Goal: Transaction & Acquisition: Purchase product/service

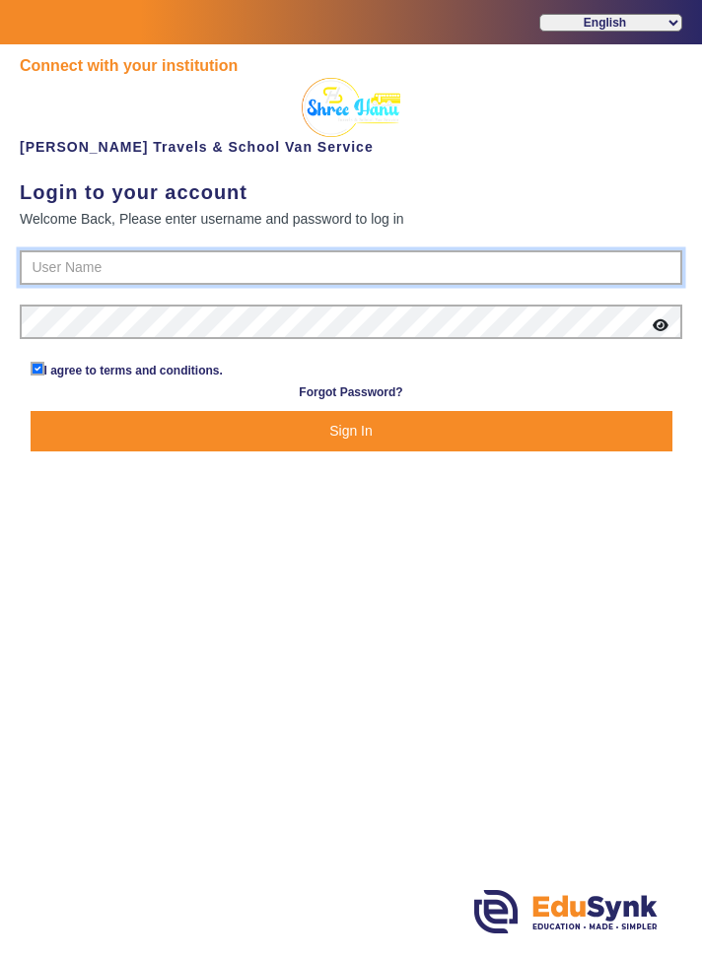
click at [59, 250] on input "text" at bounding box center [351, 267] width 662 height 35
type input "9713429926"
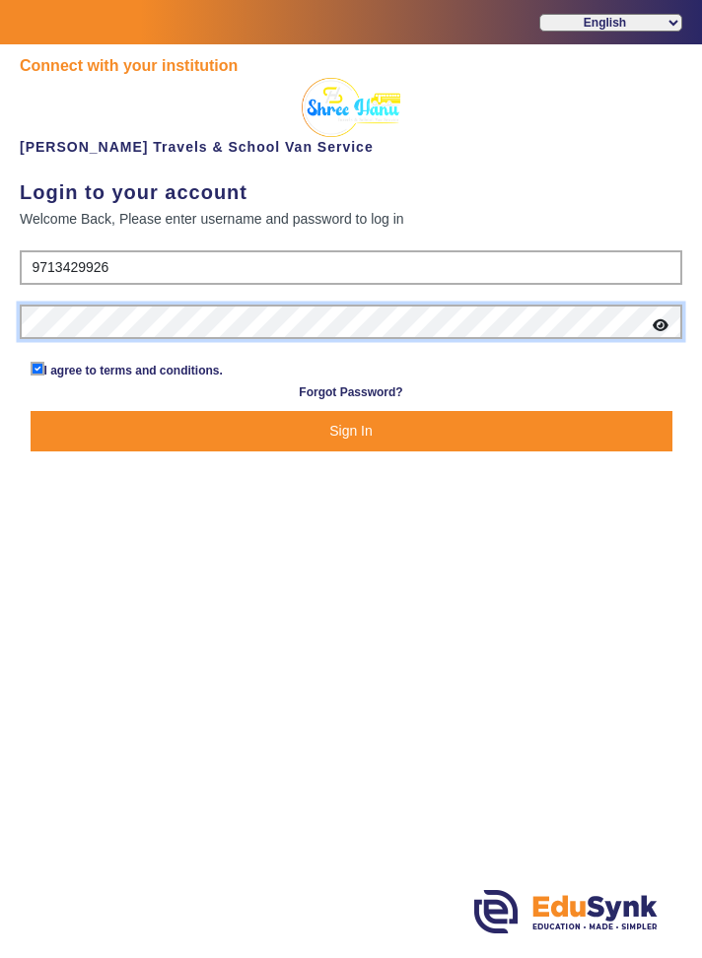
click at [31, 411] on button "Sign In" at bounding box center [352, 431] width 642 height 40
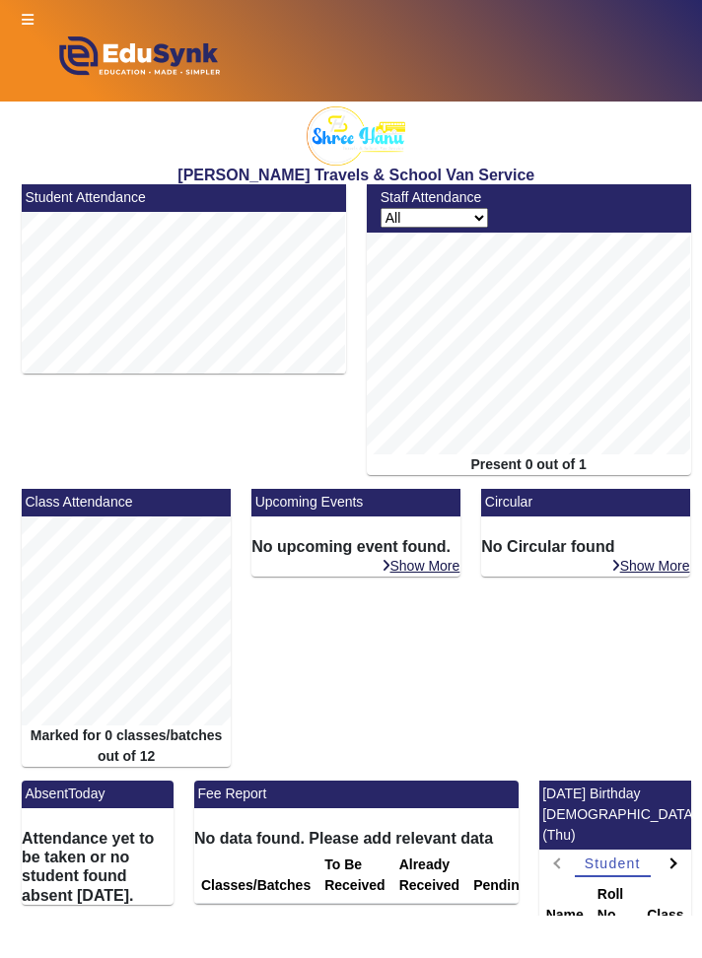
click at [24, 13] on icon at bounding box center [28, 20] width 12 height 14
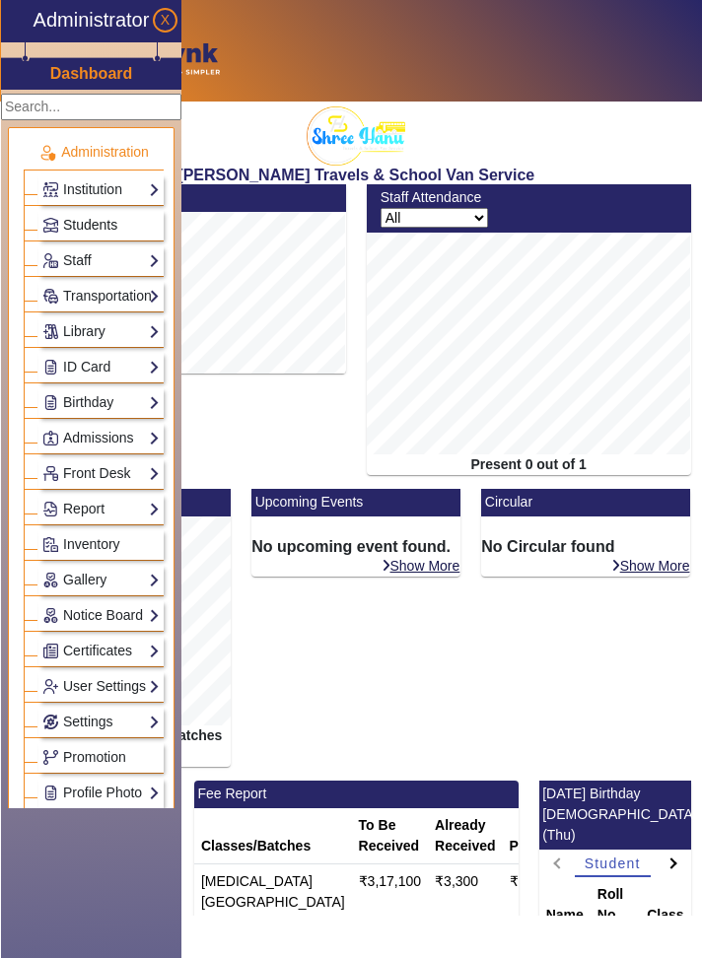
click at [146, 227] on link "Students" at bounding box center [100, 225] width 117 height 23
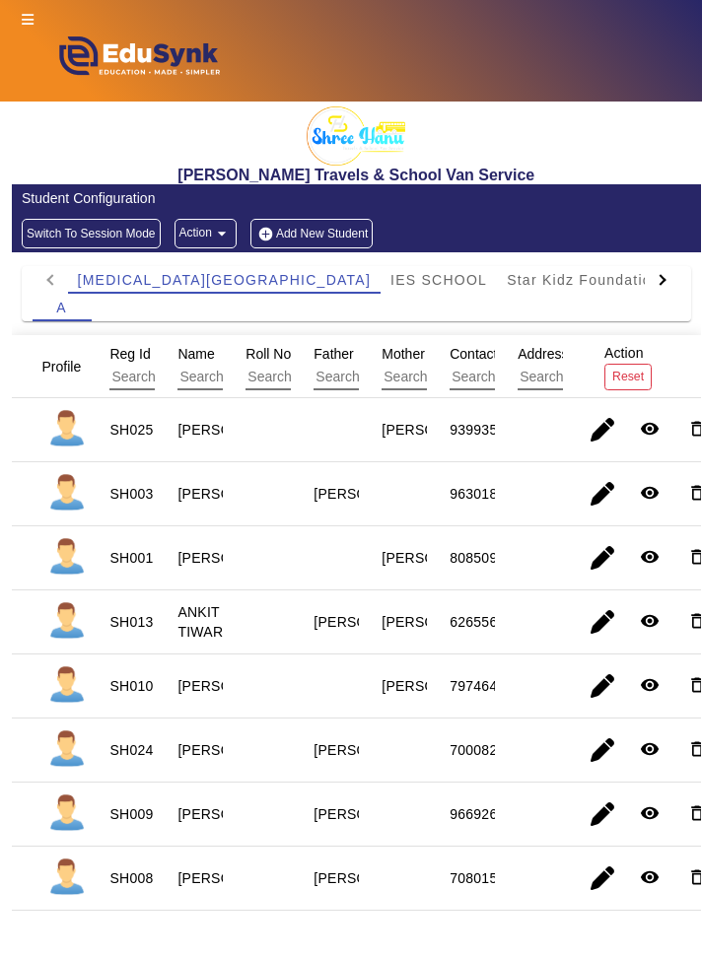
click at [25, 19] on icon at bounding box center [28, 20] width 12 height 14
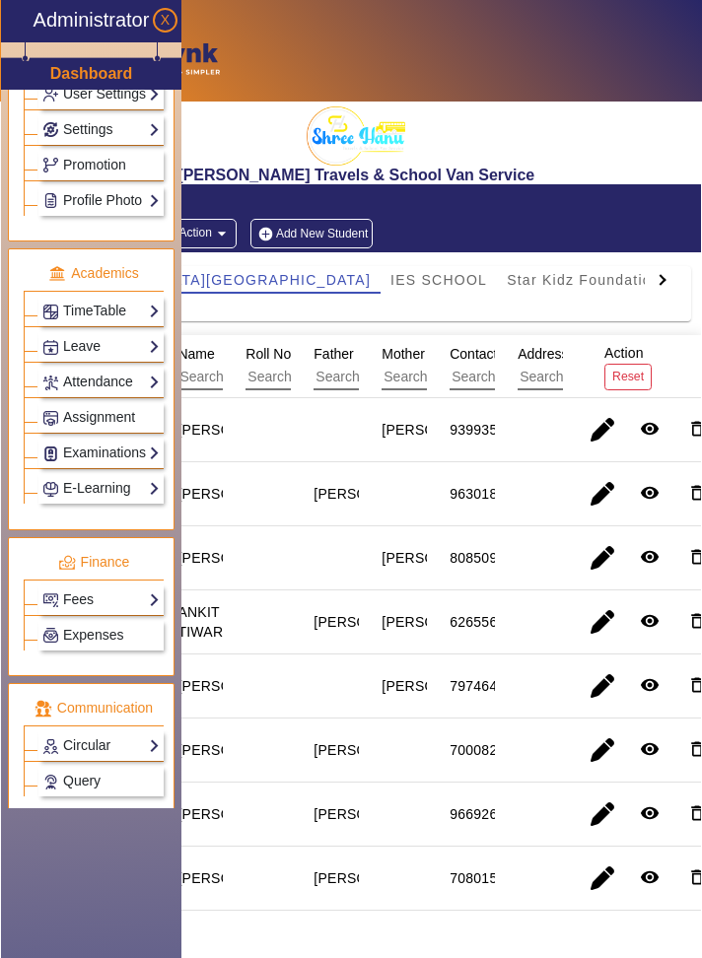
scroll to position [637, 0]
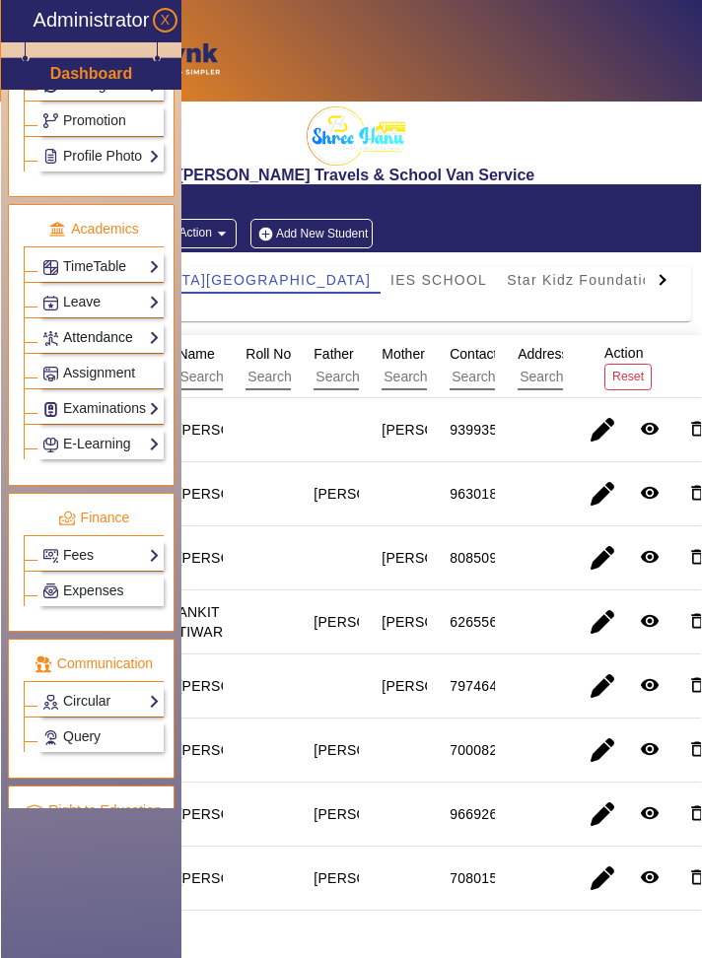
click at [88, 326] on link "Attendance" at bounding box center [100, 337] width 117 height 23
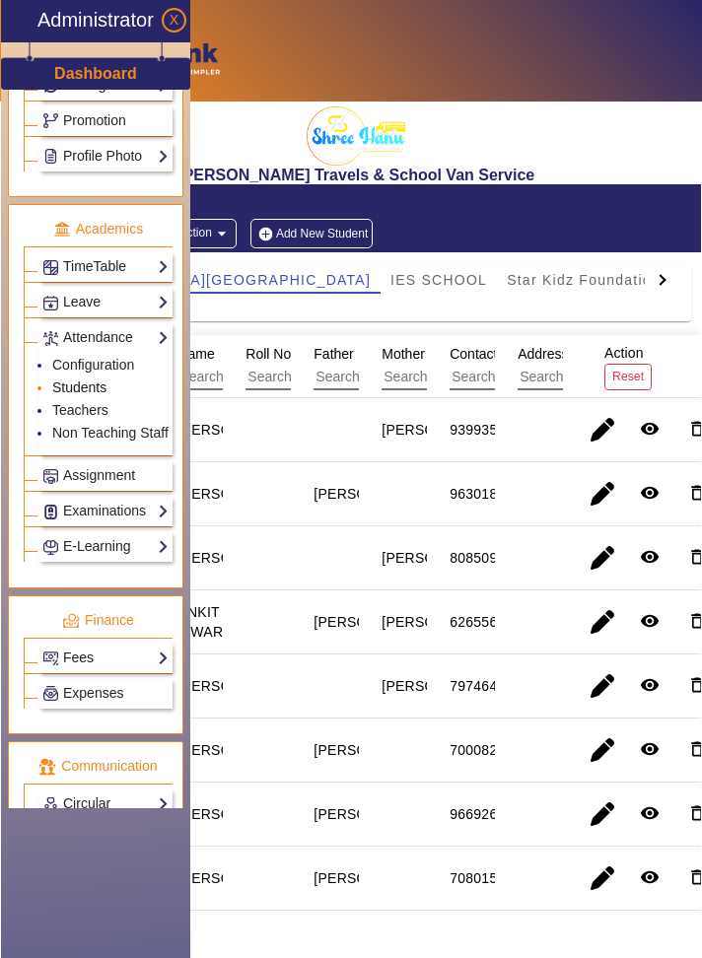
click at [93, 382] on link "Students" at bounding box center [79, 387] width 54 height 16
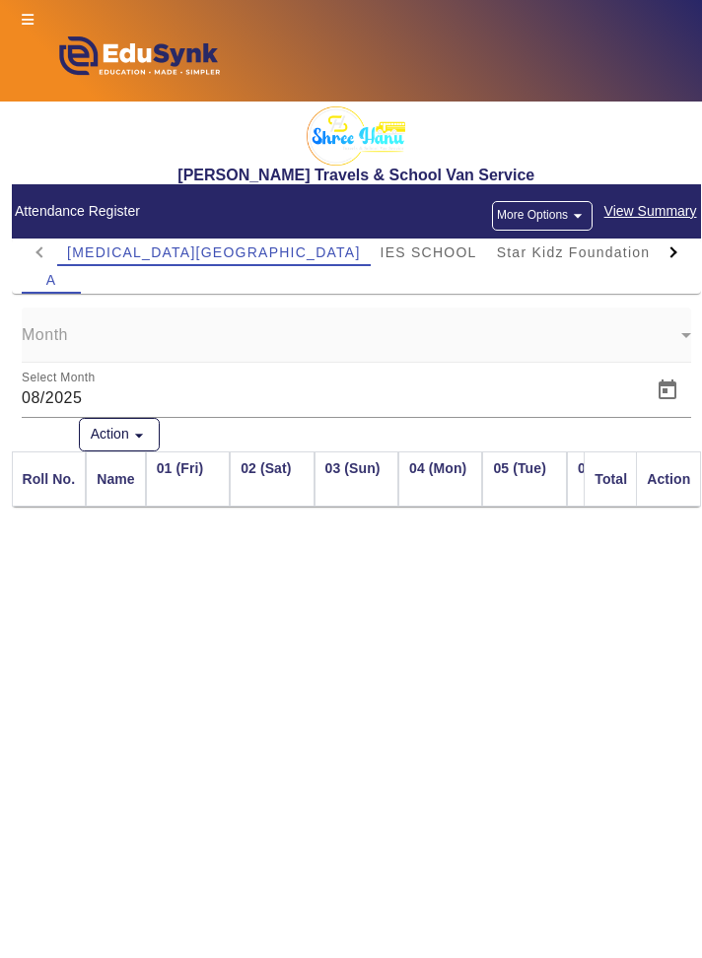
scroll to position [0, 2165]
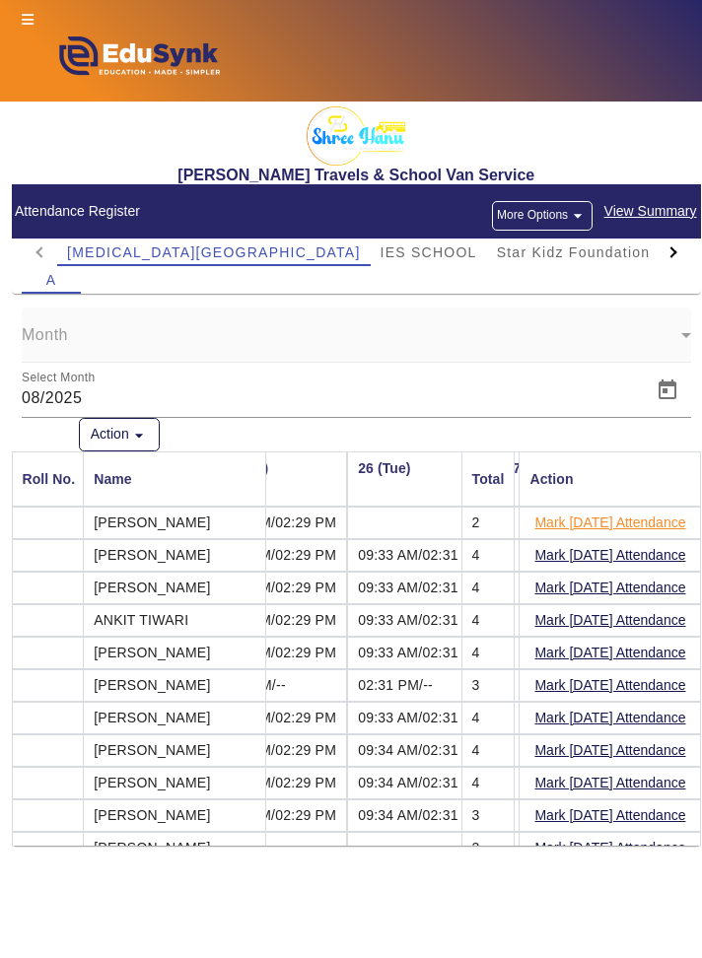
click at [665, 523] on button "Mark Today's Attendance" at bounding box center [609, 522] width 155 height 25
click at [658, 558] on button "Mark Today's Attendance" at bounding box center [609, 555] width 155 height 25
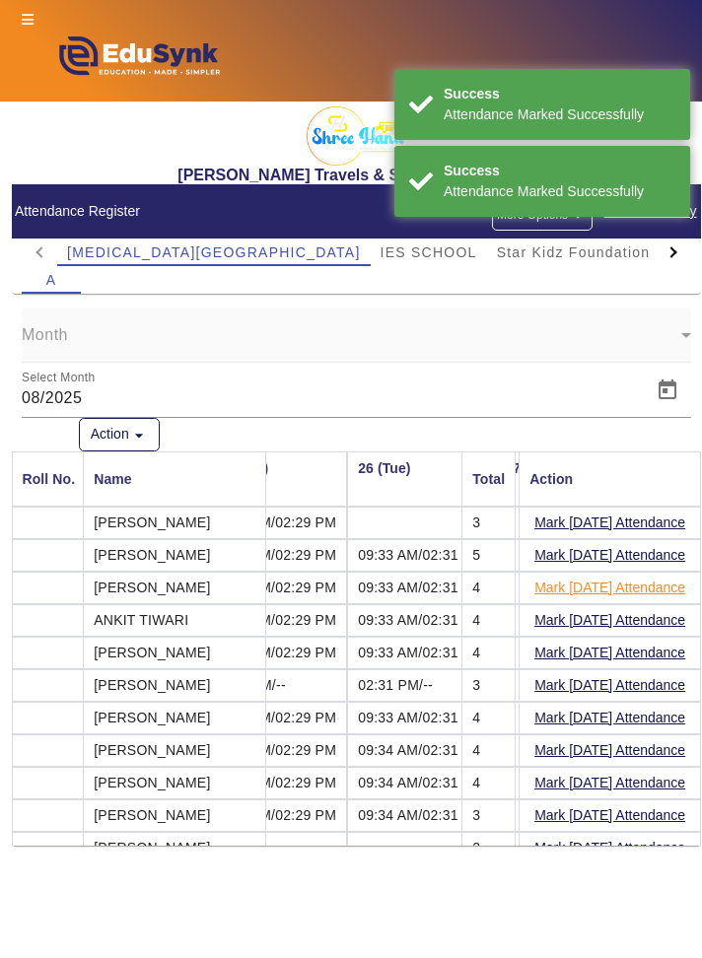
click at [670, 591] on button "Mark Today's Attendance" at bounding box center [609, 588] width 155 height 25
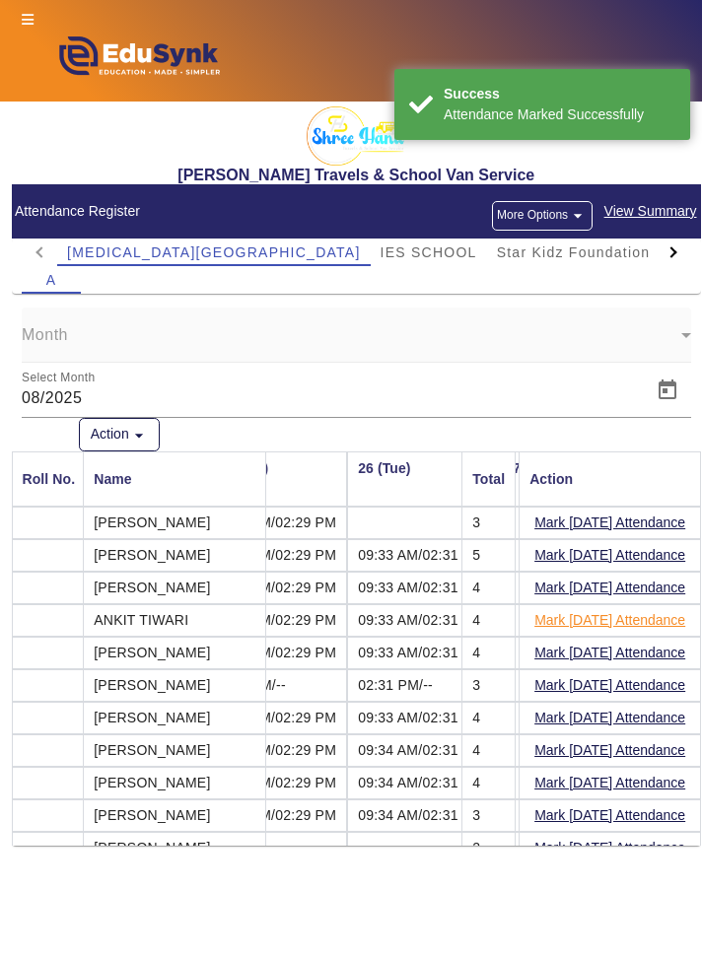
click at [642, 626] on button "Mark Today's Attendance" at bounding box center [609, 620] width 155 height 25
click at [650, 654] on button "Mark Today's Attendance" at bounding box center [609, 653] width 155 height 25
click at [669, 685] on button "Mark Today's Attendance" at bounding box center [609, 685] width 155 height 25
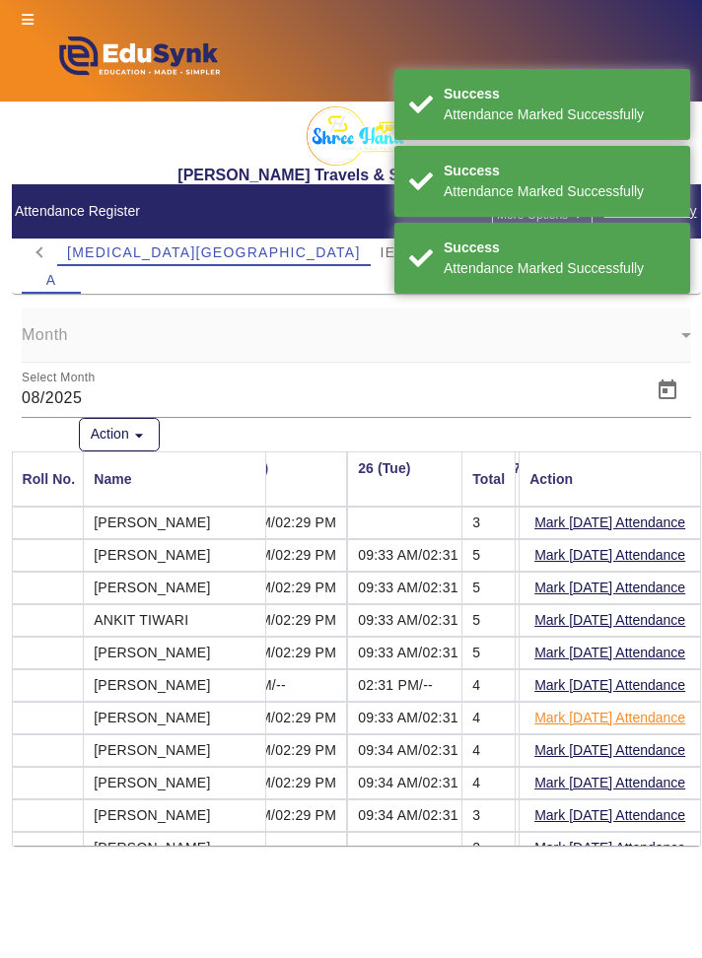
click at [668, 719] on button "Mark Today's Attendance" at bounding box center [609, 718] width 155 height 25
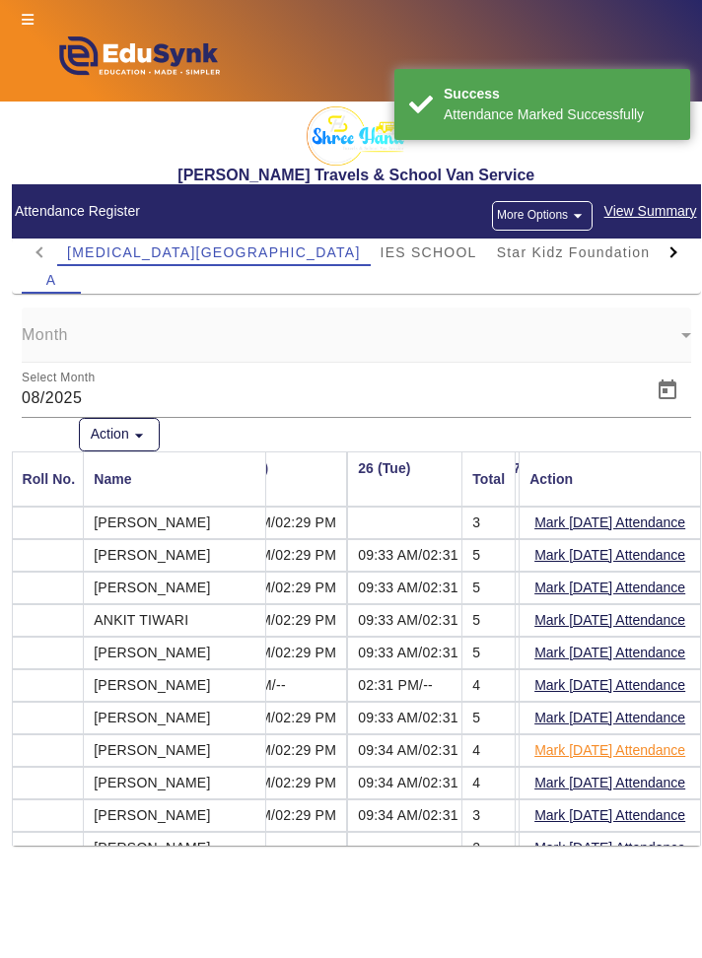
click at [648, 749] on button "Mark Today's Attendance" at bounding box center [609, 750] width 155 height 25
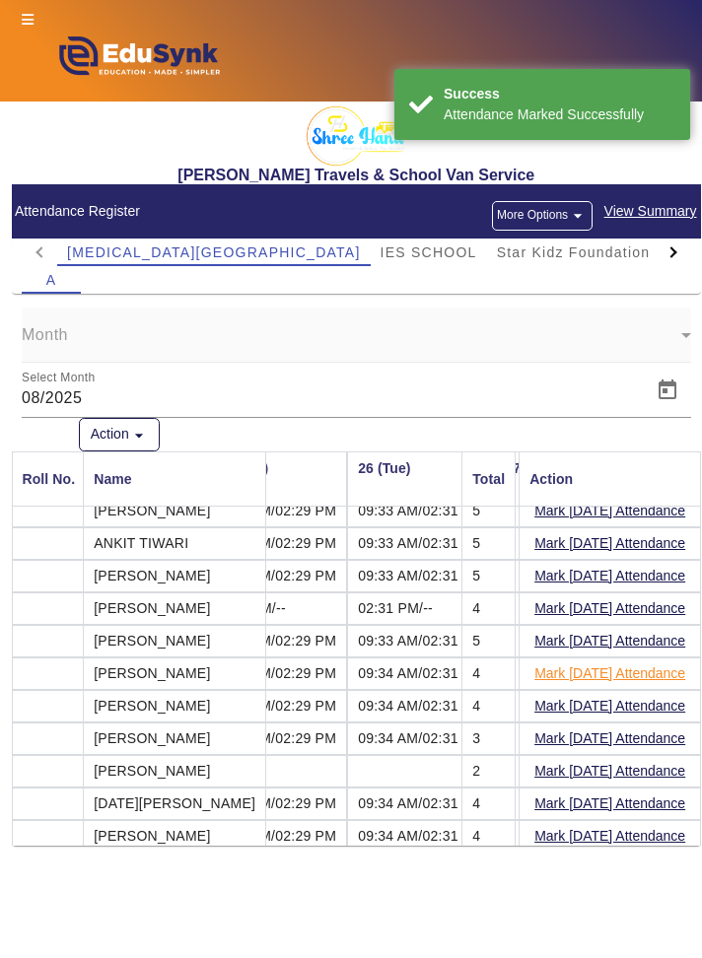
scroll to position [88, 2165]
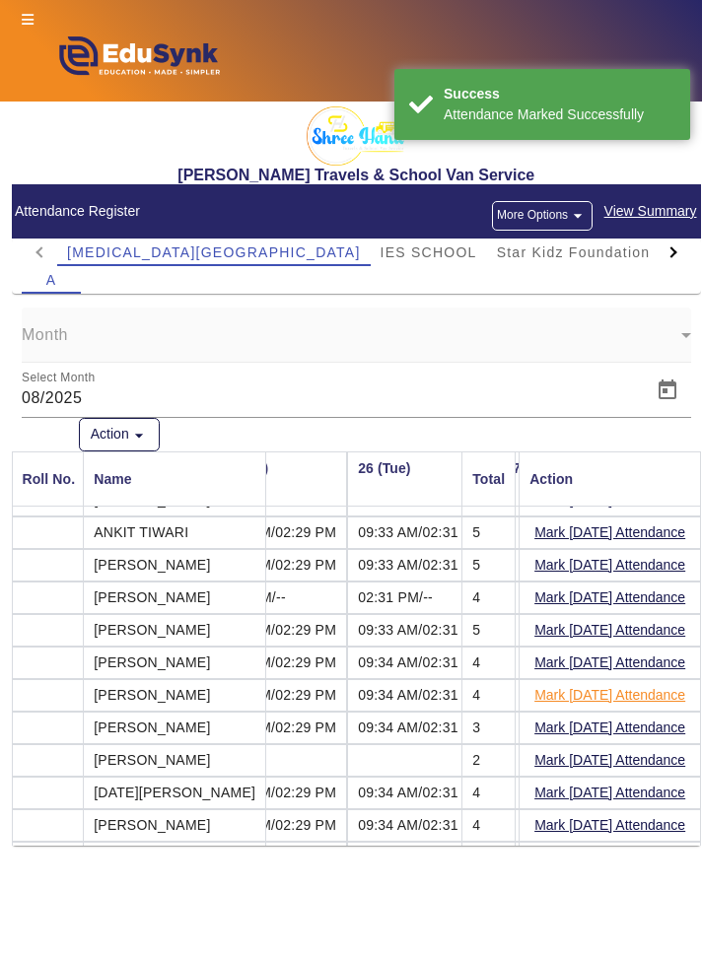
click at [630, 692] on button "Mark Today's Attendance" at bounding box center [609, 695] width 155 height 25
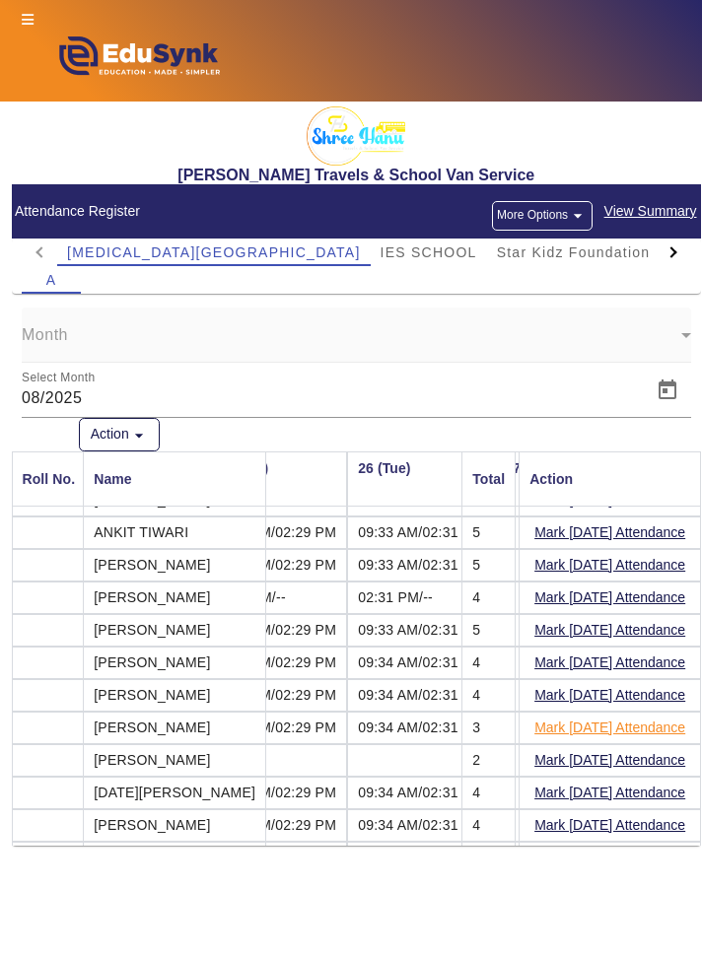
click at [667, 723] on button "Mark Today's Attendance" at bounding box center [609, 727] width 155 height 25
click at [630, 761] on button "Mark Today's Attendance" at bounding box center [609, 760] width 155 height 25
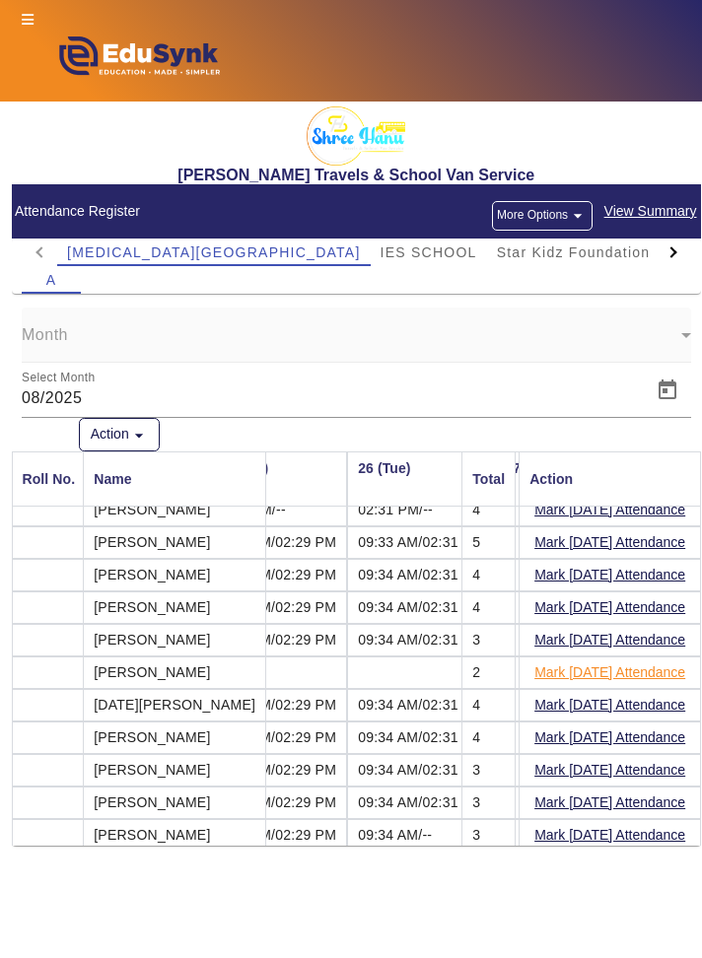
scroll to position [177, 2165]
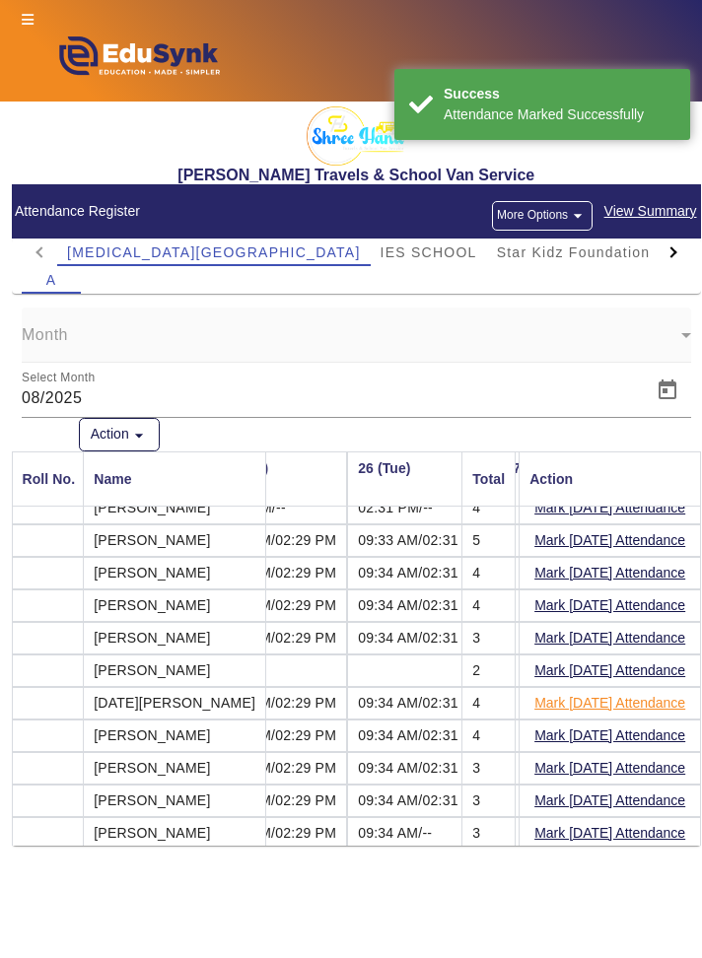
click at [657, 702] on button "Mark Today's Attendance" at bounding box center [609, 703] width 155 height 25
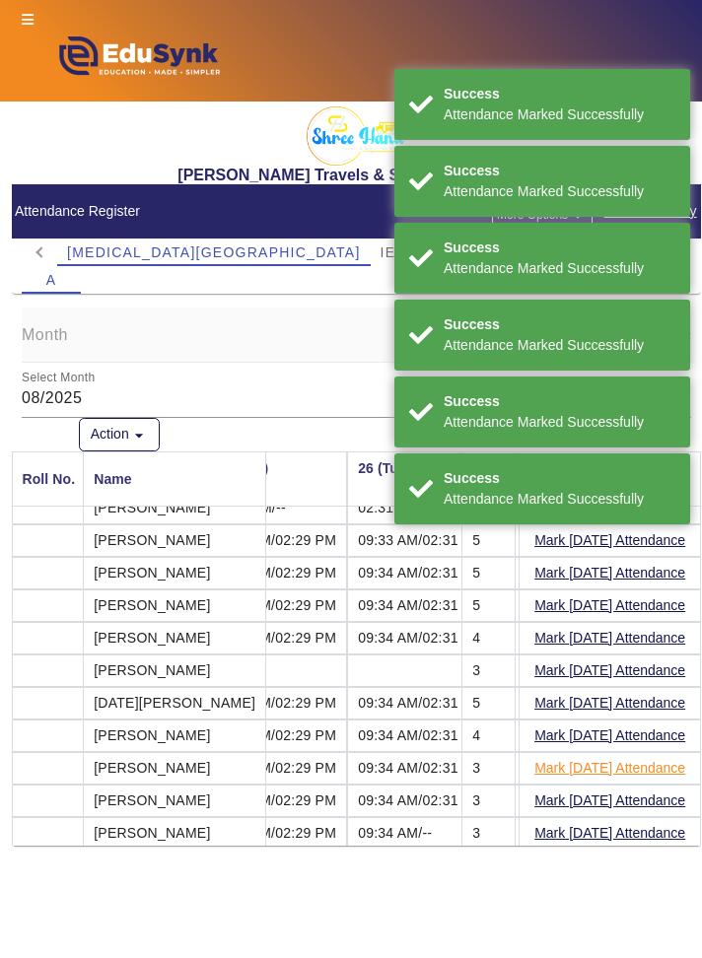
click at [666, 762] on button "Mark Today's Attendance" at bounding box center [609, 768] width 155 height 25
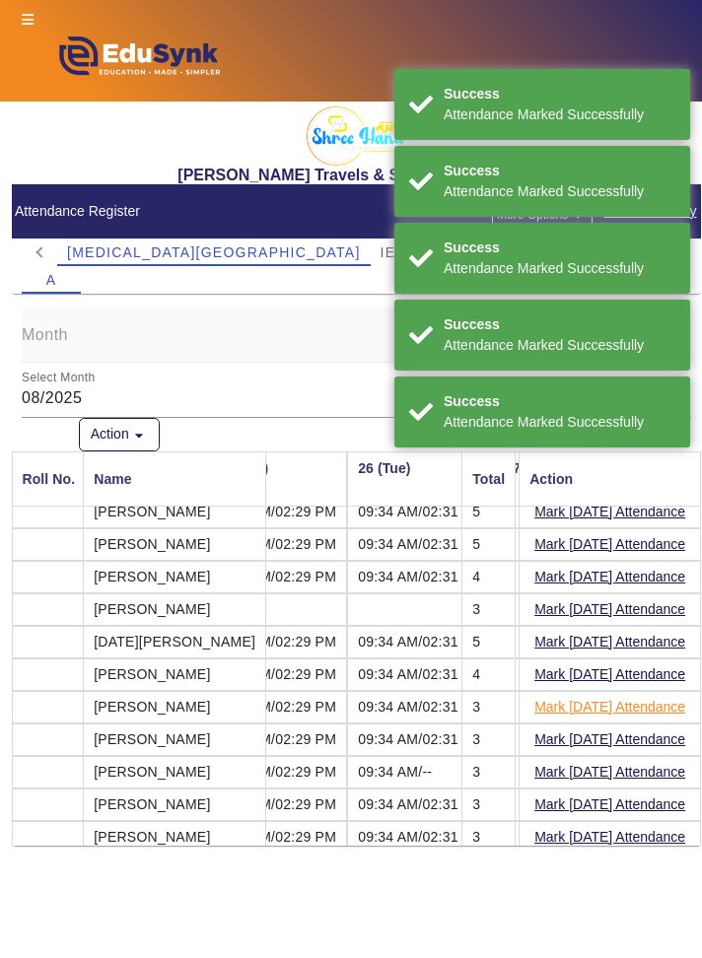
scroll to position [244, 2165]
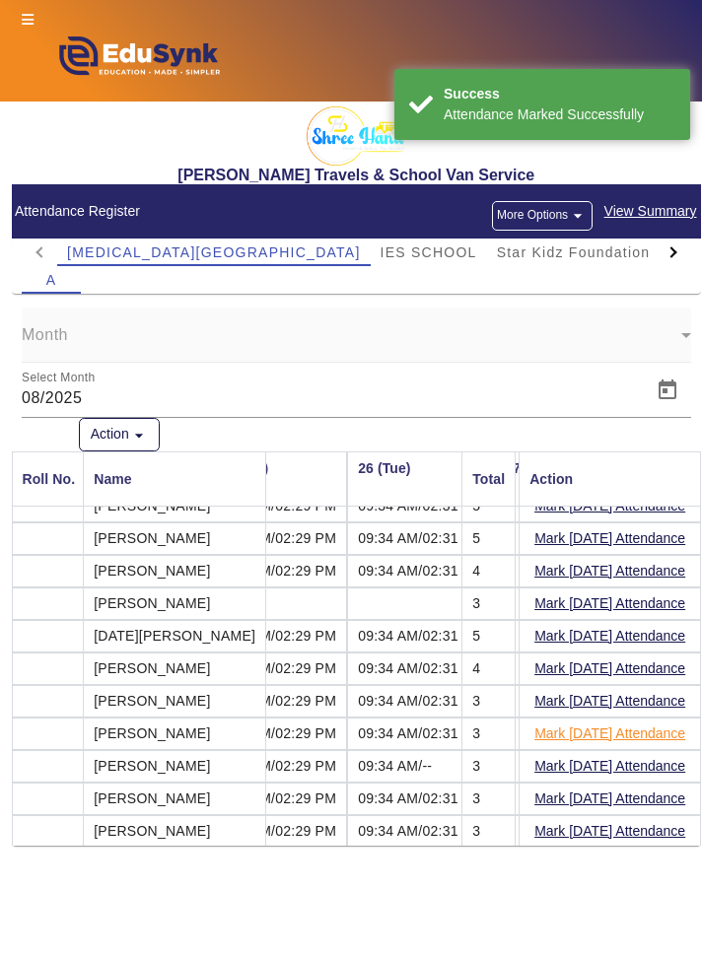
click at [664, 733] on button "Mark Today's Attendance" at bounding box center [609, 733] width 155 height 25
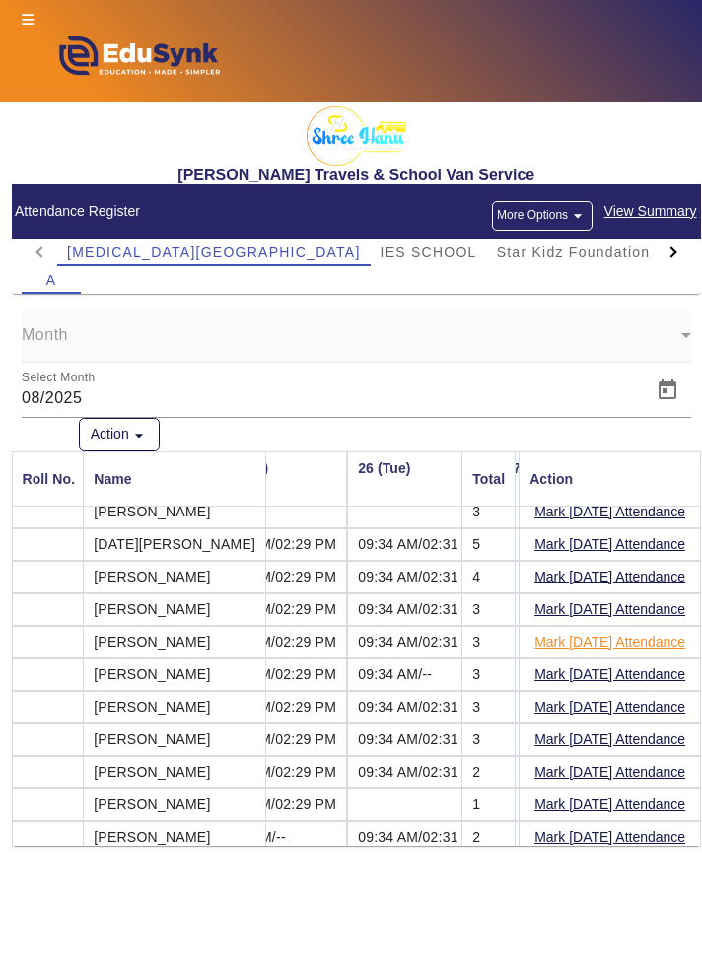
scroll to position [337, 2165]
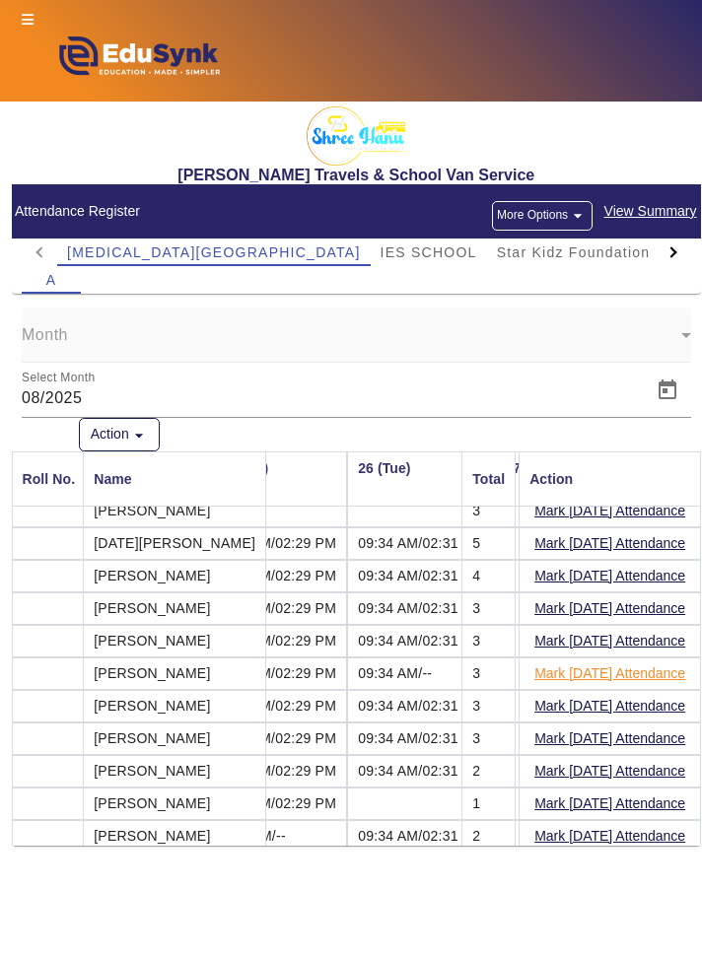
click at [682, 670] on button "Mark Today's Attendance" at bounding box center [609, 673] width 155 height 25
click at [674, 704] on button "Mark Today's Attendance" at bounding box center [609, 706] width 155 height 25
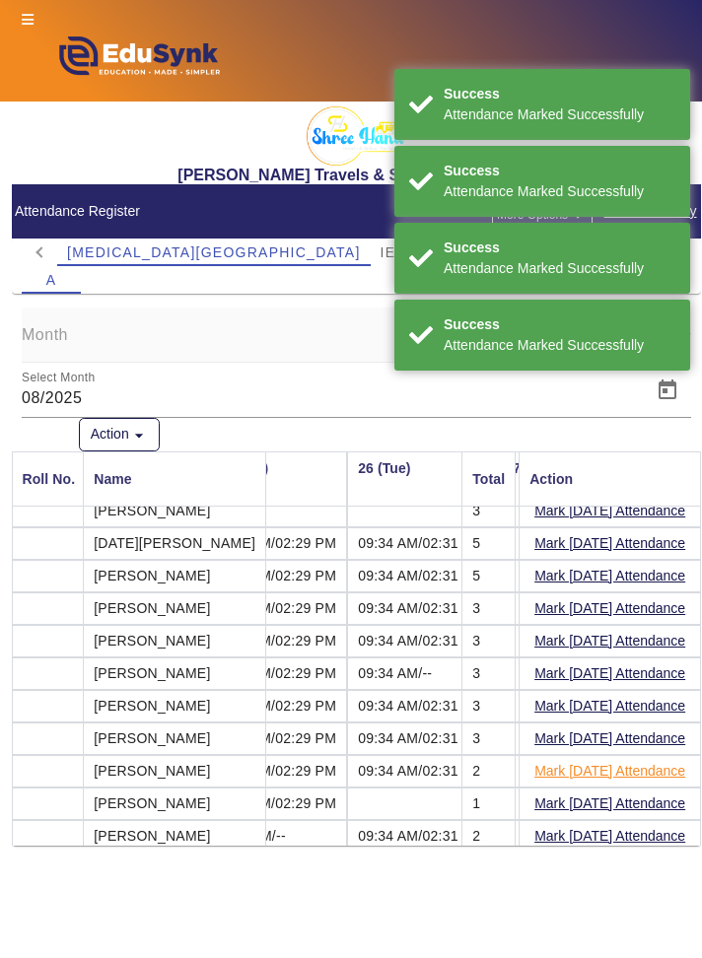
click at [653, 768] on button "Mark Today's Attendance" at bounding box center [609, 771] width 155 height 25
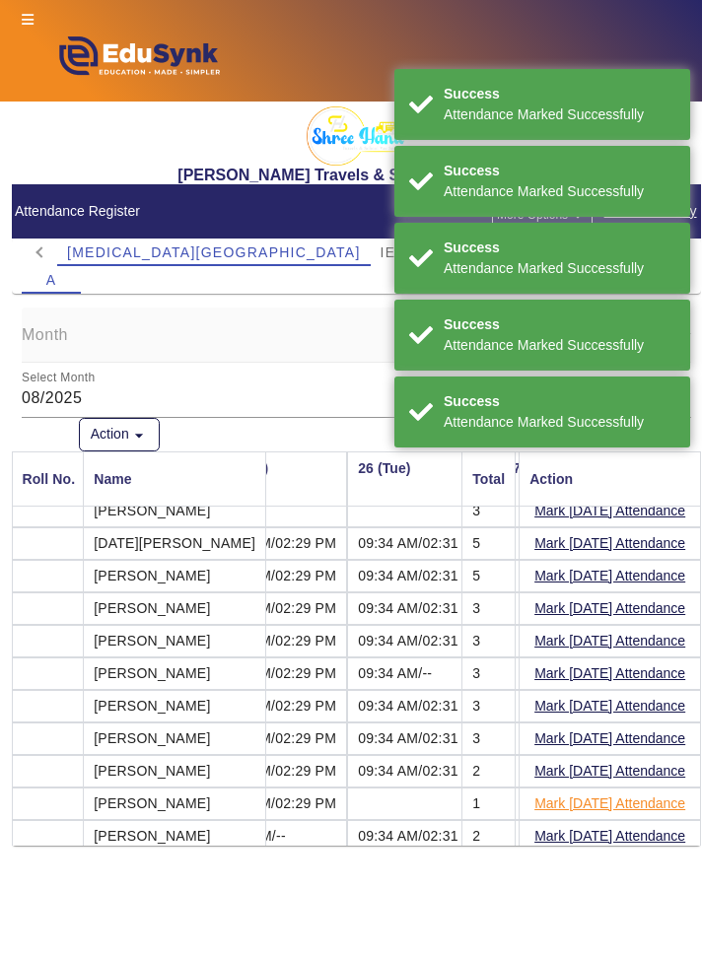
click at [646, 800] on button "Mark Today's Attendance" at bounding box center [609, 803] width 155 height 25
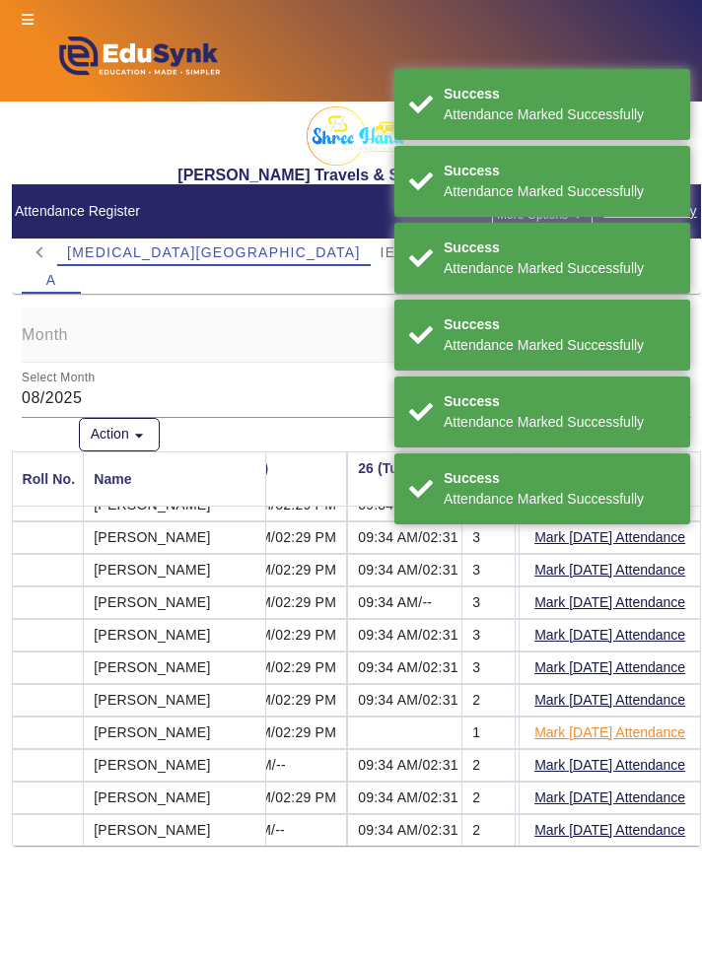
scroll to position [408, 2165]
click at [657, 761] on button "Mark Today's Attendance" at bounding box center [609, 765] width 155 height 25
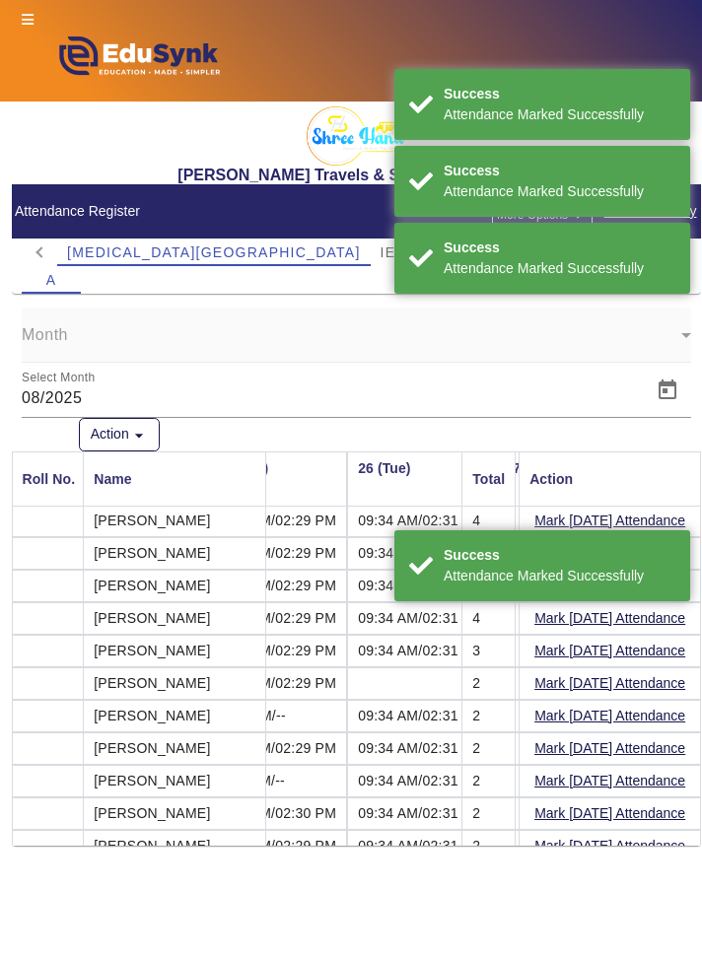
scroll to position [461, 2165]
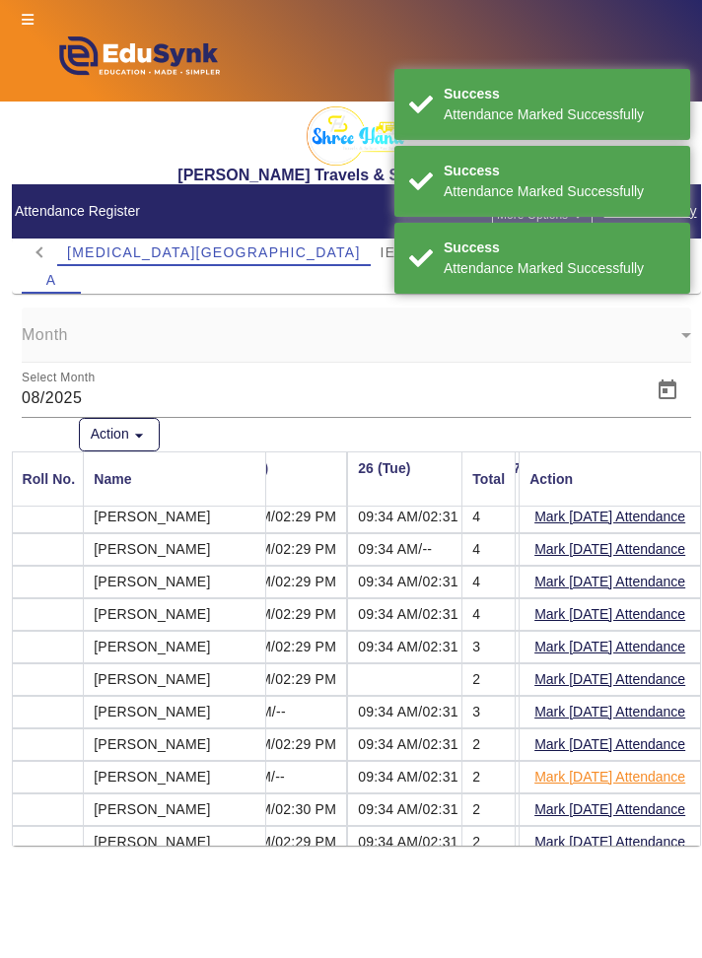
click at [645, 771] on button "Mark Today's Attendance" at bounding box center [609, 777] width 155 height 25
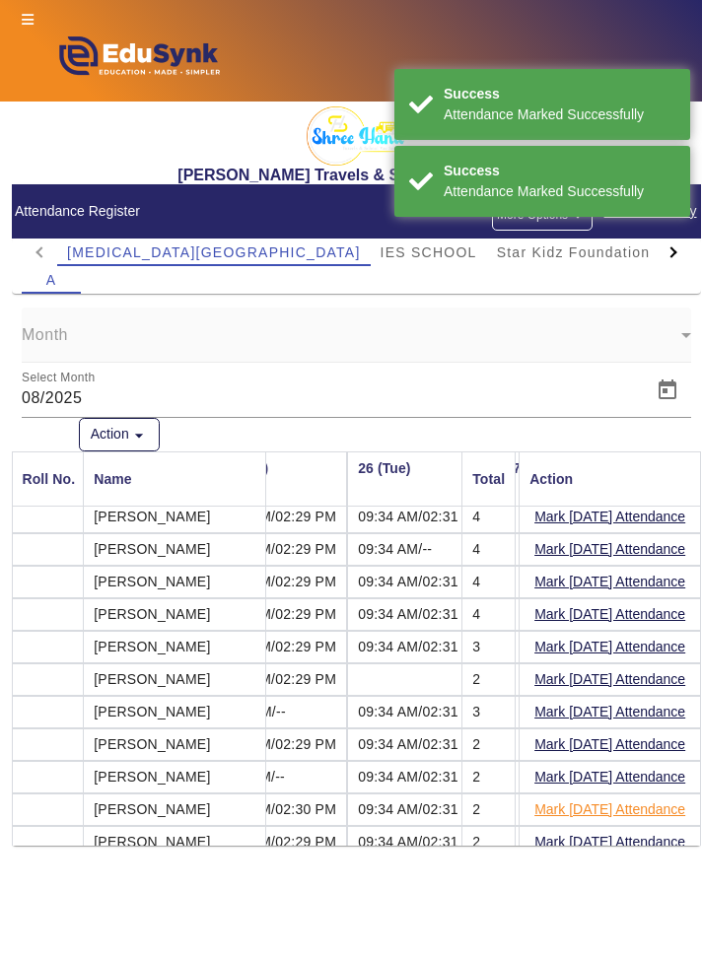
click at [645, 804] on button "Mark Today's Attendance" at bounding box center [609, 809] width 155 height 25
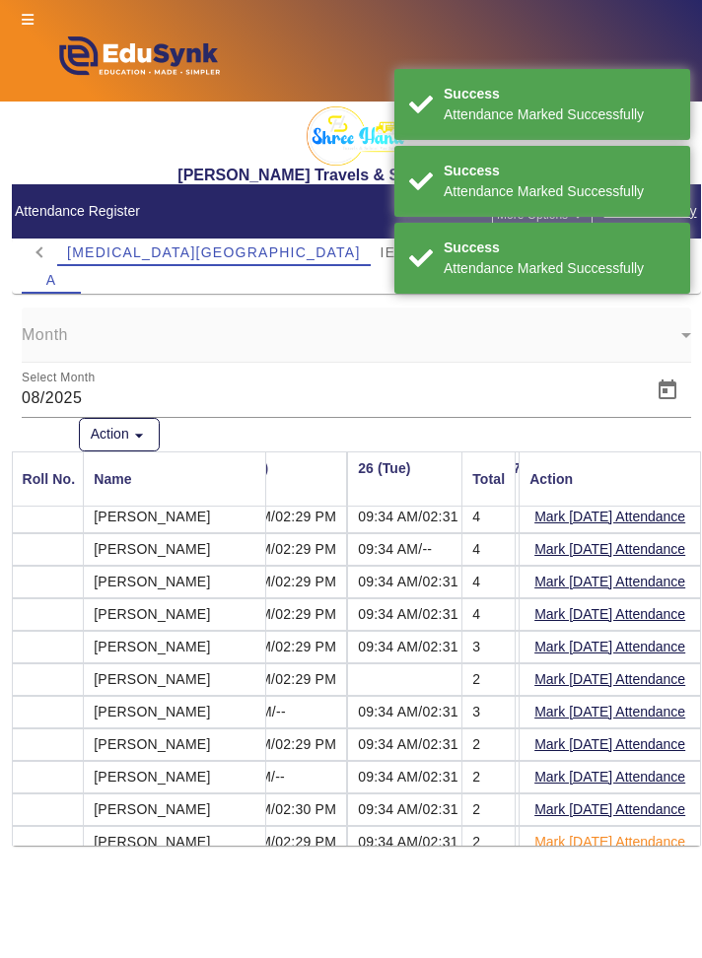
click at [637, 833] on button "Mark Today's Attendance" at bounding box center [609, 842] width 155 height 25
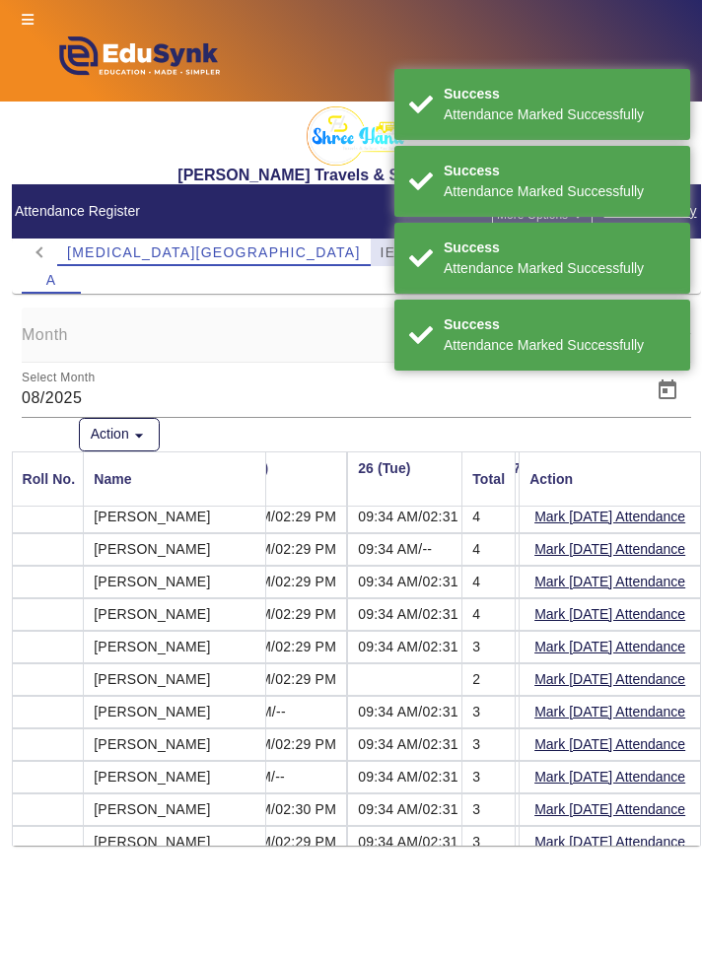
click at [380, 251] on span "IES SCHOOL" at bounding box center [428, 252] width 97 height 14
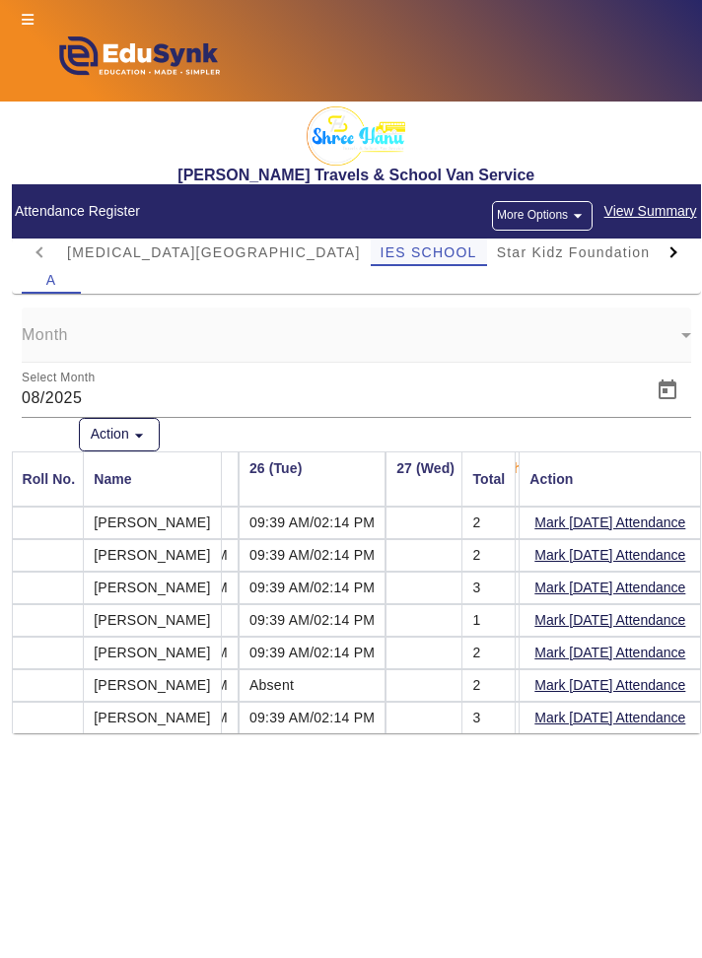
scroll to position [0, 2165]
click at [627, 524] on button "Mark Today's Attendance" at bounding box center [609, 522] width 155 height 25
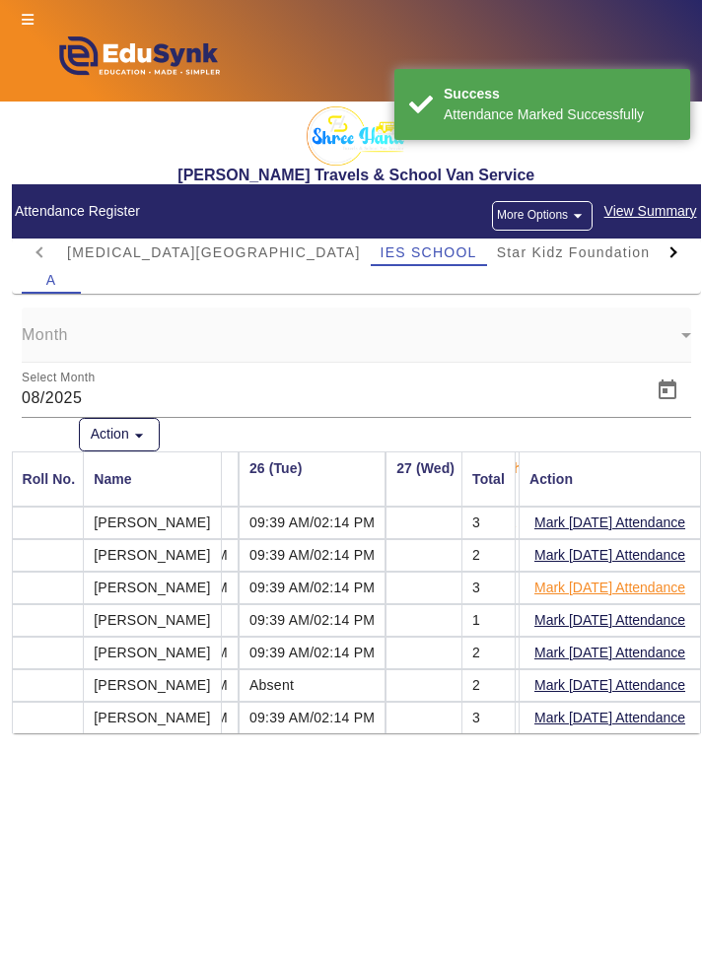
click at [633, 588] on button "Mark Today's Attendance" at bounding box center [609, 588] width 155 height 25
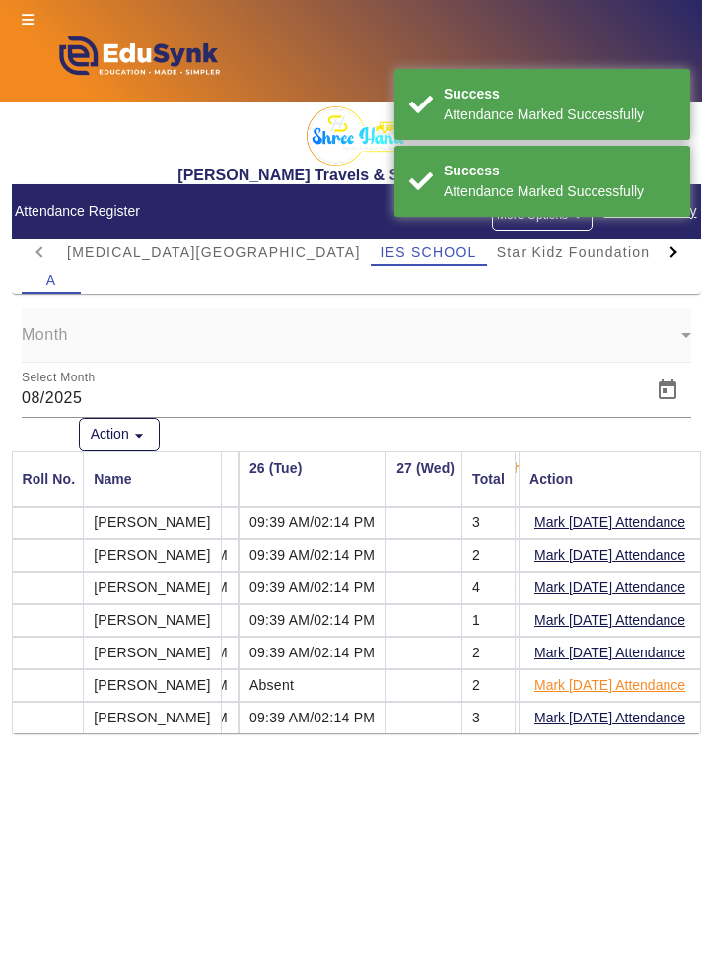
click at [622, 689] on button "Mark Today's Attendance" at bounding box center [609, 685] width 155 height 25
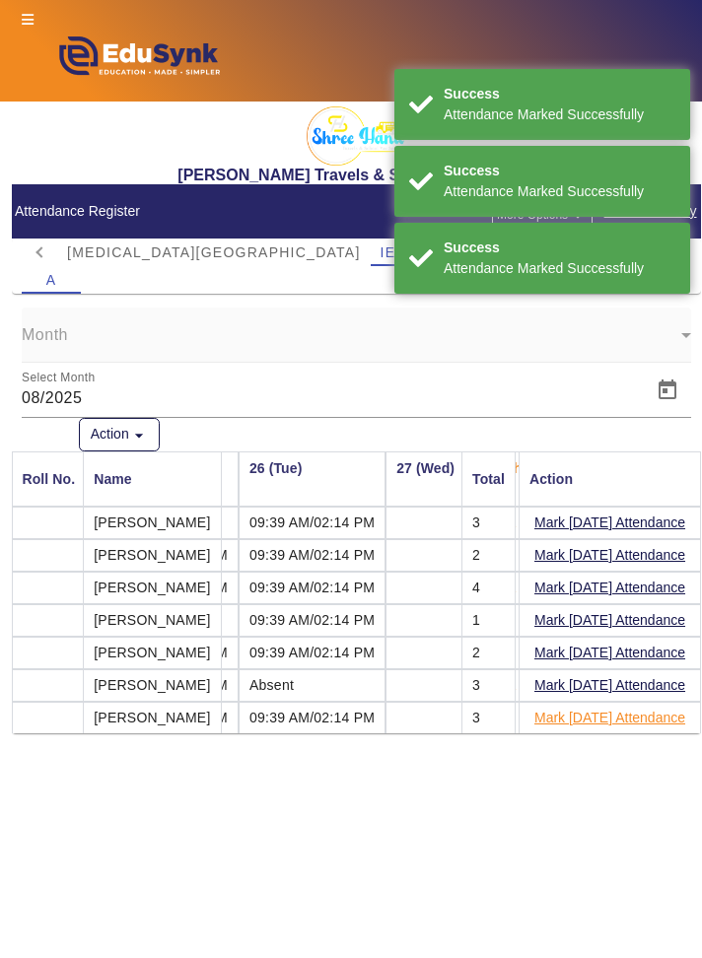
click at [621, 721] on button "Mark Today's Attendance" at bounding box center [609, 718] width 155 height 25
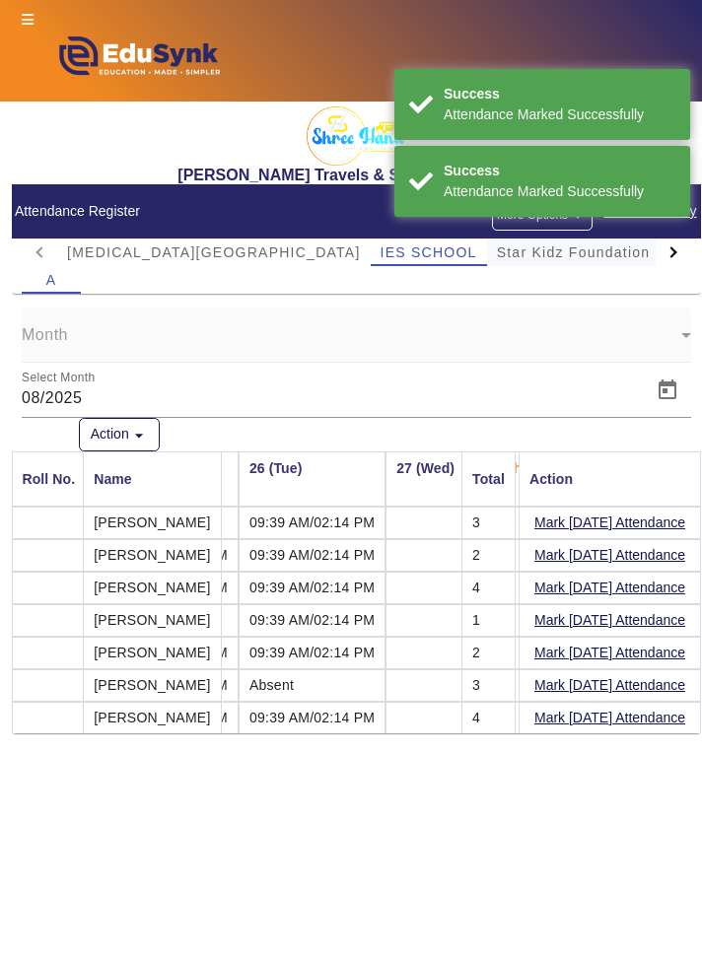
click at [505, 249] on span "Star Kidz Foundation School" at bounding box center [601, 252] width 208 height 14
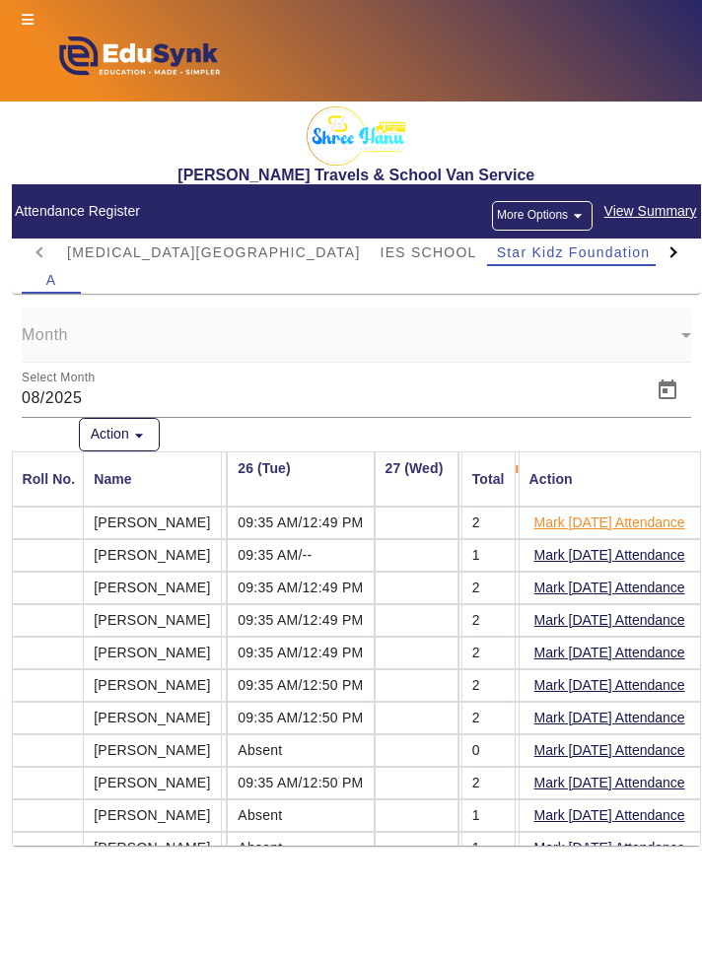
click at [657, 522] on button "Mark Today's Attendance" at bounding box center [609, 522] width 155 height 25
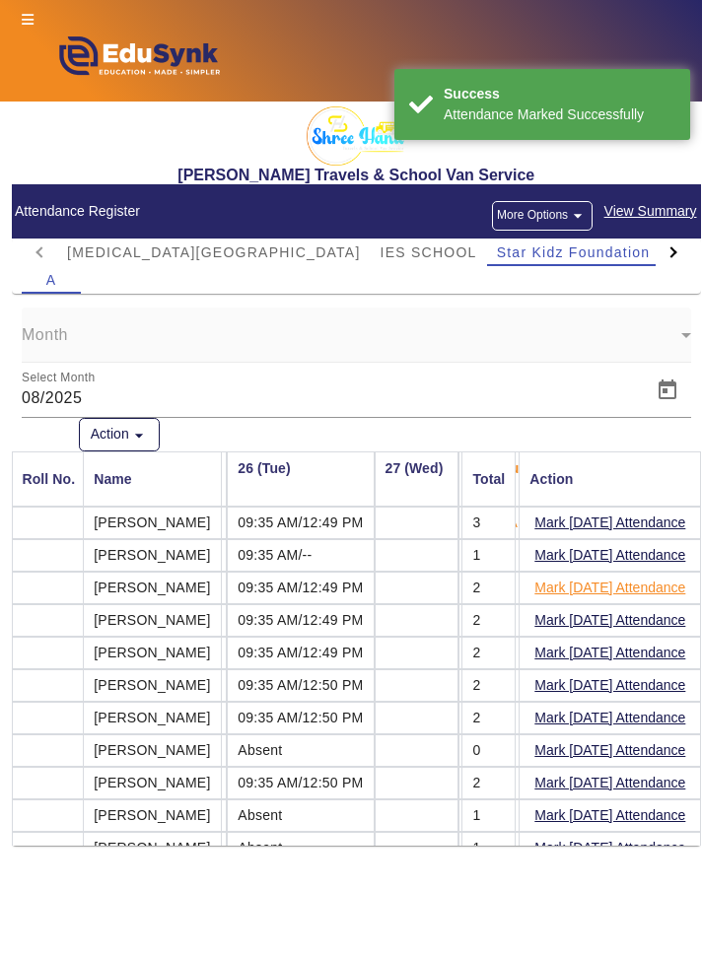
click at [649, 591] on button "Mark Today's Attendance" at bounding box center [609, 588] width 155 height 25
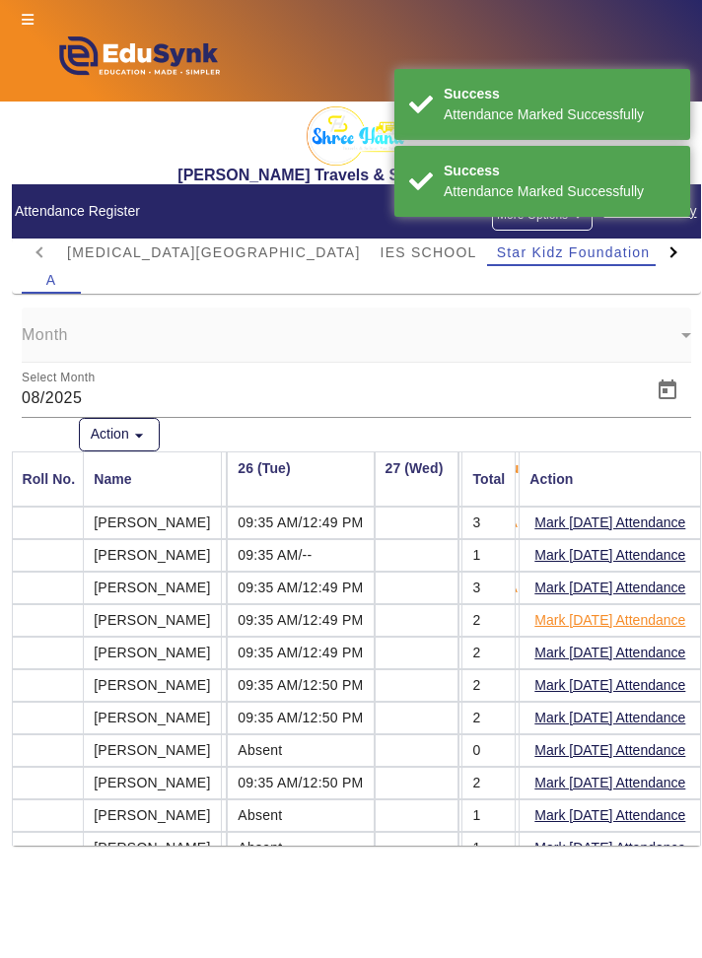
click at [645, 622] on button "Mark Today's Attendance" at bounding box center [609, 620] width 155 height 25
click at [638, 656] on button "Mark Today's Attendance" at bounding box center [609, 653] width 155 height 25
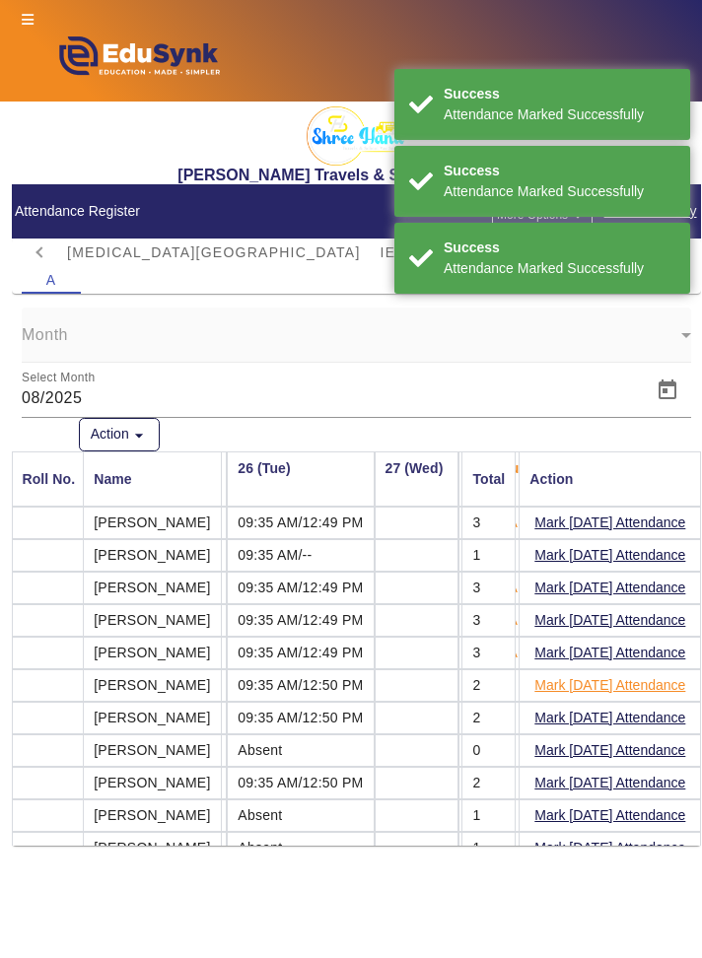
click at [637, 686] on button "Mark Today's Attendance" at bounding box center [609, 685] width 155 height 25
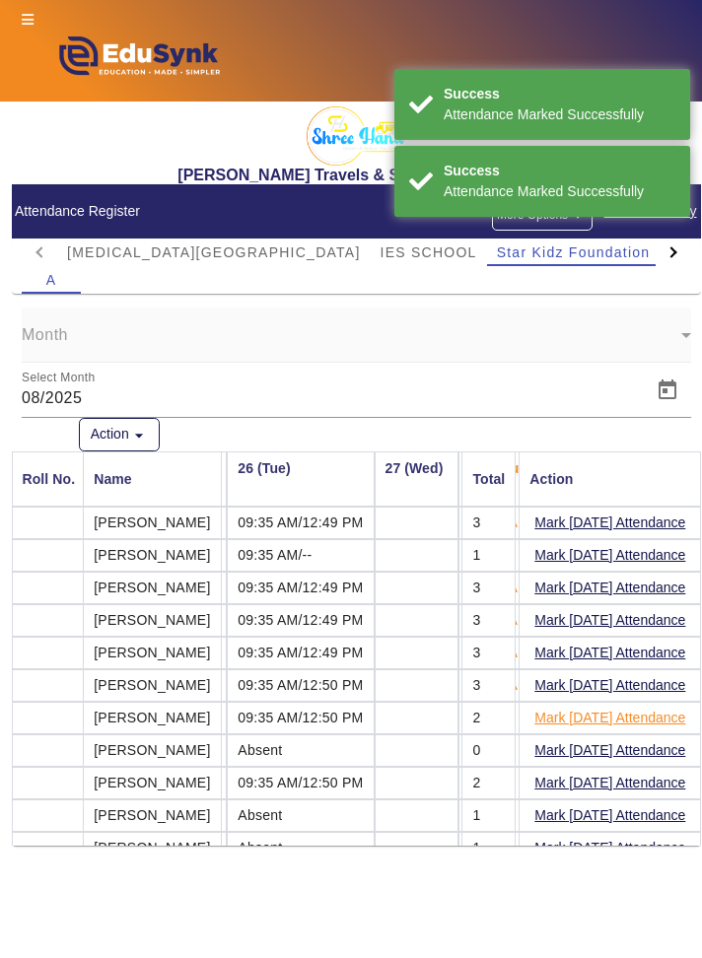
click at [644, 712] on button "Mark Today's Attendance" at bounding box center [609, 718] width 155 height 25
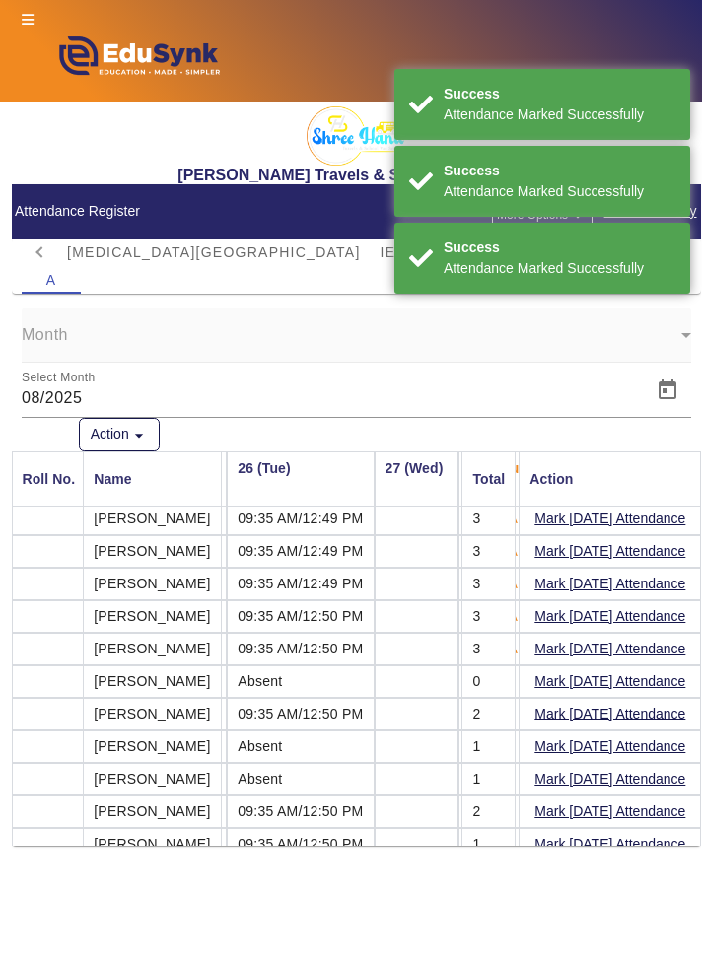
scroll to position [71, 2165]
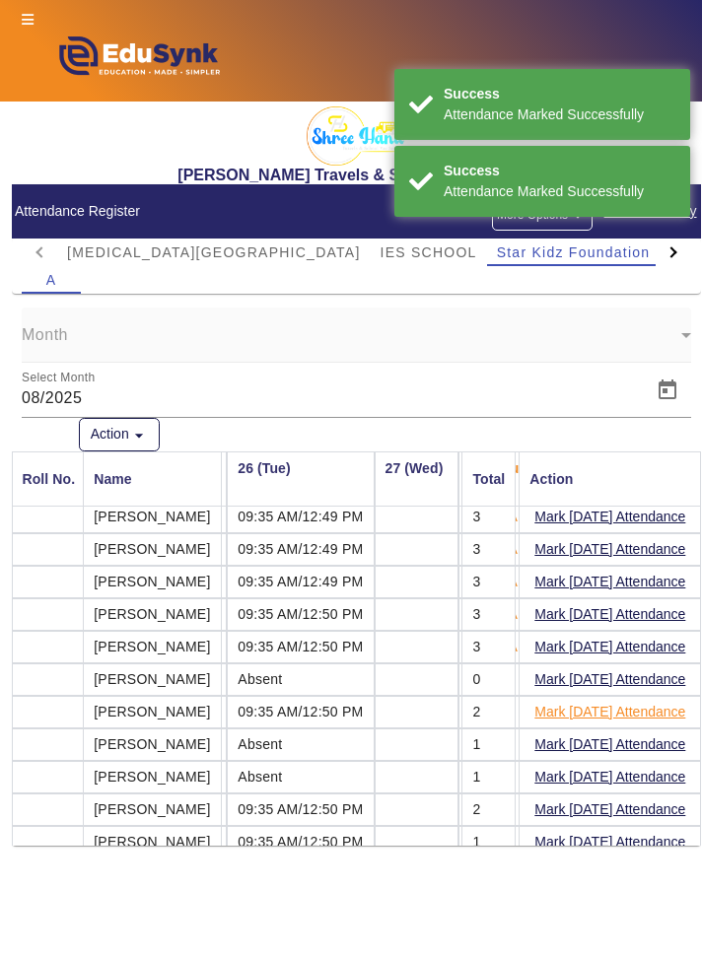
click at [650, 706] on button "Mark Today's Attendance" at bounding box center [609, 712] width 155 height 25
click at [655, 744] on button "Mark Today's Attendance" at bounding box center [609, 744] width 155 height 25
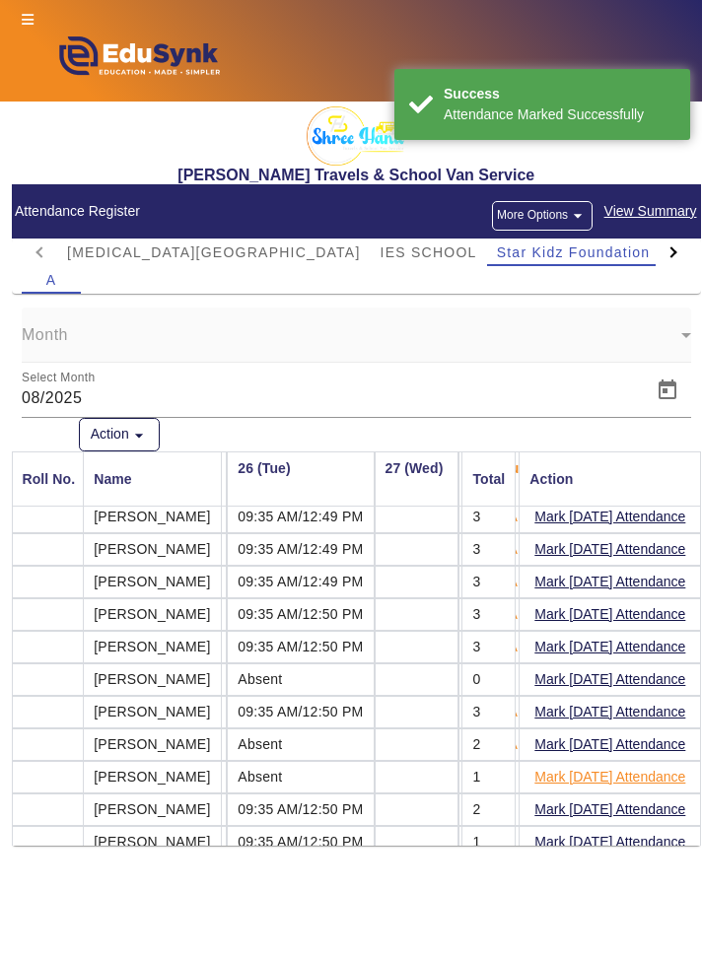
click at [662, 779] on button "Mark Today's Attendance" at bounding box center [609, 777] width 155 height 25
click at [652, 807] on button "Mark Today's Attendance" at bounding box center [609, 809] width 155 height 25
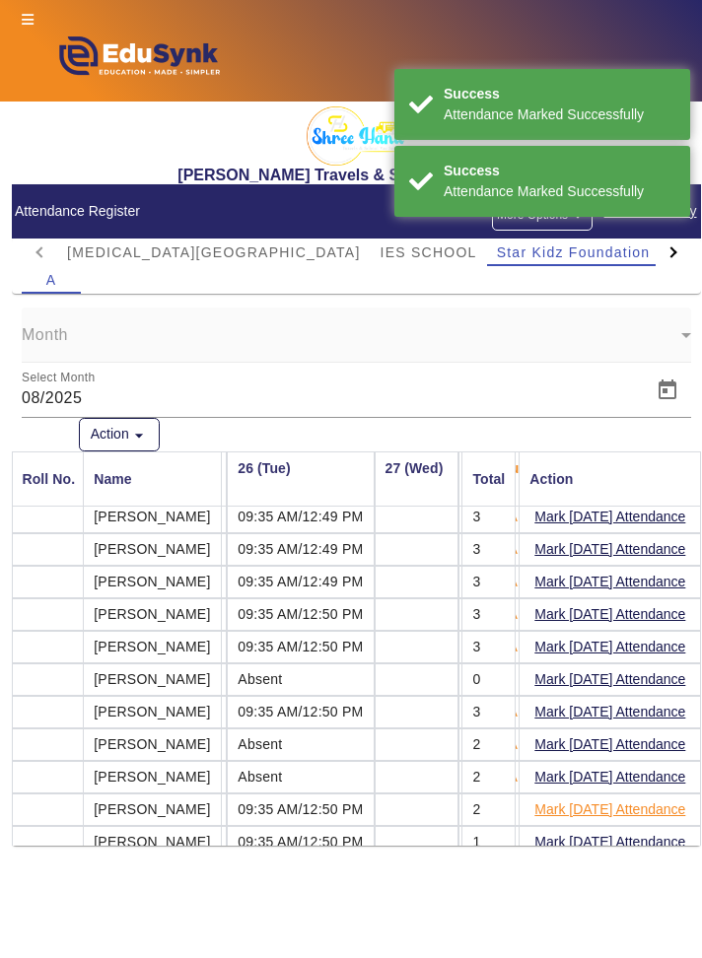
scroll to position [77, 2165]
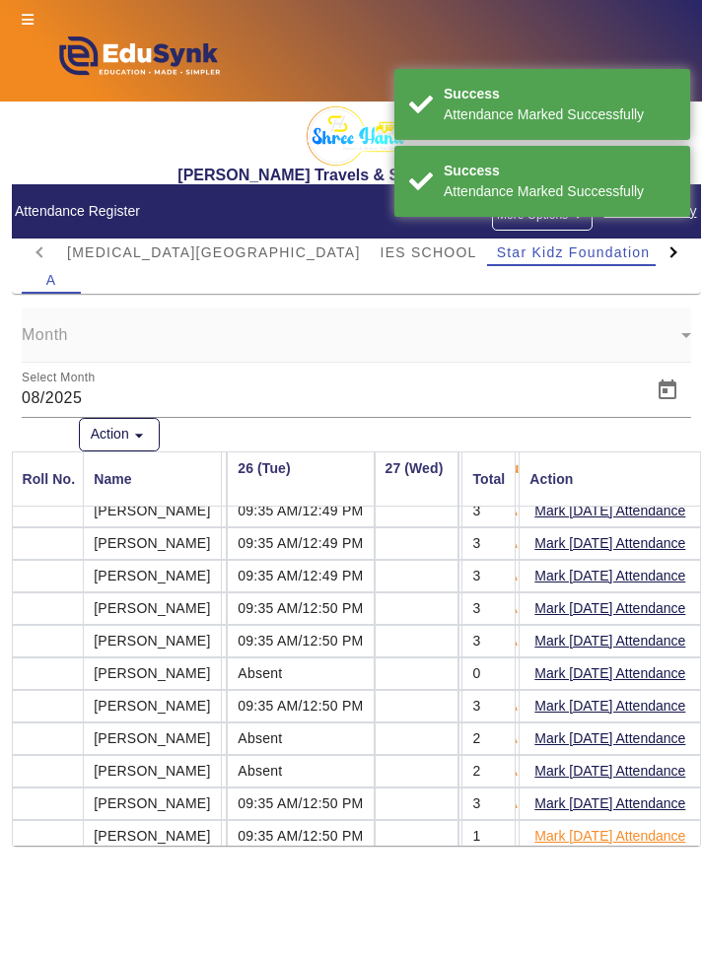
click at [631, 829] on button "Mark Today's Attendance" at bounding box center [609, 836] width 155 height 25
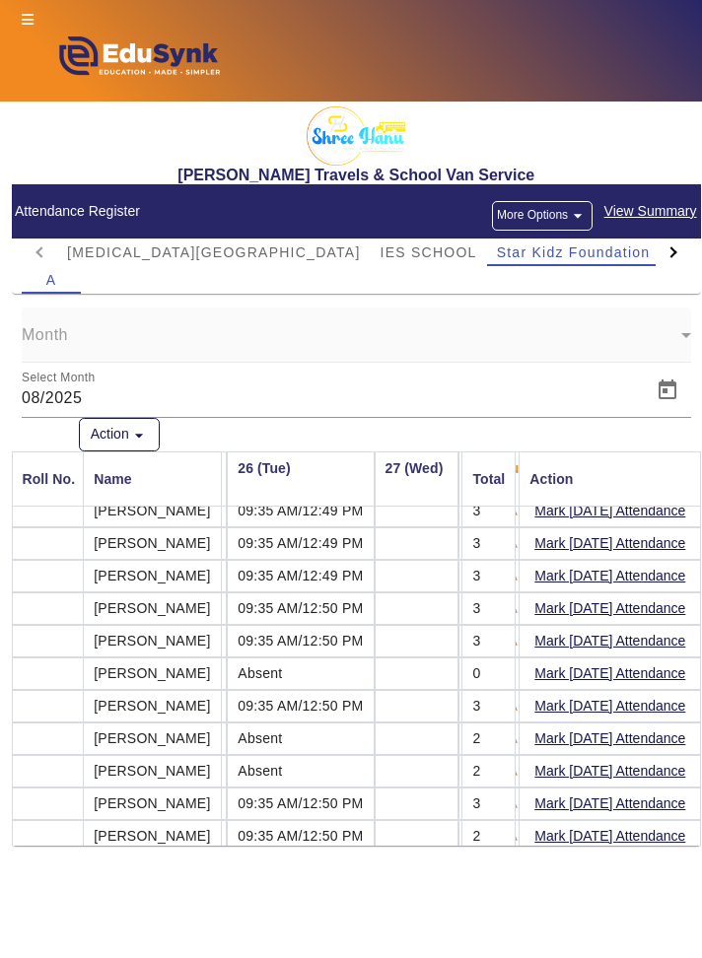
click at [659, 218] on span "View Summary" at bounding box center [650, 211] width 95 height 23
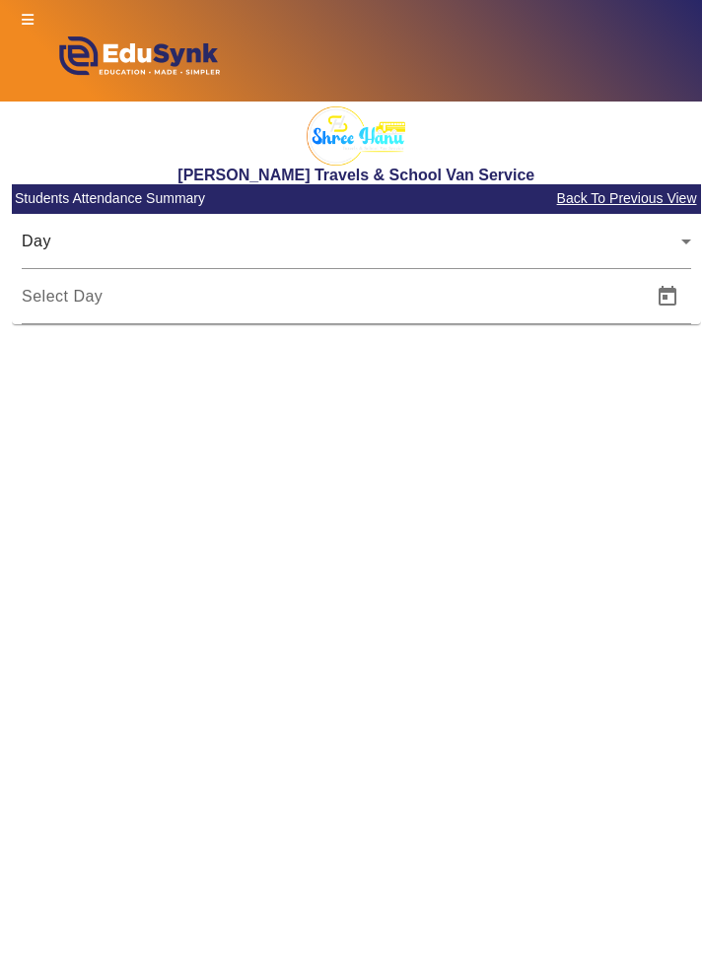
type input "[DATE]"
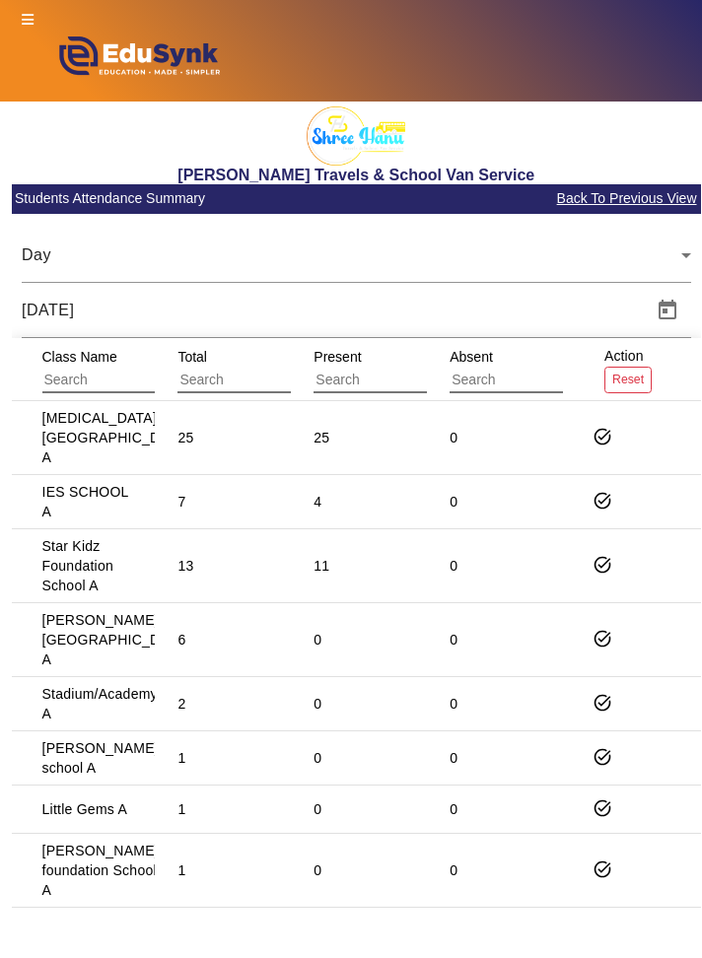
click at [502, 558] on mat-cell "0" at bounding box center [495, 566] width 136 height 74
click at [610, 564] on mat-icon "task_alt" at bounding box center [602, 565] width 20 height 20
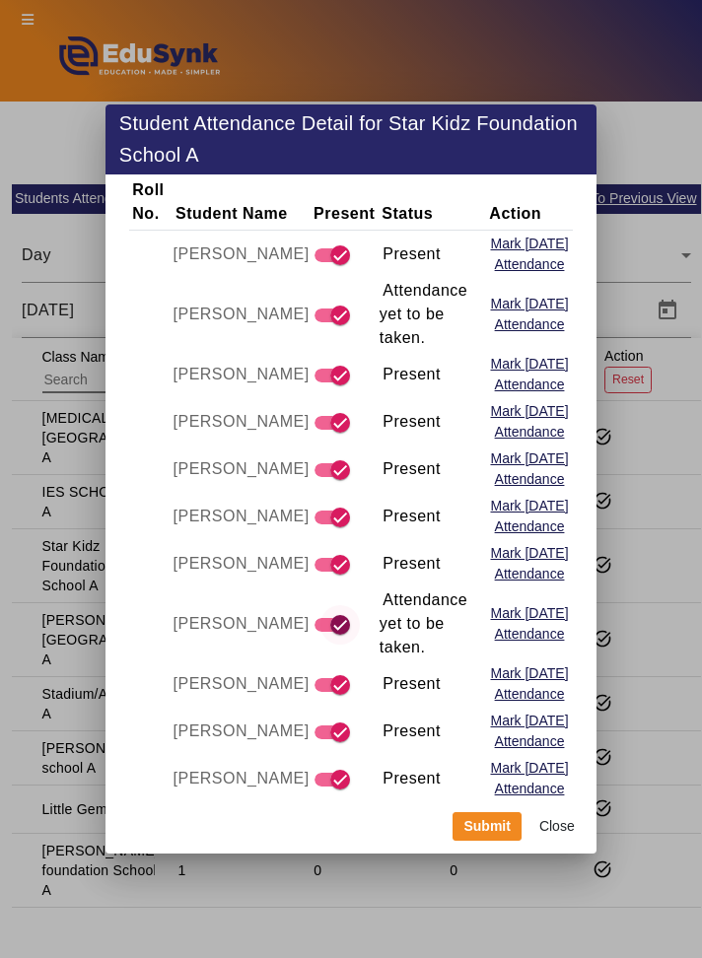
click at [334, 624] on icon "button" at bounding box center [340, 625] width 12 height 2
click at [331, 306] on icon "button" at bounding box center [340, 315] width 18 height 18
click at [690, 487] on div at bounding box center [351, 479] width 702 height 958
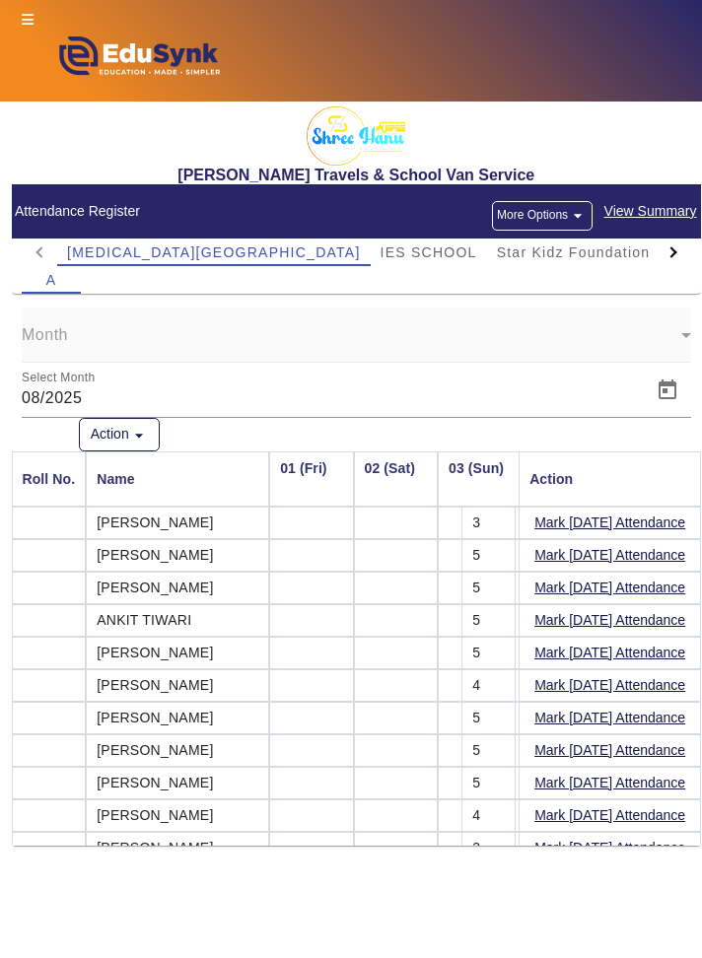
scroll to position [0, 2165]
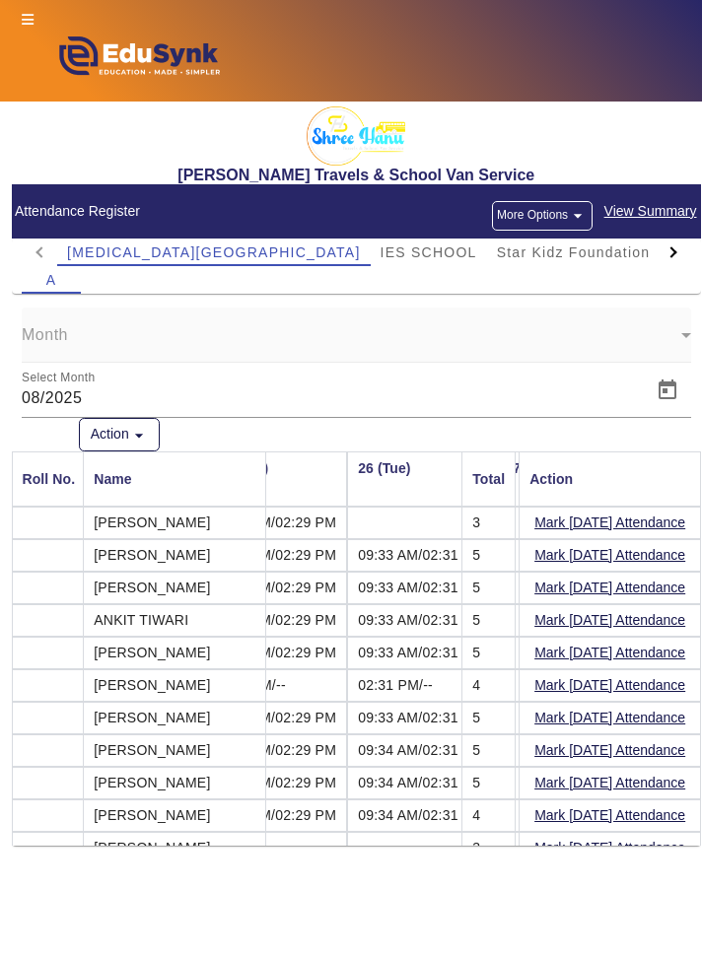
click at [676, 246] on div at bounding box center [672, 252] width 35 height 28
click at [525, 254] on span "[PERSON_NAME][GEOGRAPHIC_DATA]" at bounding box center [672, 252] width 294 height 14
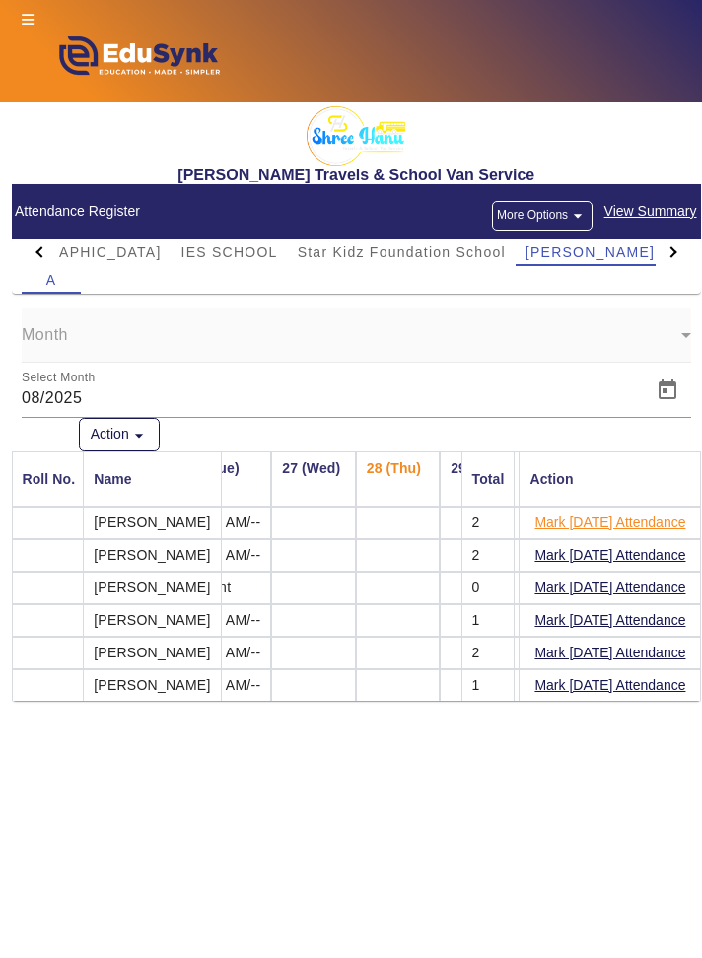
click at [648, 523] on button "Mark Today's Attendance" at bounding box center [609, 522] width 155 height 25
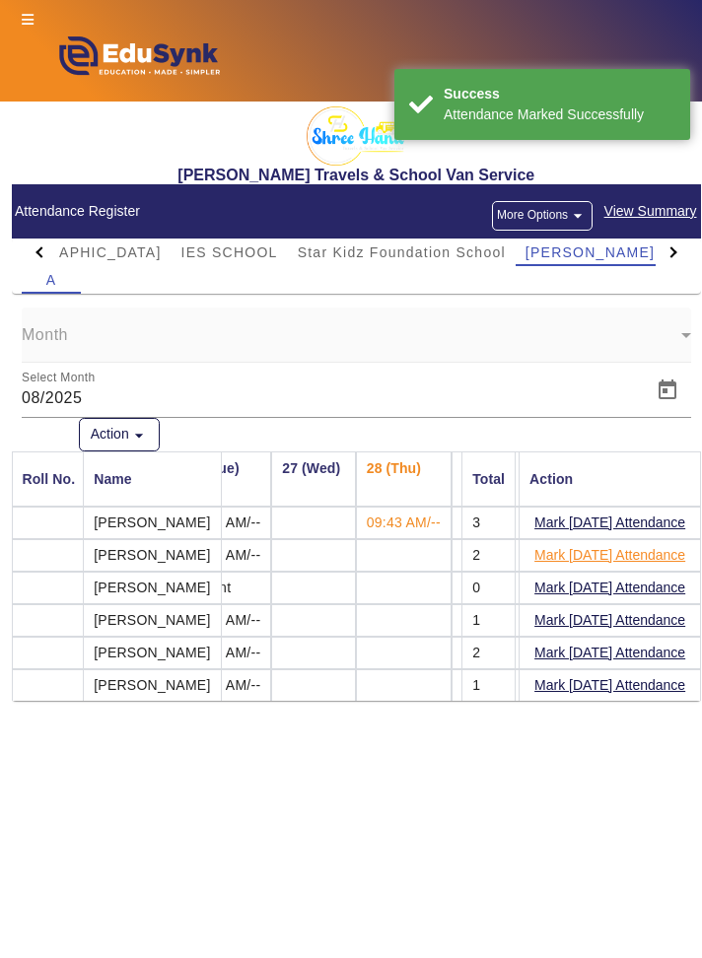
click at [659, 559] on button "Mark Today's Attendance" at bounding box center [609, 555] width 155 height 25
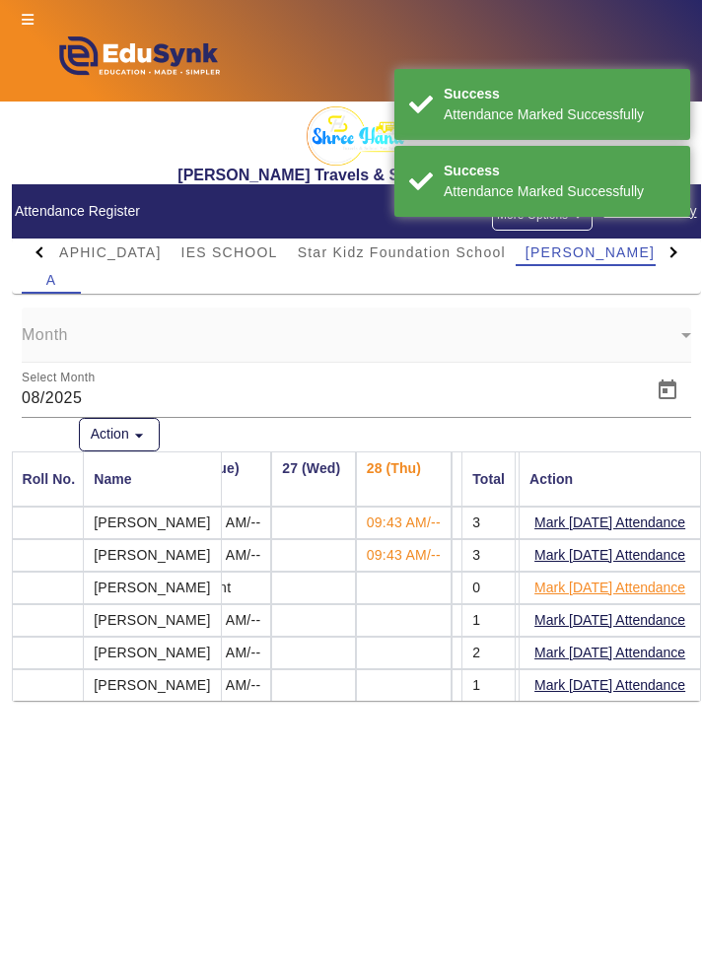
click at [666, 584] on button "Mark Today's Attendance" at bounding box center [609, 588] width 155 height 25
click at [663, 618] on button "Mark Today's Attendance" at bounding box center [609, 620] width 155 height 25
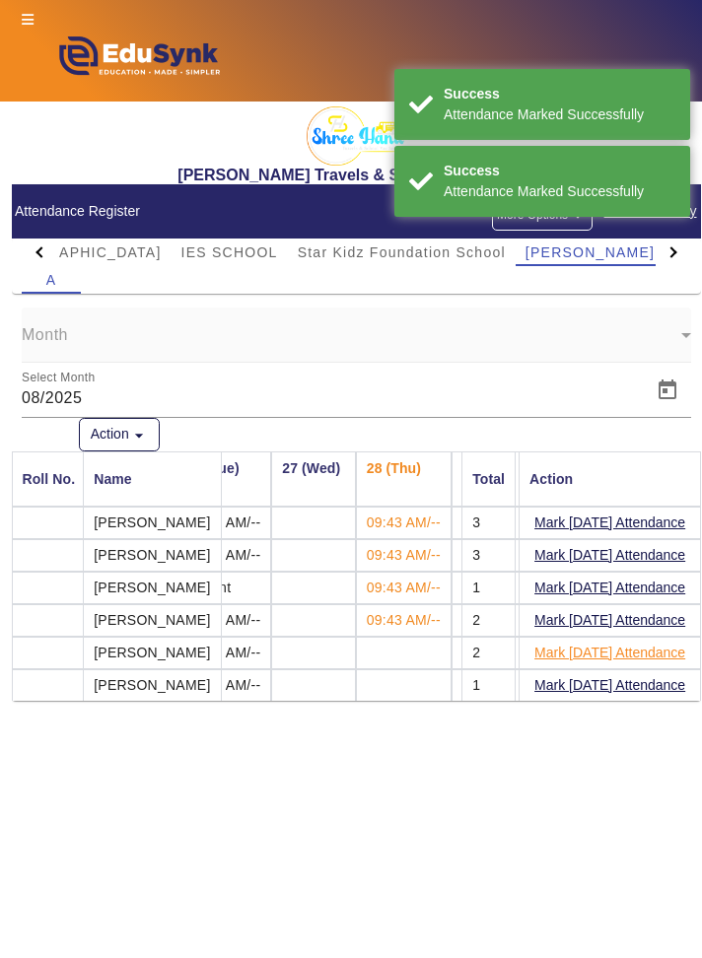
click at [666, 655] on button "Mark Today's Attendance" at bounding box center [609, 653] width 155 height 25
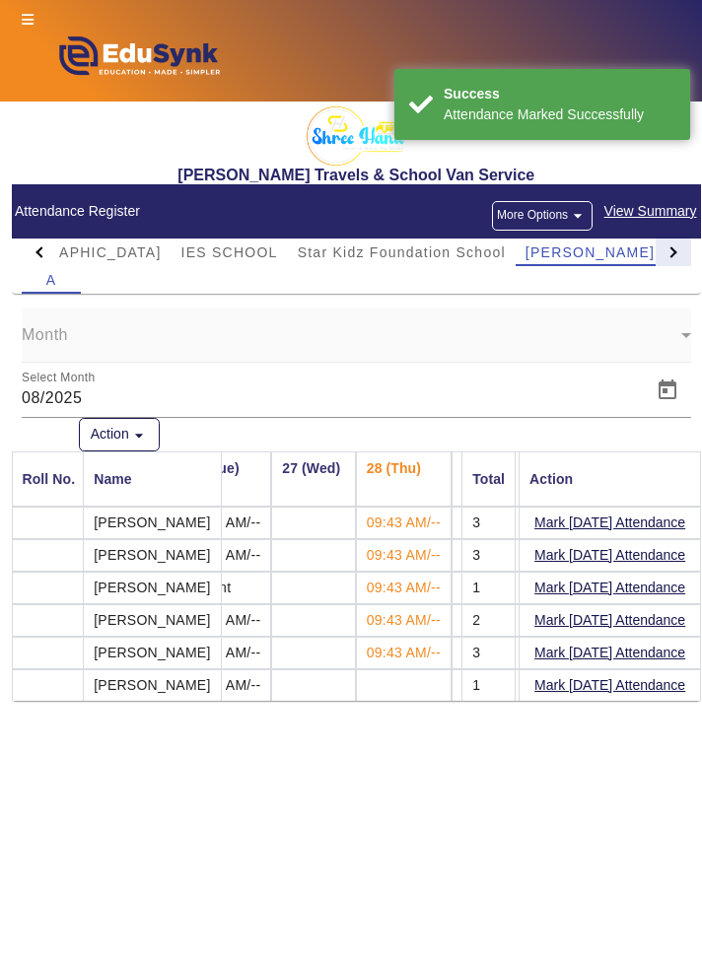
click at [658, 259] on div at bounding box center [672, 252] width 35 height 28
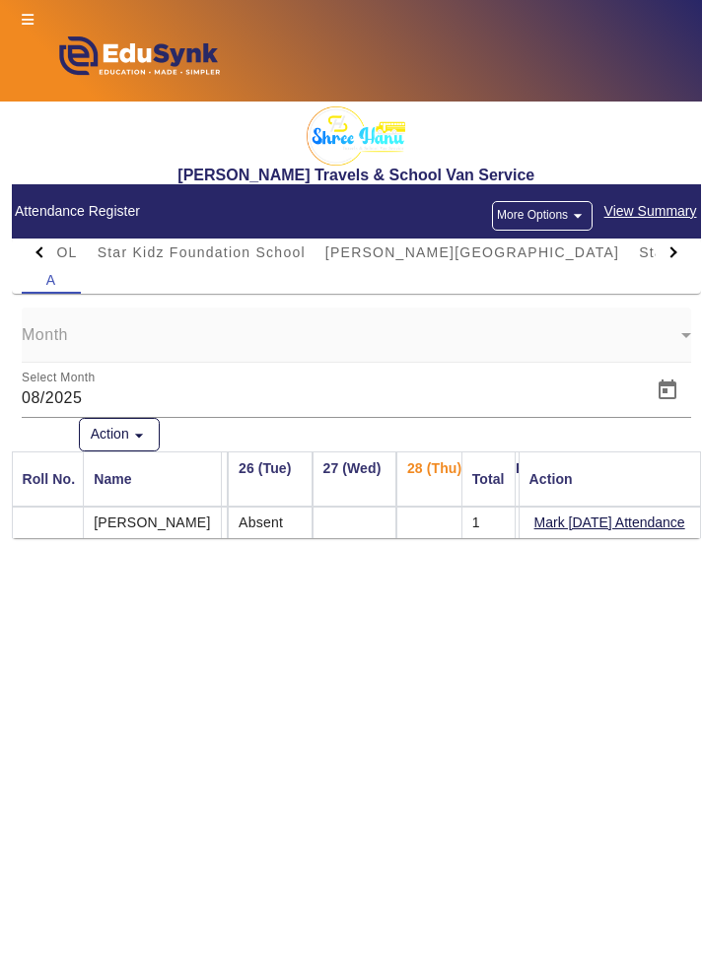
click at [396, 505] on th "27 (Wed)" at bounding box center [354, 478] width 84 height 55
click at [675, 398] on span "Open calendar" at bounding box center [667, 390] width 47 height 47
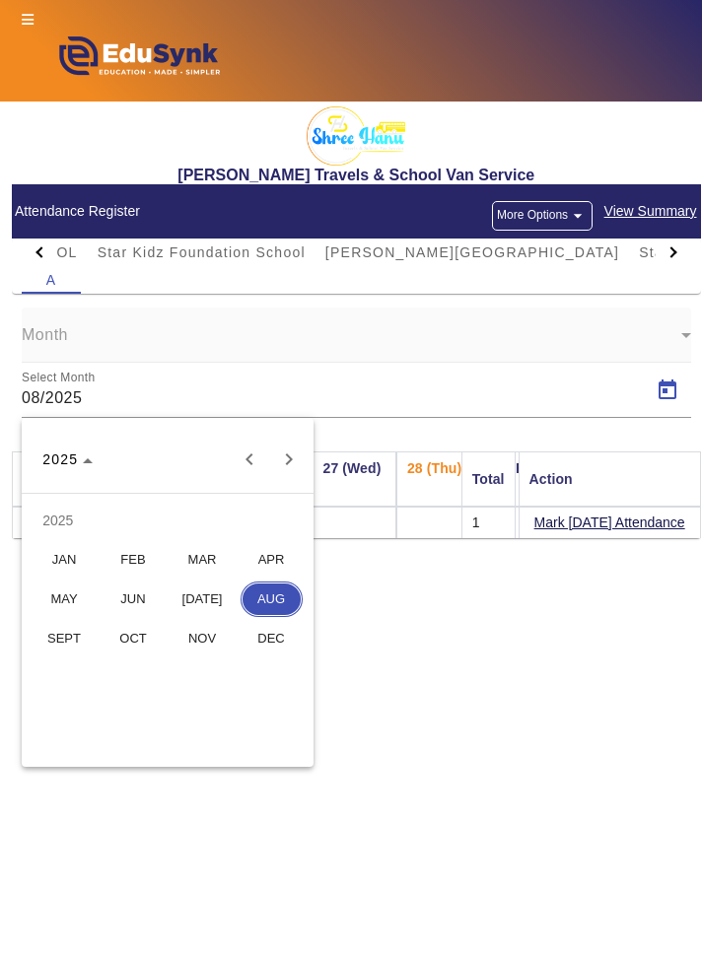
click at [509, 583] on div at bounding box center [351, 479] width 702 height 958
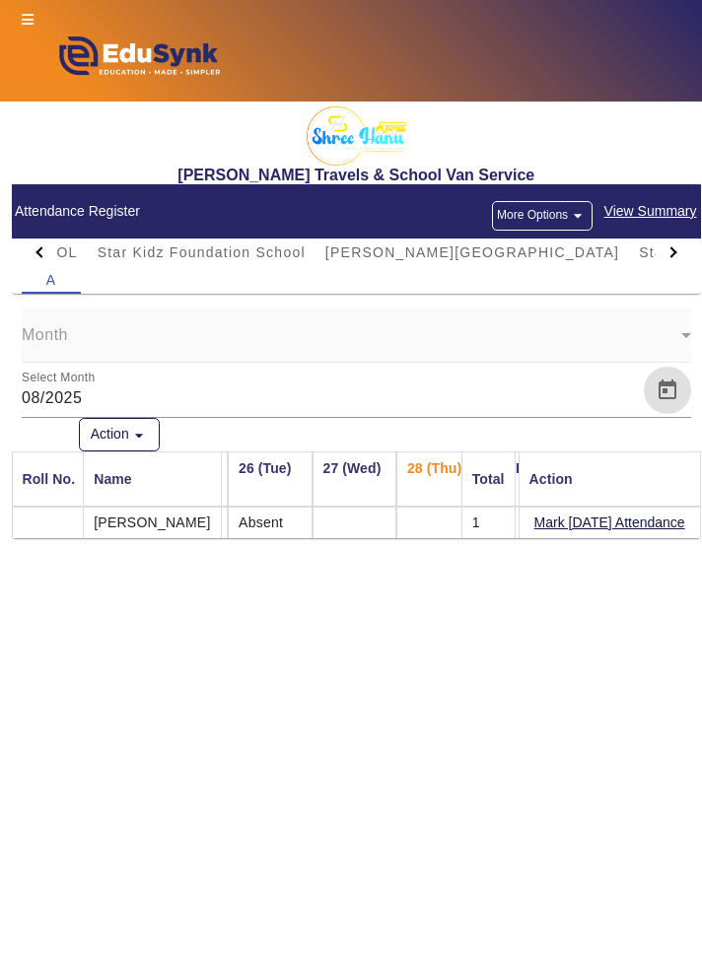
click at [560, 211] on button "More Options arrow_drop_down" at bounding box center [542, 216] width 101 height 30
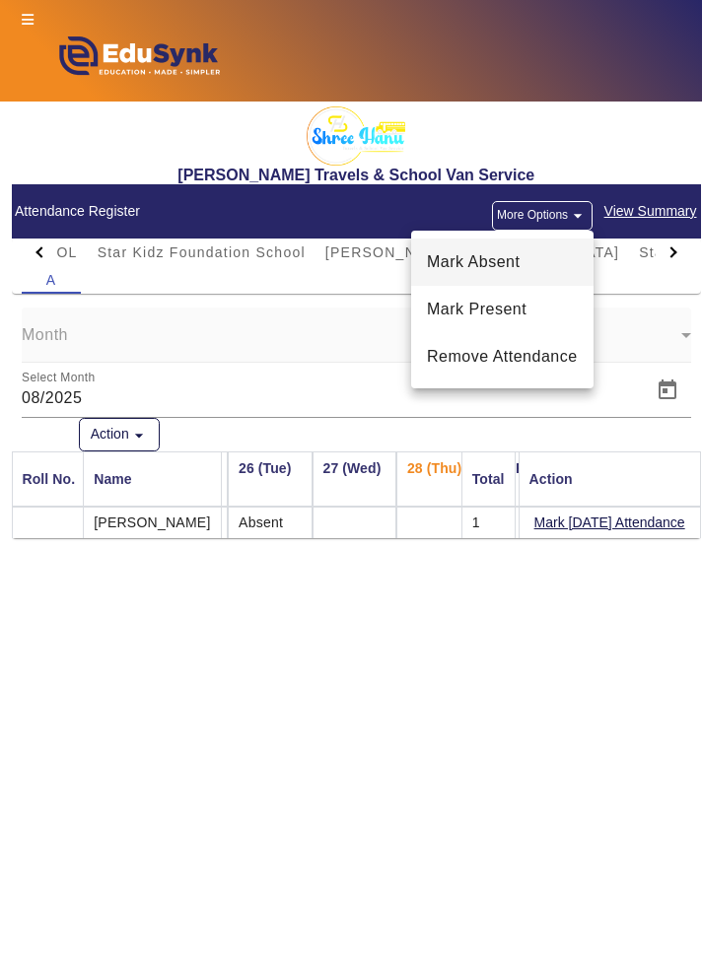
click at [560, 266] on span "Mark Absent" at bounding box center [502, 262] width 151 height 24
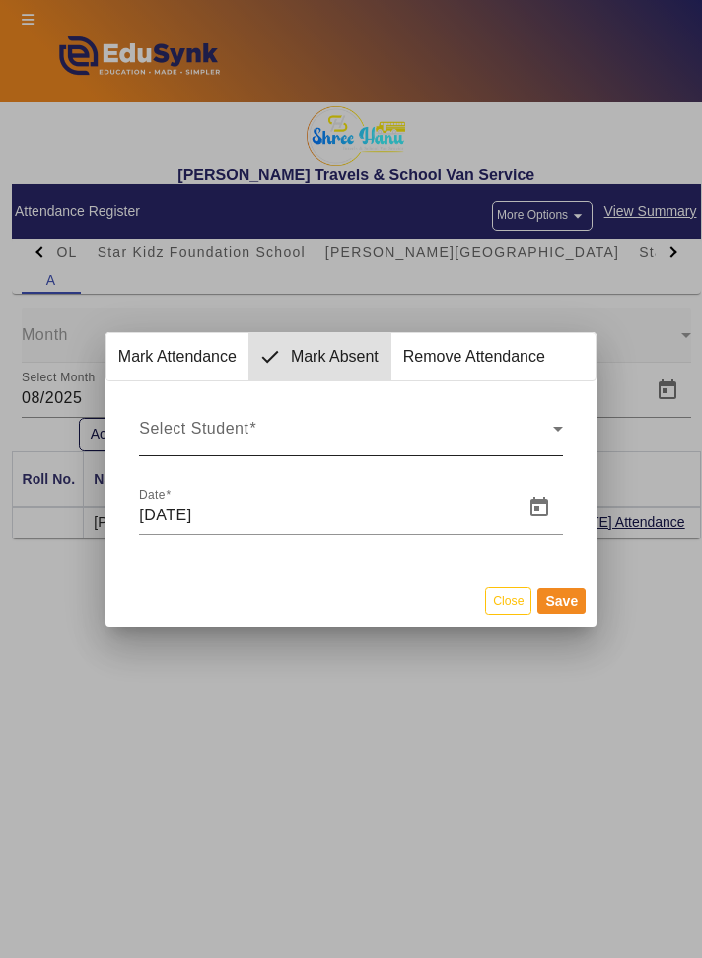
click at [549, 440] on span "Select Student" at bounding box center [345, 437] width 413 height 24
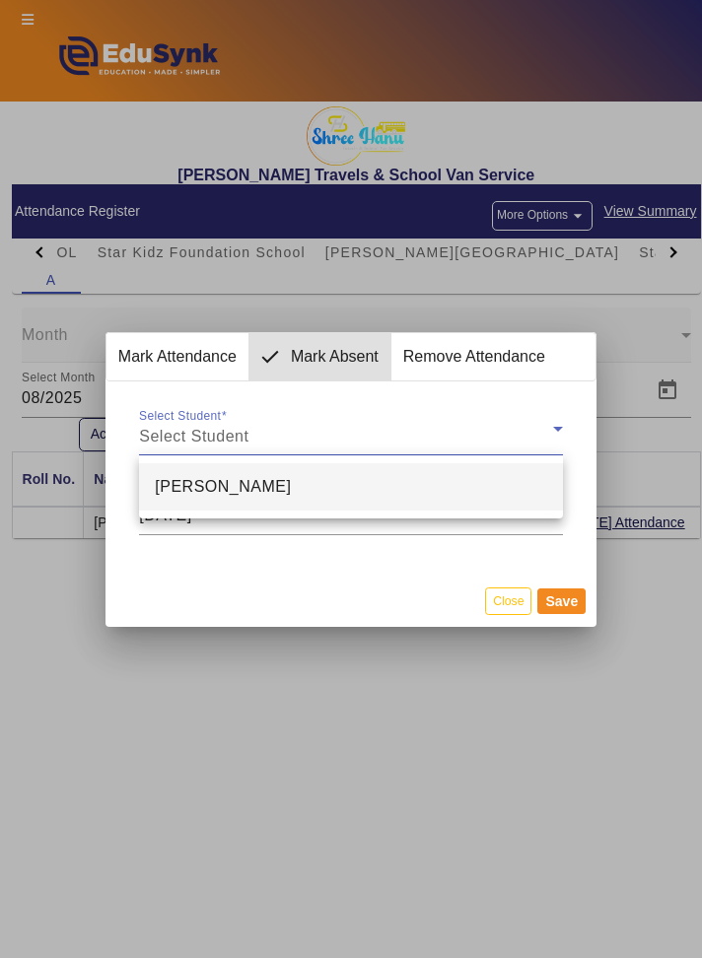
click at [523, 471] on mat-option "PURNIMA VISHWAKARMA" at bounding box center [350, 486] width 423 height 47
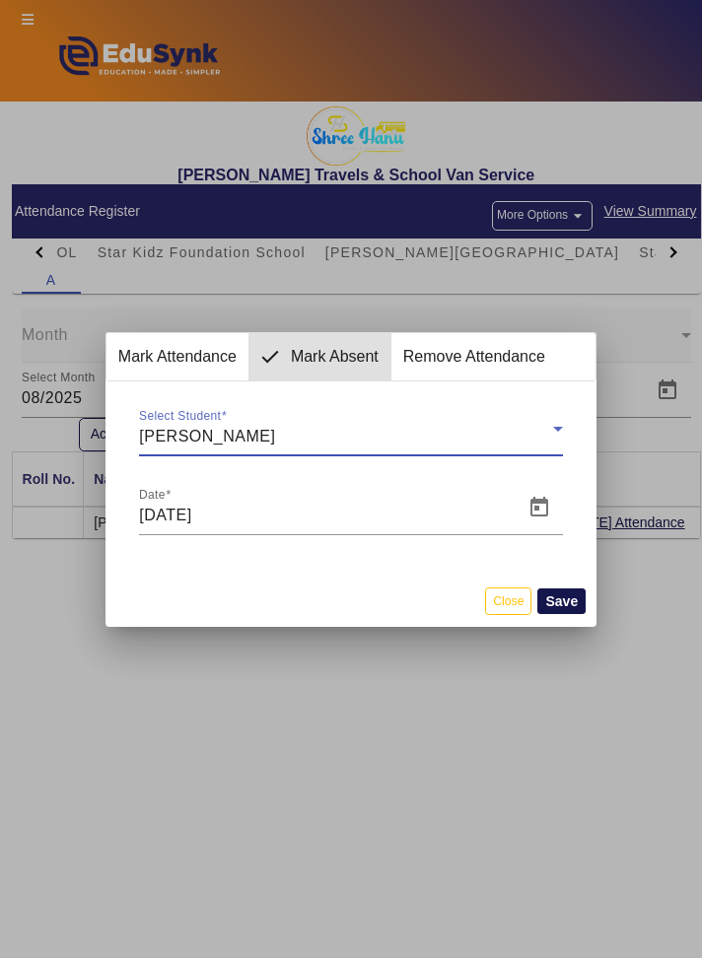
click at [576, 600] on button "Save" at bounding box center [561, 601] width 48 height 26
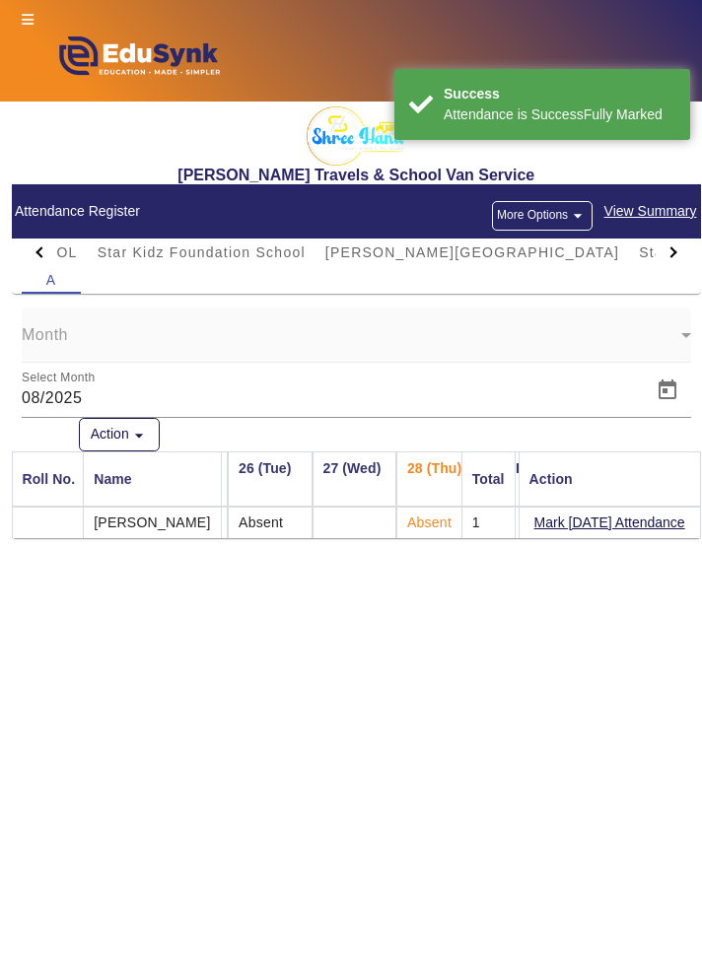
click at [674, 264] on div at bounding box center [672, 252] width 35 height 28
click at [679, 260] on div at bounding box center [672, 252] width 35 height 28
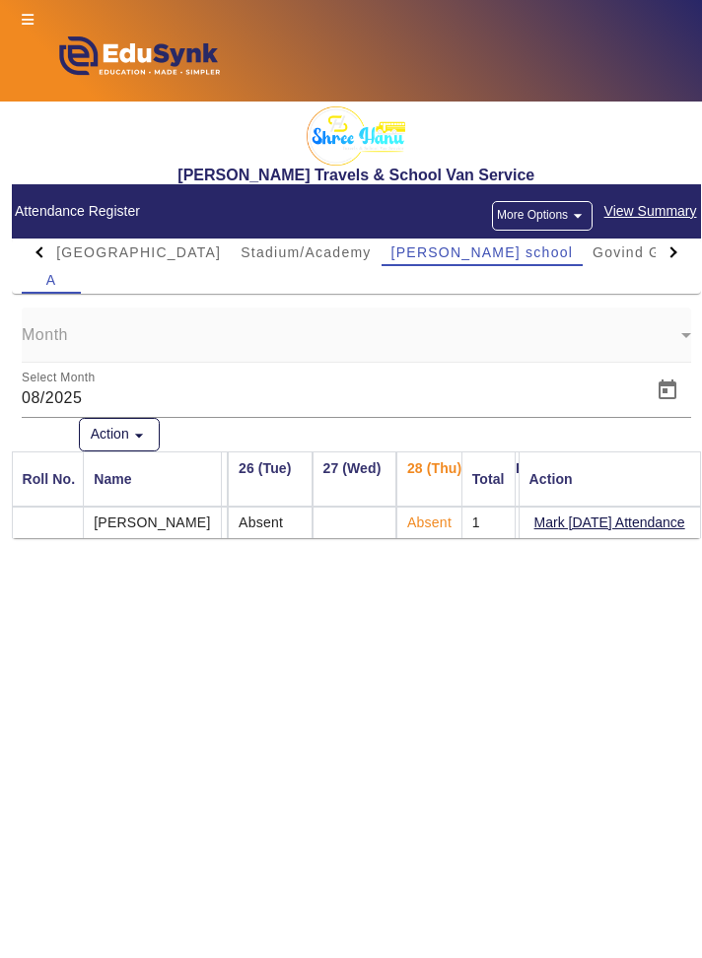
click at [678, 256] on div at bounding box center [672, 252] width 35 height 28
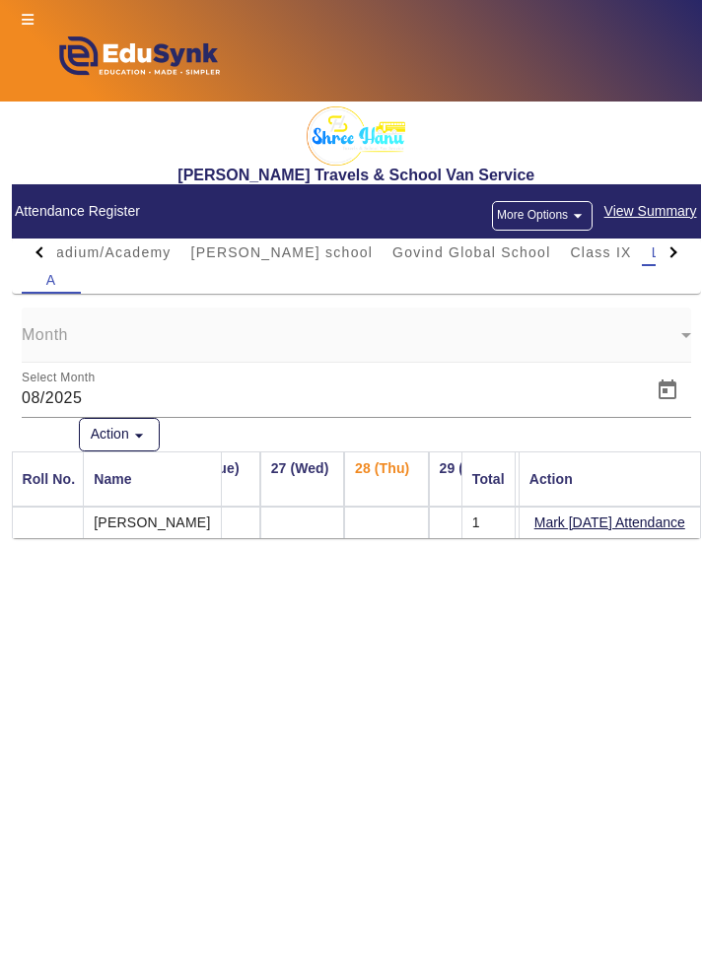
click at [558, 221] on button "More Options arrow_drop_down" at bounding box center [542, 216] width 101 height 30
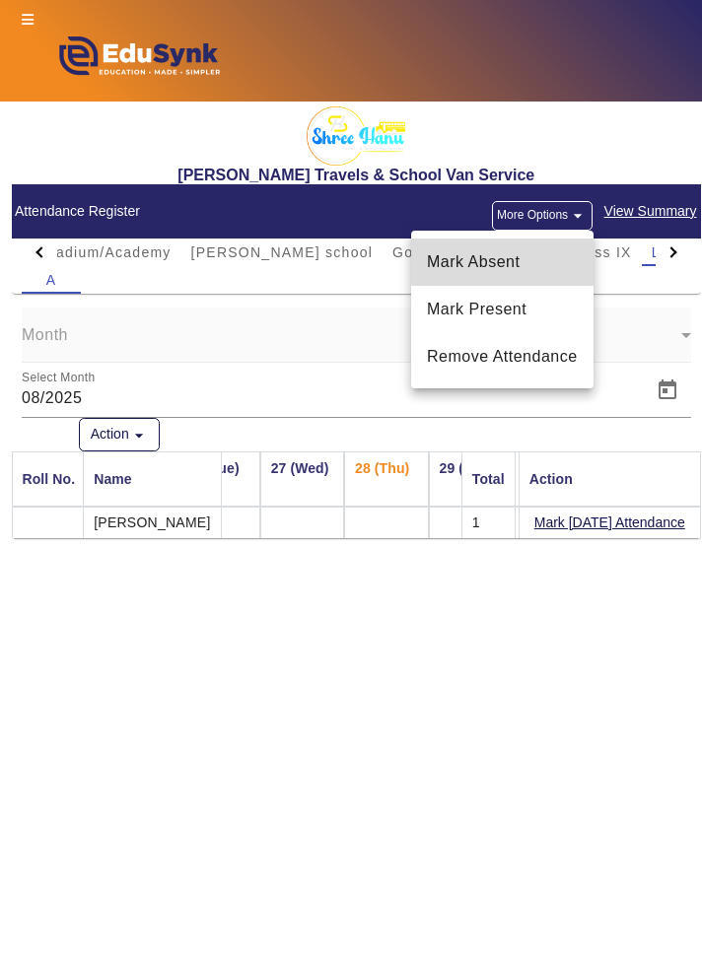
click at [553, 260] on span "Mark Absent" at bounding box center [502, 262] width 151 height 24
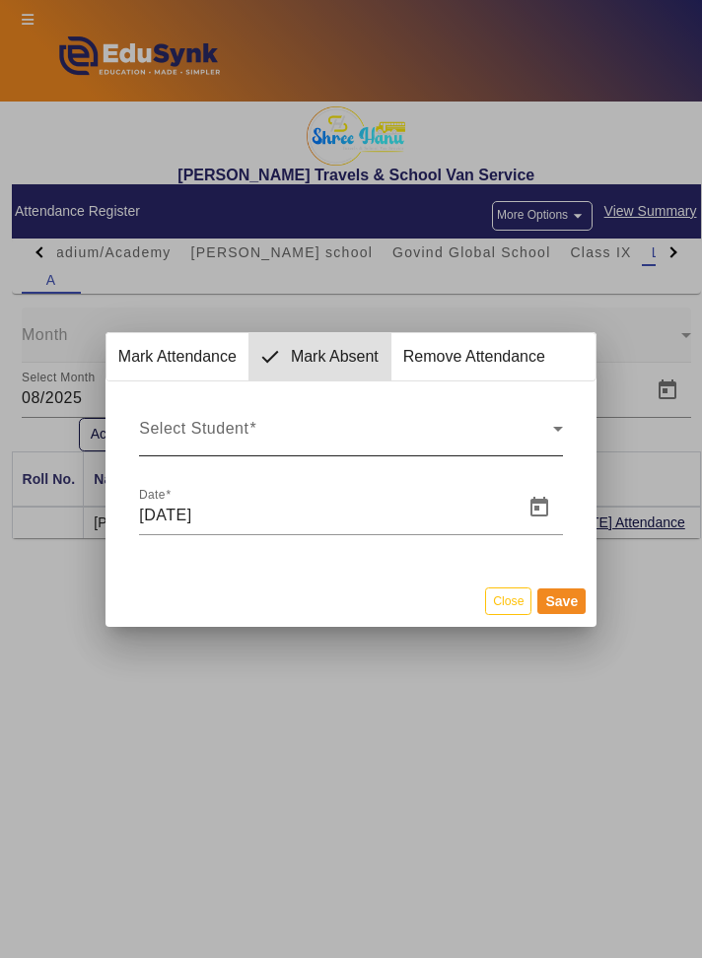
click at [455, 425] on span "Select Student" at bounding box center [345, 437] width 413 height 24
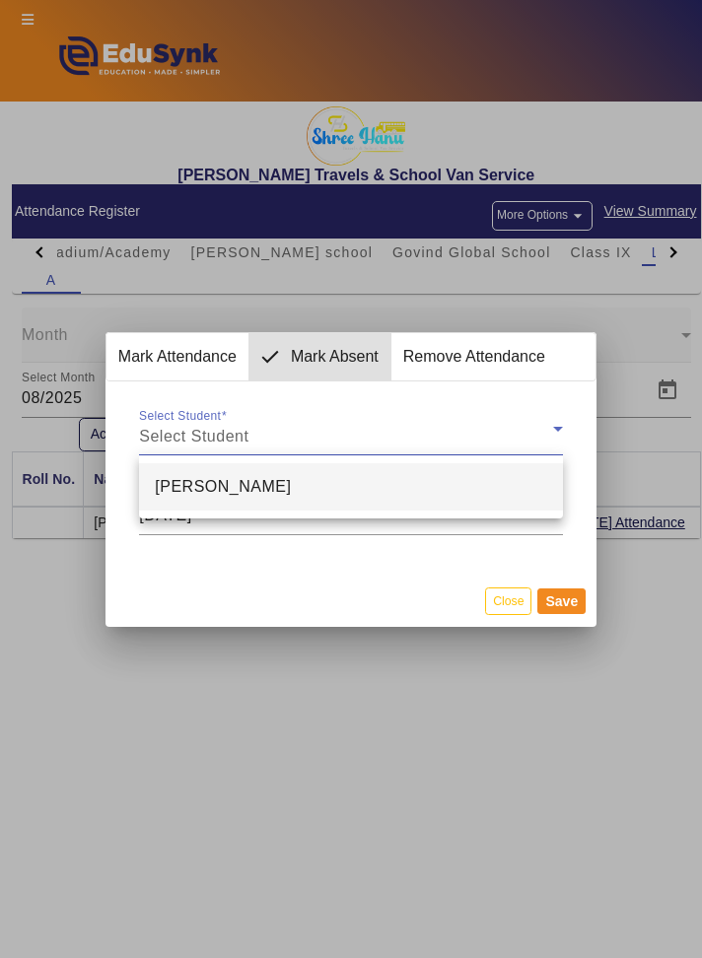
click at [448, 477] on mat-option "NAMAN VISHWAKARMA" at bounding box center [350, 486] width 423 height 47
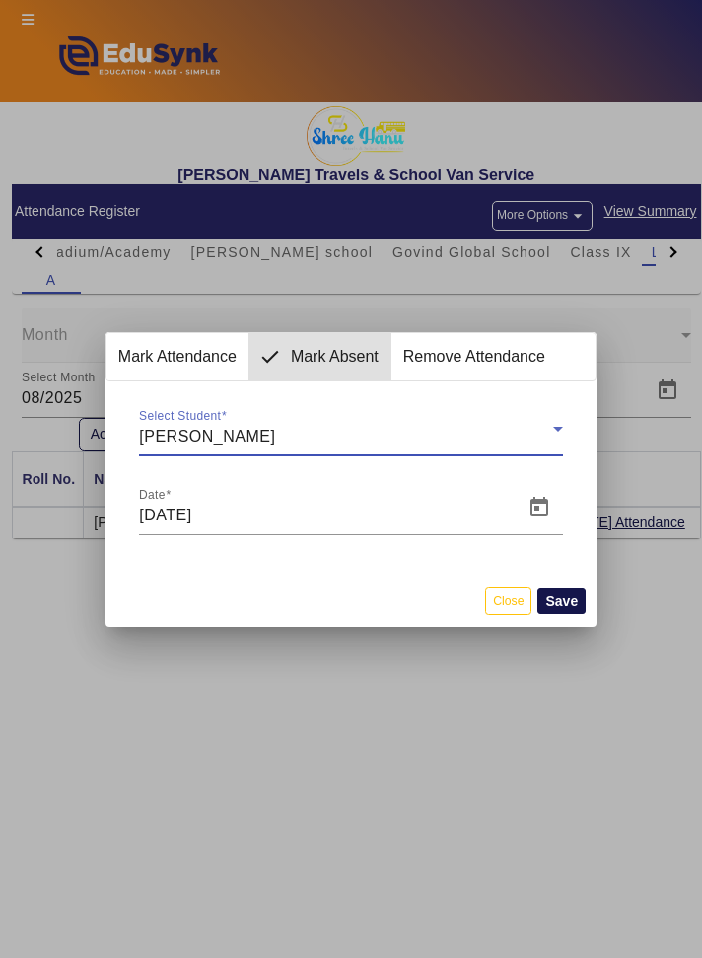
click at [570, 603] on button "Save" at bounding box center [561, 601] width 48 height 26
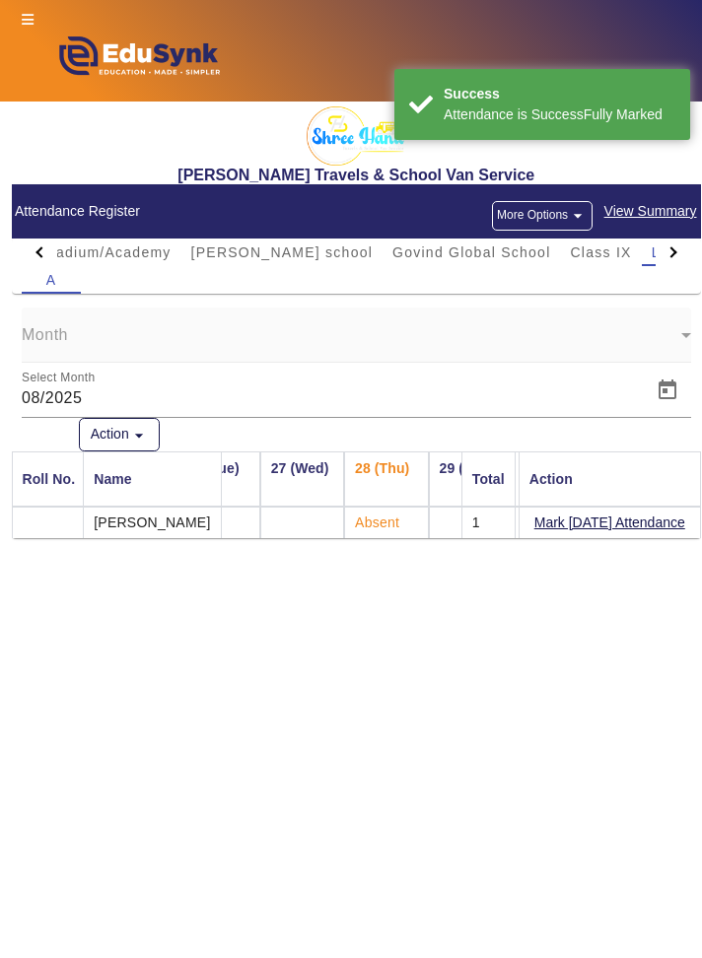
click at [666, 250] on div at bounding box center [670, 251] width 11 height 11
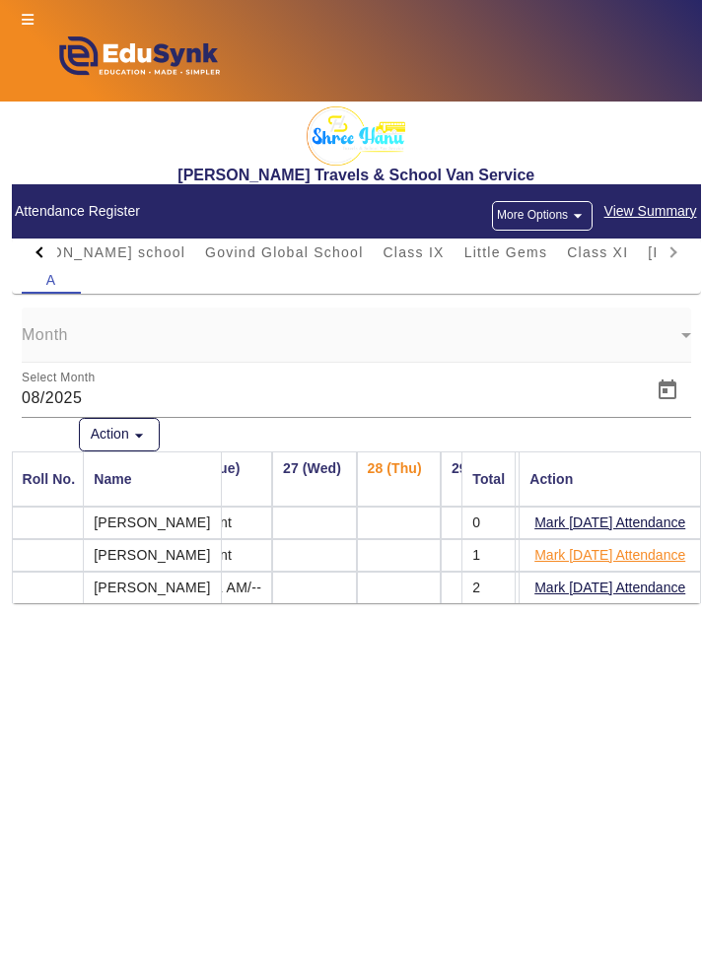
click at [635, 558] on button "Mark Today's Attendance" at bounding box center [609, 555] width 155 height 25
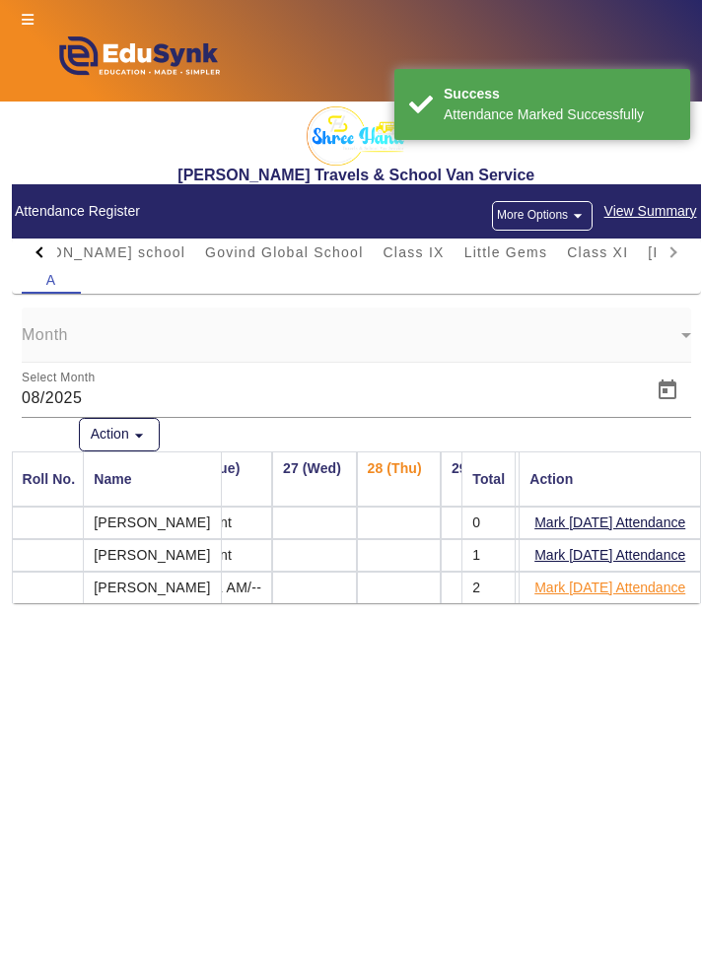
click at [653, 587] on button "Mark Today's Attendance" at bounding box center [609, 588] width 155 height 25
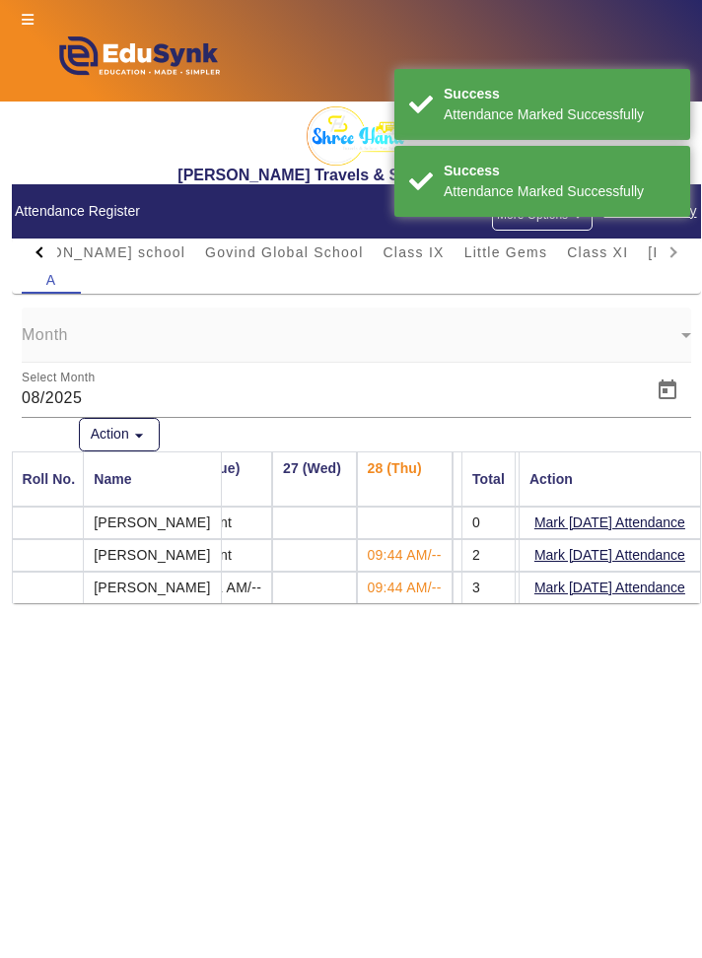
click at [672, 255] on mat-tab-header "Bal Bharti Public School IES SCHOOL Star Kidz Foundation School Kamla Nehru Sch…" at bounding box center [356, 252] width 669 height 28
click at [674, 250] on mat-tab-header "Bal Bharti Public School IES SCHOOL Star Kidz Foundation School Kamla Nehru Sch…" at bounding box center [356, 252] width 669 height 28
click at [675, 251] on mat-tab-header "Bal Bharti Public School IES SCHOOL Star Kidz Foundation School Kamla Nehru Sch…" at bounding box center [356, 252] width 669 height 28
click at [679, 247] on mat-tab-header "Bal Bharti Public School IES SCHOOL Star Kidz Foundation School Kamla Nehru Sch…" at bounding box center [356, 252] width 669 height 28
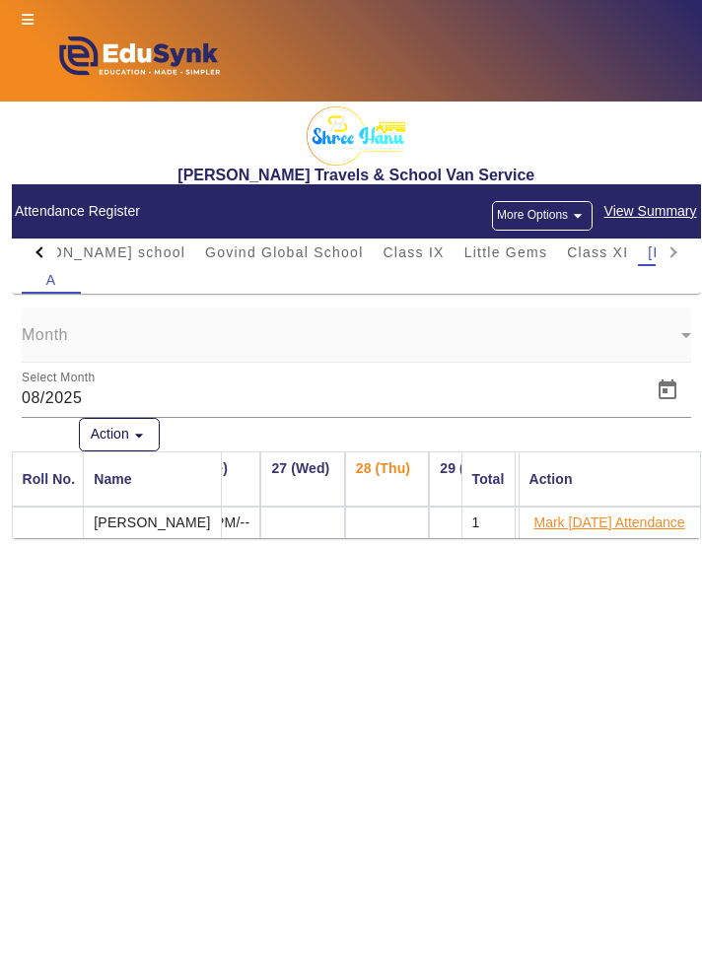
click at [644, 525] on button "Mark Today's Attendance" at bounding box center [609, 522] width 155 height 25
click at [34, 239] on div at bounding box center [39, 252] width 35 height 28
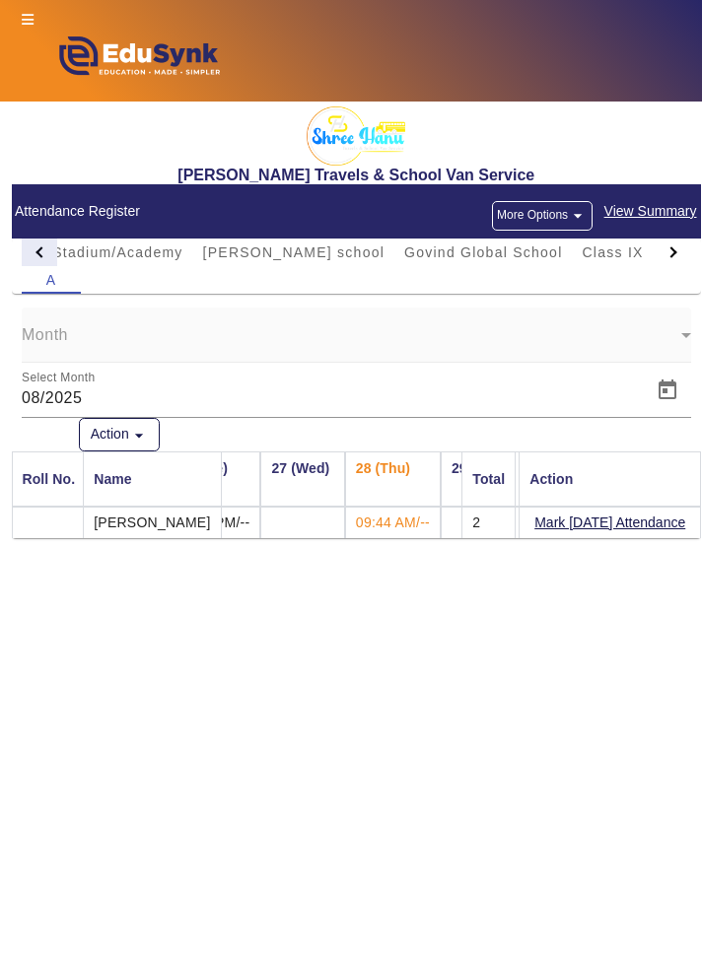
click at [40, 248] on div at bounding box center [40, 251] width 11 height 11
click at [39, 249] on div at bounding box center [40, 251] width 11 height 11
click at [41, 251] on div at bounding box center [40, 251] width 11 height 11
click at [39, 264] on div at bounding box center [39, 252] width 35 height 28
click at [309, 257] on span "Star Kidz Foundation School" at bounding box center [413, 252] width 208 height 14
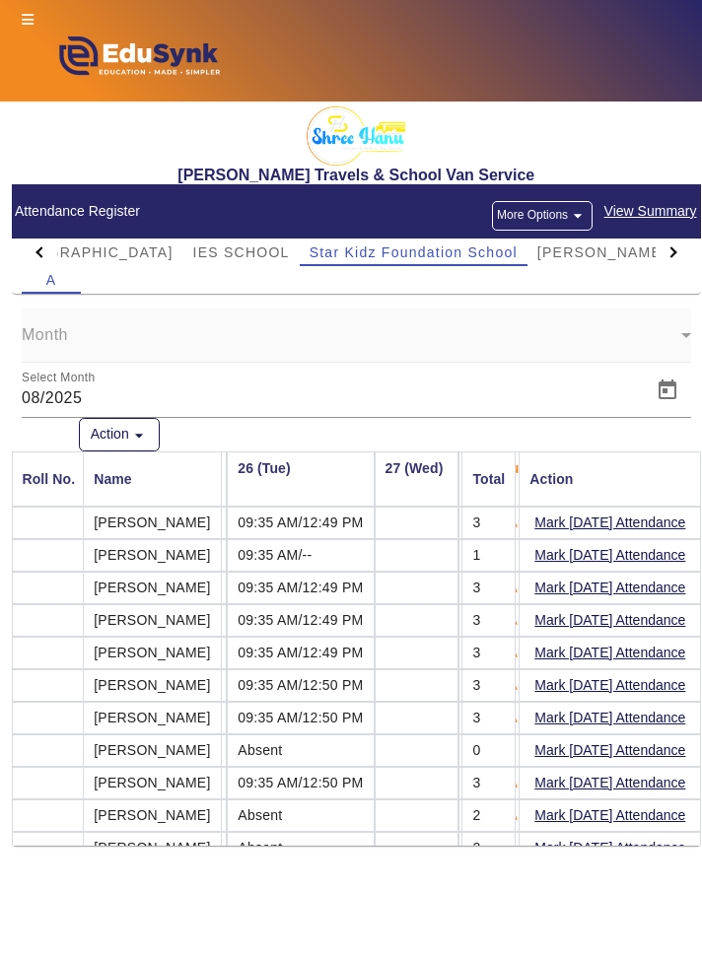
click at [581, 221] on mat-icon "arrow_drop_down" at bounding box center [578, 216] width 20 height 20
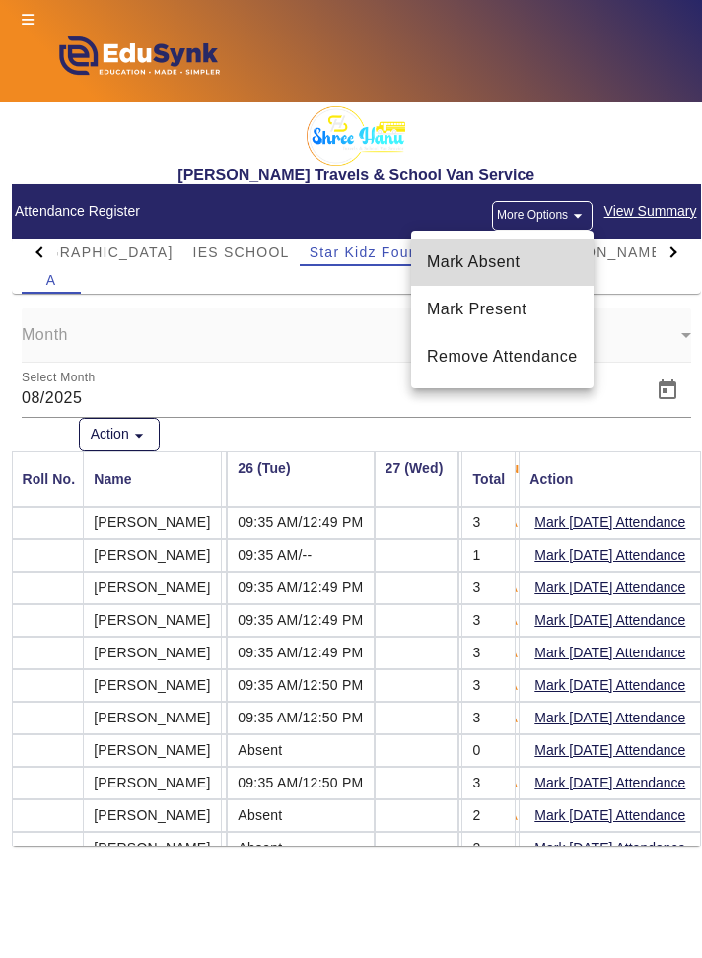
click at [560, 264] on span "Mark Absent" at bounding box center [502, 262] width 151 height 24
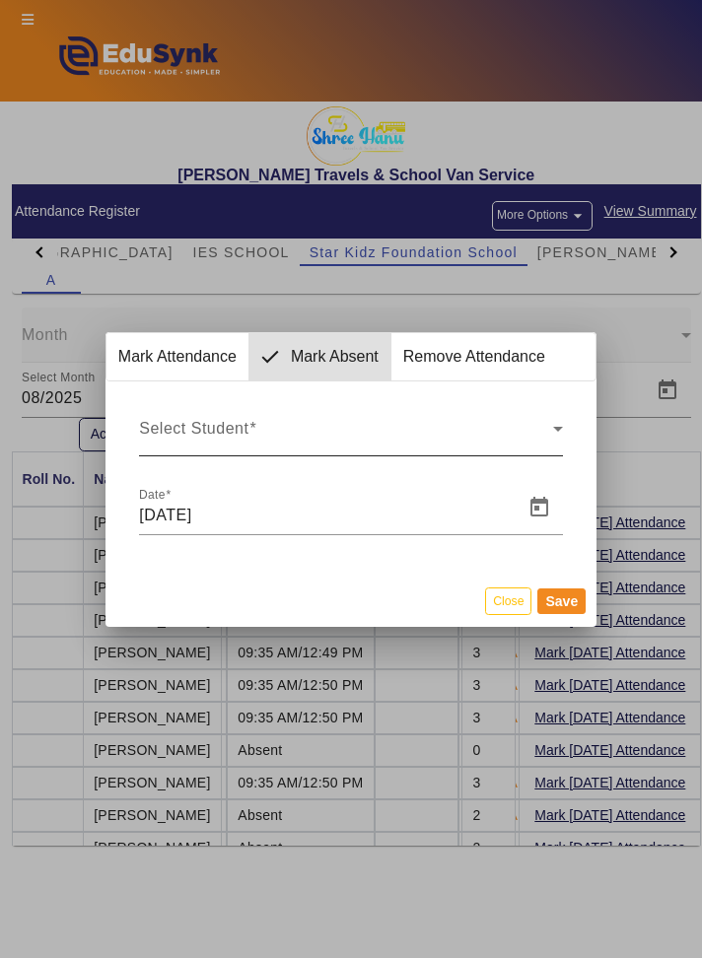
click at [558, 440] on div "Select Student" at bounding box center [350, 437] width 423 height 24
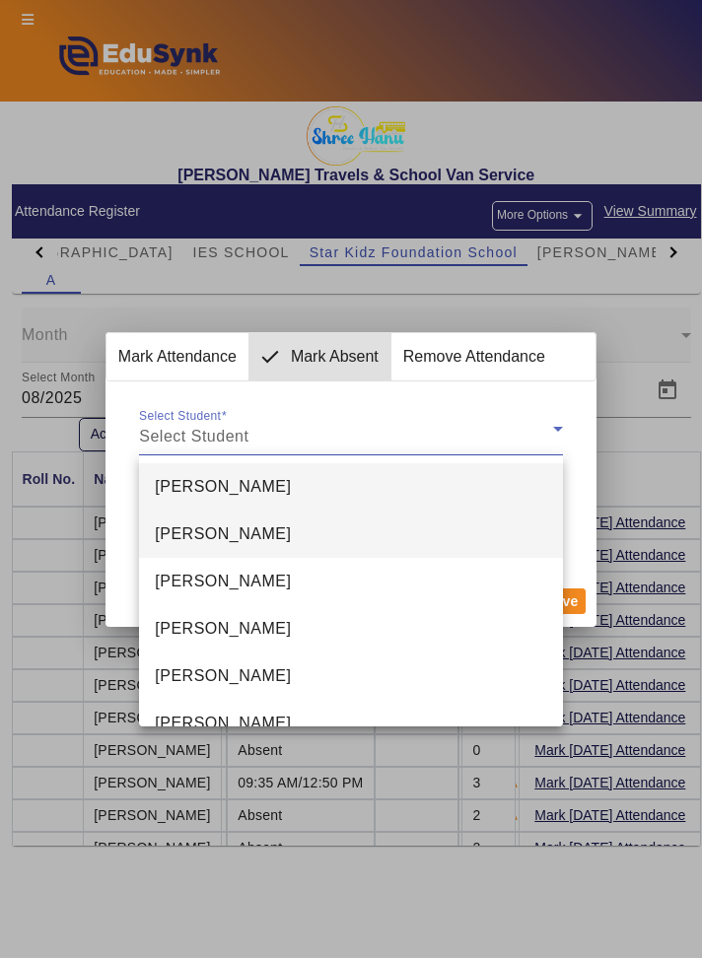
click at [475, 533] on mat-option "Daksh Suryavanshi" at bounding box center [350, 533] width 423 height 47
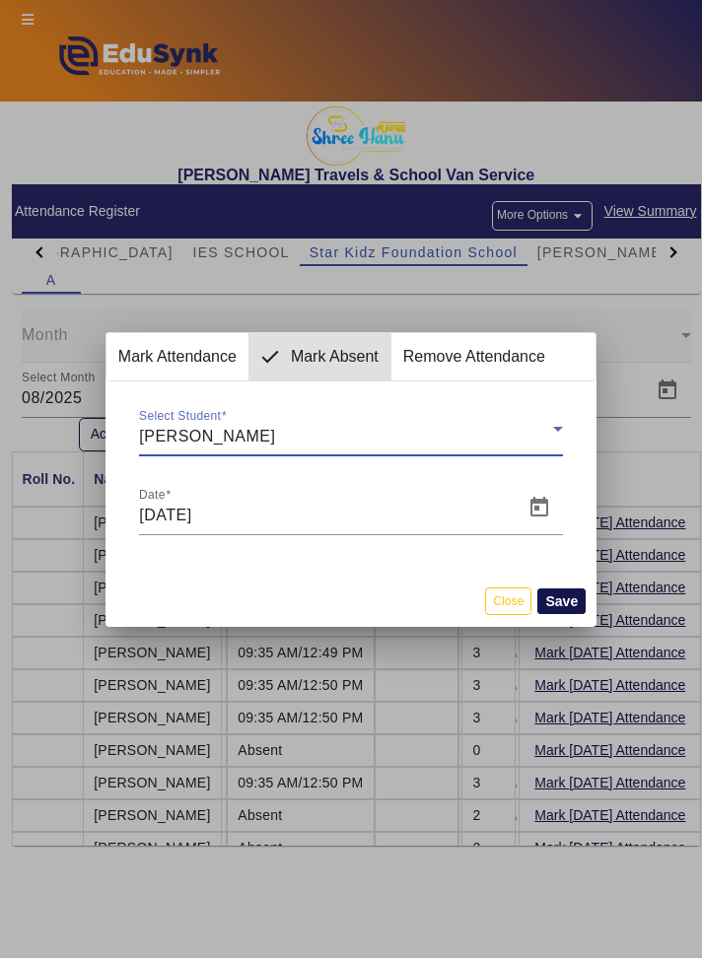
click at [572, 599] on button "Save" at bounding box center [561, 601] width 48 height 26
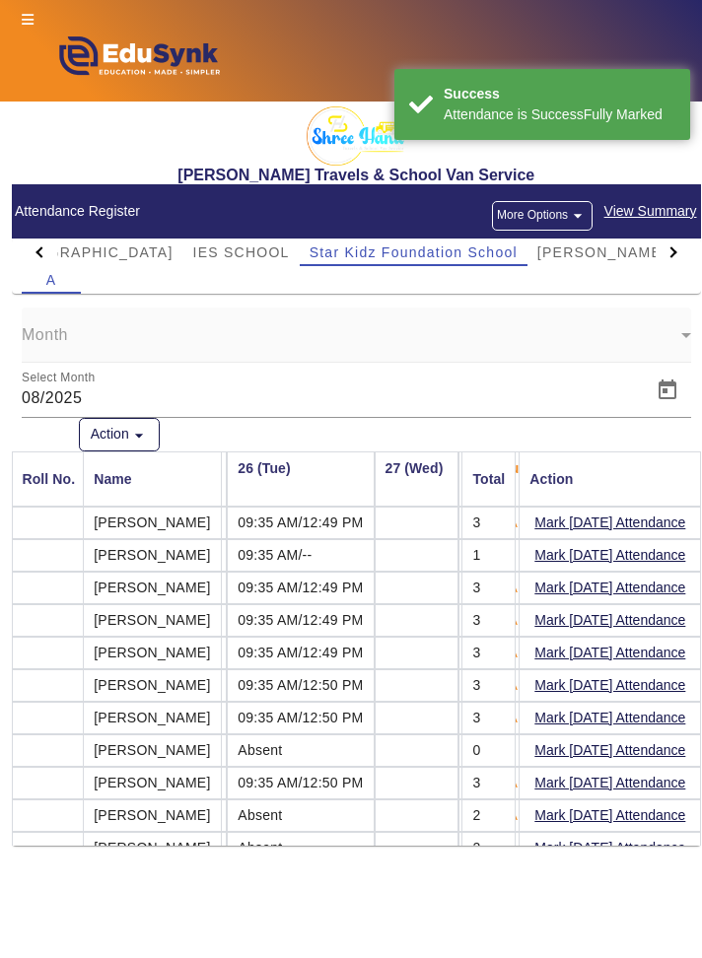
click at [556, 219] on button "More Options arrow_drop_down" at bounding box center [542, 216] width 101 height 30
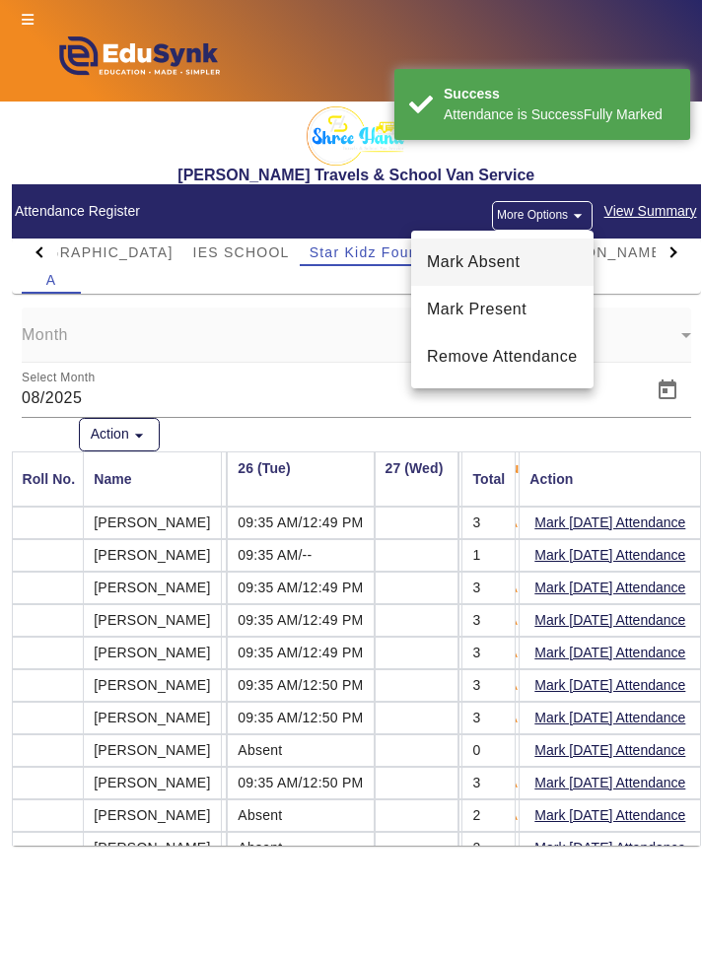
click at [550, 268] on span "Mark Absent" at bounding box center [502, 262] width 151 height 24
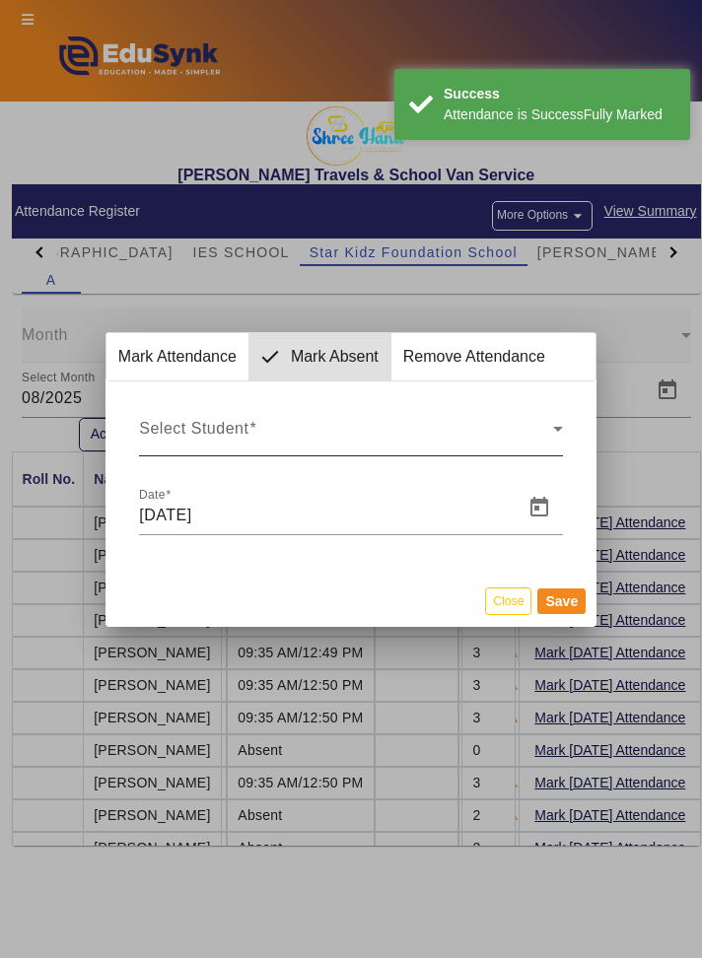
click at [559, 442] on div "Select Student" at bounding box center [350, 437] width 423 height 24
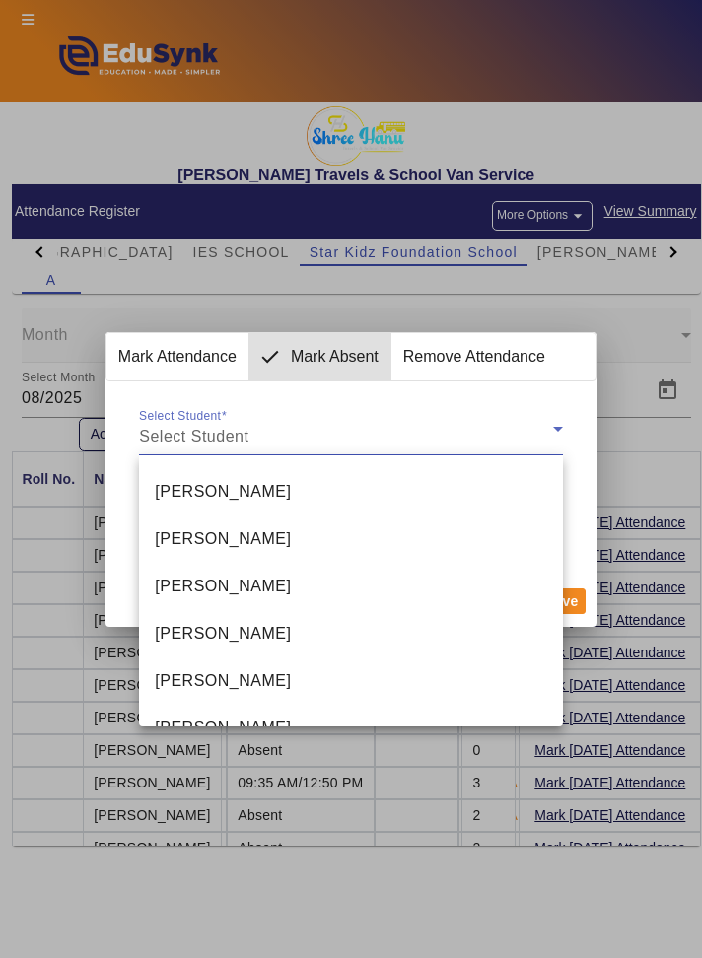
scroll to position [279, 0]
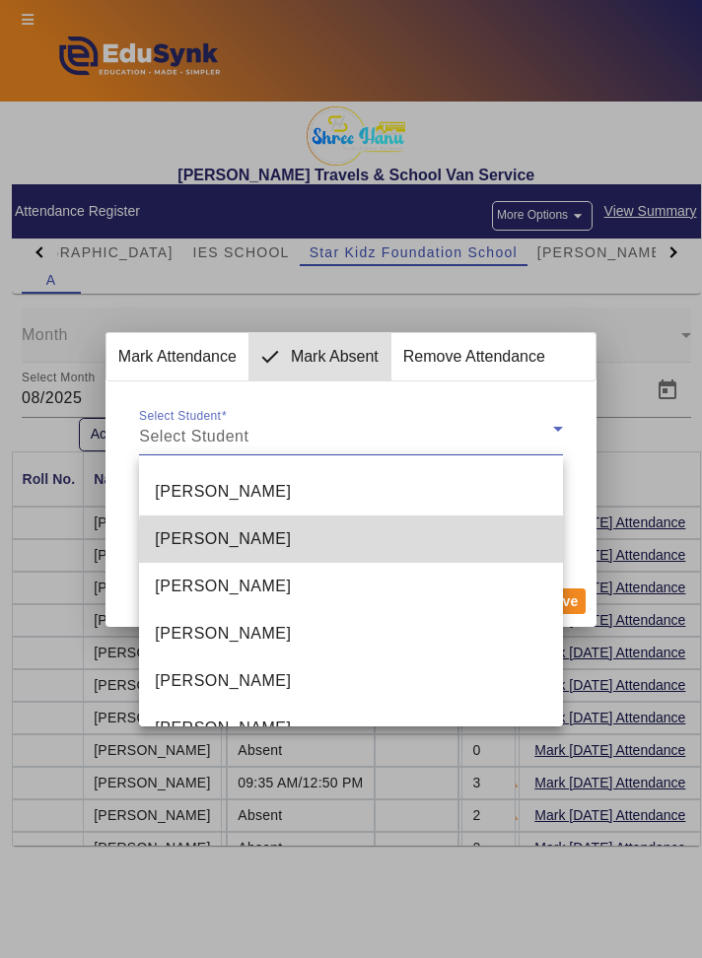
click at [453, 546] on mat-option "Nayansh Gadwal" at bounding box center [350, 538] width 423 height 47
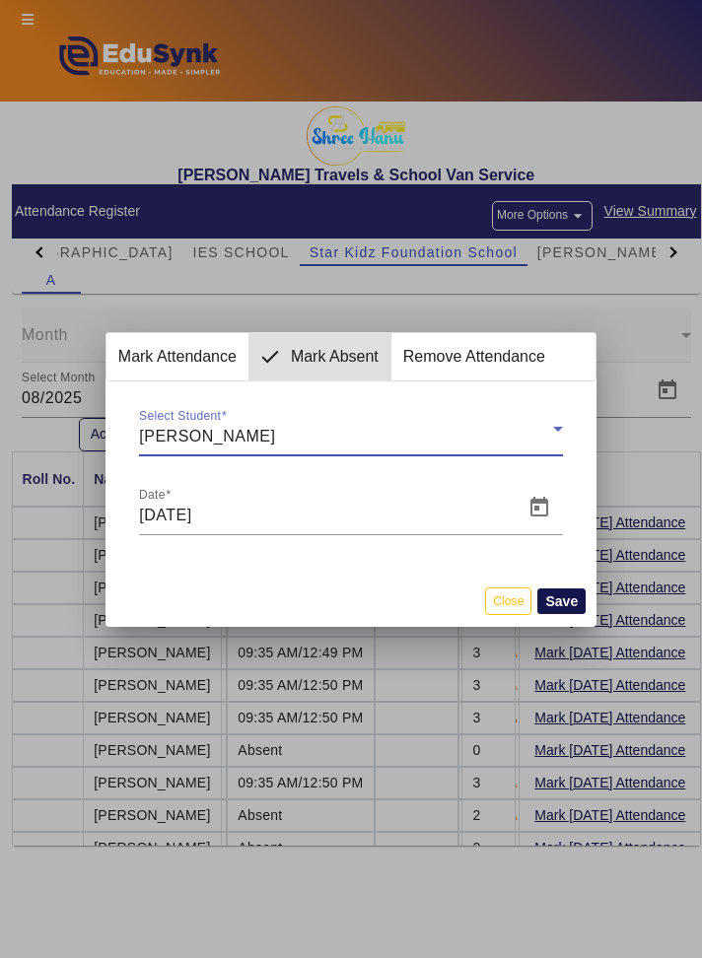
click at [576, 600] on button "Save" at bounding box center [561, 601] width 48 height 26
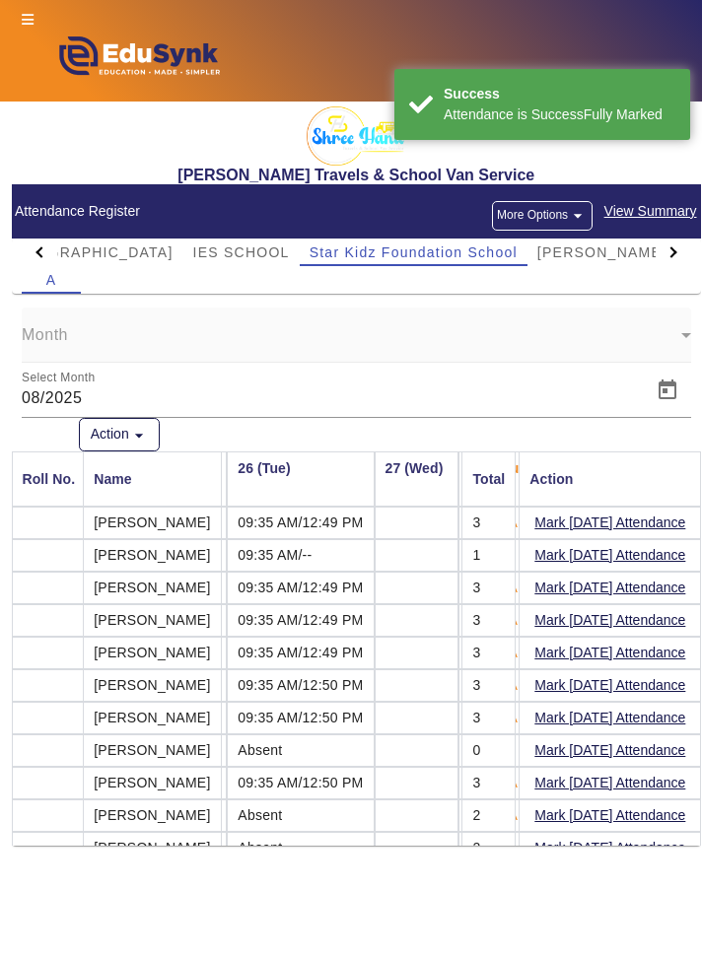
click at [579, 218] on mat-icon "arrow_drop_down" at bounding box center [578, 216] width 20 height 20
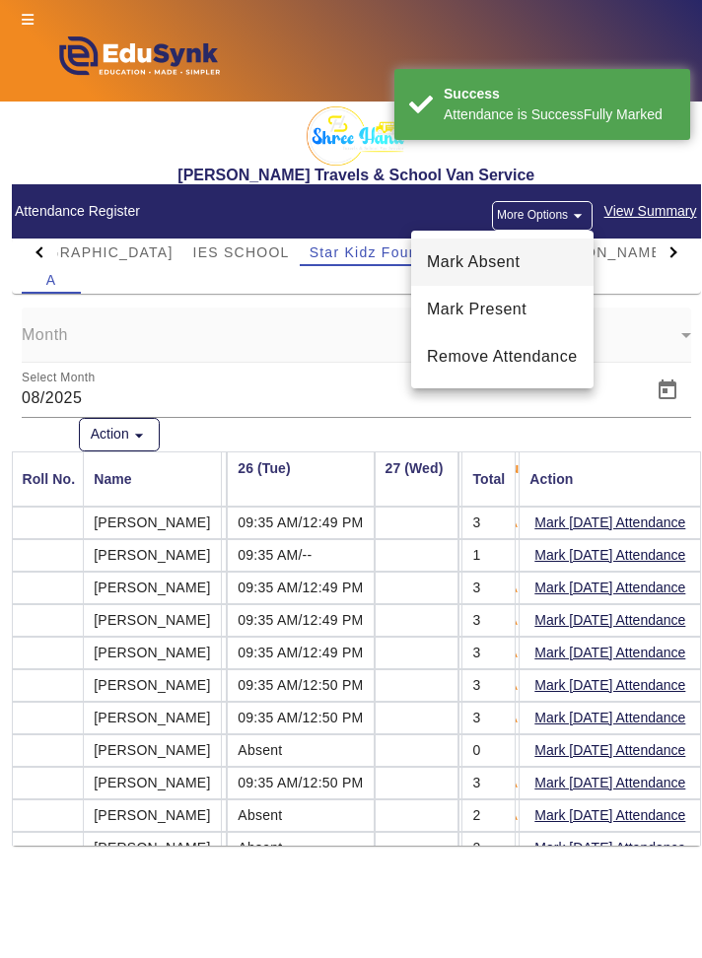
click at [560, 260] on span "Mark Absent" at bounding box center [502, 262] width 151 height 24
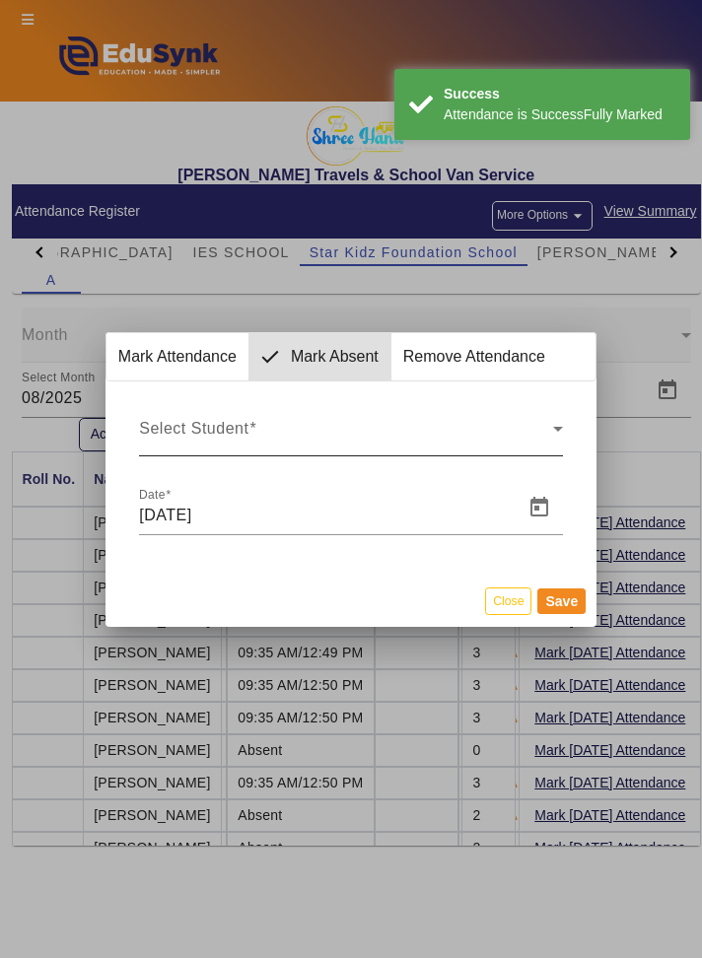
click at [556, 440] on div "Select Student" at bounding box center [350, 437] width 423 height 24
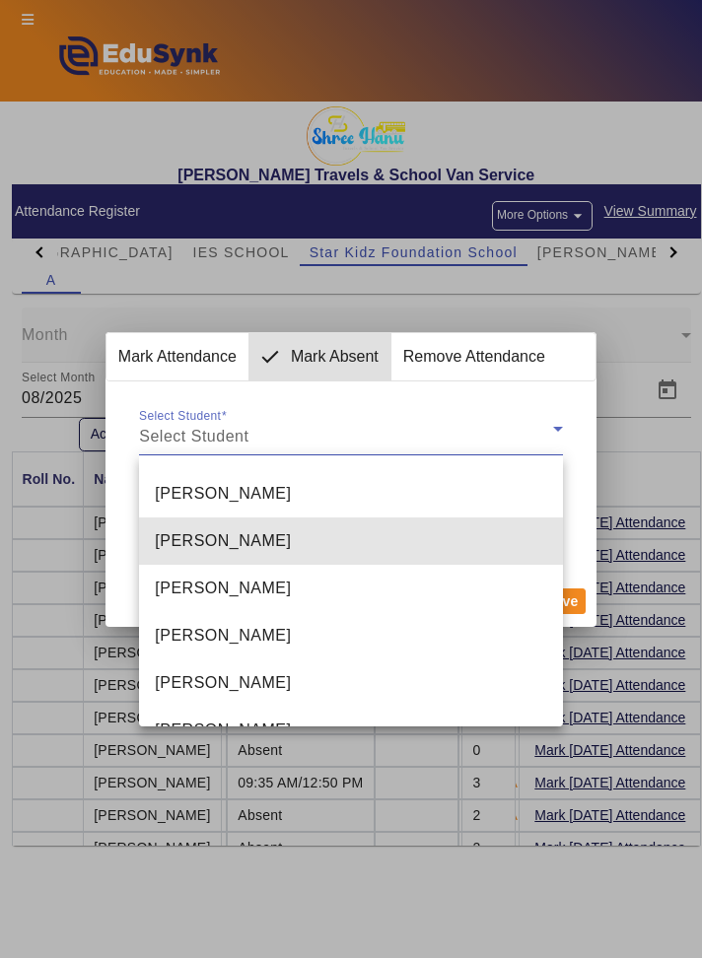
scroll to position [91, 0]
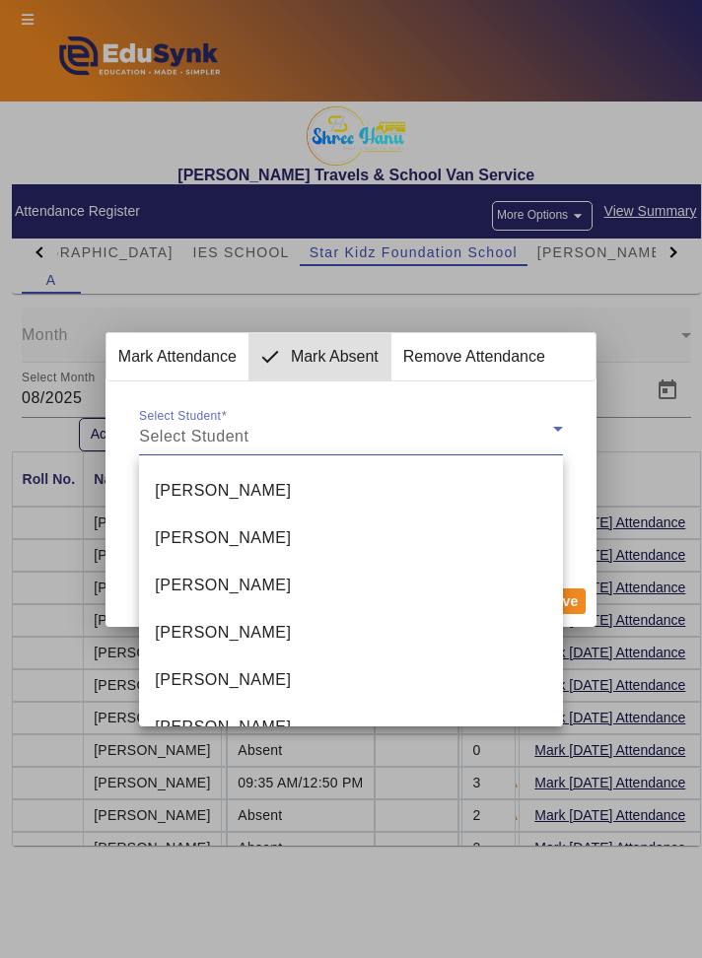
click at [653, 264] on div at bounding box center [351, 479] width 702 height 958
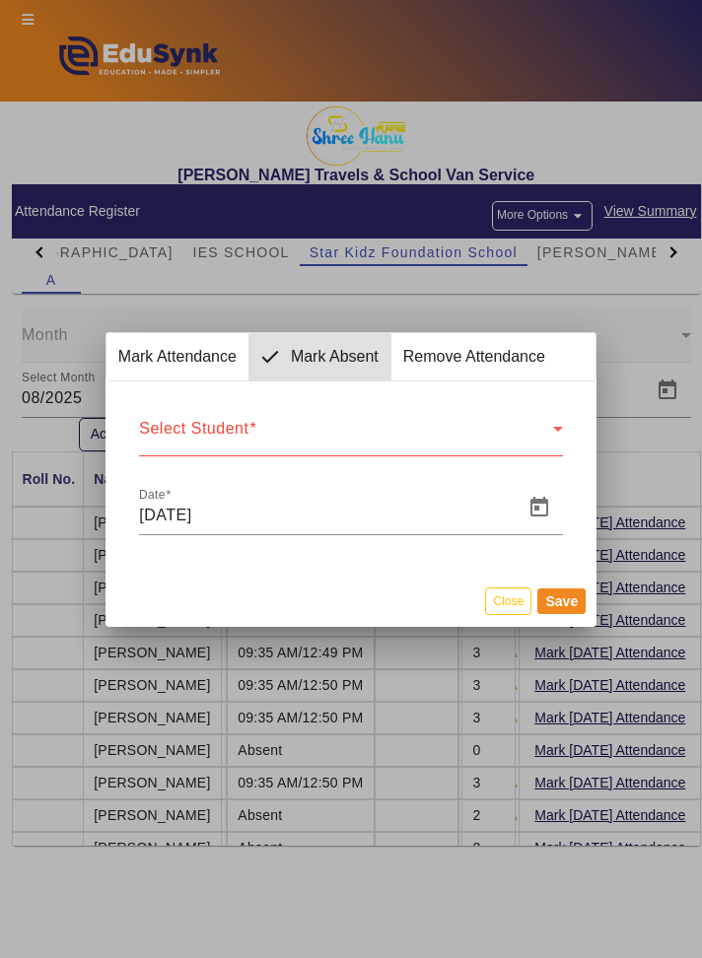
click at [633, 285] on div at bounding box center [351, 479] width 702 height 958
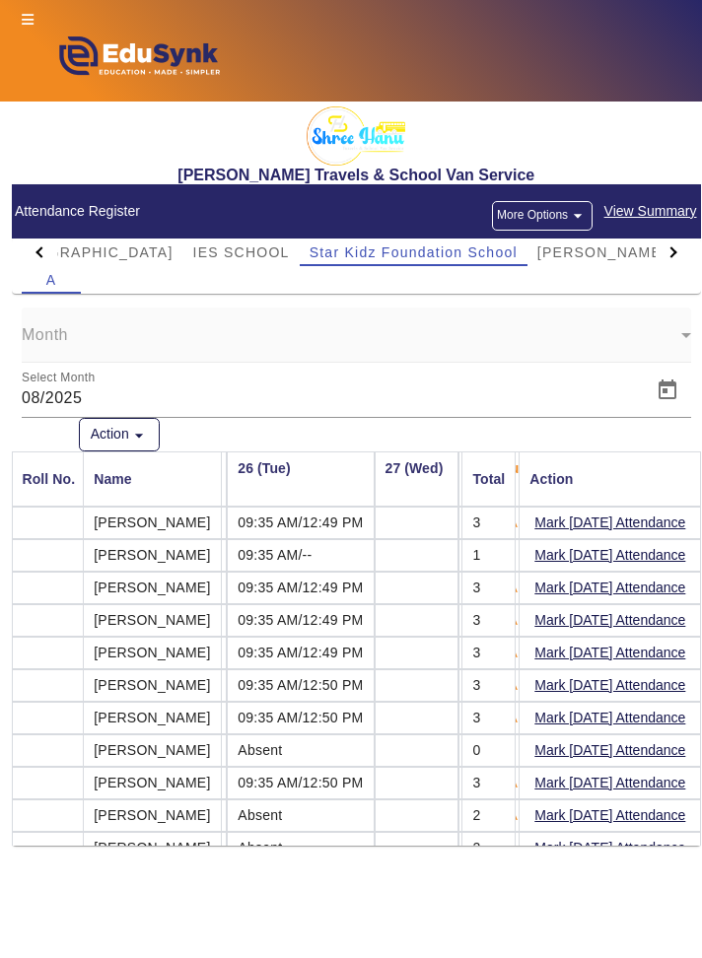
click at [678, 212] on span "View Summary" at bounding box center [650, 211] width 95 height 23
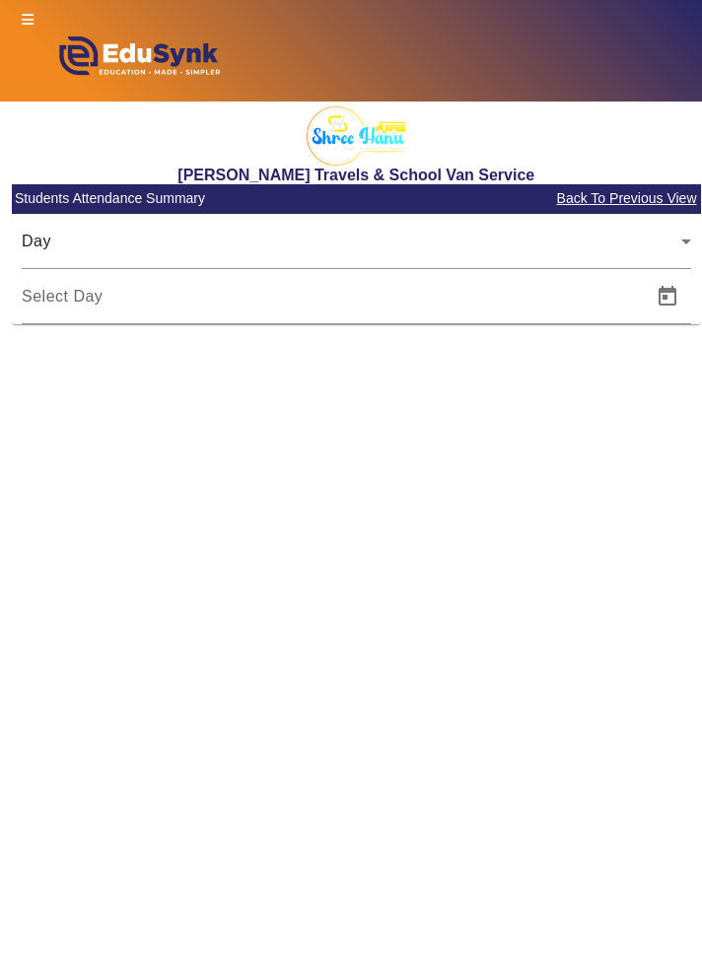
type input "[DATE]"
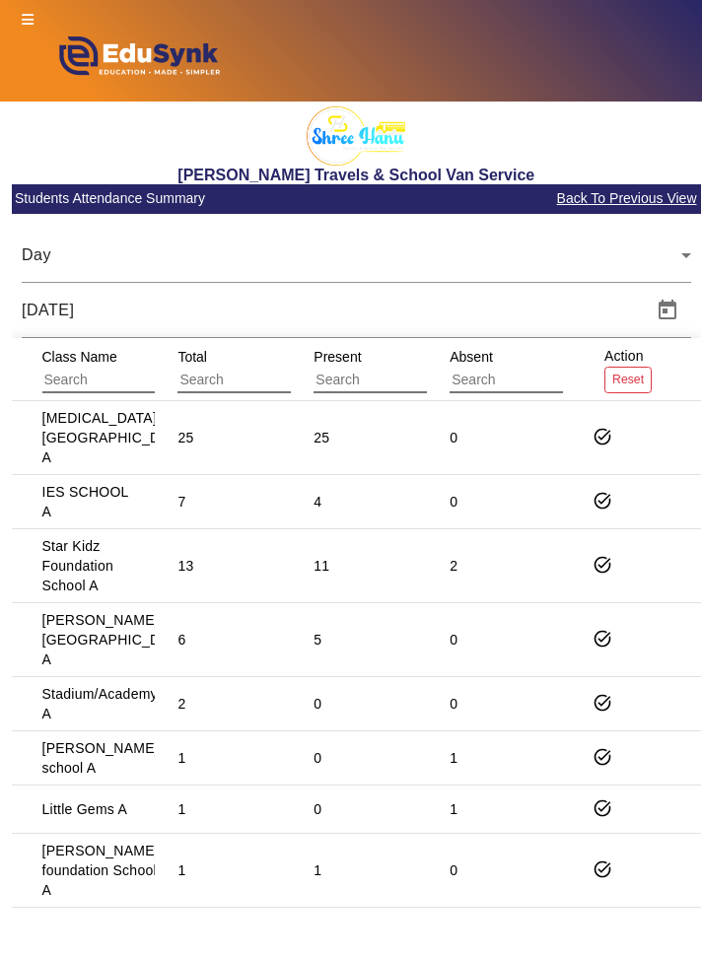
click at [268, 502] on mat-cell "7" at bounding box center [223, 502] width 136 height 54
click at [611, 505] on mat-icon "task_alt" at bounding box center [602, 501] width 20 height 20
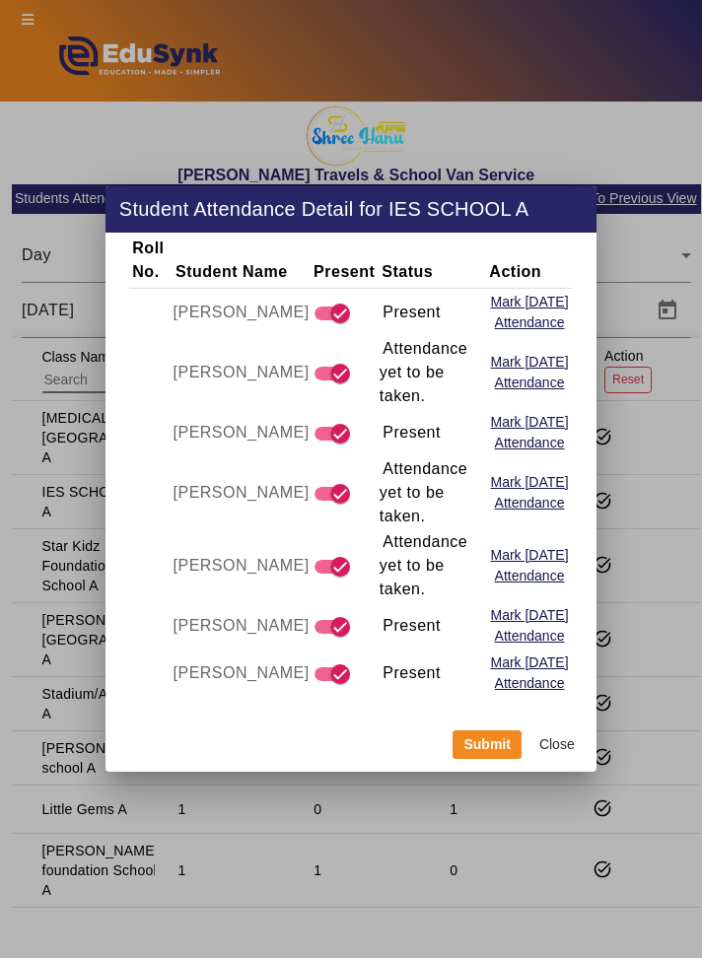
click at [685, 430] on div at bounding box center [351, 479] width 702 height 958
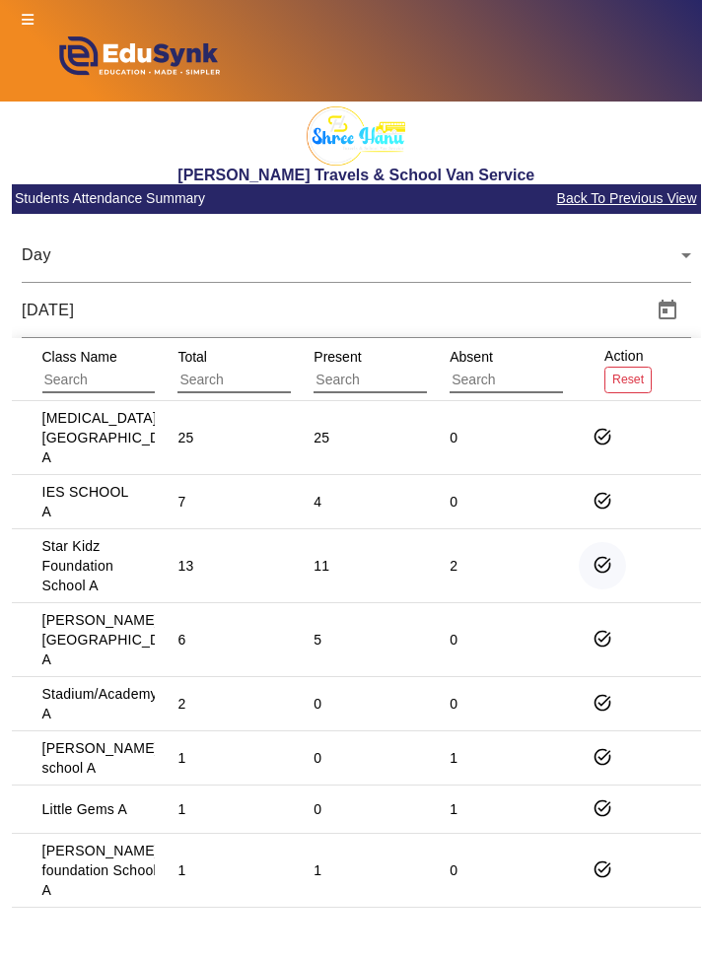
click at [600, 562] on mat-icon "task_alt" at bounding box center [602, 565] width 20 height 20
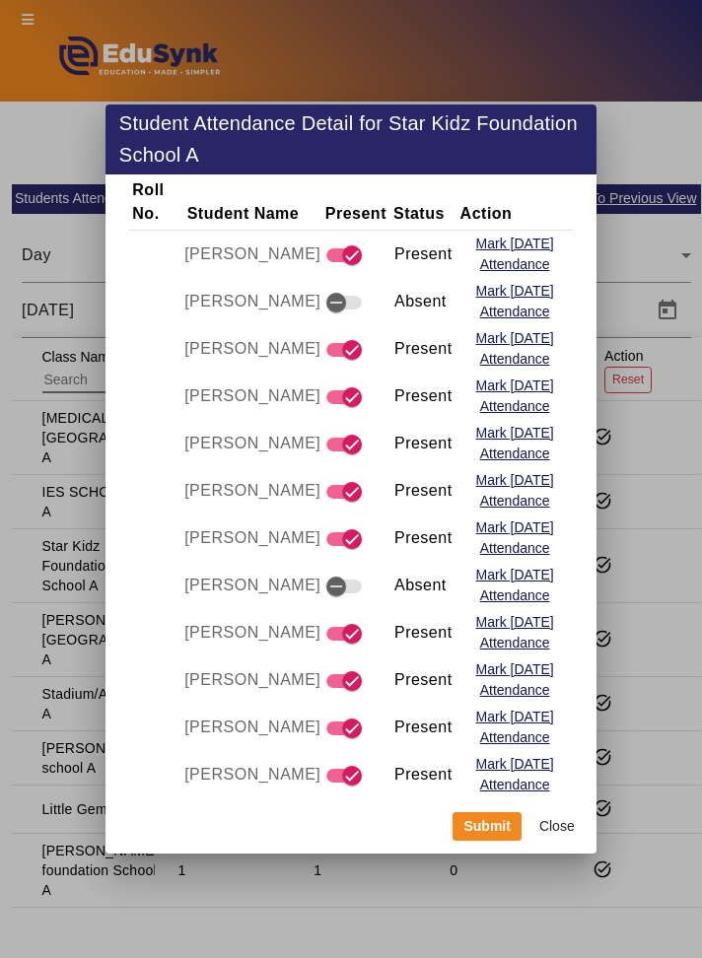
click at [676, 478] on div at bounding box center [351, 479] width 702 height 958
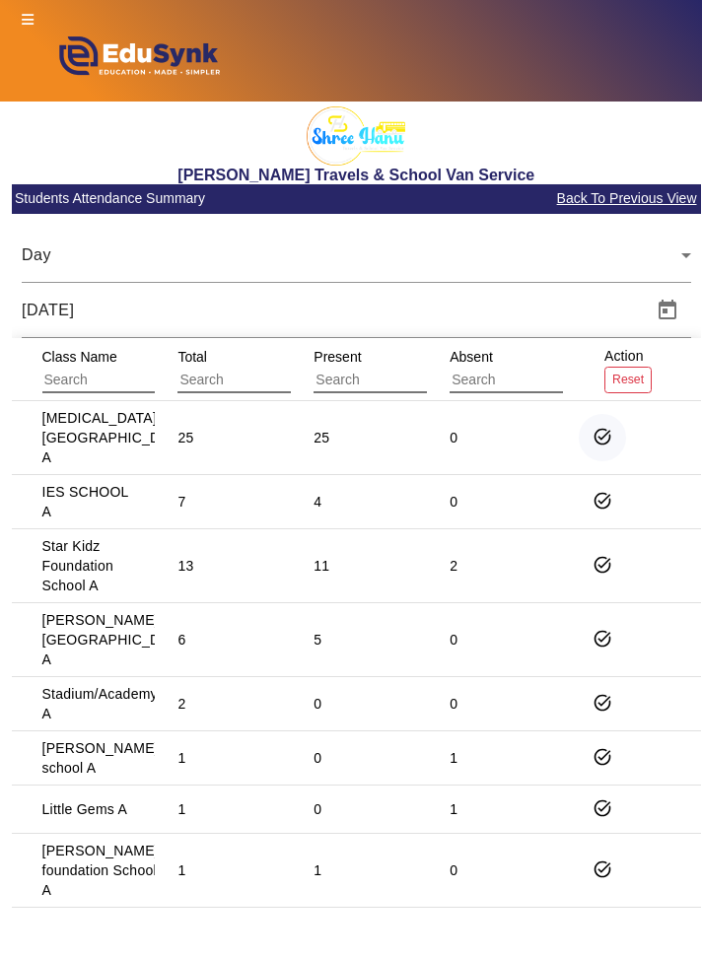
click at [590, 447] on span "button" at bounding box center [601, 437] width 47 height 47
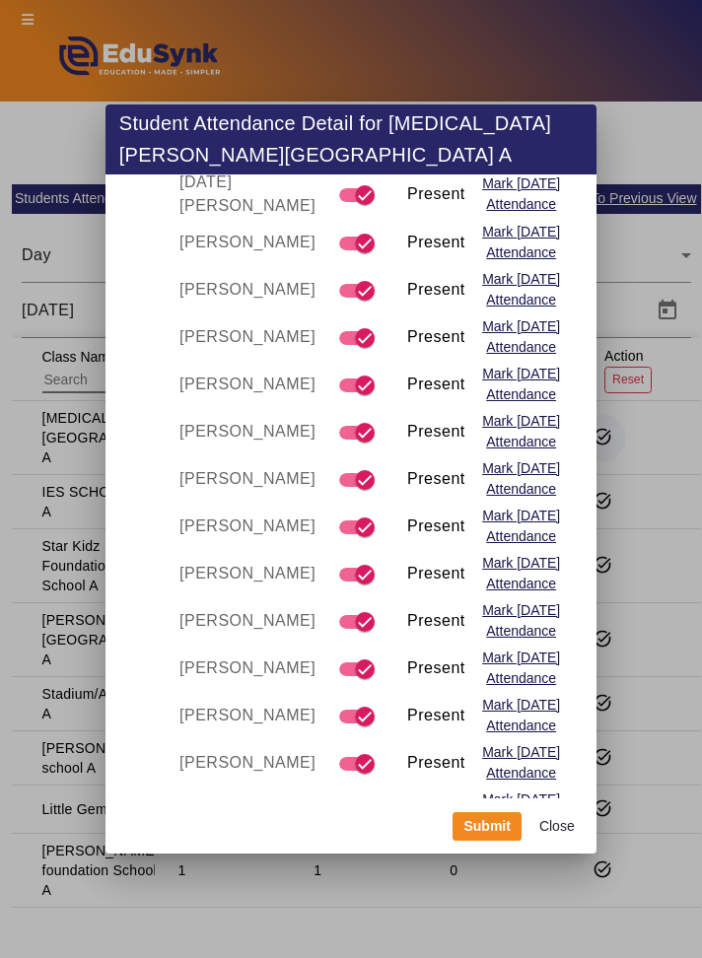
scroll to position [580, 0]
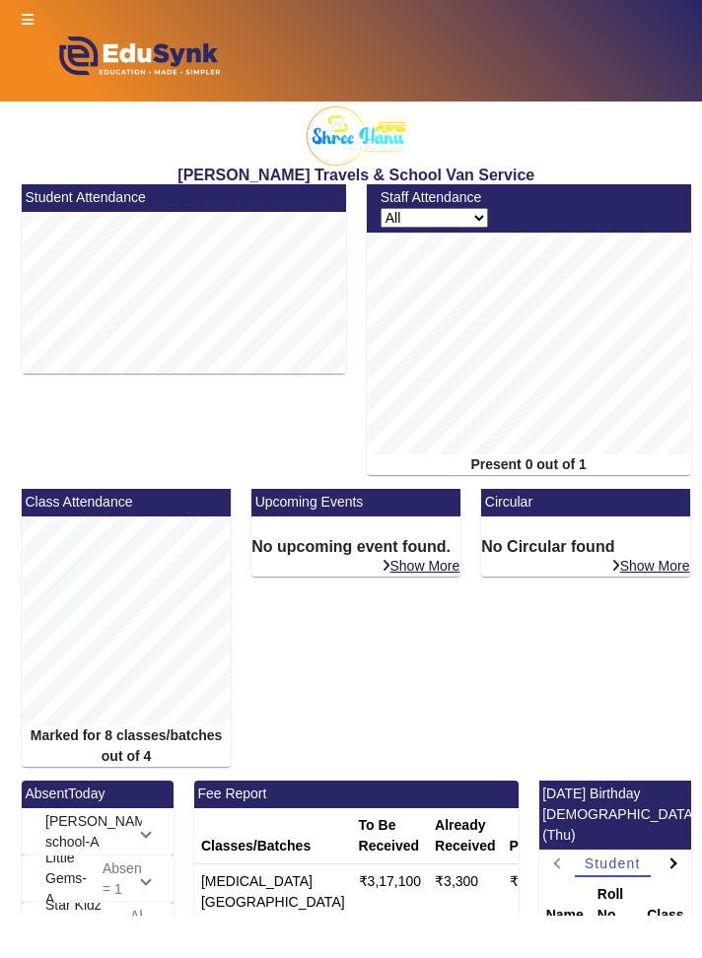
click at [465, 223] on select "All Teacher Non-Teaching" at bounding box center [433, 218] width 107 height 20
select select "nonteaching"
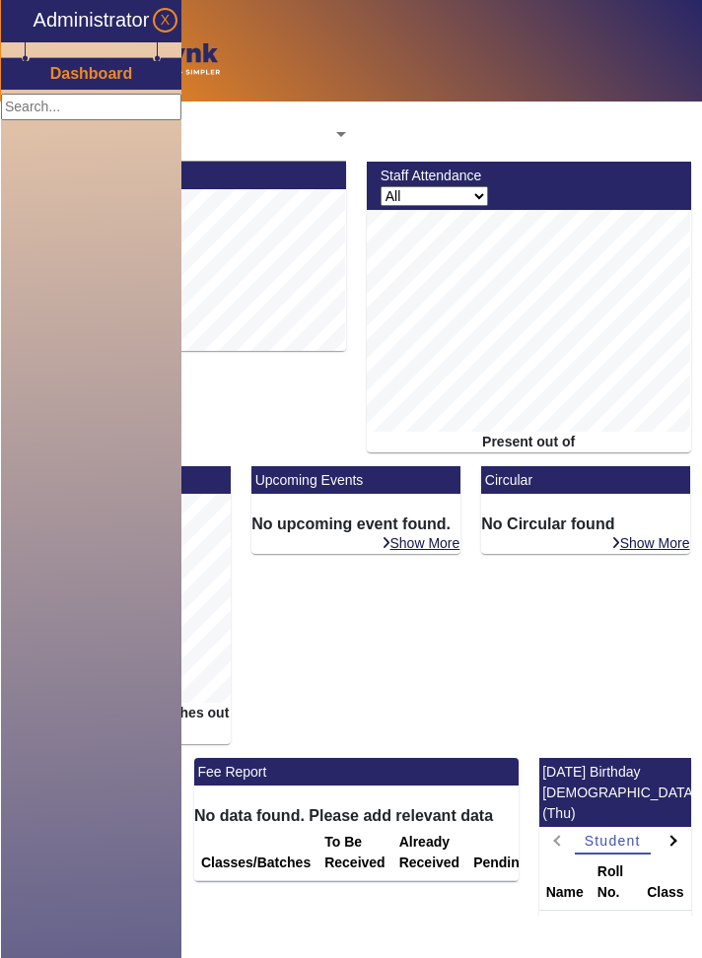
click at [82, 72] on h3 "Dashboard" at bounding box center [91, 73] width 83 height 19
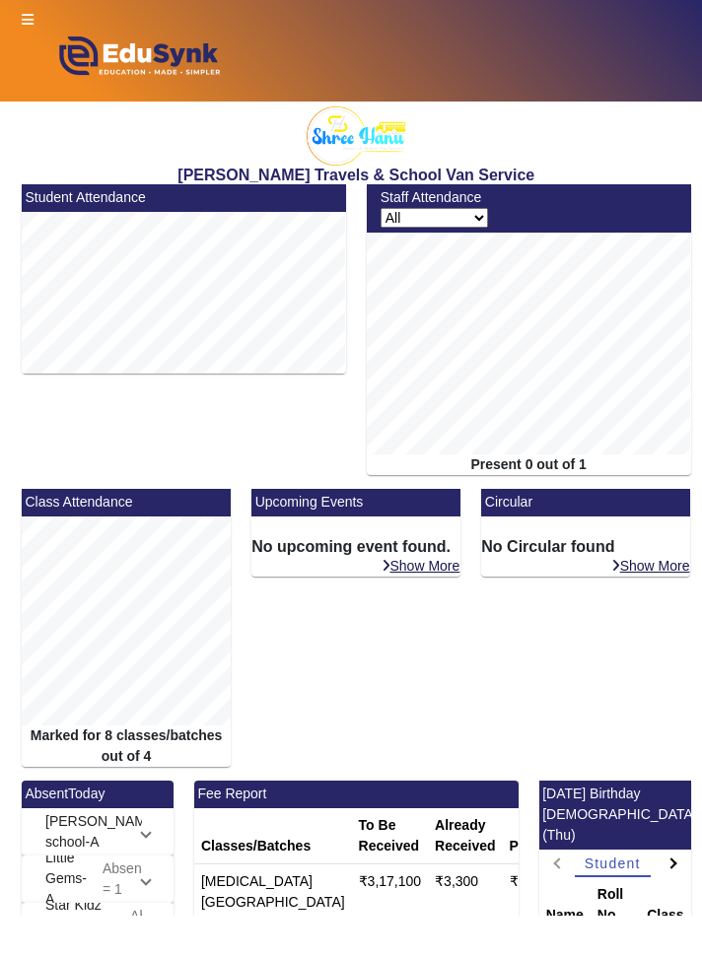
click at [85, 179] on h2 "[PERSON_NAME] Travels & School Van Service" at bounding box center [357, 175] width 690 height 19
click at [112, 189] on mat-card-header "Student Attendance" at bounding box center [184, 198] width 324 height 28
click at [232, 191] on mat-card-header "Student Attendance" at bounding box center [184, 198] width 324 height 28
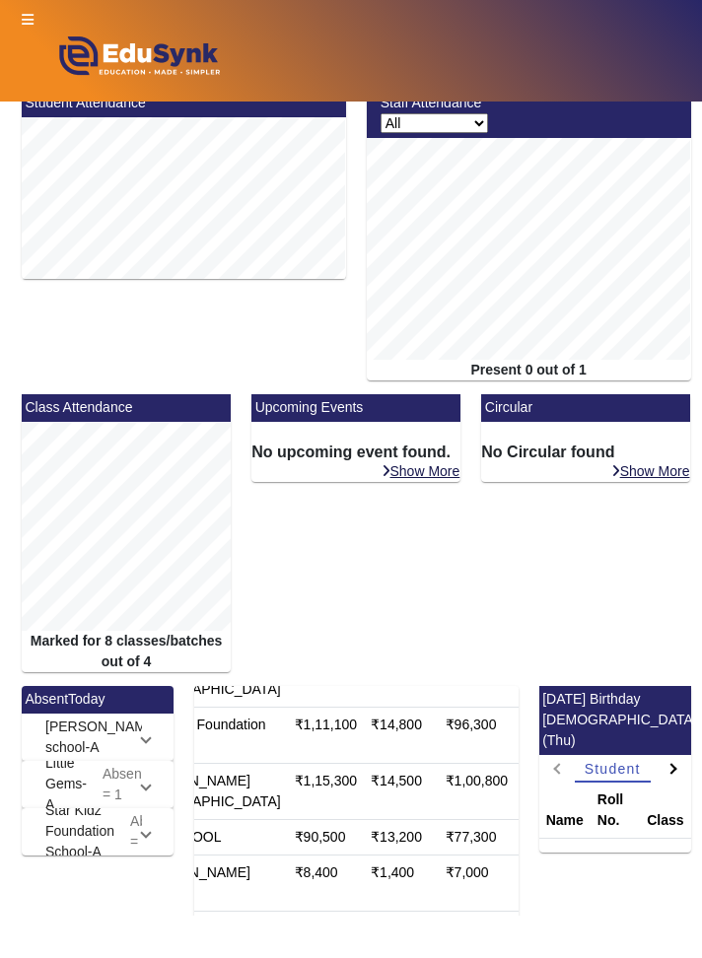
scroll to position [118, 0]
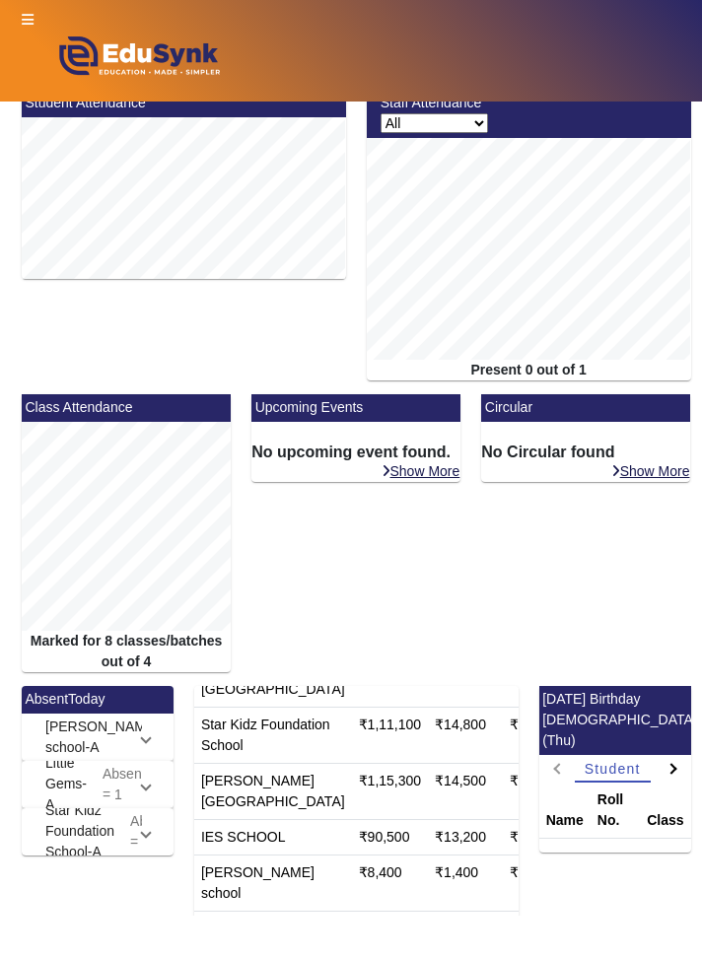
click at [28, 16] on icon at bounding box center [28, 20] width 12 height 14
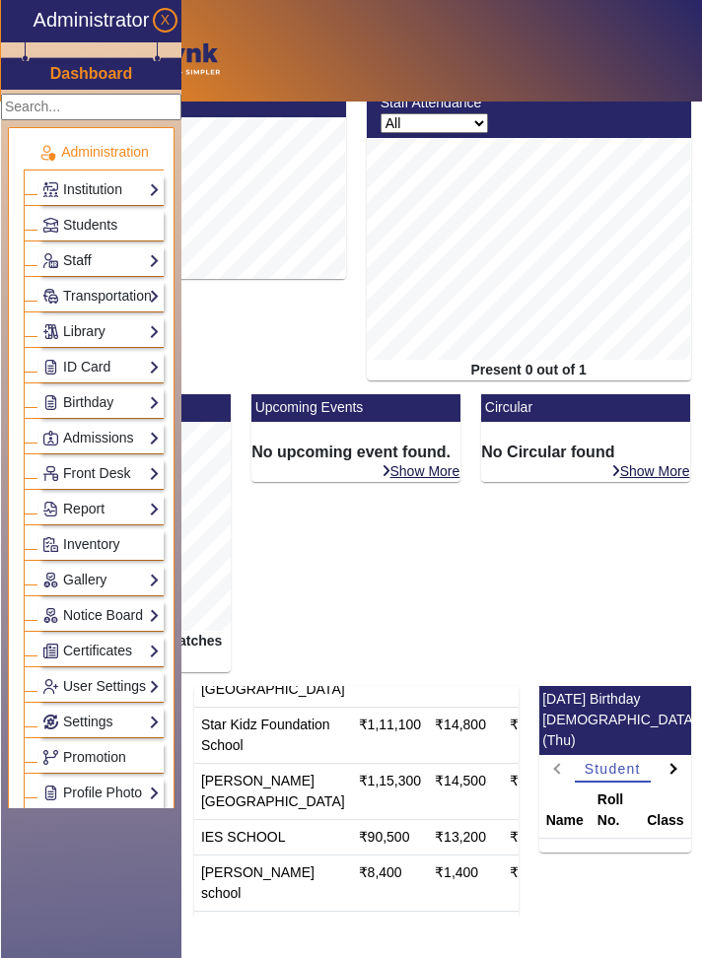
click at [87, 250] on link "Staff" at bounding box center [100, 260] width 117 height 23
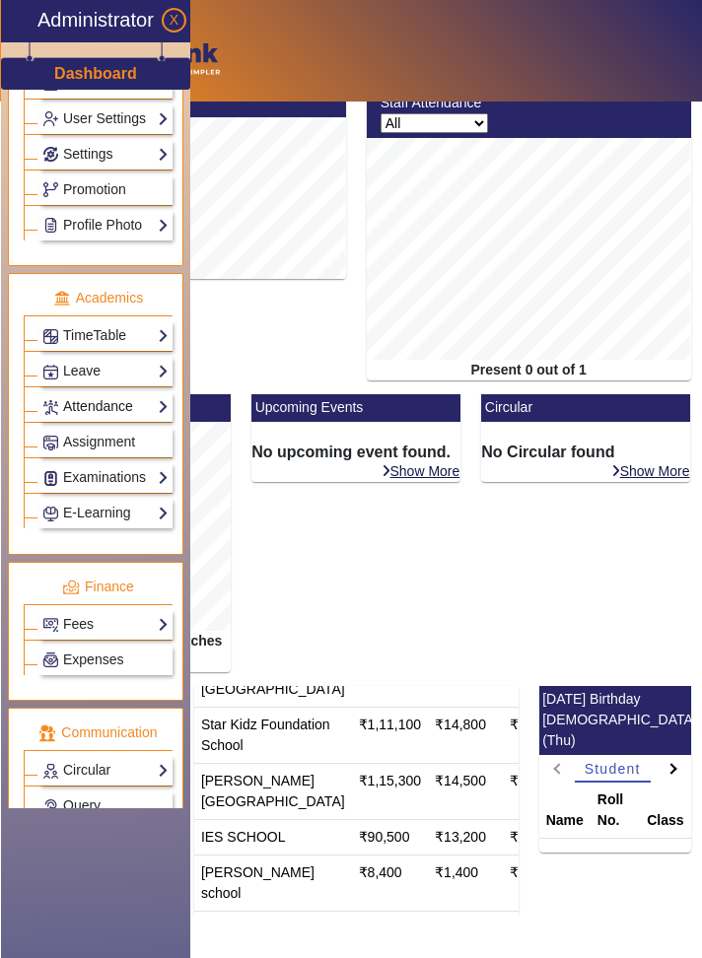
click at [56, 395] on link "Attendance" at bounding box center [105, 406] width 126 height 23
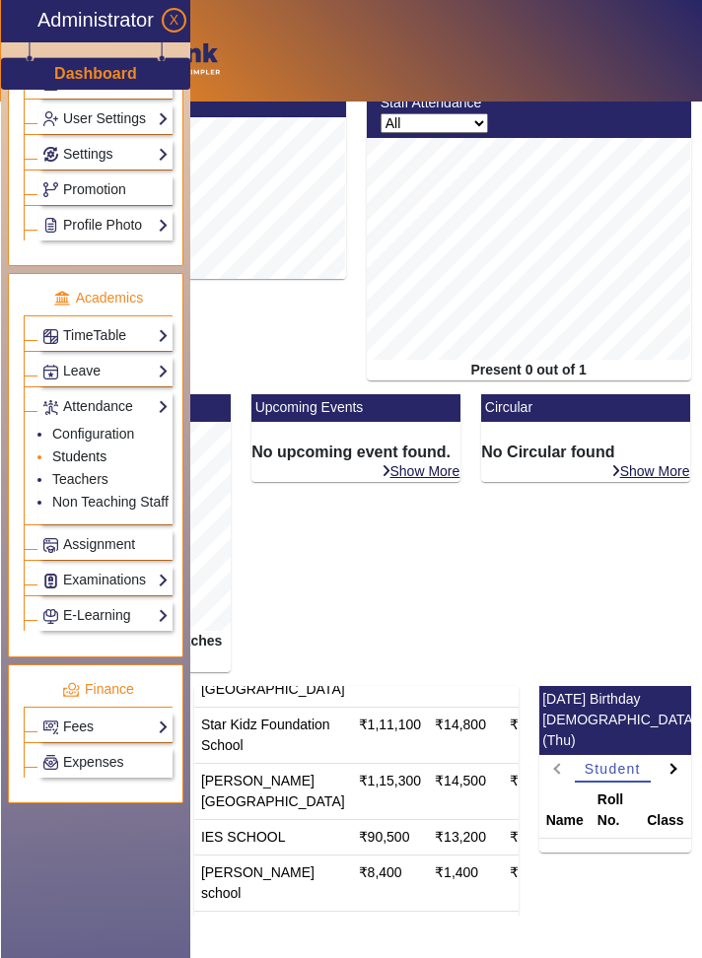
click at [63, 448] on link "Students" at bounding box center [79, 456] width 54 height 16
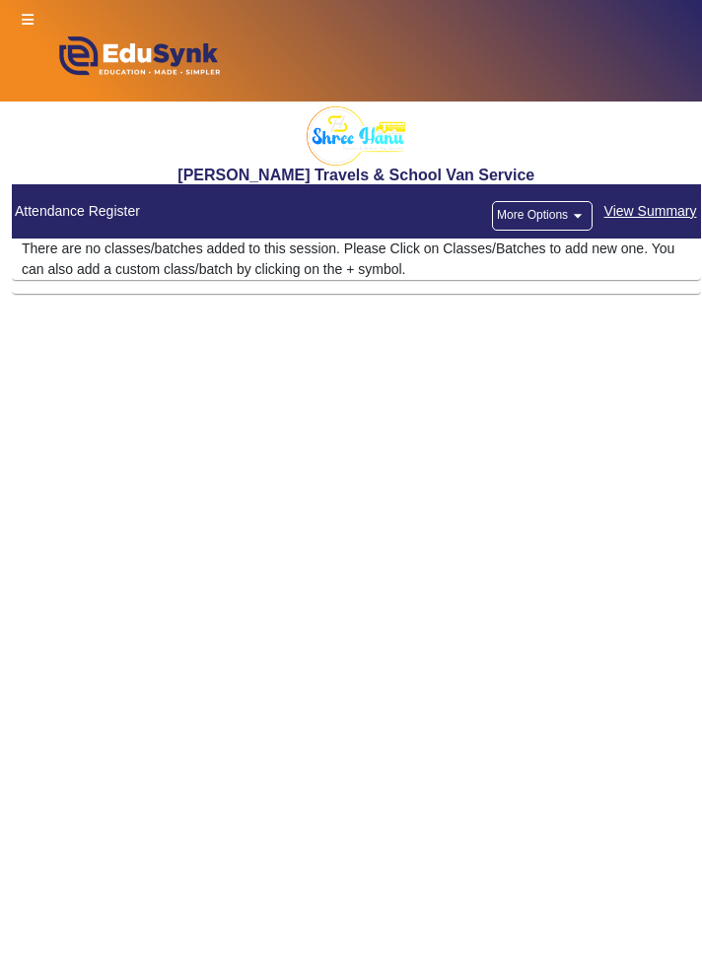
click at [538, 222] on button "More Options arrow_drop_down" at bounding box center [542, 216] width 101 height 30
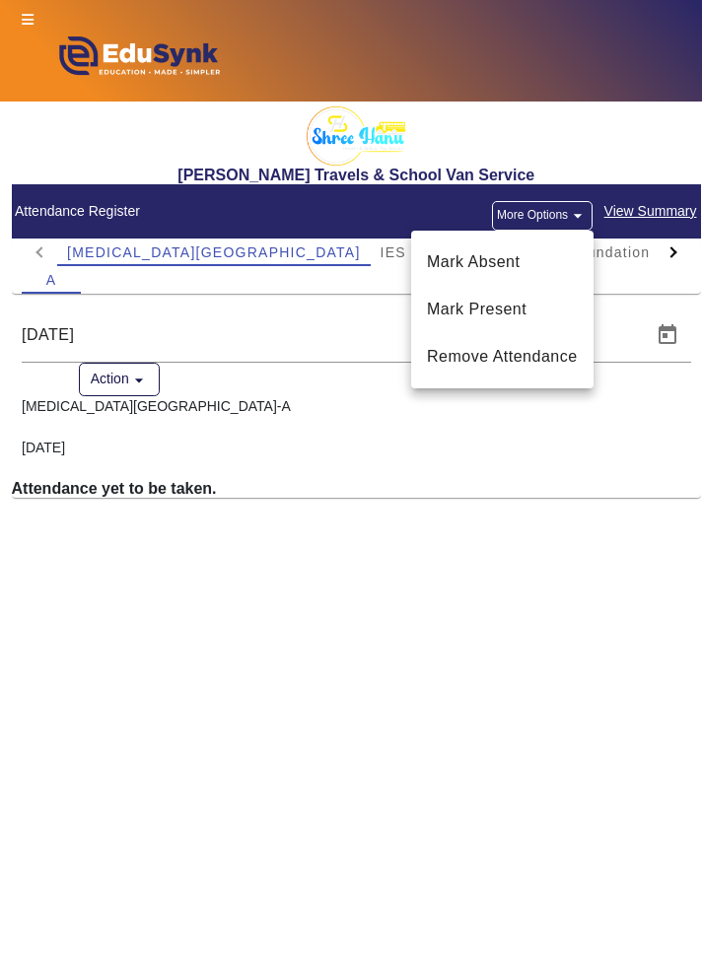
click at [69, 637] on div at bounding box center [351, 479] width 702 height 958
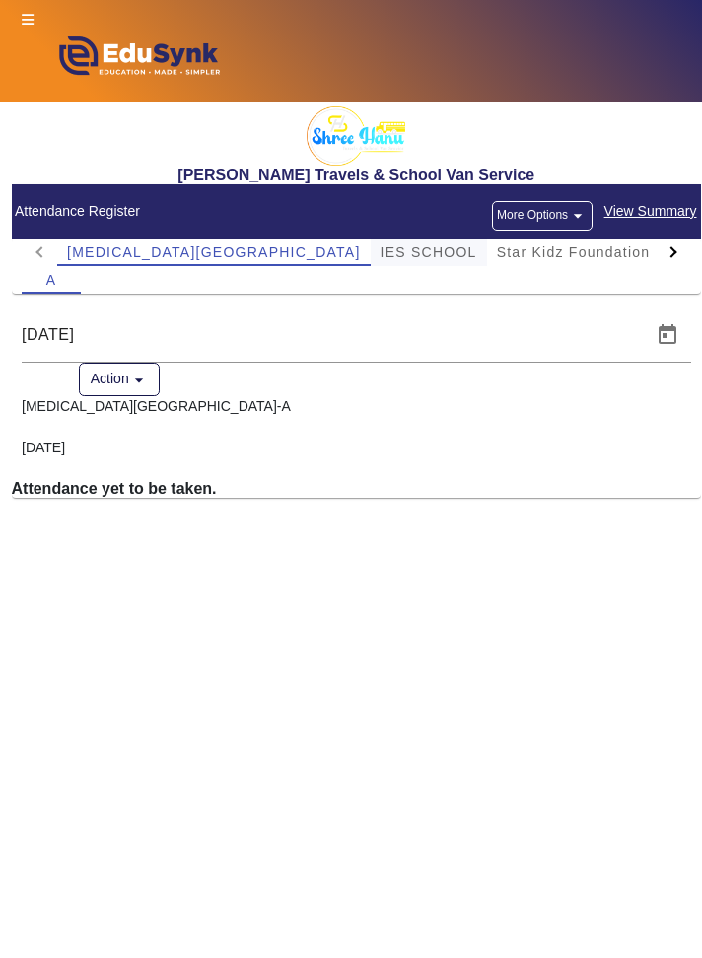
click at [380, 252] on span "IES SCHOOL" at bounding box center [428, 252] width 97 height 14
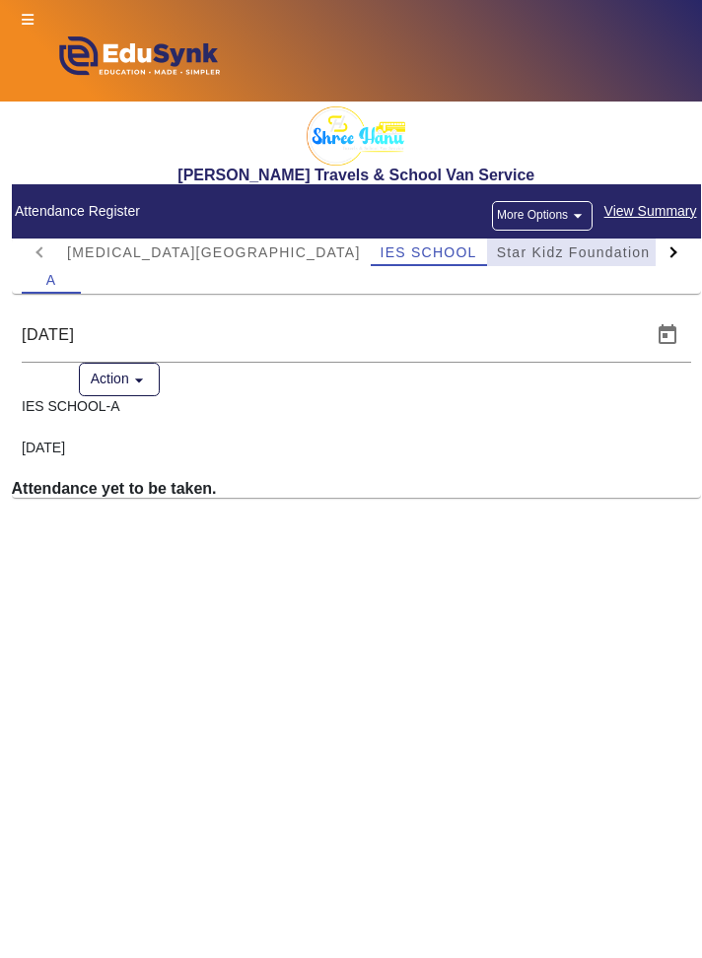
click at [497, 261] on span "Star Kidz Foundation School" at bounding box center [601, 252] width 208 height 28
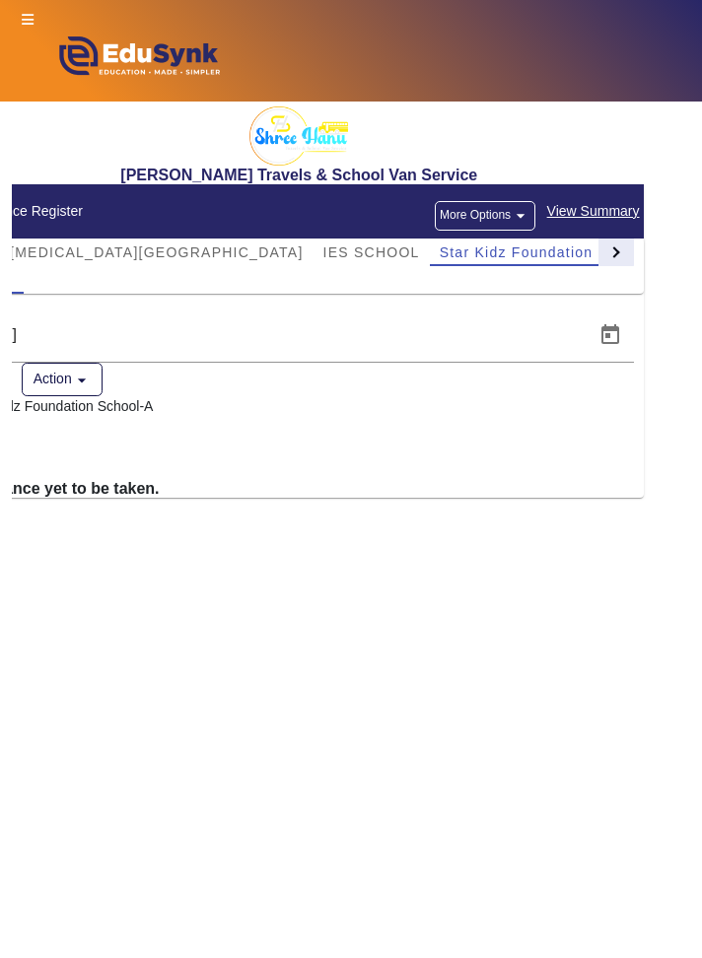
click at [605, 239] on div at bounding box center [615, 252] width 35 height 28
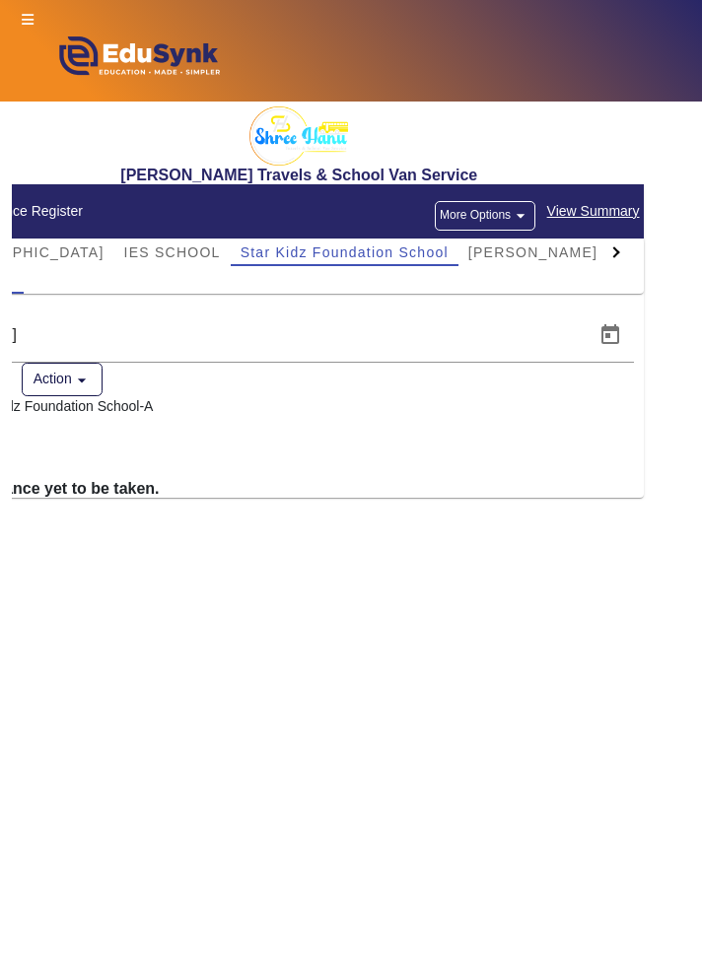
click at [602, 254] on div at bounding box center [615, 252] width 35 height 28
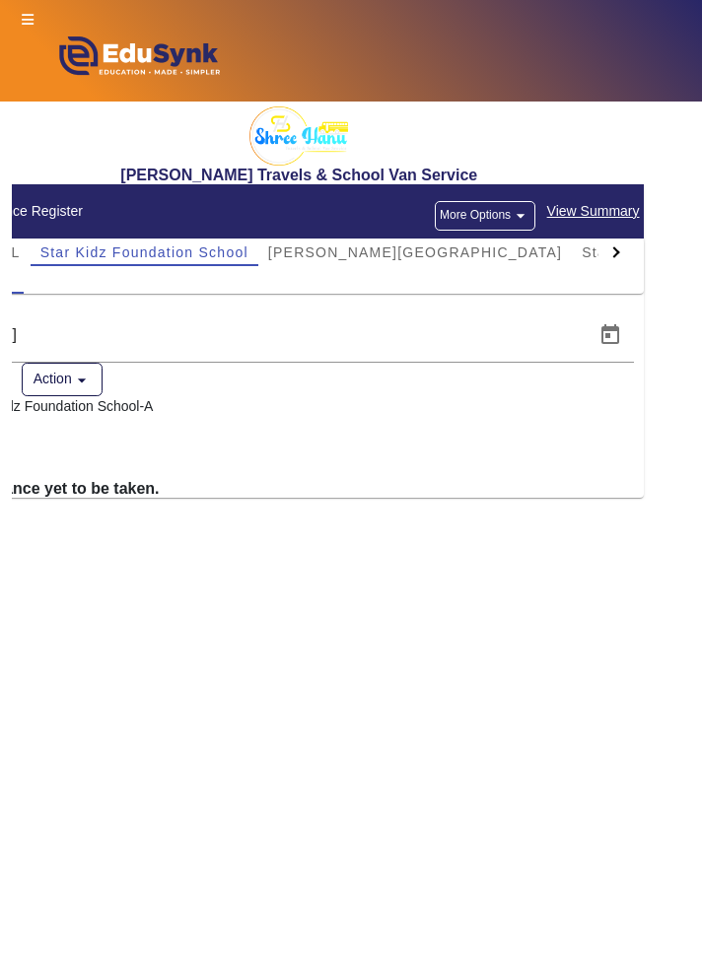
click at [626, 262] on div at bounding box center [615, 252] width 35 height 28
click at [533, 257] on span "[PERSON_NAME] school" at bounding box center [624, 252] width 182 height 14
click at [585, 215] on span "View Summary" at bounding box center [593, 211] width 95 height 23
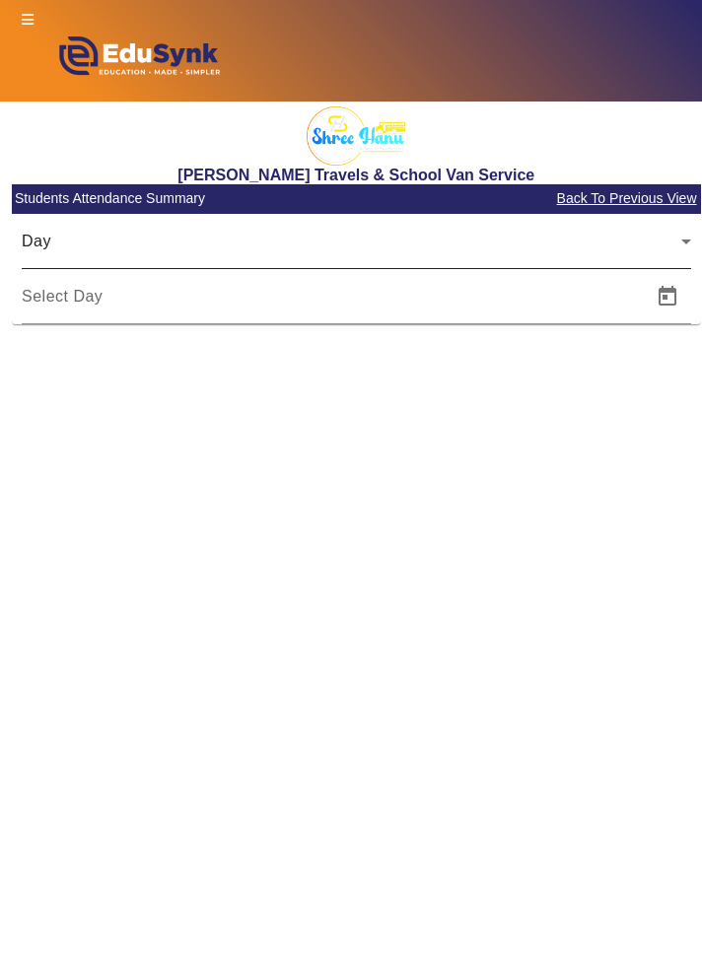
click at [59, 240] on div "Day" at bounding box center [351, 242] width 659 height 24
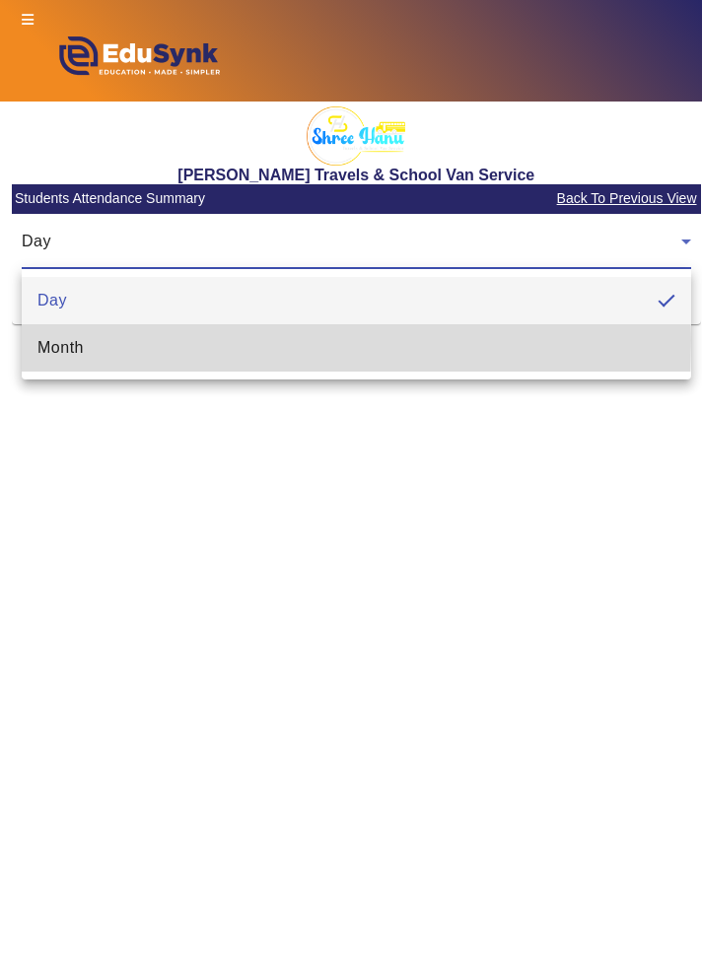
click at [46, 340] on span "Month" at bounding box center [60, 348] width 46 height 24
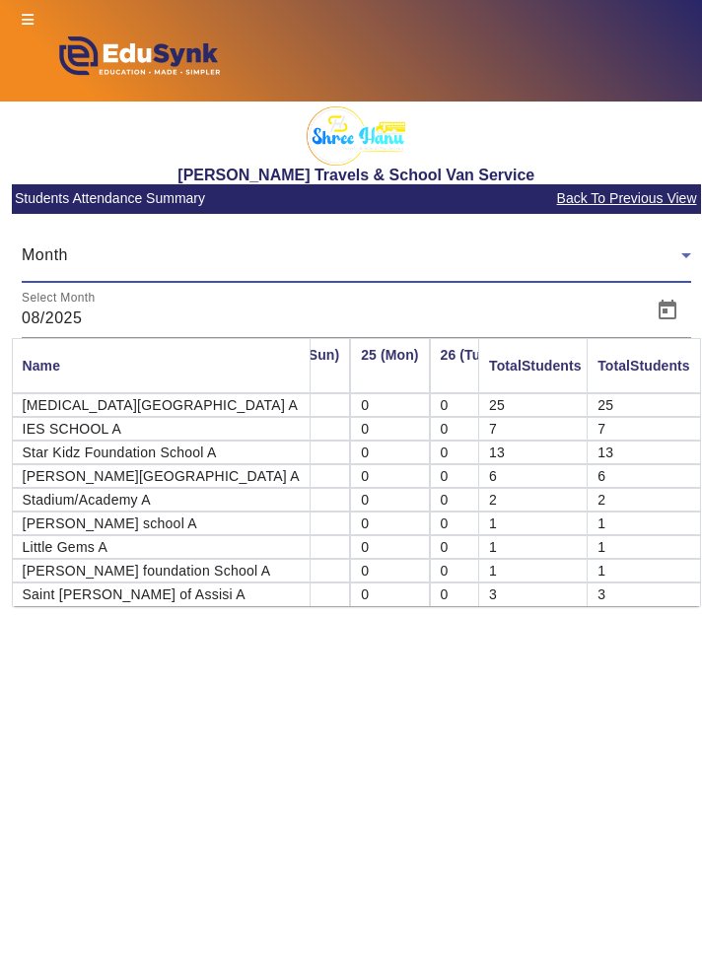
scroll to position [0, 1761]
click at [45, 31] on img at bounding box center [138, 61] width 232 height 61
click at [24, 20] on icon at bounding box center [28, 20] width 12 height 14
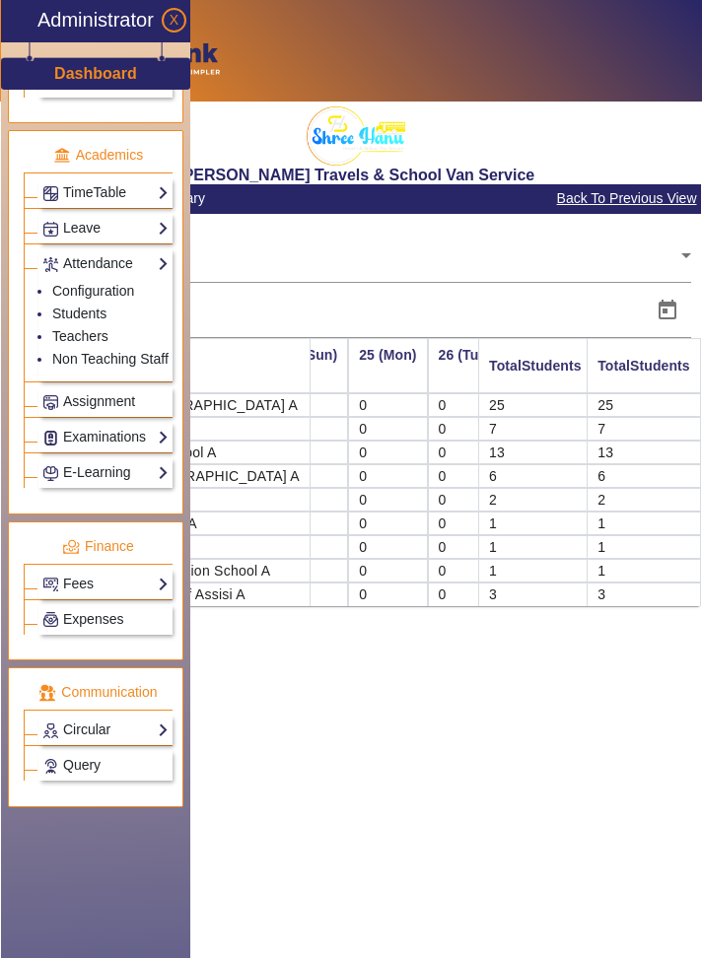
scroll to position [739, 0]
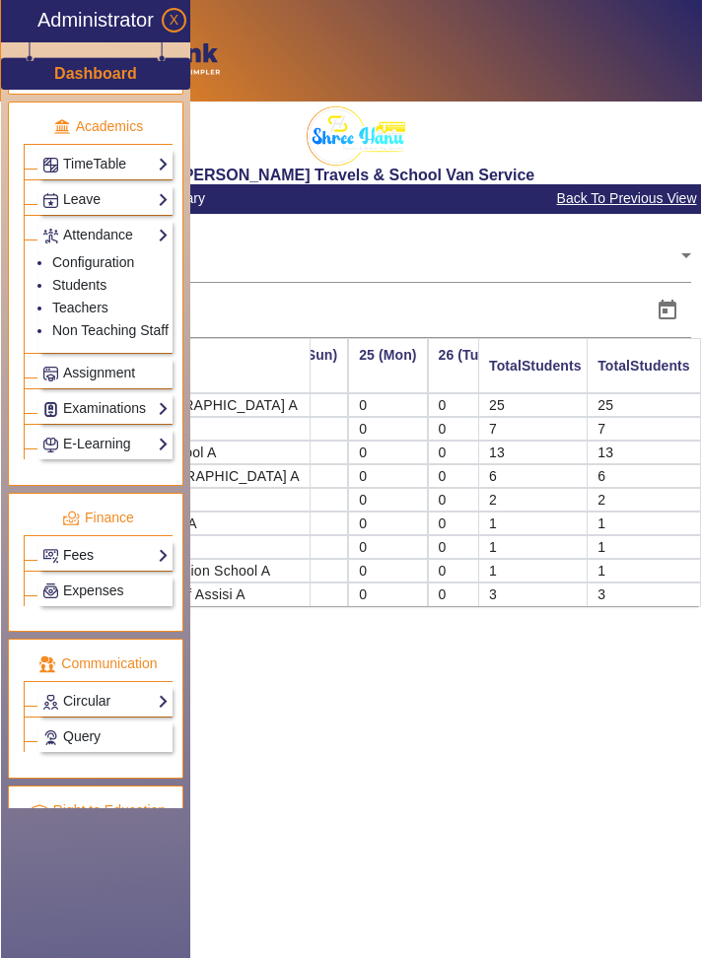
click at [65, 544] on link "Fees" at bounding box center [105, 555] width 126 height 23
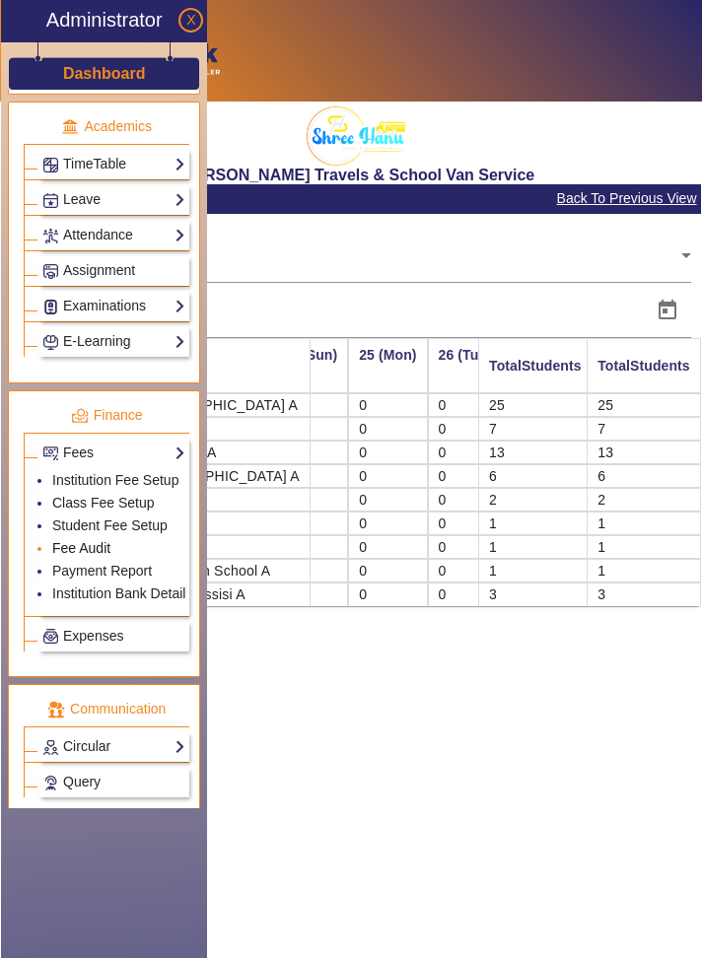
click at [60, 540] on link "Fee Audit" at bounding box center [81, 548] width 58 height 16
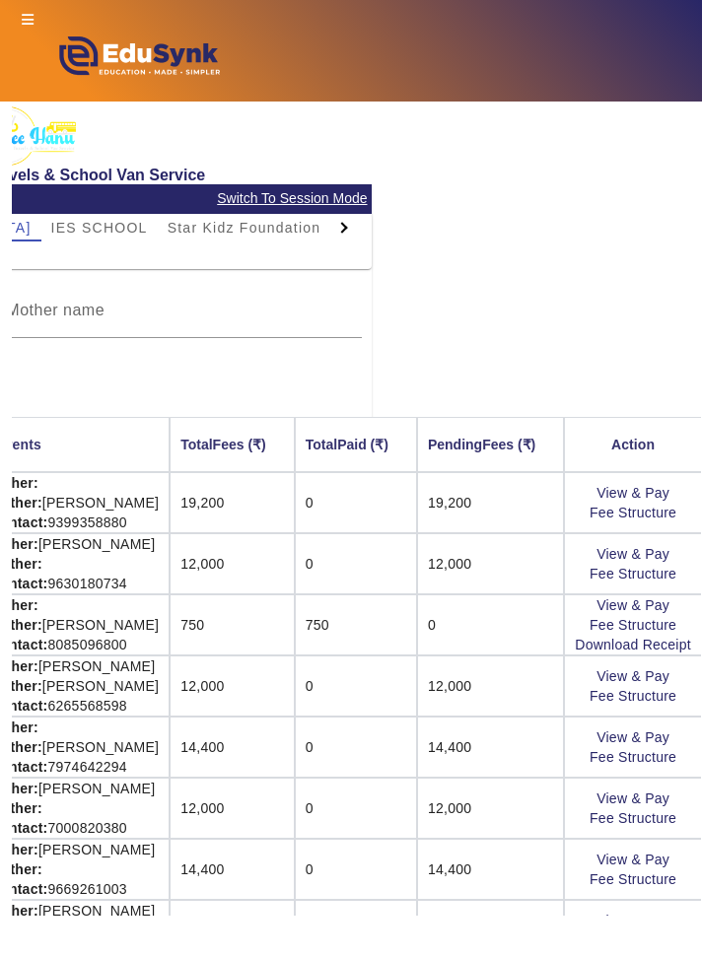
scroll to position [0, 350]
click at [661, 491] on link "View & Pay" at bounding box center [632, 493] width 73 height 16
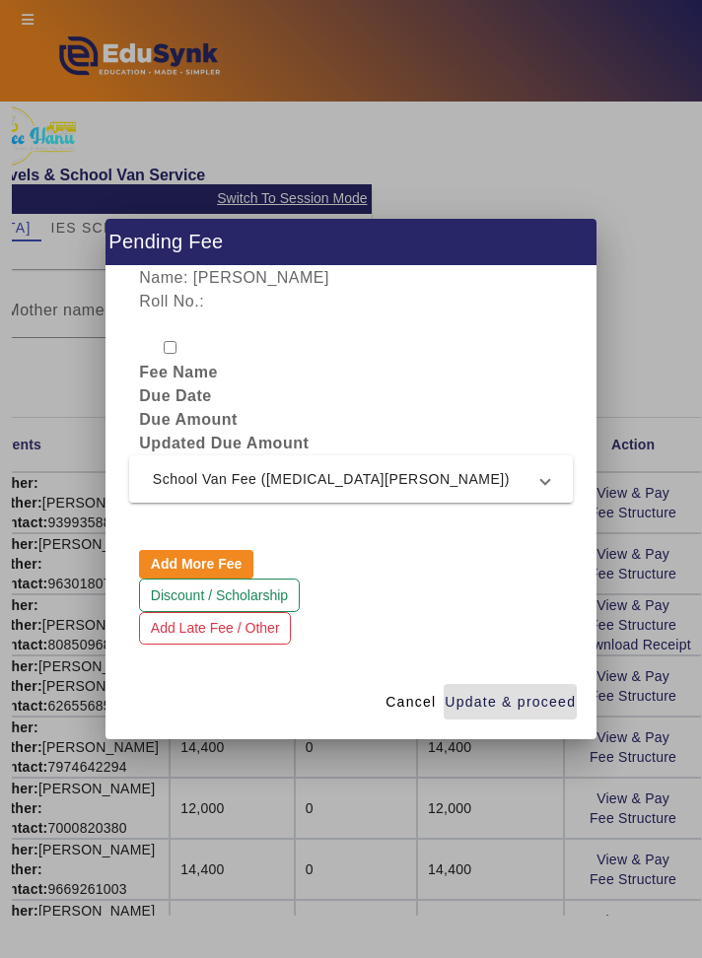
click at [508, 478] on span "School Van Fee ([MEDICAL_DATA][PERSON_NAME])" at bounding box center [347, 479] width 388 height 24
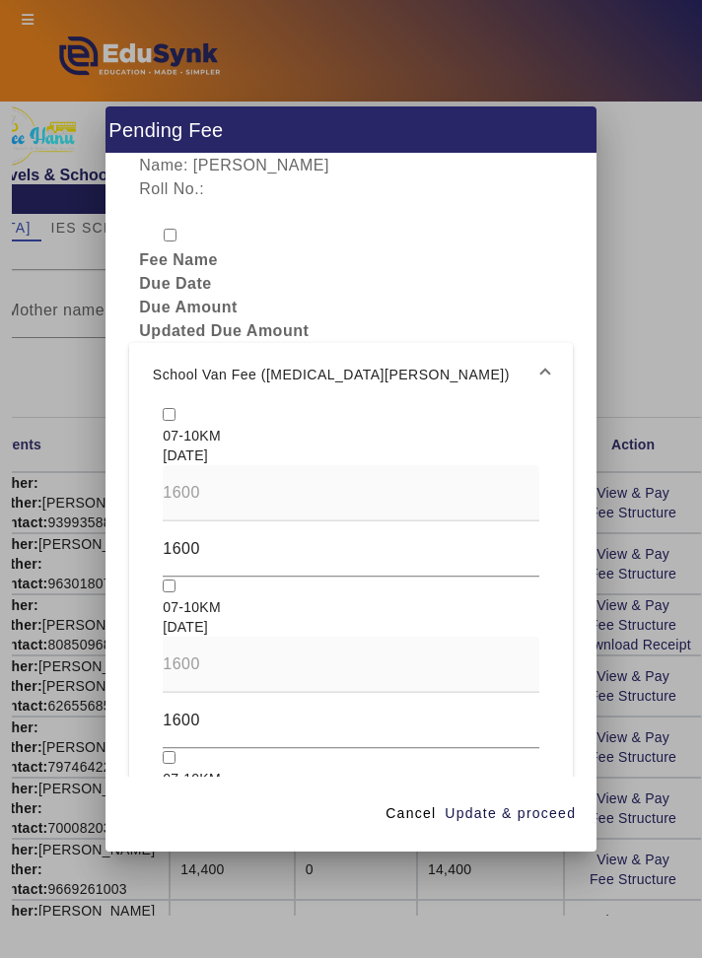
click at [166, 408] on input "checkbox" at bounding box center [169, 414] width 13 height 13
checkbox input "true"
click at [163, 579] on input "checkbox" at bounding box center [169, 585] width 13 height 13
checkbox input "true"
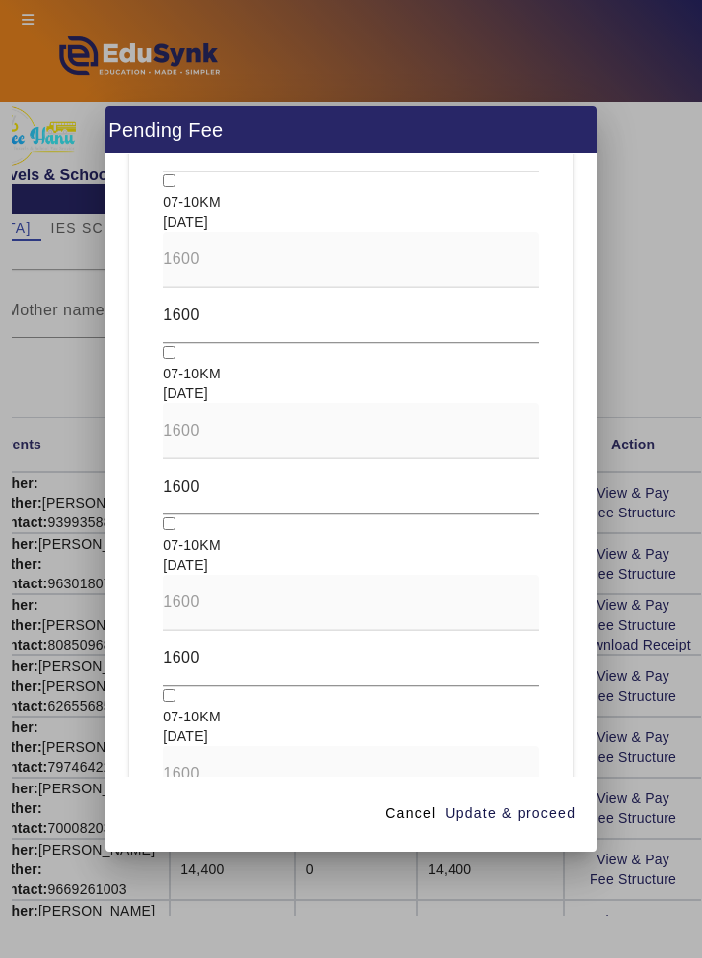
scroll to position [1817, 0]
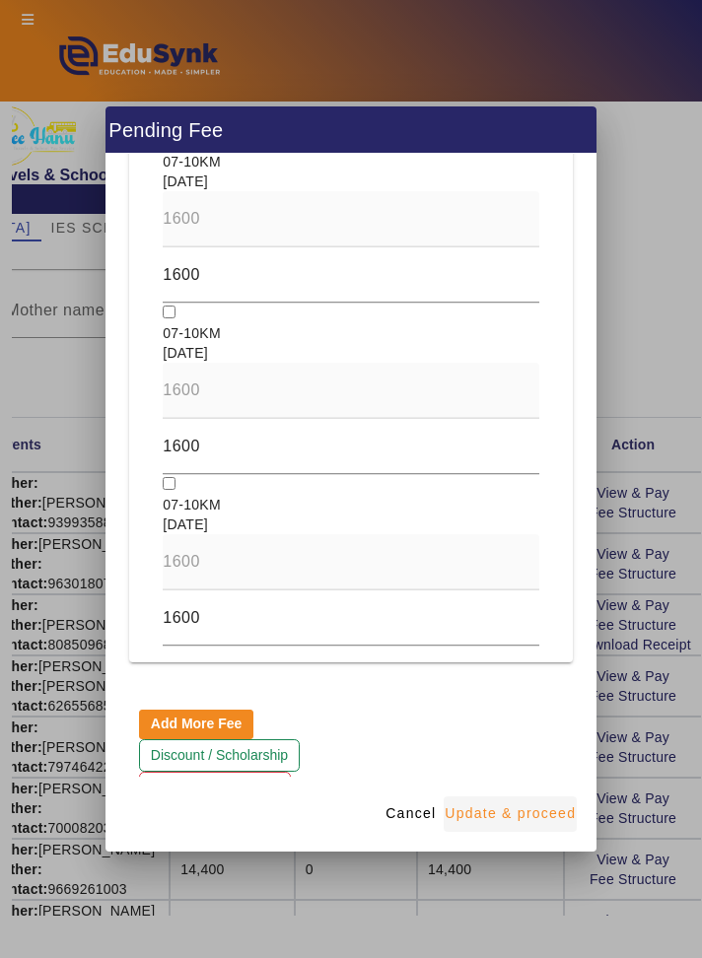
click at [574, 824] on span "Update & proceed" at bounding box center [509, 813] width 131 height 21
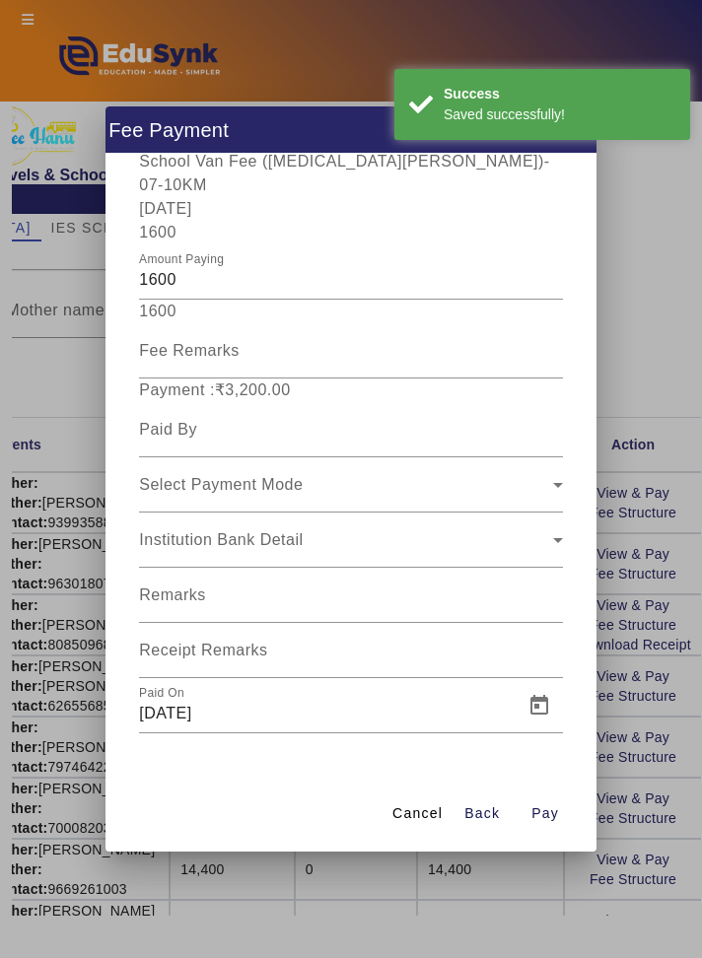
scroll to position [362, 0]
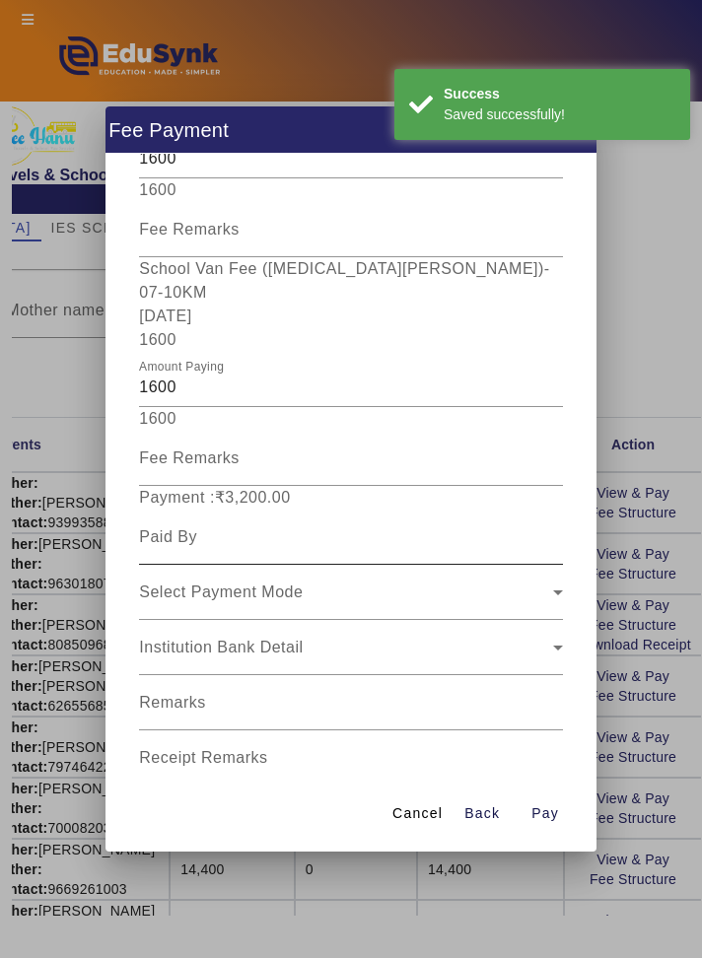
click at [510, 525] on input at bounding box center [350, 537] width 423 height 24
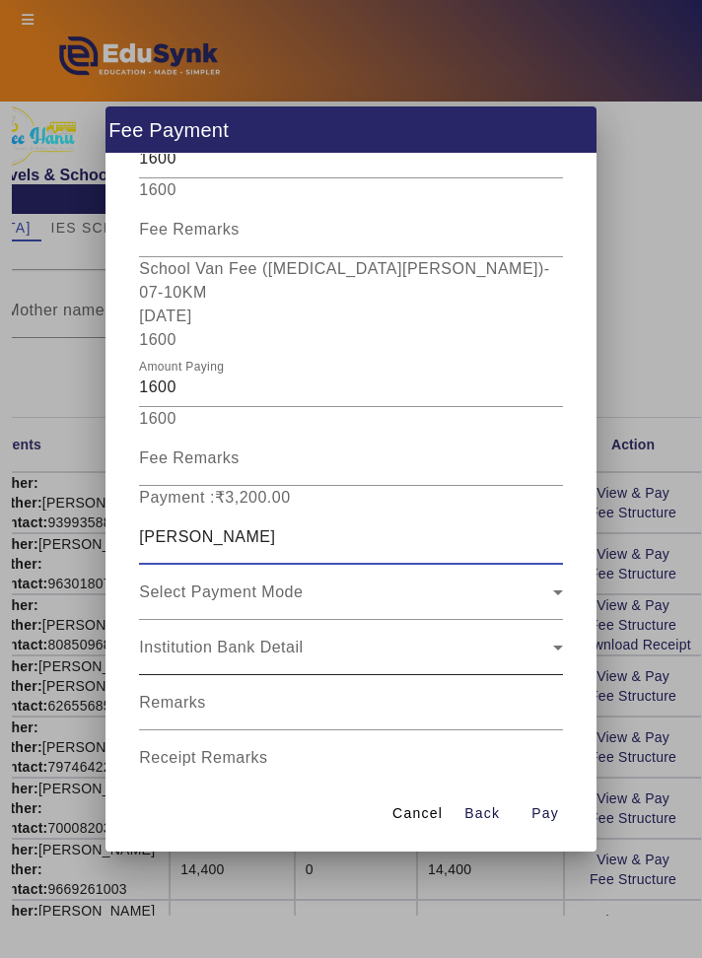
type input "[PERSON_NAME]"
click at [180, 620] on div "Institution Bank Detail" at bounding box center [350, 647] width 423 height 55
click at [179, 583] on span "Select Payment Mode" at bounding box center [221, 591] width 164 height 17
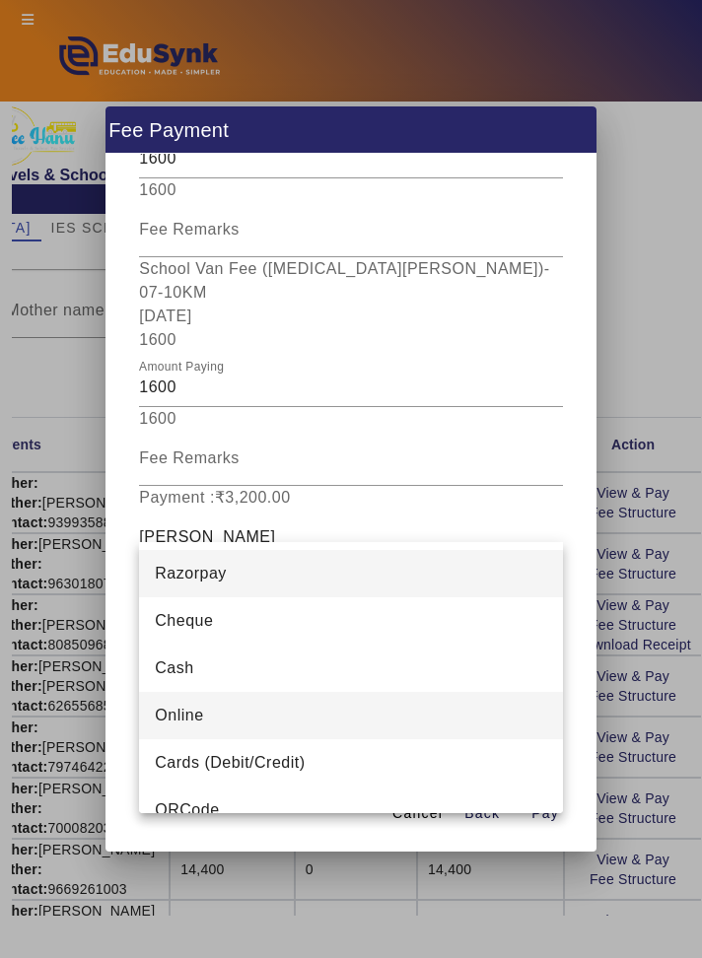
click at [499, 712] on mat-option "Online" at bounding box center [350, 715] width 423 height 47
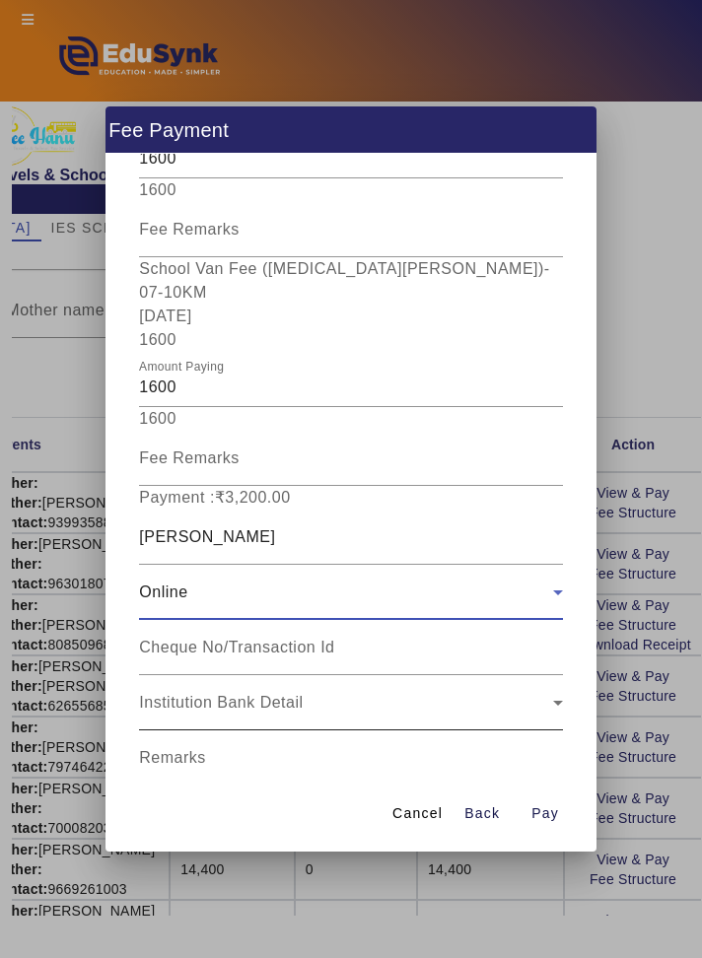
click at [551, 691] on icon at bounding box center [558, 703] width 24 height 24
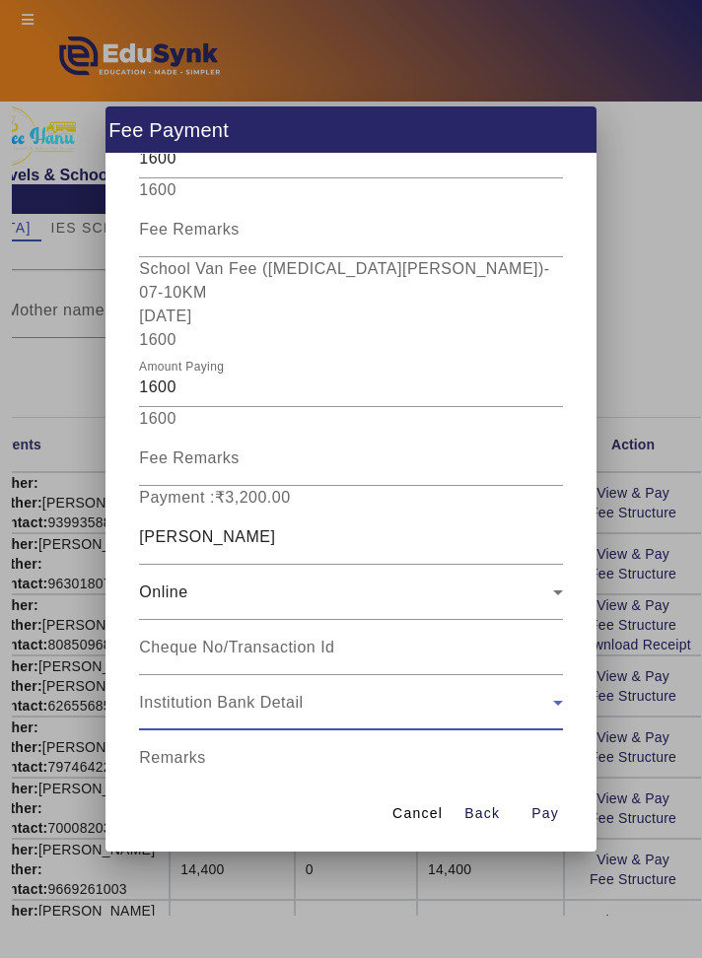
click at [498, 754] on input "Remarks" at bounding box center [350, 766] width 423 height 24
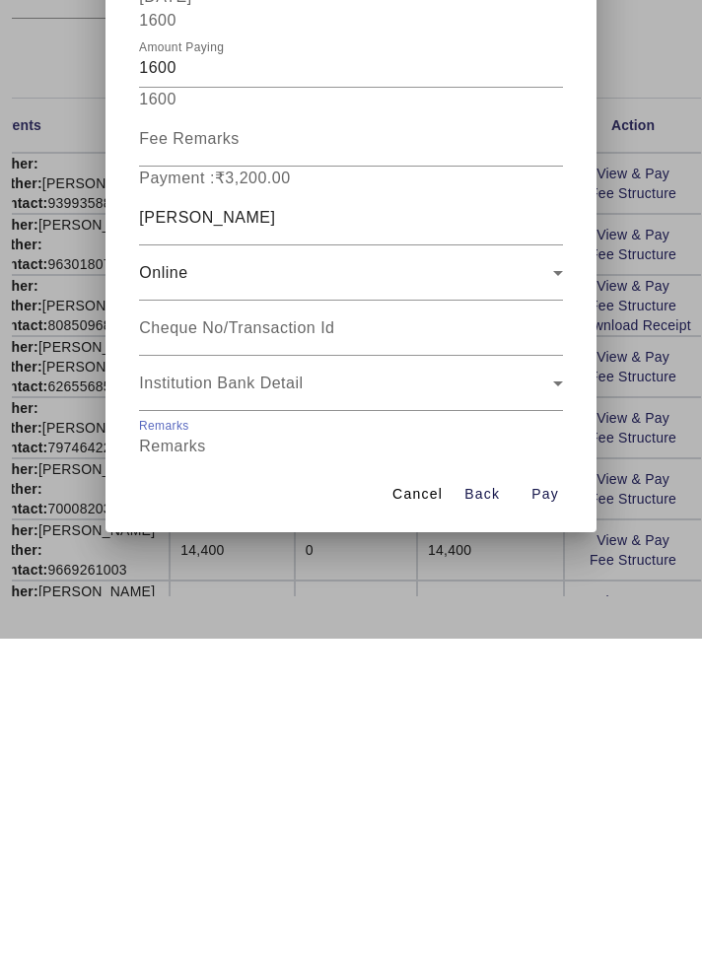
click at [503, 809] on input "Receipt Remarks" at bounding box center [350, 821] width 423 height 24
type input "July August Month School Van Fees Paid"
click at [564, 838] on span "button" at bounding box center [544, 813] width 63 height 47
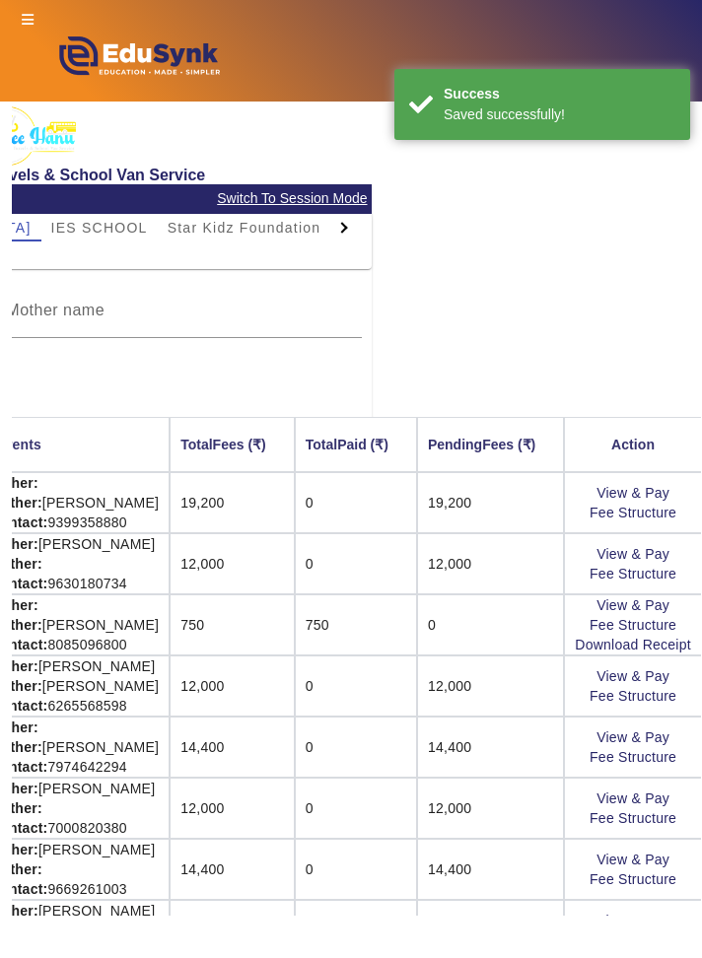
scroll to position [0, 0]
click at [675, 524] on link "Download Receipt" at bounding box center [633, 522] width 116 height 16
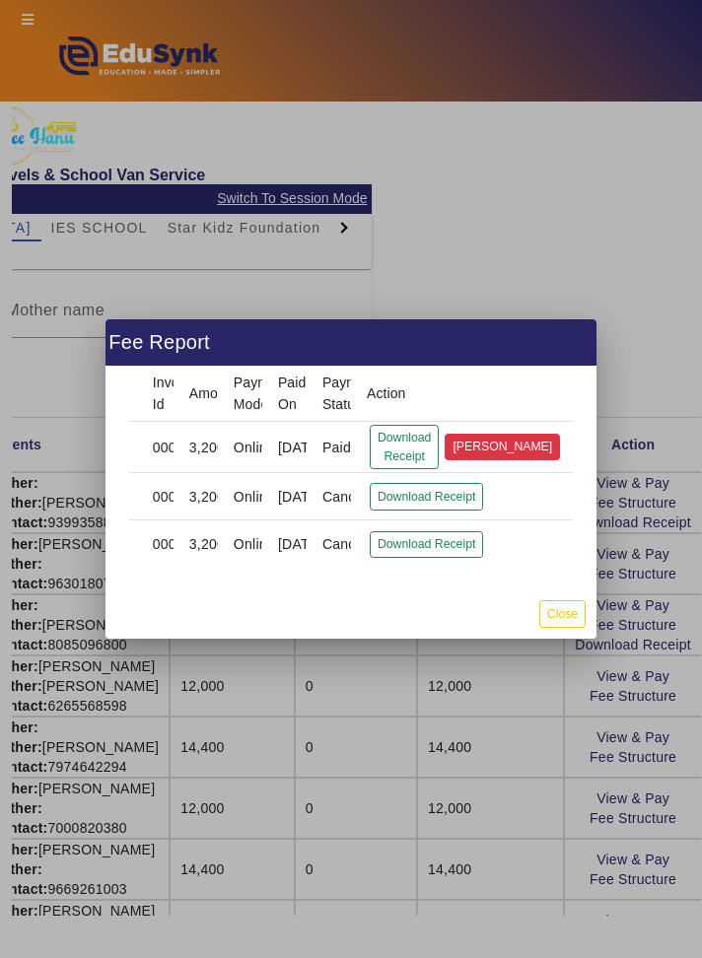
click at [519, 440] on button "[PERSON_NAME]" at bounding box center [501, 447] width 115 height 27
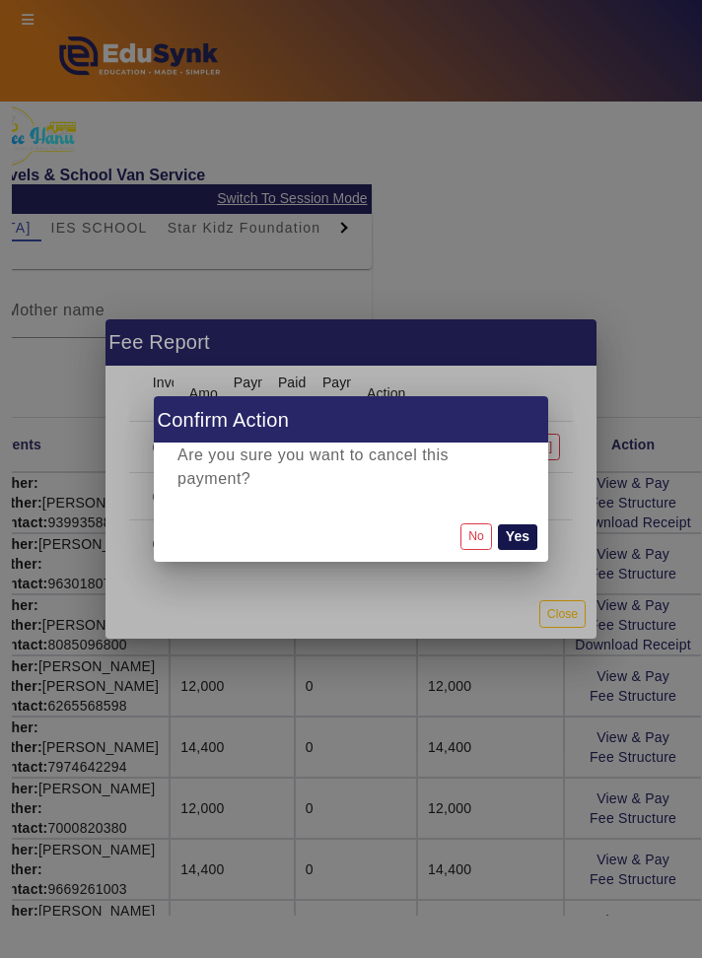
click at [526, 524] on button "Yes" at bounding box center [517, 537] width 39 height 26
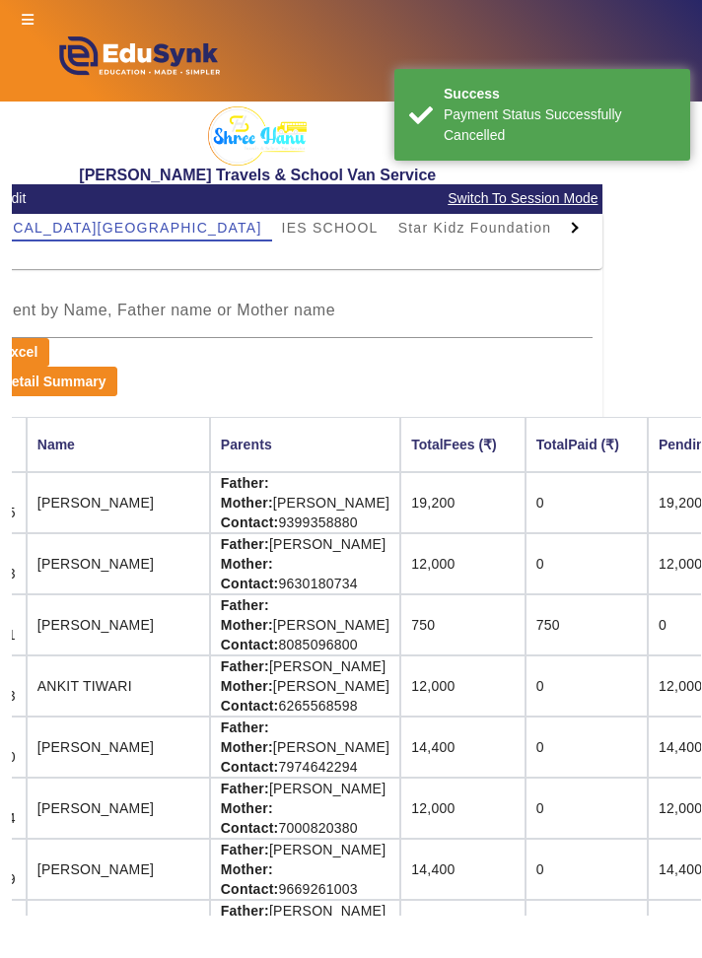
scroll to position [0, 350]
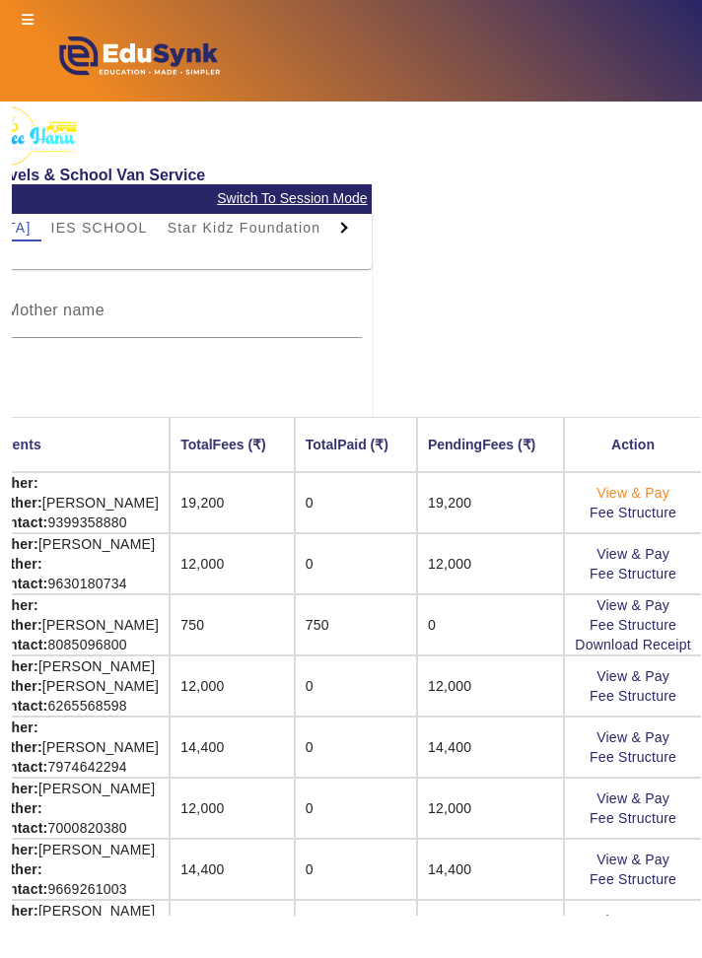
click at [658, 493] on link "View & Pay" at bounding box center [632, 493] width 73 height 16
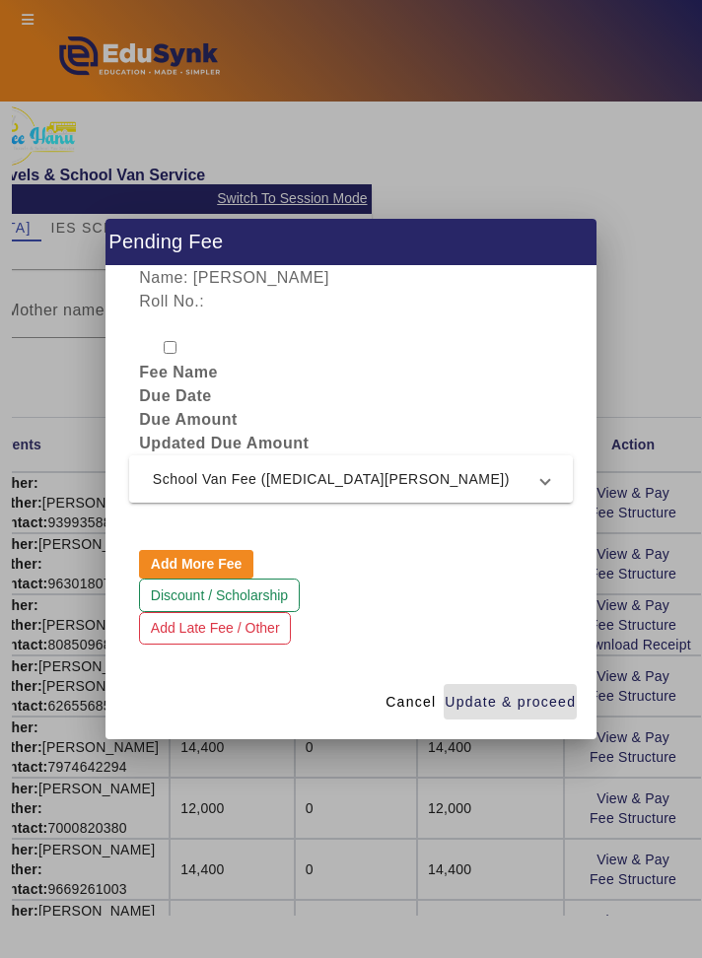
click at [568, 482] on mat-expansion-panel-header "School Van Fee ([MEDICAL_DATA][PERSON_NAME])" at bounding box center [350, 478] width 443 height 47
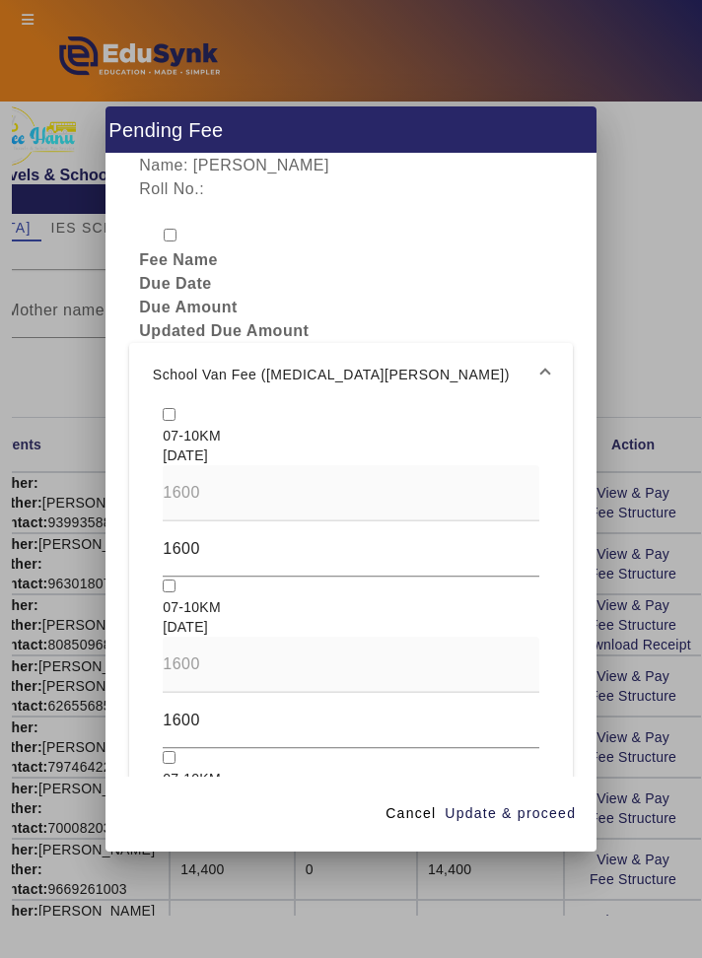
click at [166, 408] on input "checkbox" at bounding box center [169, 414] width 13 height 13
checkbox input "true"
click at [170, 579] on input "checkbox" at bounding box center [169, 585] width 13 height 13
checkbox input "true"
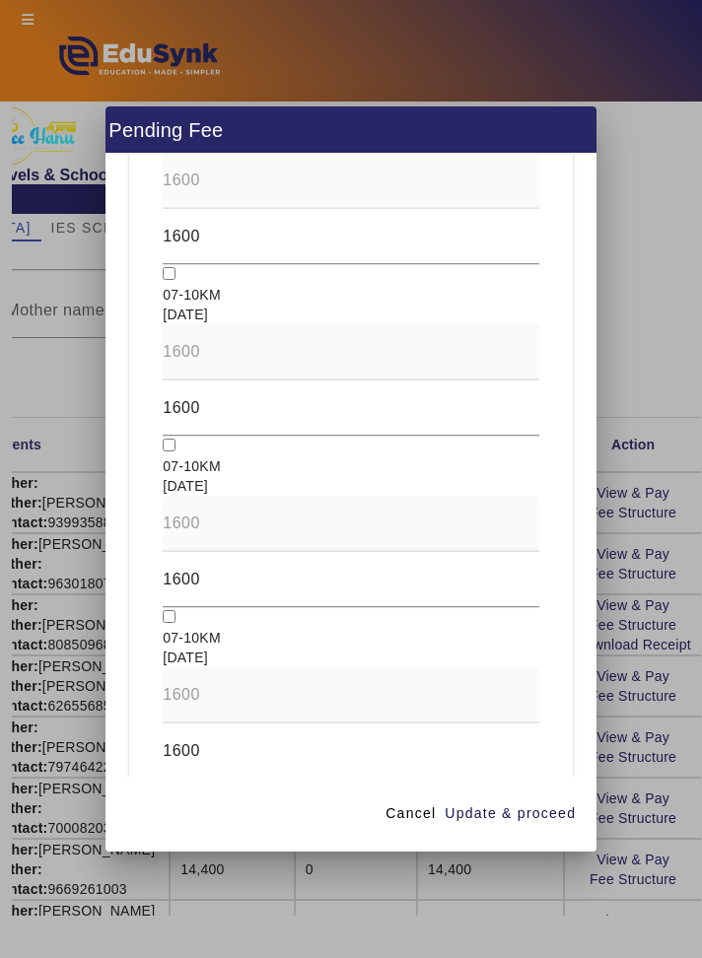
scroll to position [1817, 0]
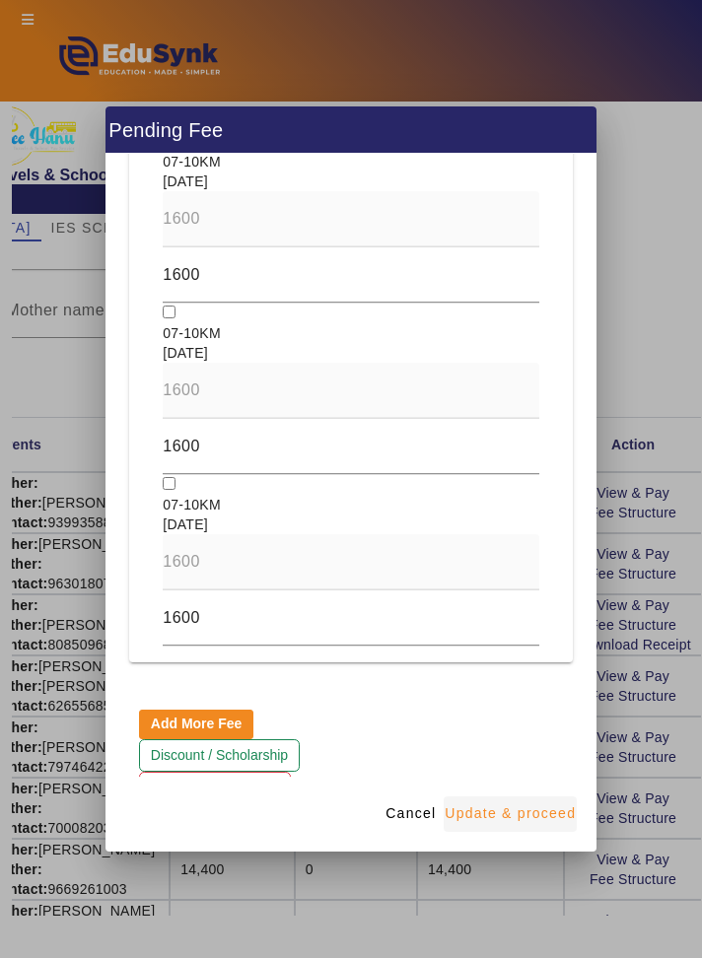
click at [576, 838] on span "button" at bounding box center [509, 813] width 133 height 47
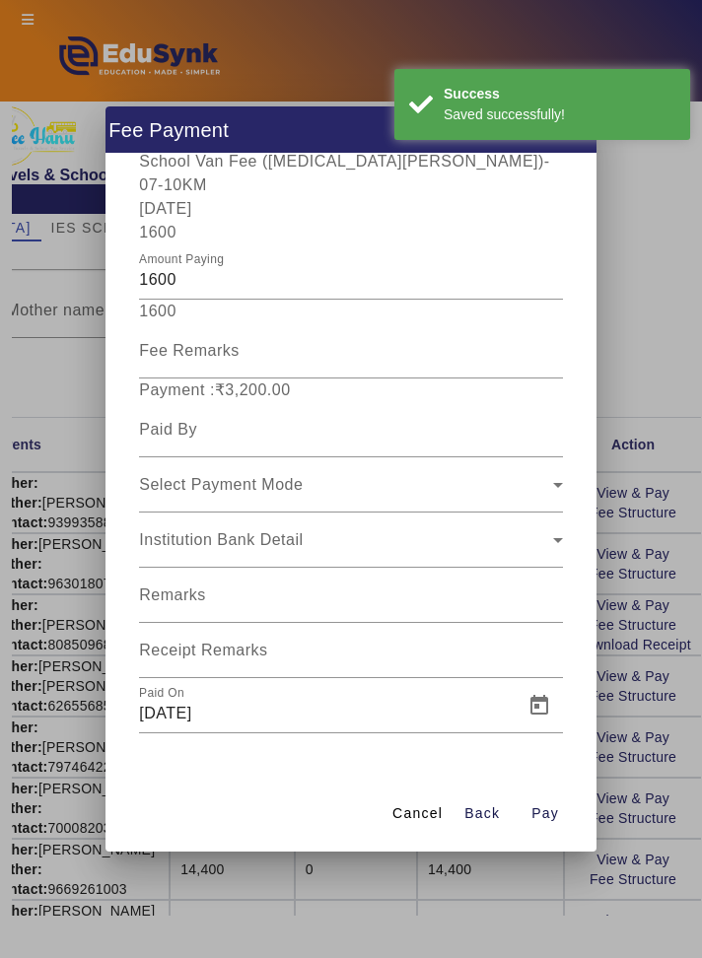
scroll to position [362, 0]
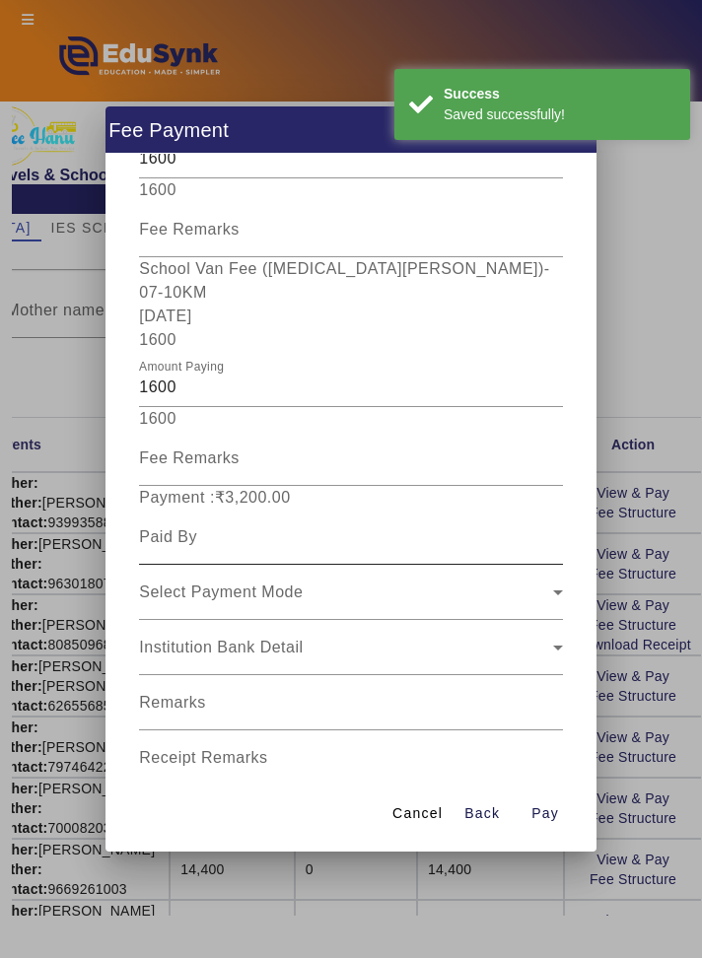
click at [536, 525] on input at bounding box center [350, 537] width 423 height 24
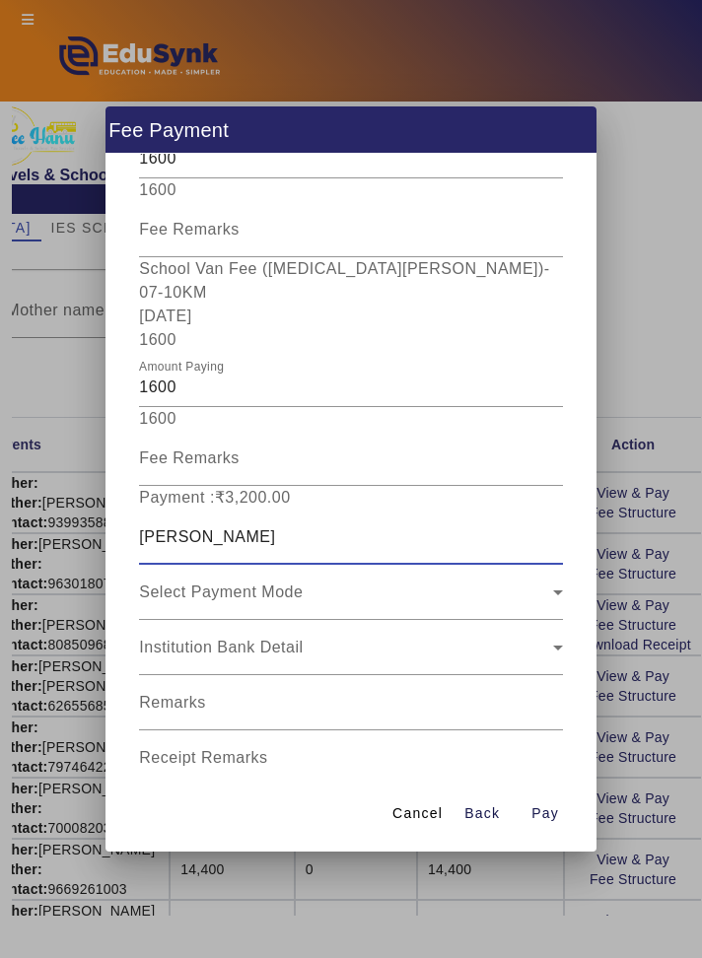
scroll to position [361, 0]
type input "[PERSON_NAME]"
click at [541, 581] on div "Select Payment Mode" at bounding box center [345, 593] width 413 height 24
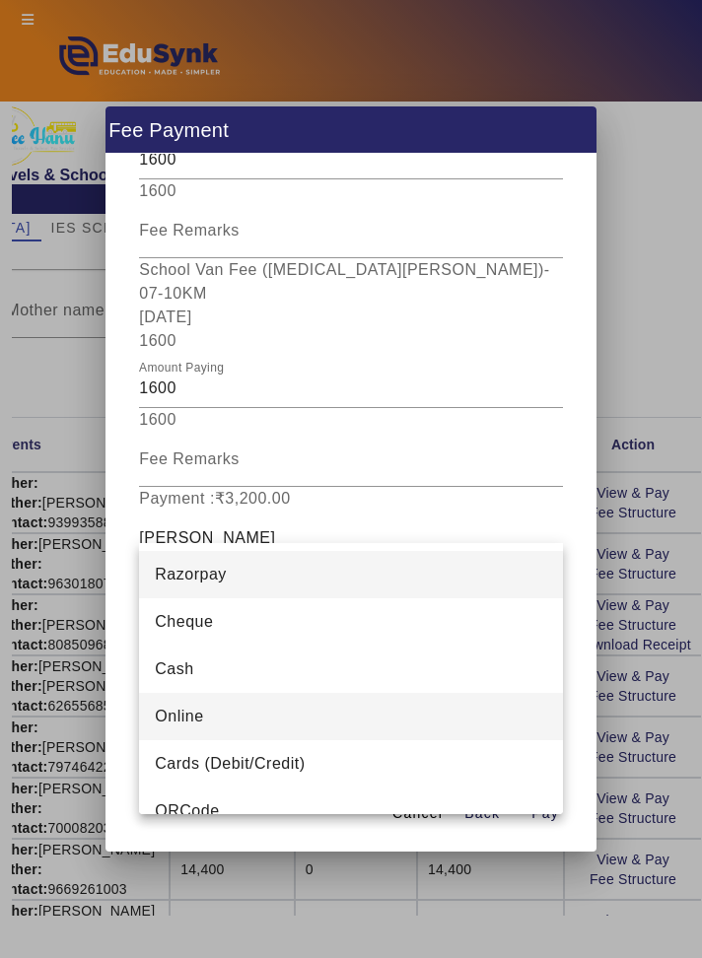
click at [438, 702] on mat-option "Online" at bounding box center [350, 716] width 423 height 47
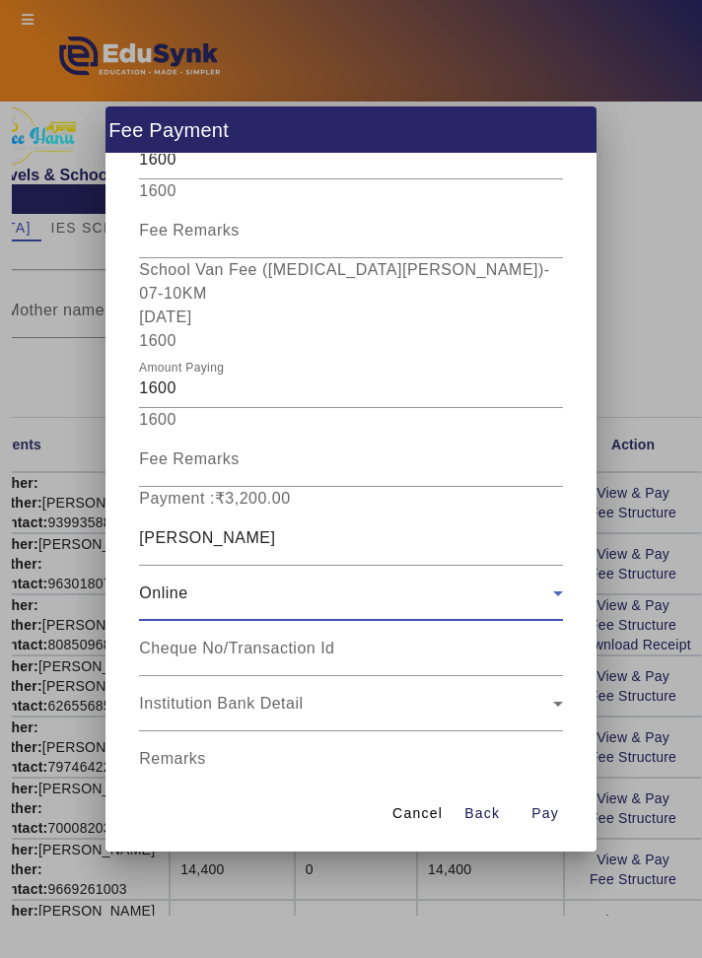
click at [459, 810] on input "Receipt Remarks" at bounding box center [350, 822] width 423 height 24
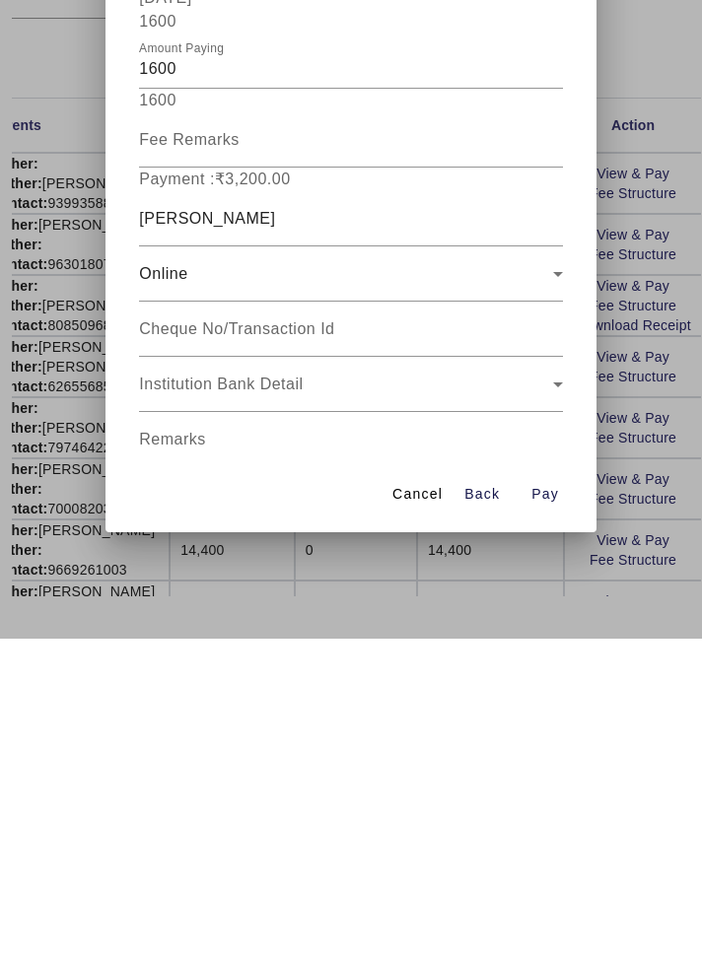
type input "July August Month School Van Fees Paid"
click at [561, 838] on span "button" at bounding box center [544, 813] width 63 height 47
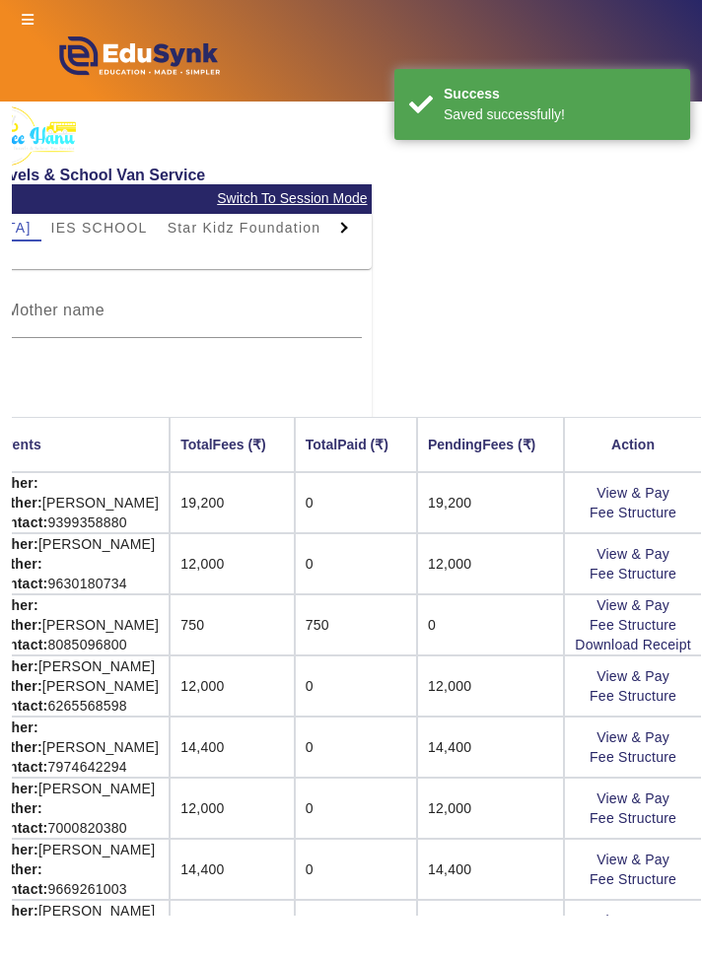
scroll to position [0, 0]
click at [663, 524] on link "Download Receipt" at bounding box center [633, 522] width 116 height 16
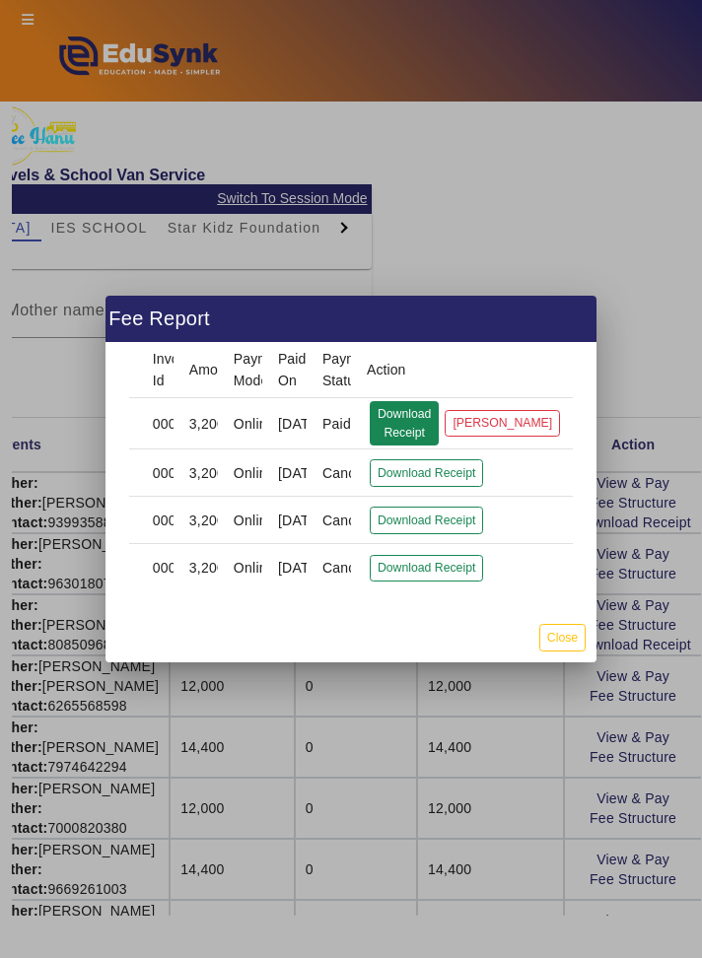
click at [426, 407] on button "Download Receipt" at bounding box center [404, 423] width 69 height 45
click at [574, 650] on button "Close" at bounding box center [562, 637] width 46 height 27
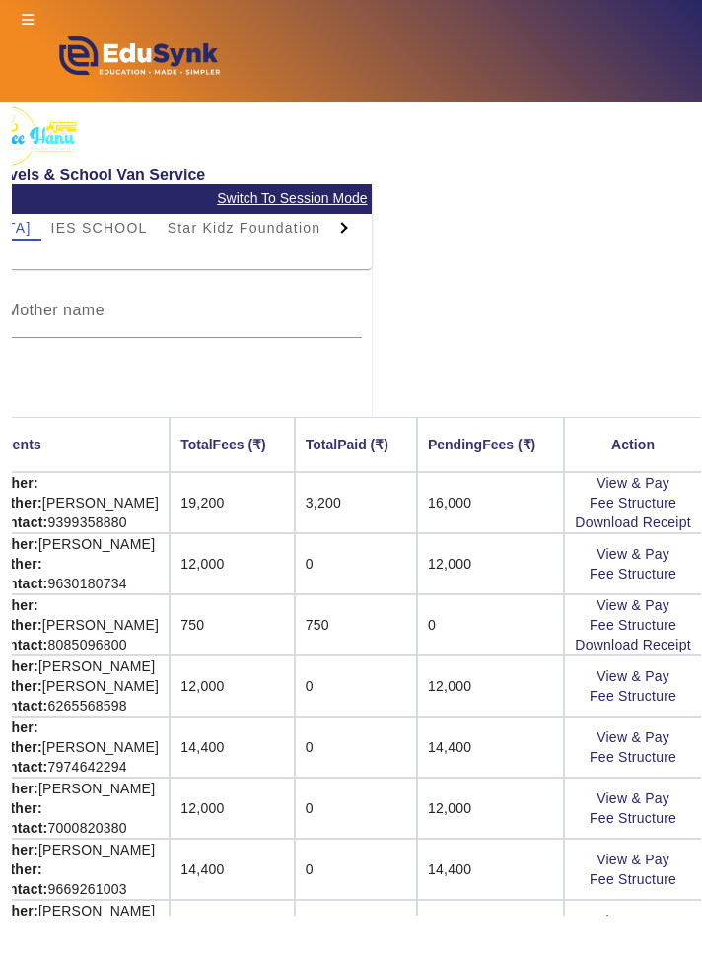
scroll to position [0, 350]
click at [655, 548] on link "View & Pay" at bounding box center [632, 554] width 73 height 16
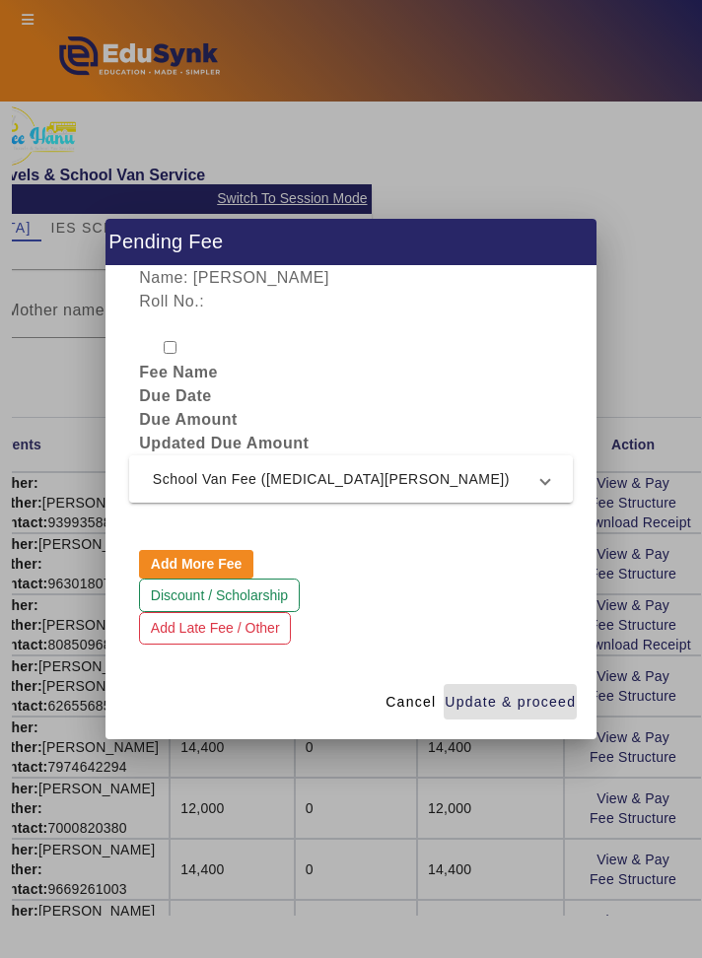
click at [554, 483] on mat-expansion-panel-header "School Van Fee ([MEDICAL_DATA][PERSON_NAME])" at bounding box center [350, 478] width 443 height 47
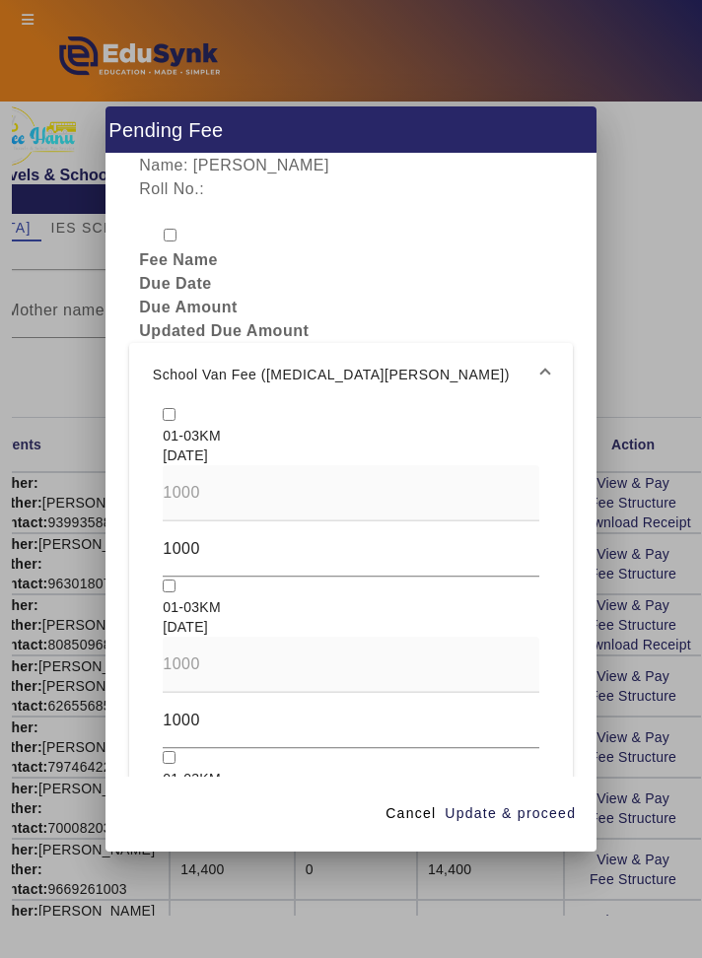
click at [169, 408] on input "checkbox" at bounding box center [169, 414] width 13 height 13
checkbox input "true"
click at [165, 579] on input "checkbox" at bounding box center [169, 585] width 13 height 13
checkbox input "true"
click at [566, 824] on span "Update & proceed" at bounding box center [509, 813] width 131 height 21
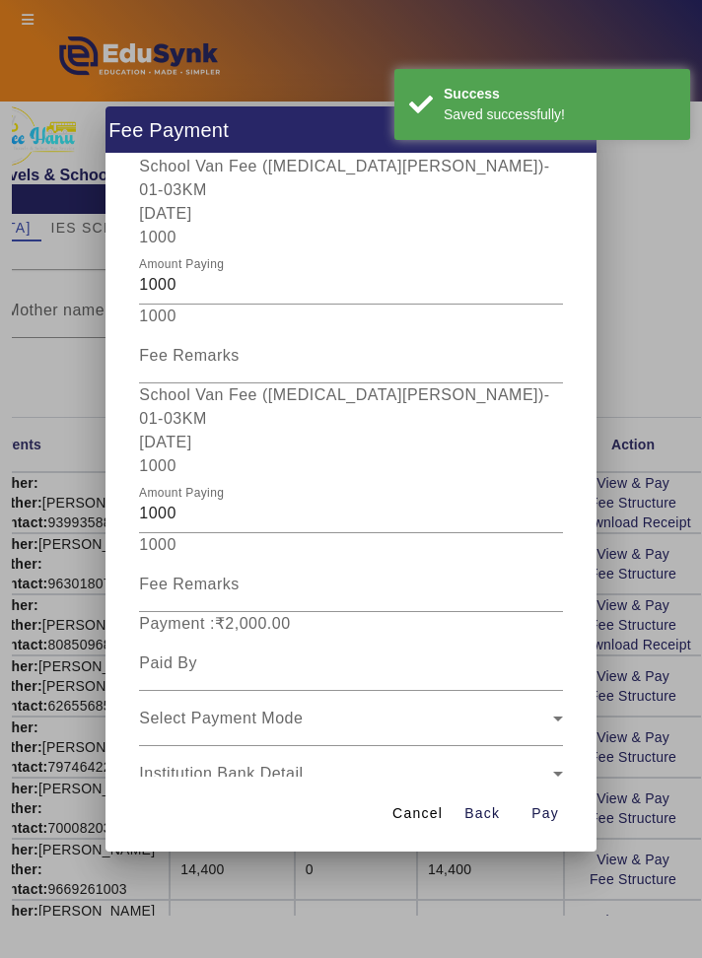
scroll to position [361, 0]
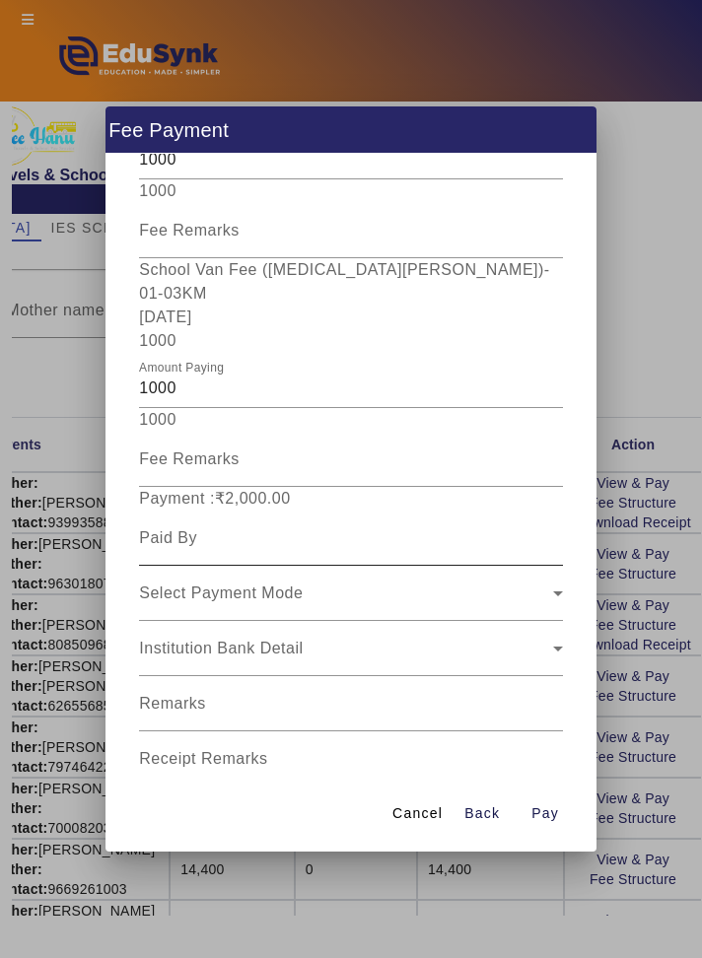
click at [514, 526] on input at bounding box center [350, 538] width 423 height 24
type input "[PERSON_NAME]"
click at [547, 581] on icon at bounding box center [558, 593] width 24 height 24
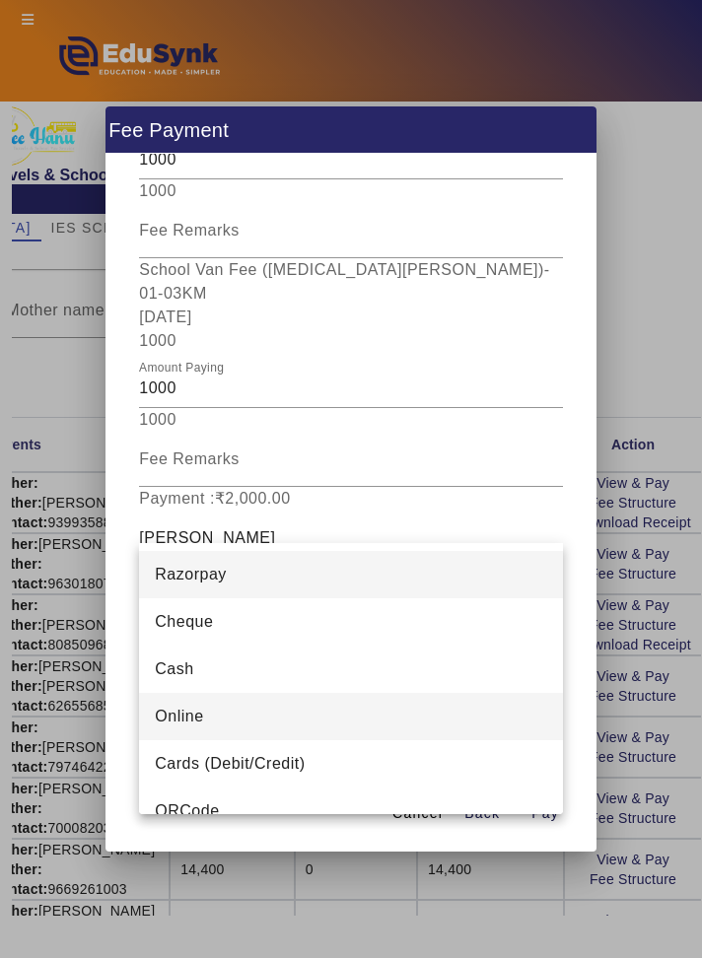
click at [425, 711] on mat-option "Online" at bounding box center [350, 716] width 423 height 47
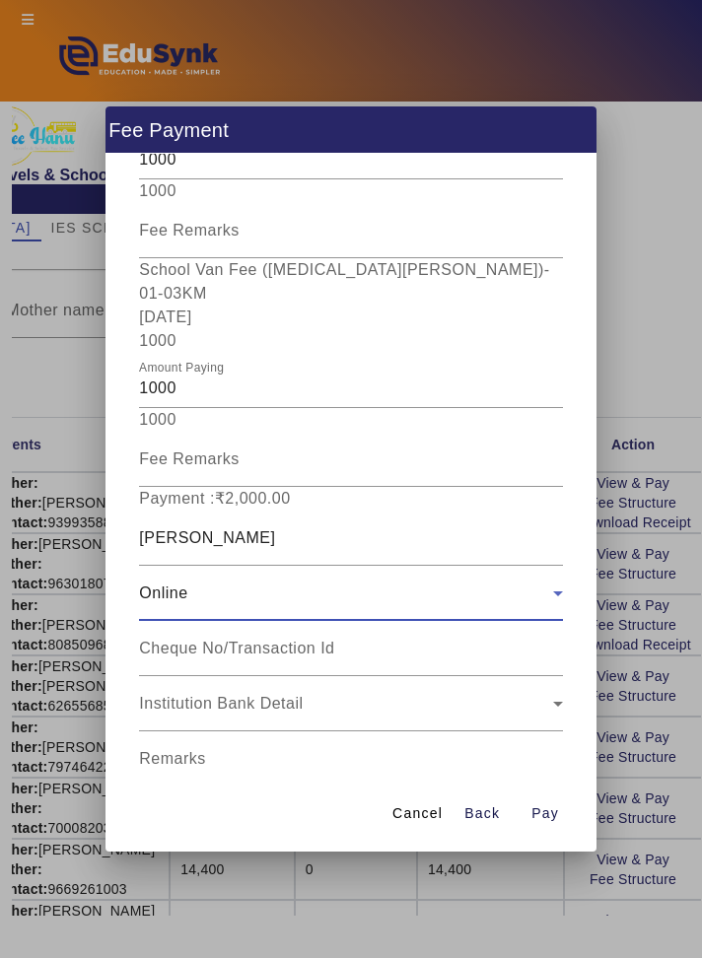
click at [482, 755] on input "Remarks" at bounding box center [350, 767] width 423 height 24
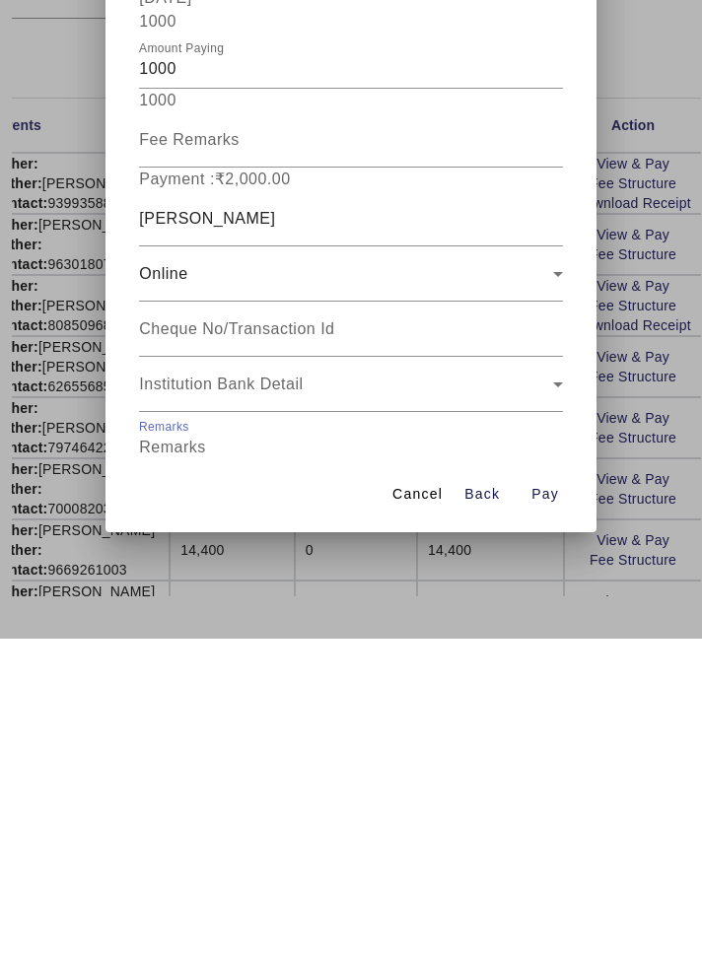
click at [476, 810] on input "Receipt Remarks" at bounding box center [350, 822] width 423 height 24
type input "July August Month School Van Fees Paid"
click at [551, 846] on span "Open calendar" at bounding box center [538, 869] width 47 height 47
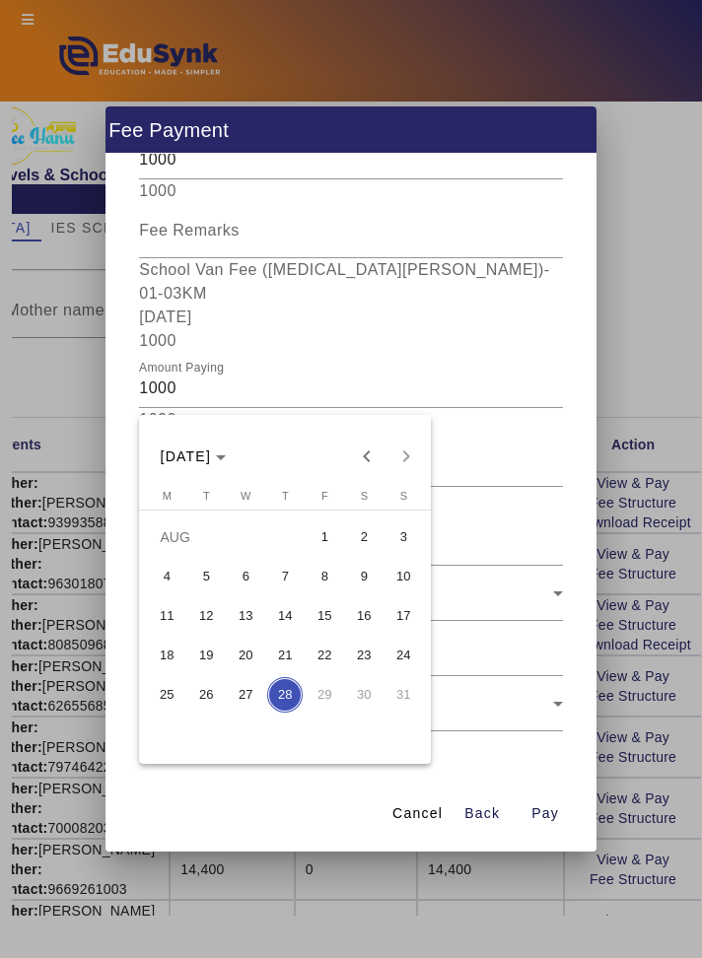
click at [217, 582] on span "5" at bounding box center [205, 576] width 35 height 35
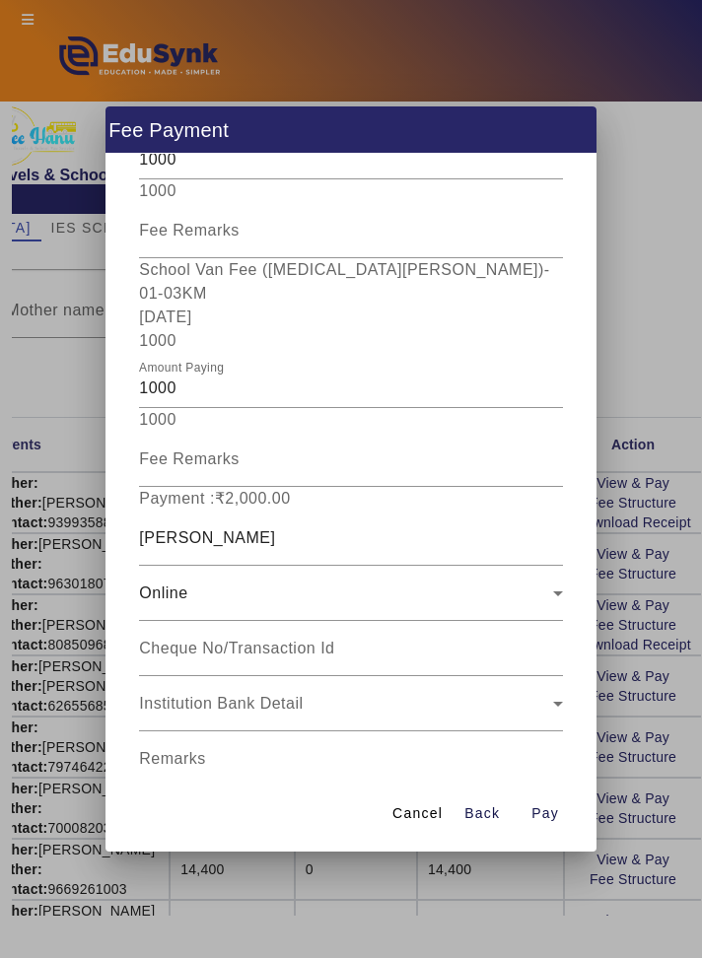
type input "[DATE]"
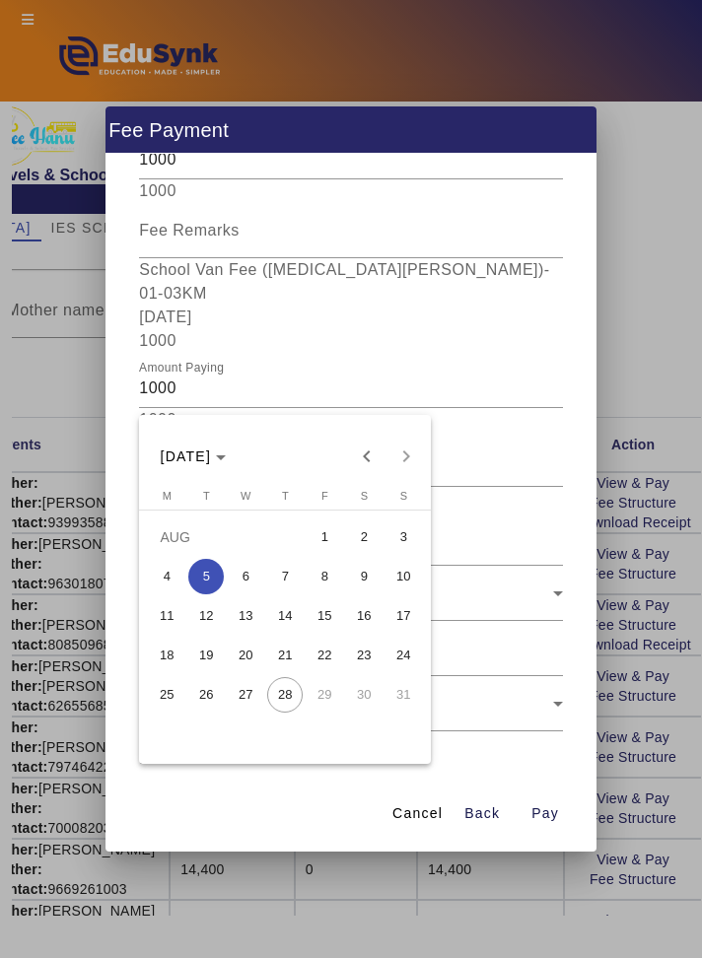
scroll to position [370, 0]
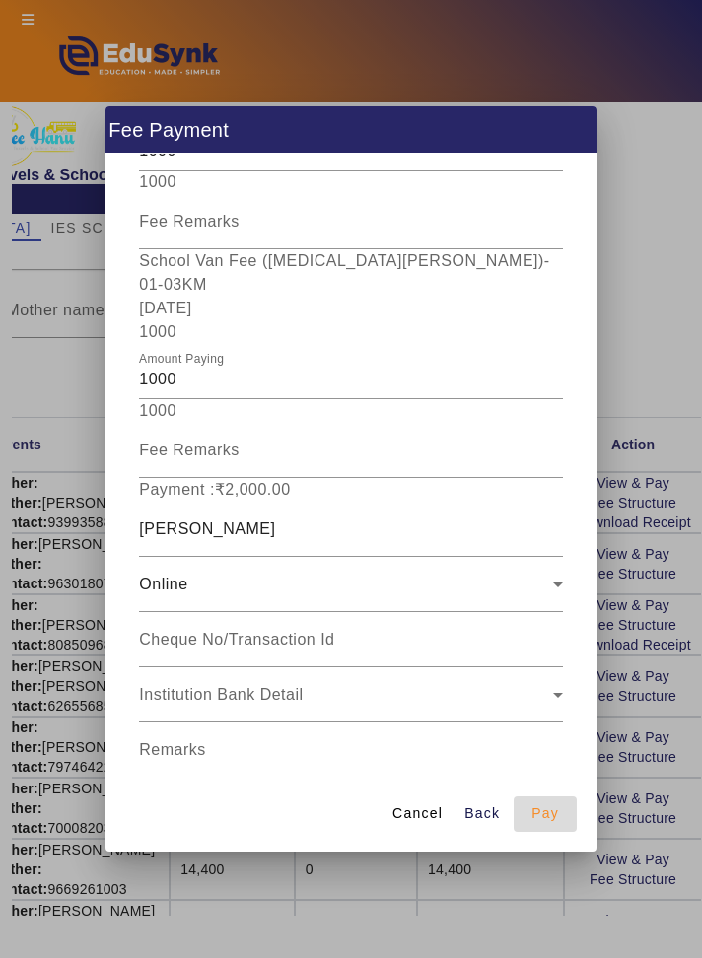
click at [563, 838] on span "button" at bounding box center [544, 813] width 63 height 47
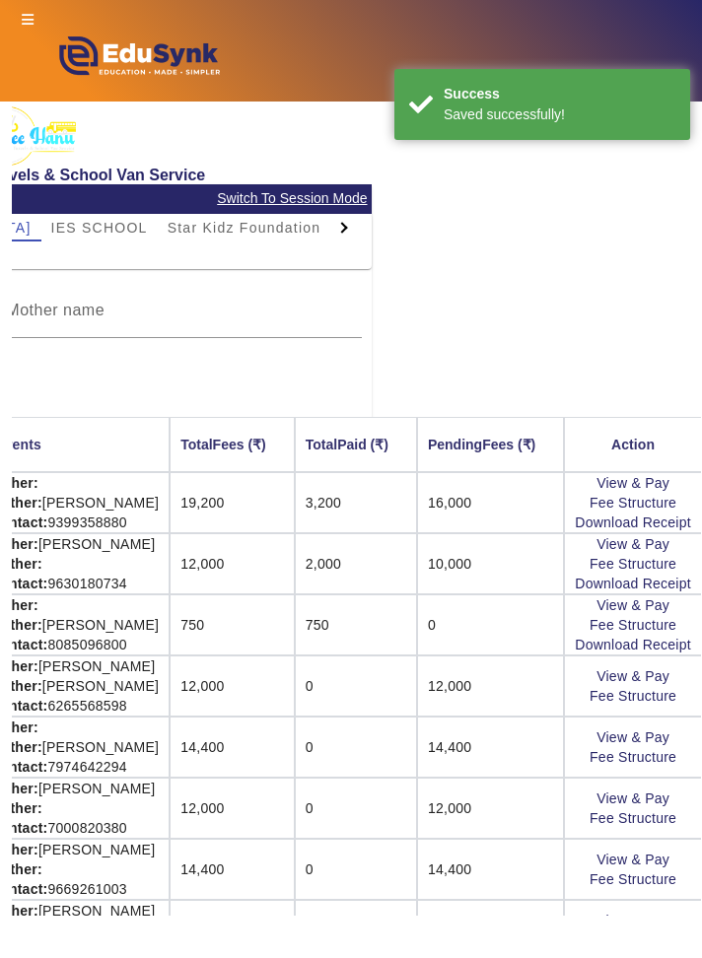
scroll to position [0, 350]
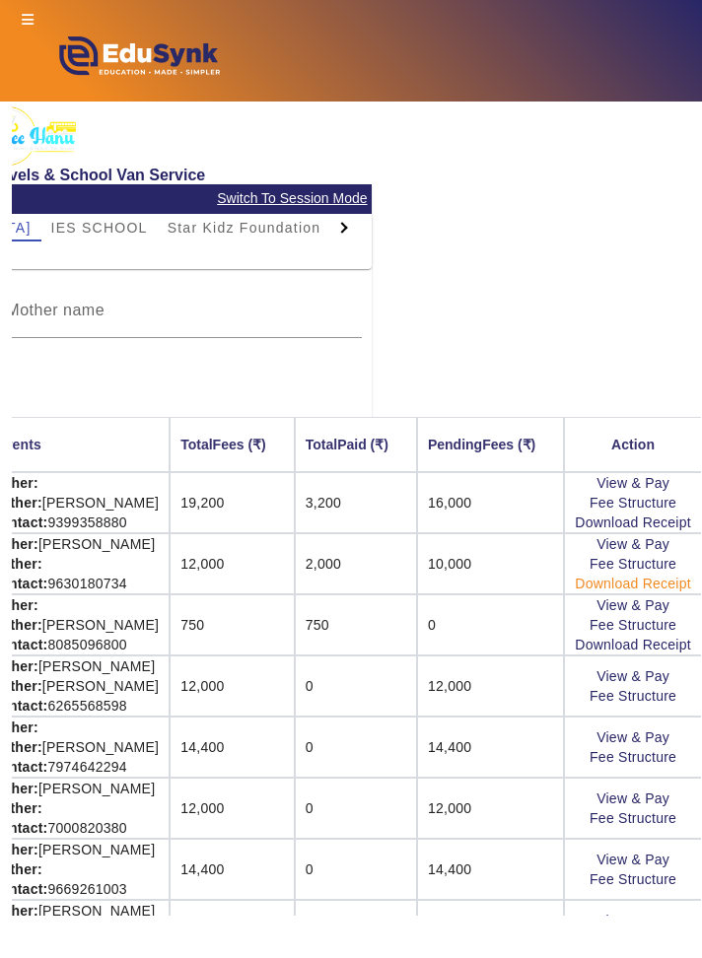
click at [676, 581] on link "Download Receipt" at bounding box center [633, 584] width 116 height 16
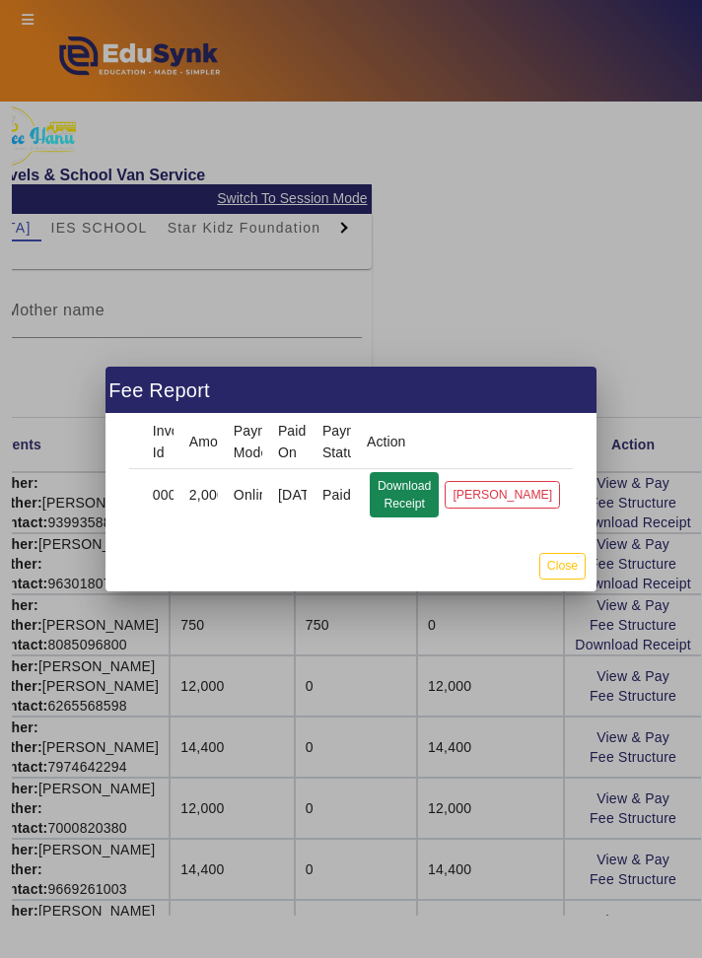
click at [414, 500] on button "Download Receipt" at bounding box center [404, 494] width 69 height 45
click at [574, 566] on button "Close" at bounding box center [562, 566] width 46 height 27
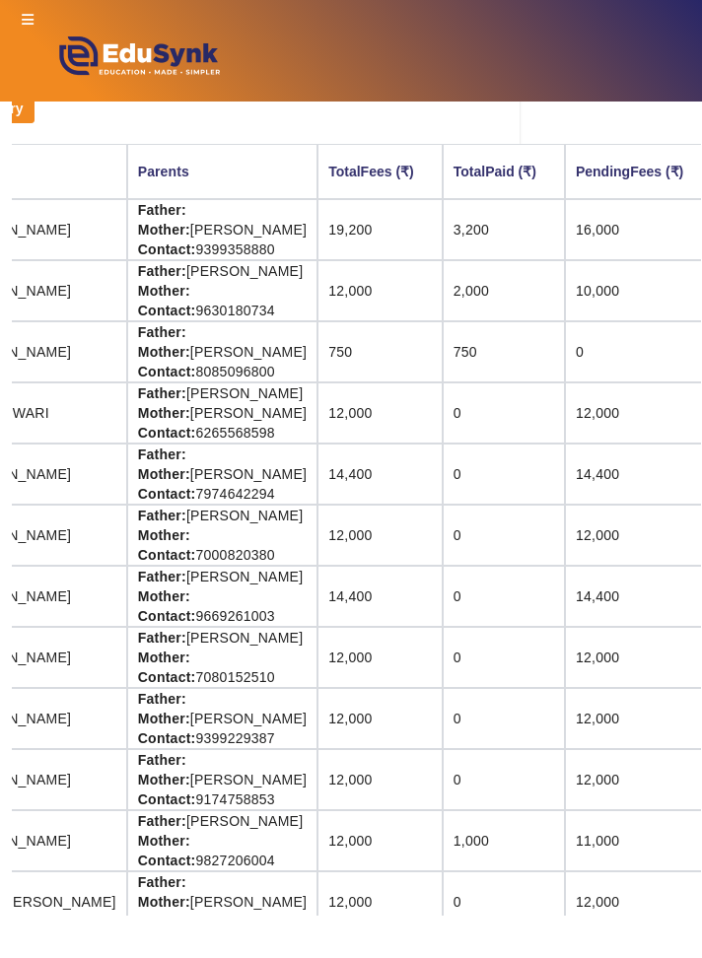
scroll to position [273, 350]
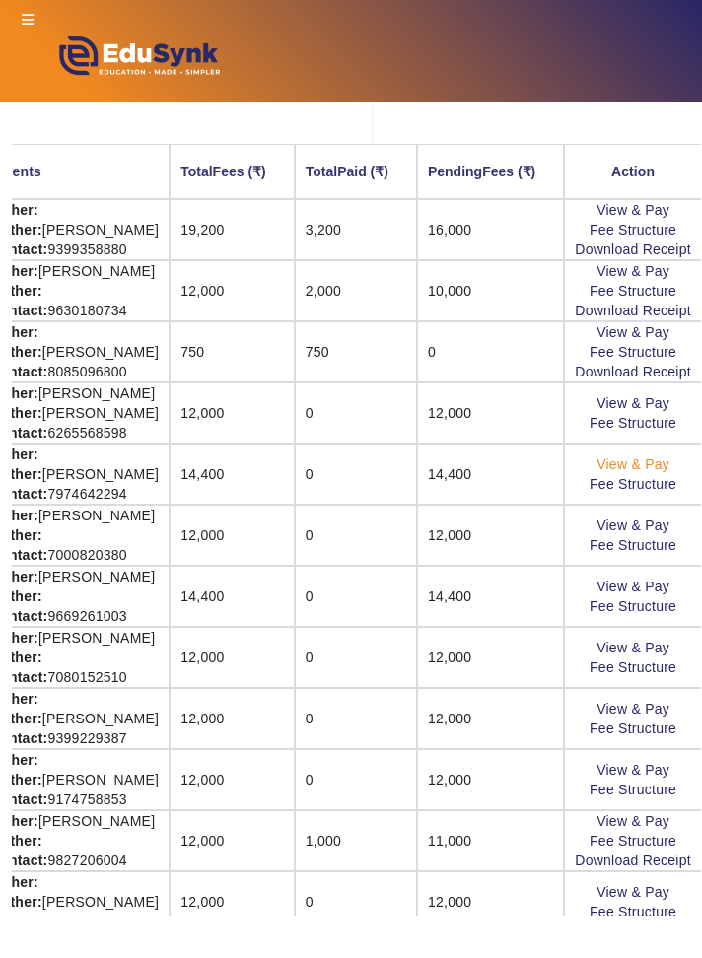
click at [661, 460] on link "View & Pay" at bounding box center [632, 464] width 73 height 16
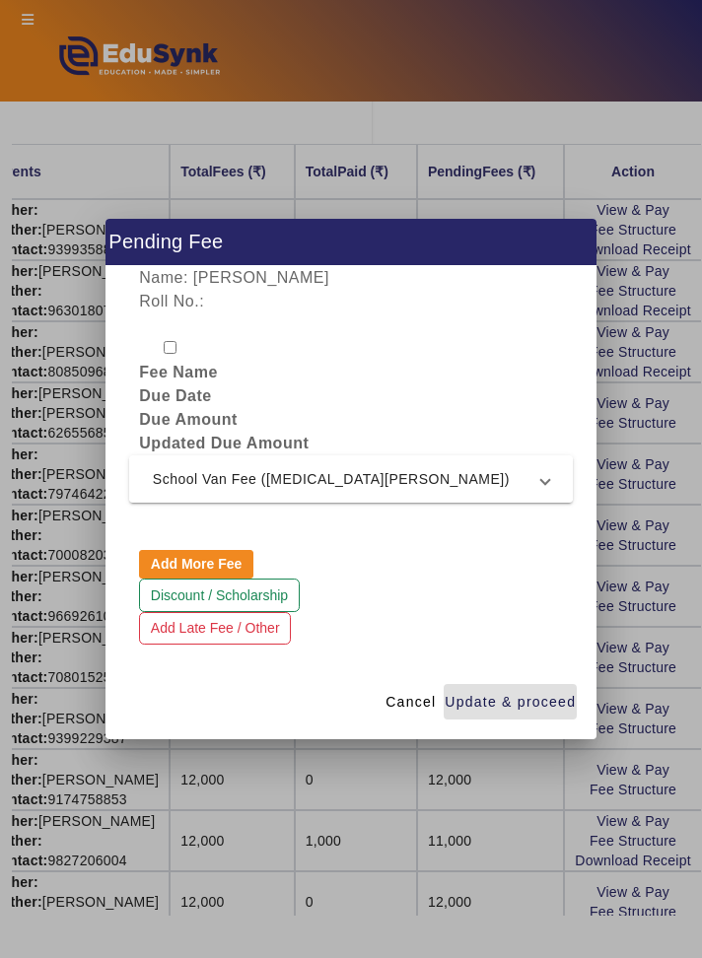
click at [560, 484] on mat-expansion-panel-header "School Van Fee ([MEDICAL_DATA][PERSON_NAME])" at bounding box center [350, 478] width 443 height 47
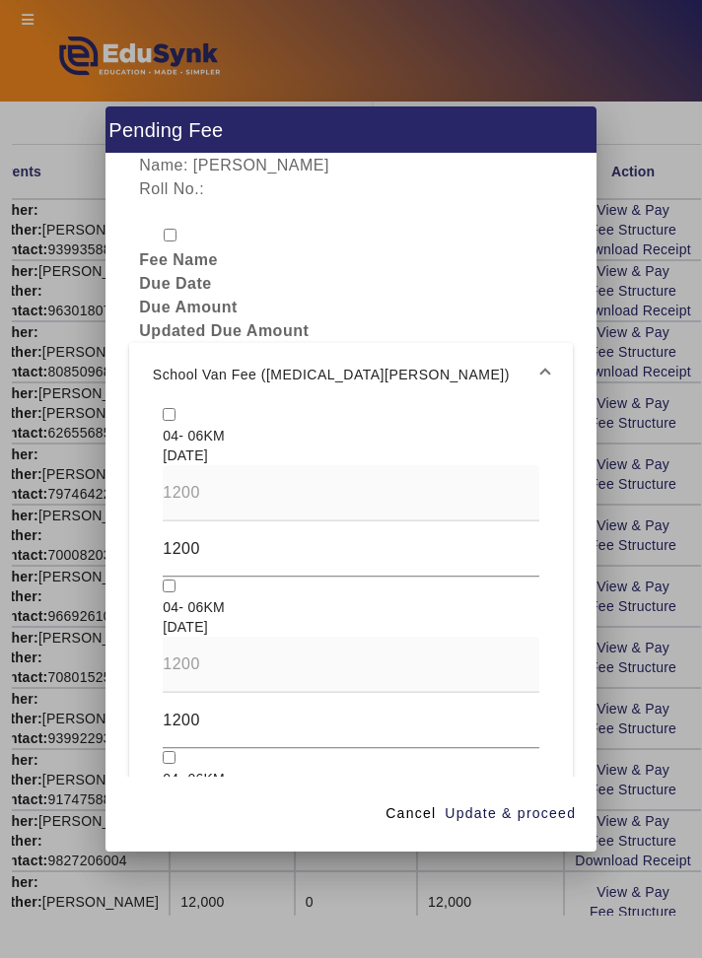
click at [175, 408] on input "checkbox" at bounding box center [169, 414] width 13 height 13
checkbox input "true"
click at [173, 579] on input "checkbox" at bounding box center [169, 585] width 13 height 13
checkbox input "true"
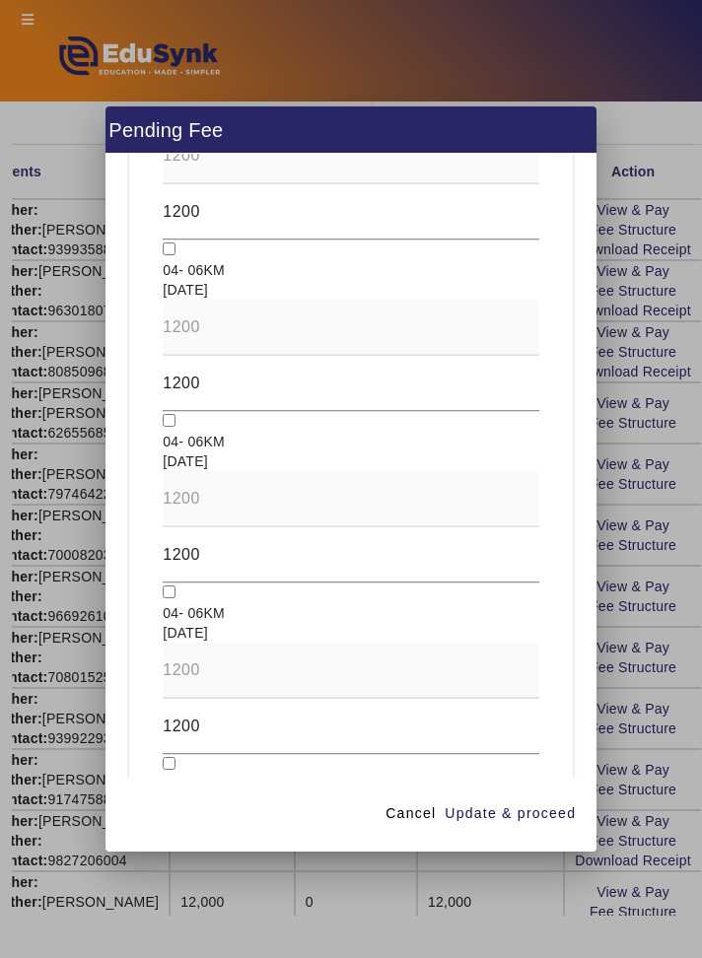
scroll to position [1817, 0]
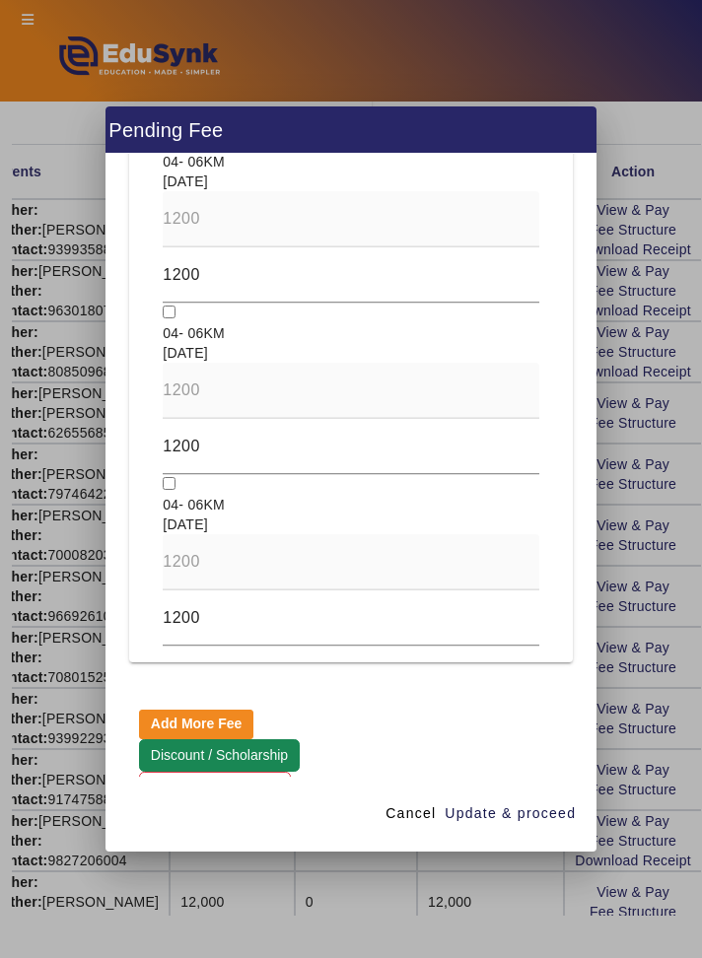
click at [286, 739] on button "Discount / Scholarship" at bounding box center [219, 756] width 160 height 34
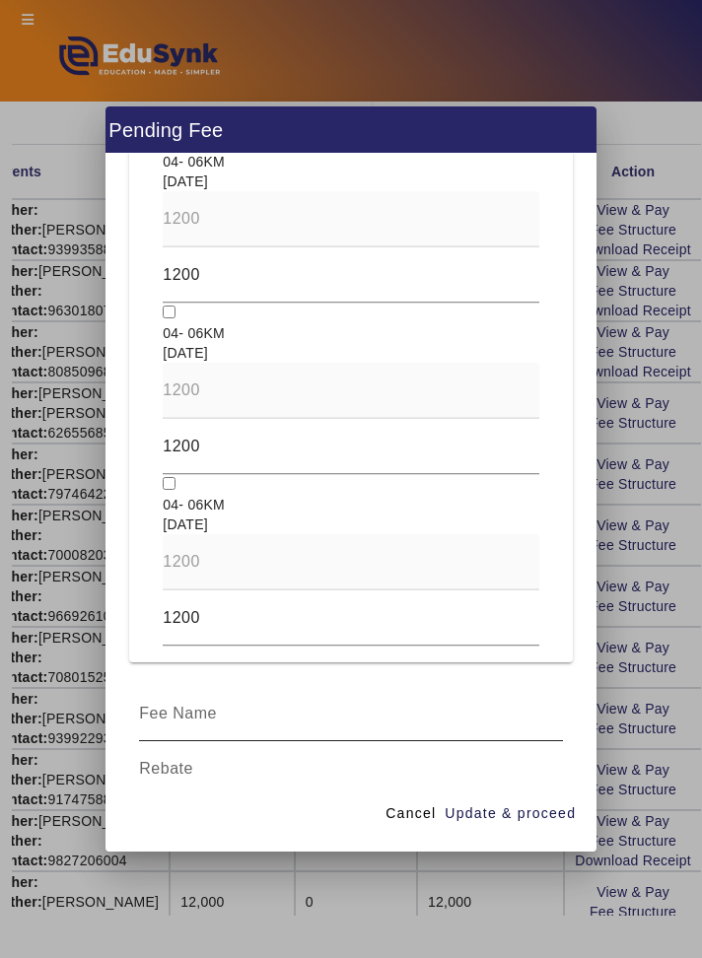
click at [515, 702] on input at bounding box center [350, 714] width 423 height 24
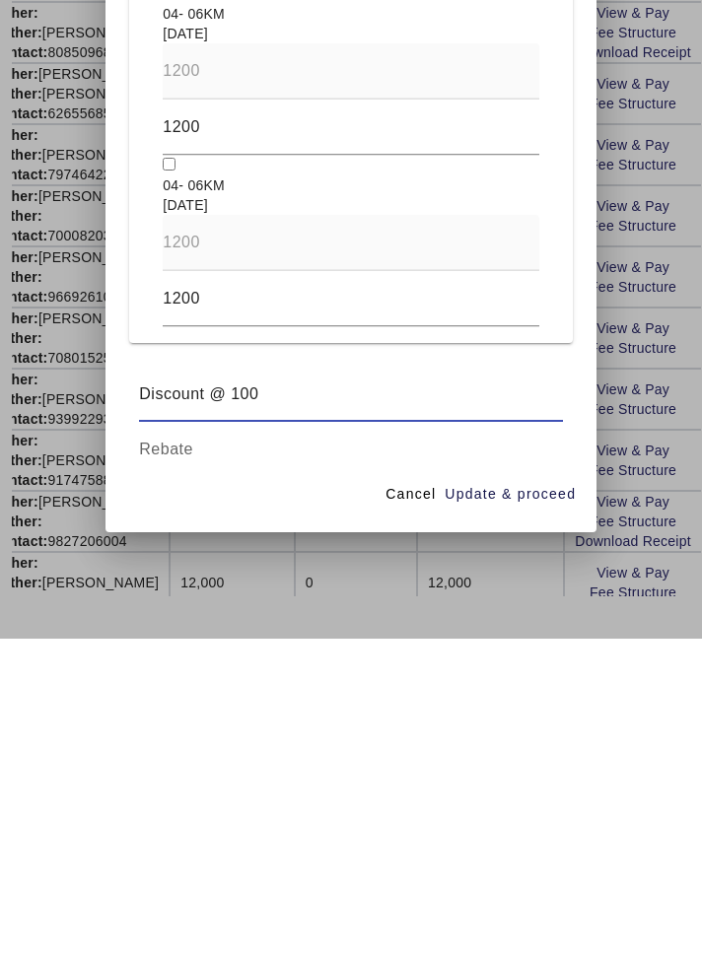
type input "Discount @ 100"
click at [553, 761] on input at bounding box center [350, 769] width 423 height 24
type input "200"
click at [543, 824] on span "Update & proceed" at bounding box center [509, 813] width 131 height 21
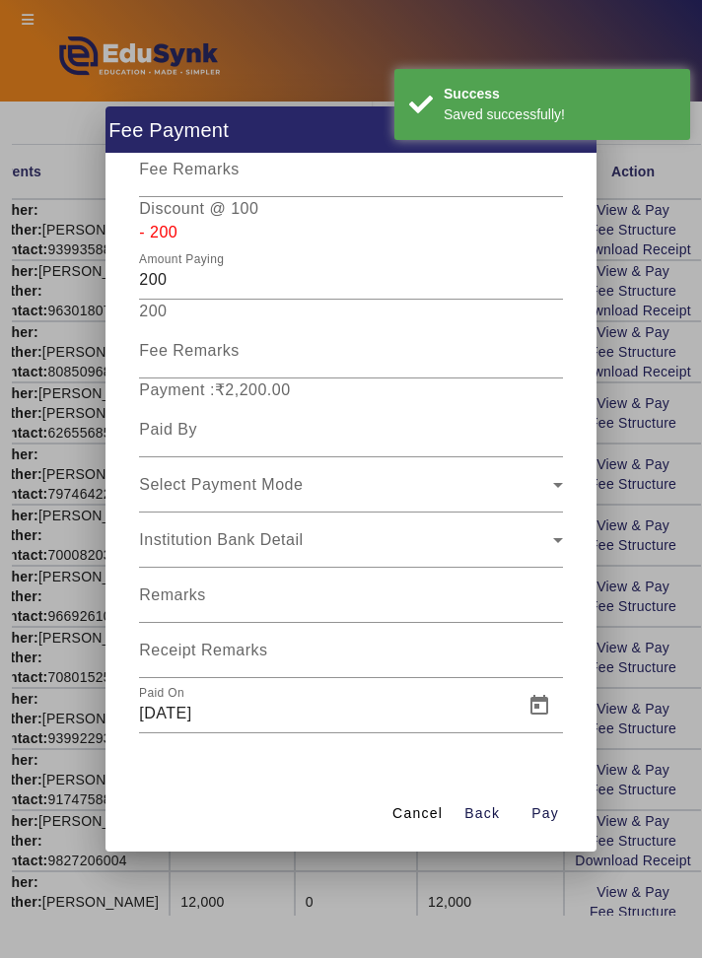
scroll to position [543, 0]
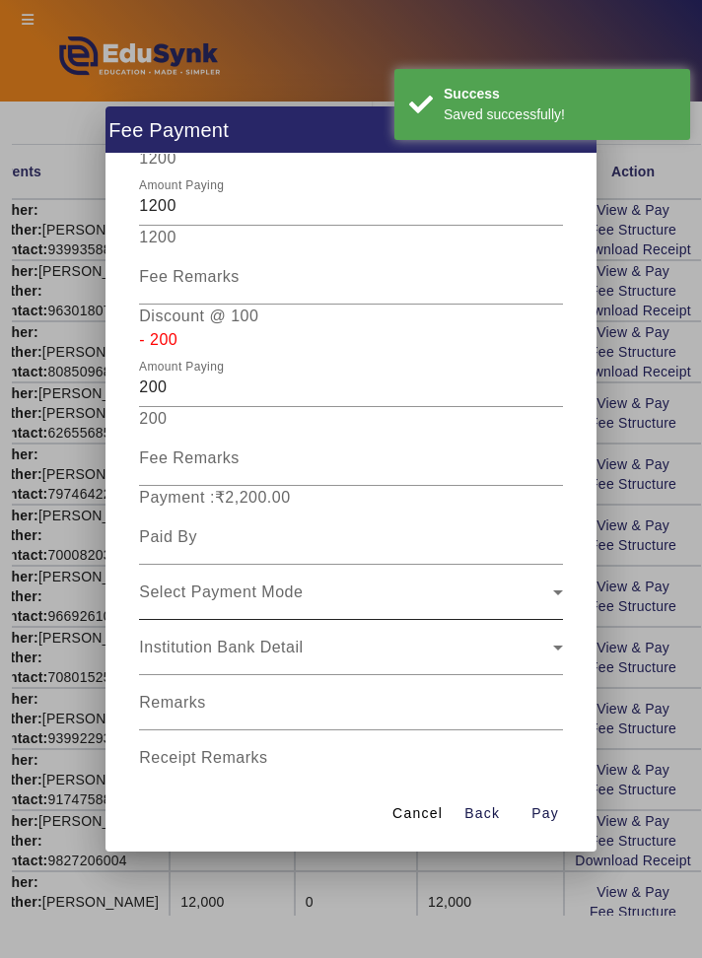
click at [512, 565] on div "Select Payment Mode" at bounding box center [350, 592] width 423 height 55
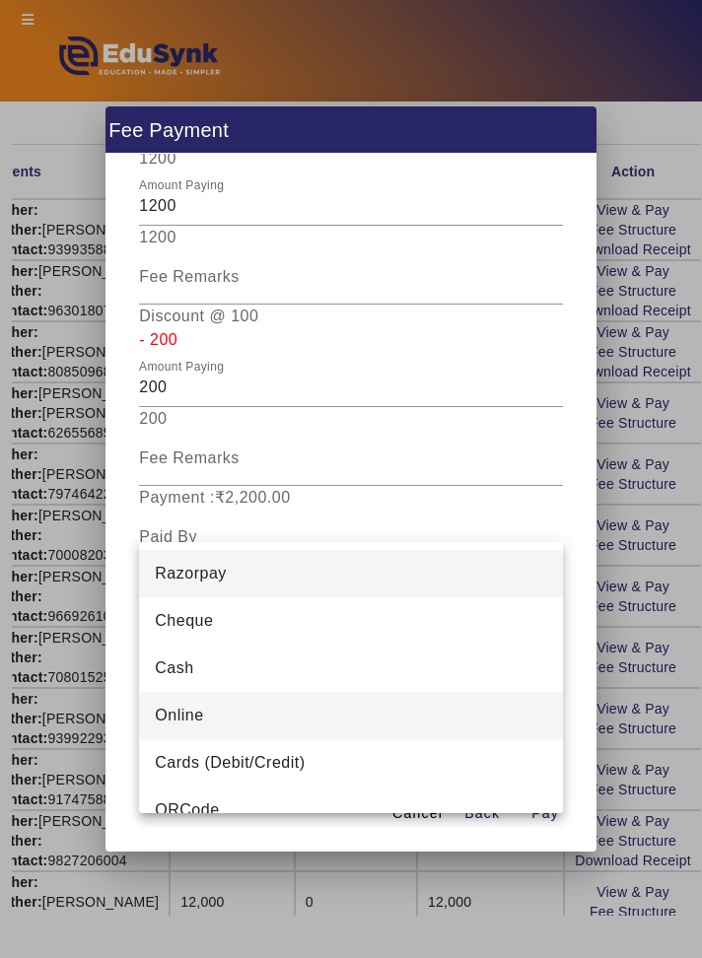
click at [417, 710] on mat-option "Online" at bounding box center [350, 715] width 423 height 47
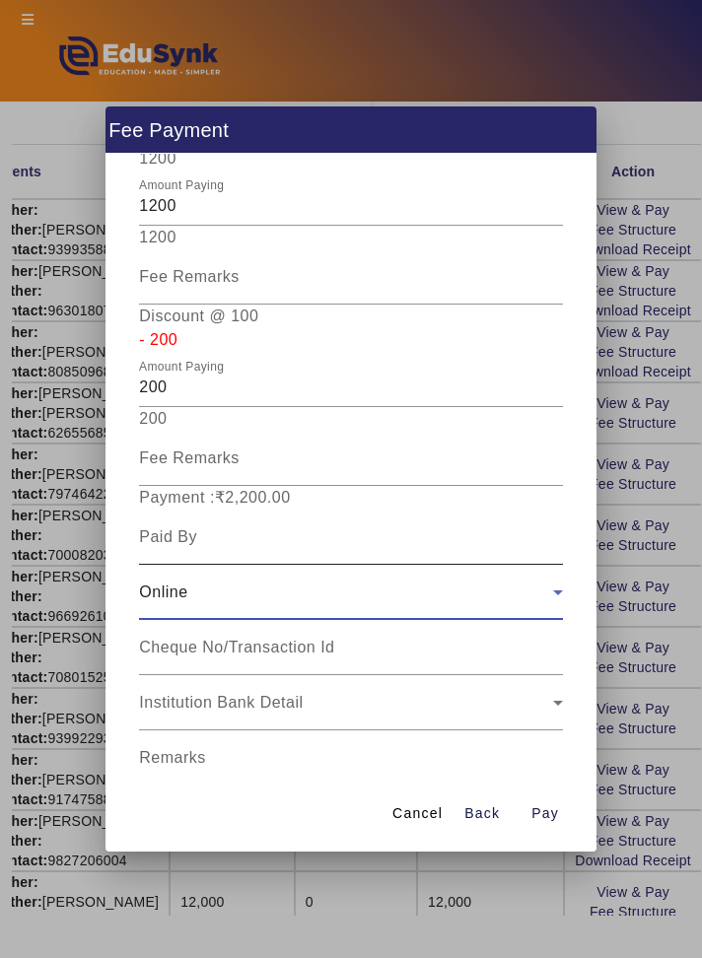
click at [482, 525] on input at bounding box center [350, 537] width 423 height 24
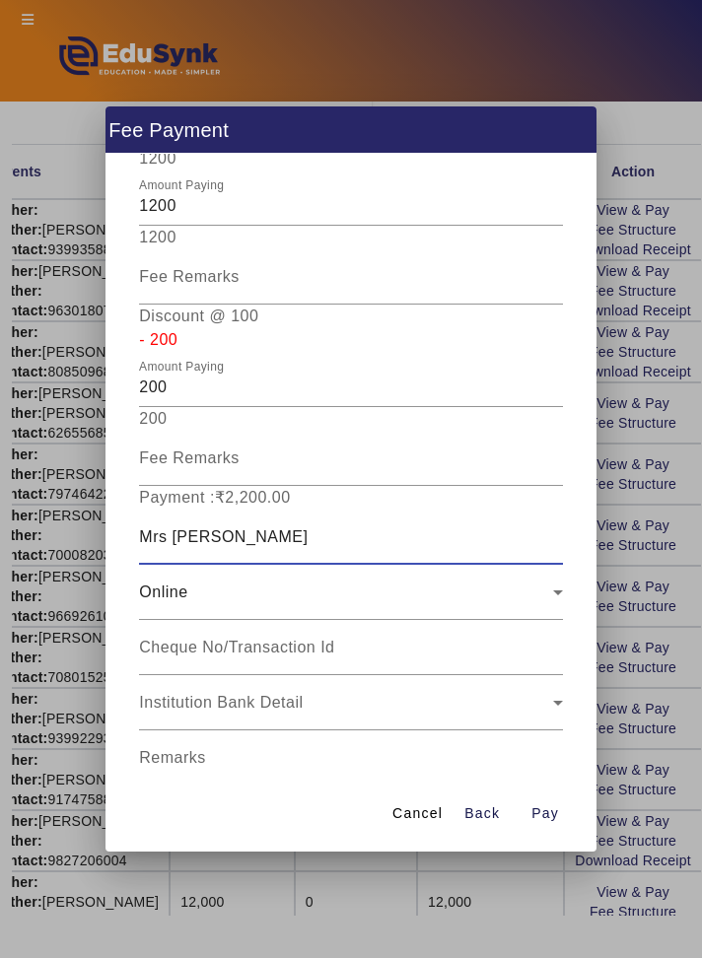
scroll to position [597, 0]
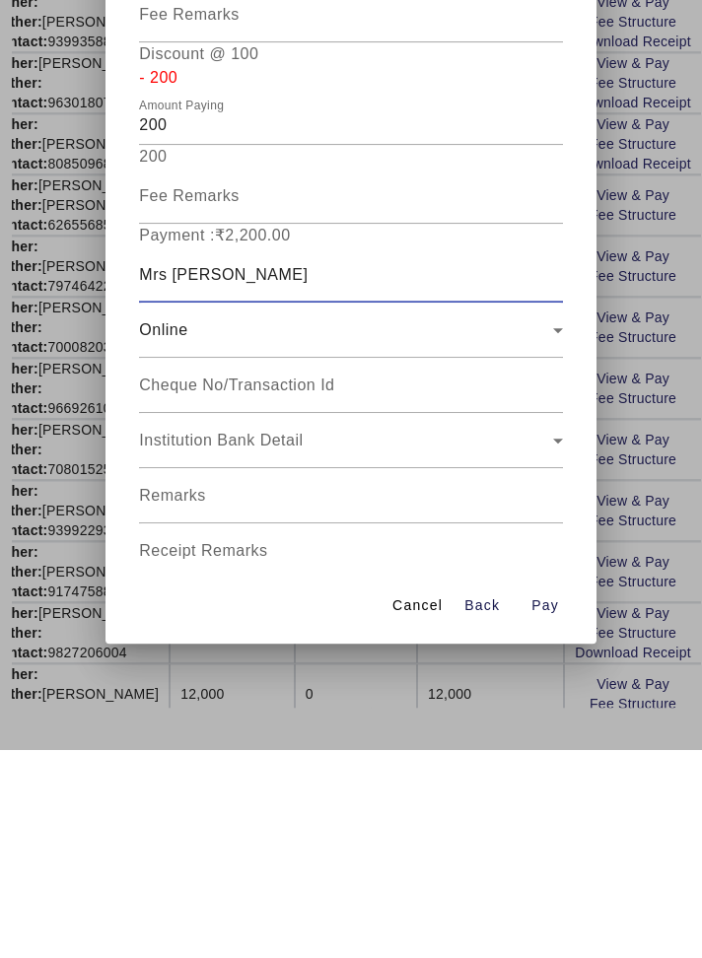
type input "Mrs [PERSON_NAME]"
click at [470, 755] on input "Receipt Remarks" at bounding box center [350, 767] width 423 height 24
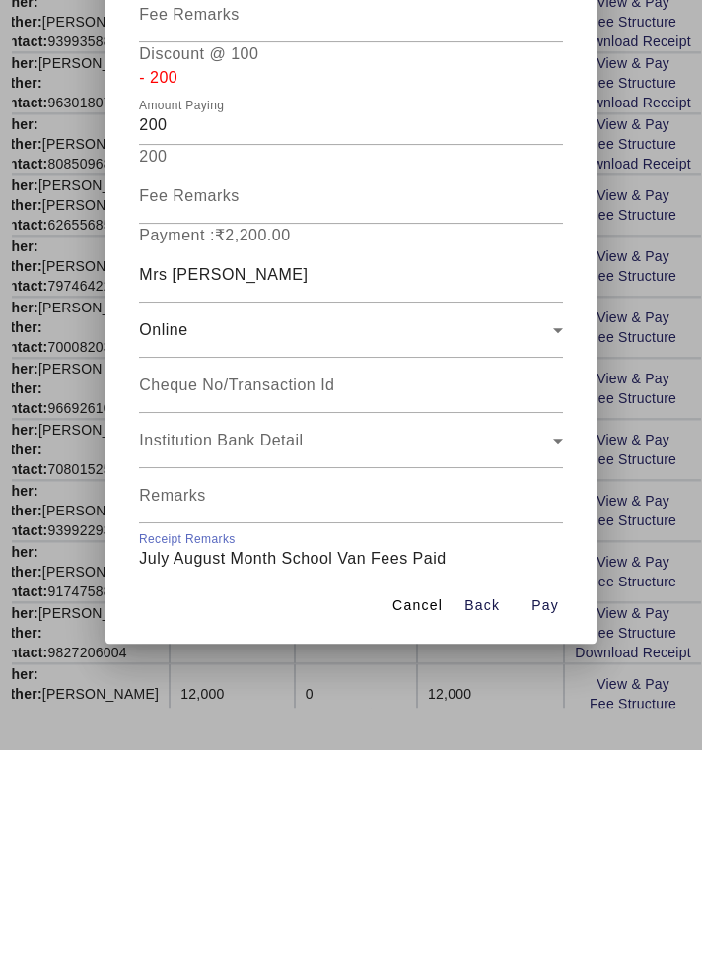
type input "July August Month School Van Fees Paid"
click at [540, 790] on span "Open calendar" at bounding box center [538, 813] width 47 height 47
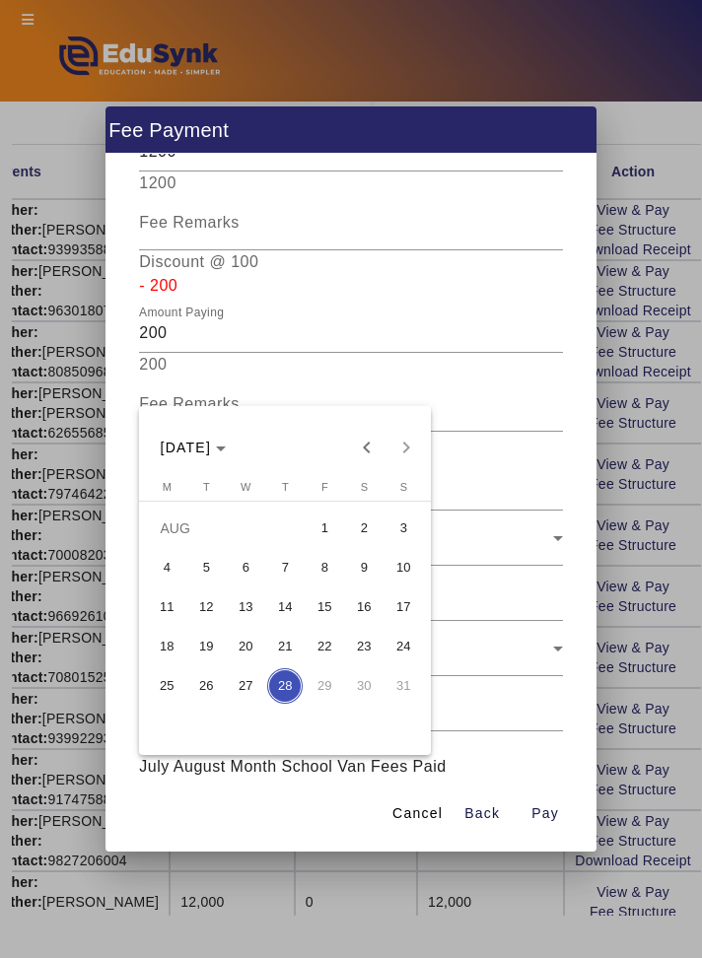
click at [294, 625] on span "14" at bounding box center [284, 606] width 35 height 35
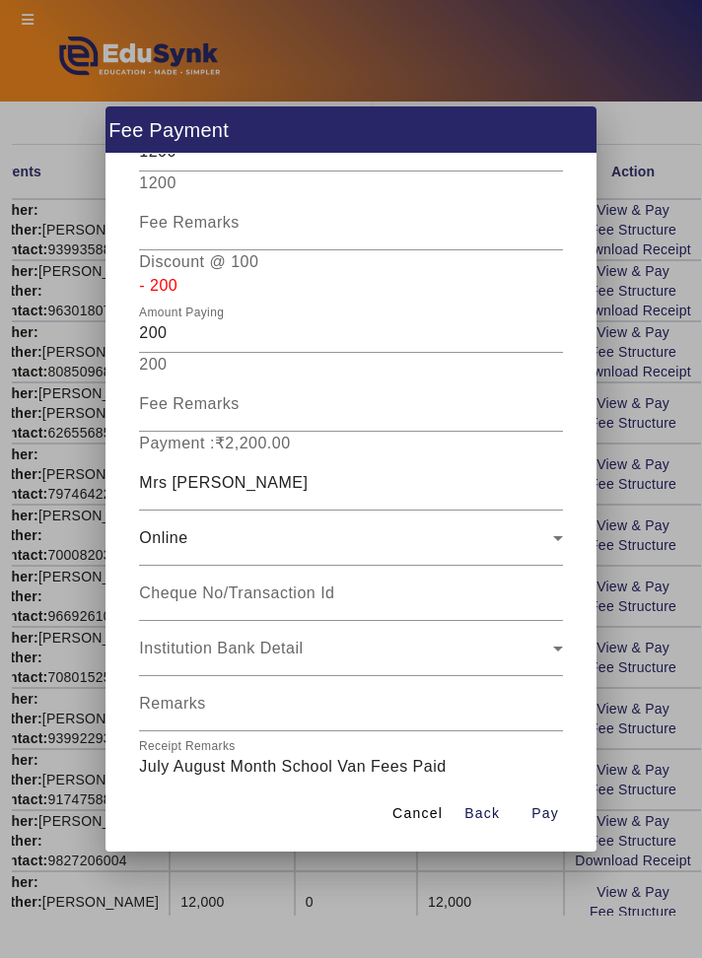
type input "[DATE]"
click at [557, 838] on span "button" at bounding box center [544, 813] width 63 height 47
type input "0"
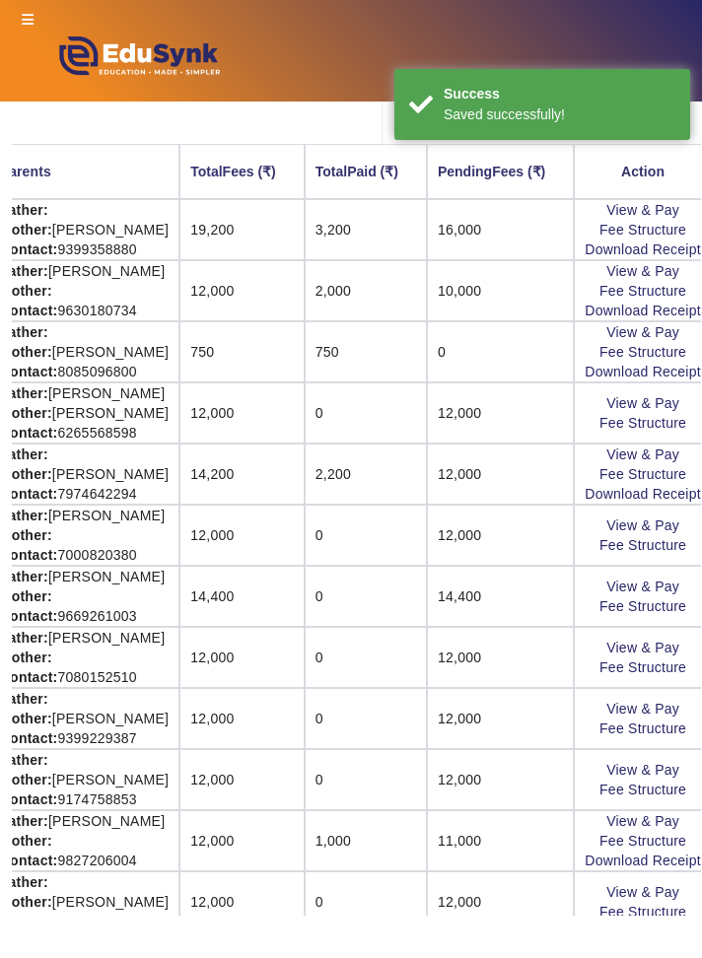
scroll to position [273, 350]
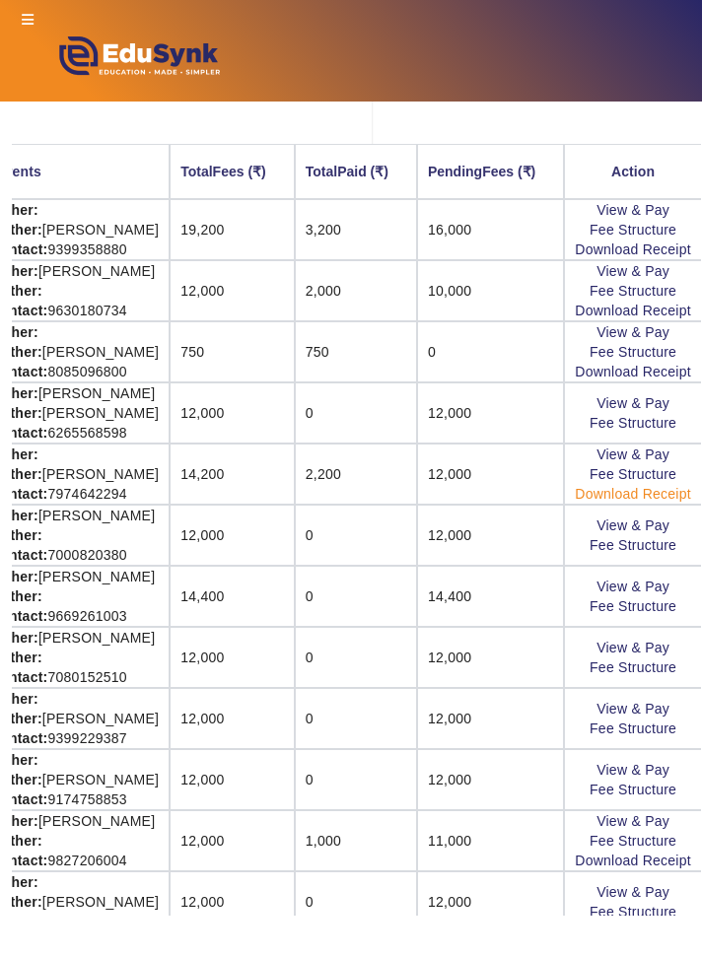
click at [668, 497] on link "Download Receipt" at bounding box center [633, 494] width 116 height 16
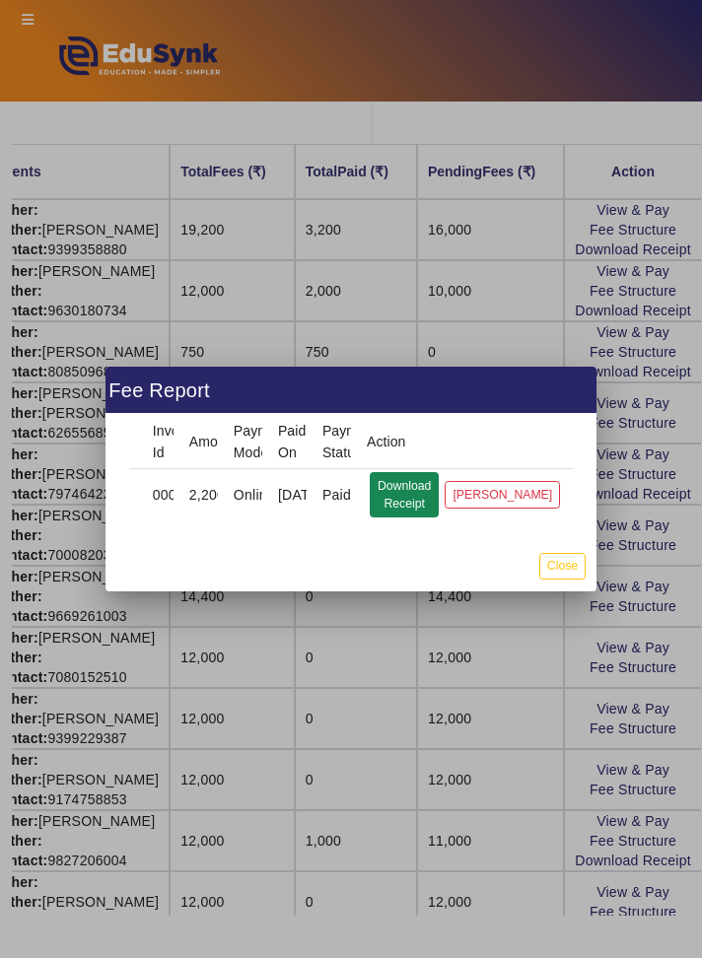
click at [417, 517] on button "Download Receipt" at bounding box center [404, 494] width 69 height 45
click at [574, 579] on button "Close" at bounding box center [562, 566] width 46 height 27
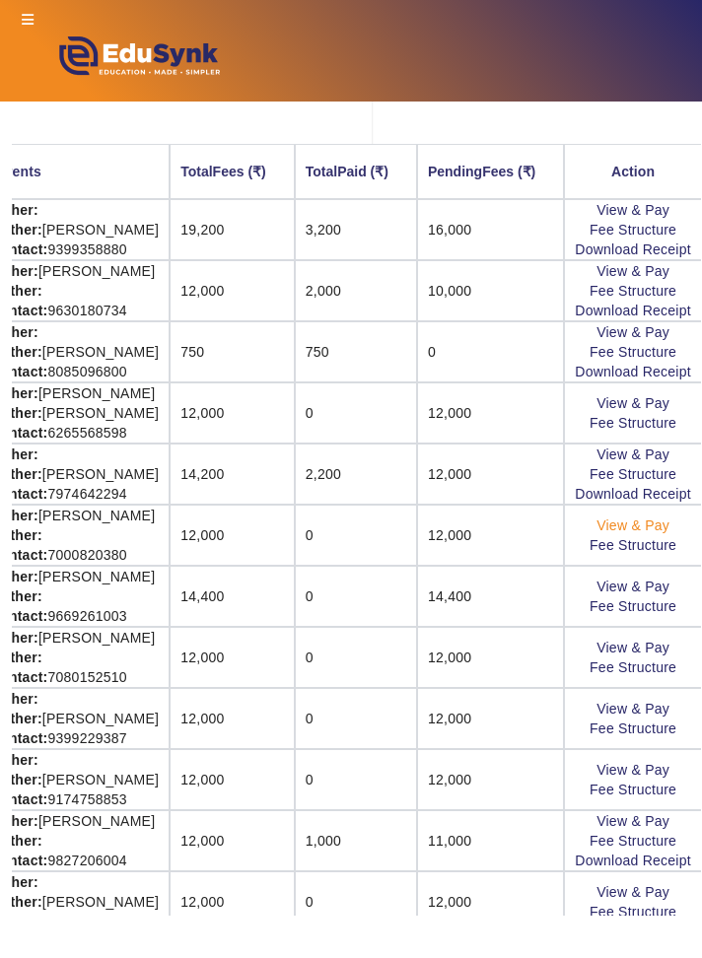
click at [653, 517] on link "View & Pay" at bounding box center [632, 525] width 73 height 16
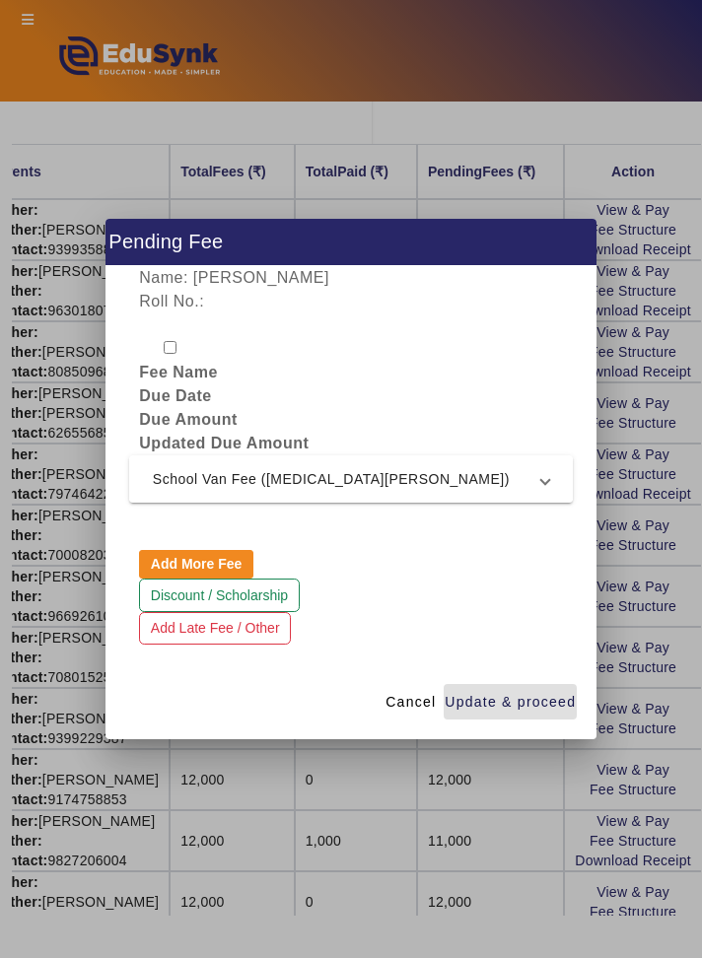
click at [547, 503] on mat-expansion-panel-header "School Van Fee ([MEDICAL_DATA][PERSON_NAME])" at bounding box center [350, 478] width 443 height 47
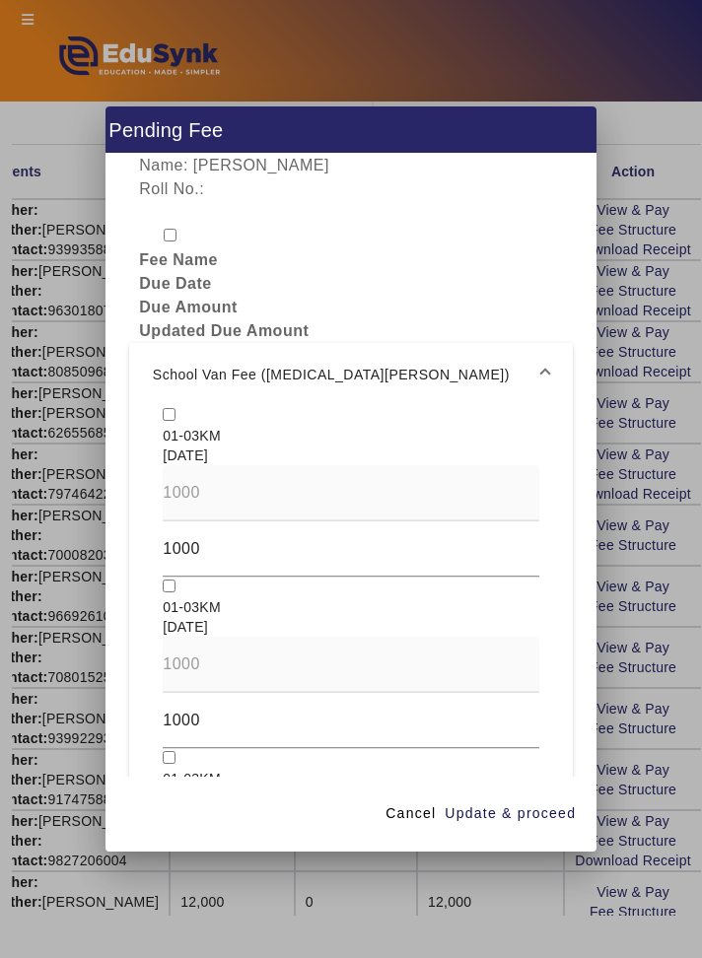
click at [175, 421] on input "checkbox" at bounding box center [169, 414] width 13 height 13
checkbox input "true"
click at [163, 592] on input "checkbox" at bounding box center [169, 585] width 13 height 13
checkbox input "true"
click at [568, 824] on span "Update & proceed" at bounding box center [509, 813] width 131 height 21
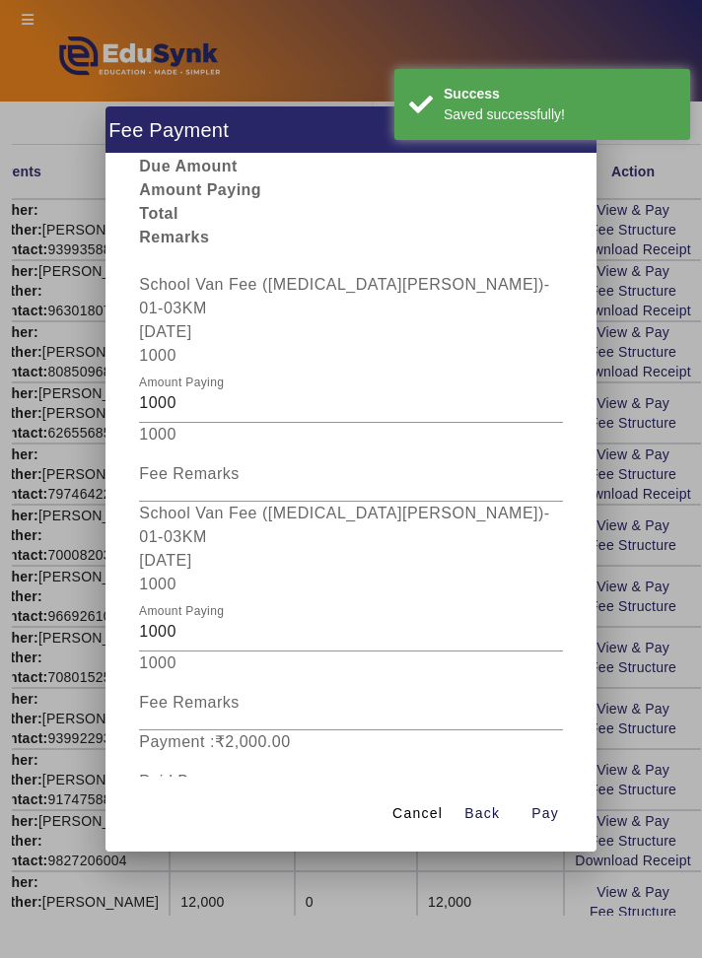
scroll to position [361, 0]
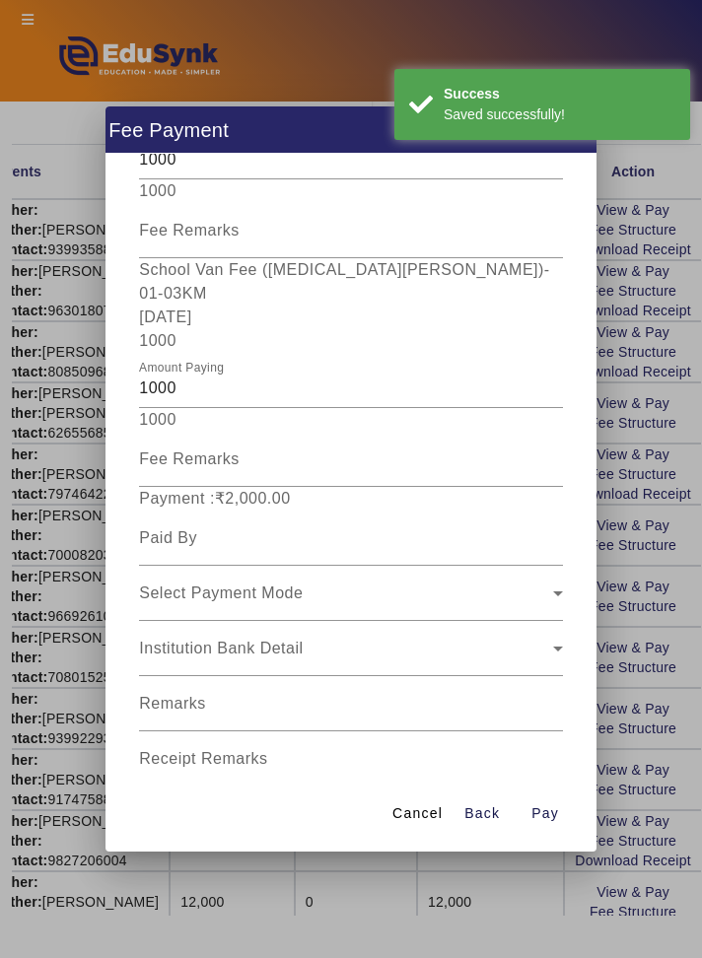
click at [452, 755] on input "Receipt Remarks" at bounding box center [350, 767] width 423 height 24
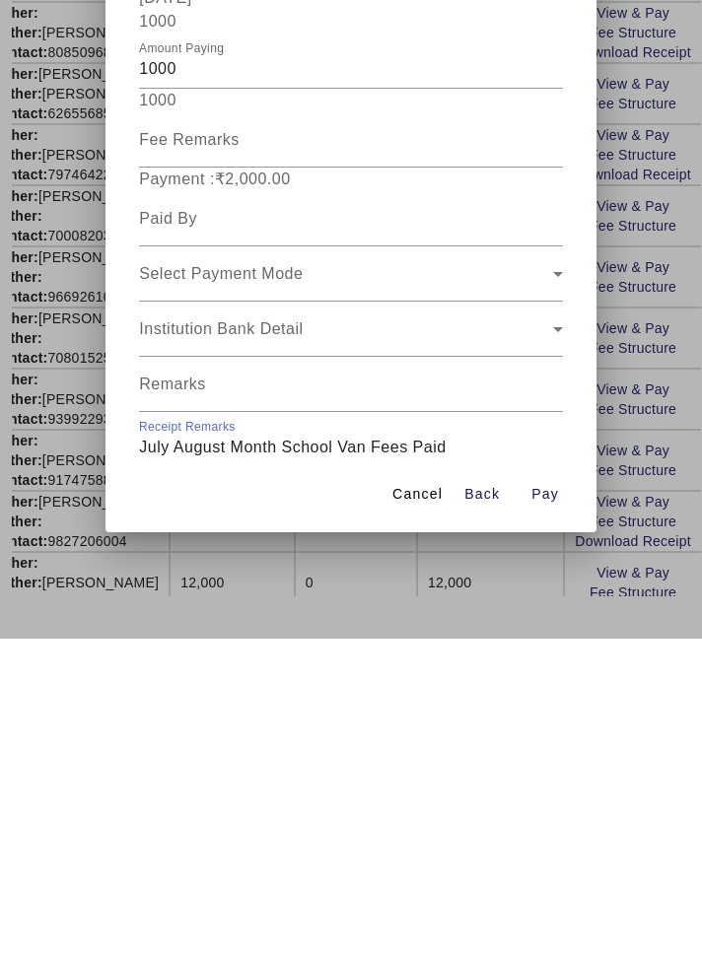
type input "July August Month School Van Fees Paid"
click at [551, 790] on span "Open calendar" at bounding box center [538, 813] width 47 height 47
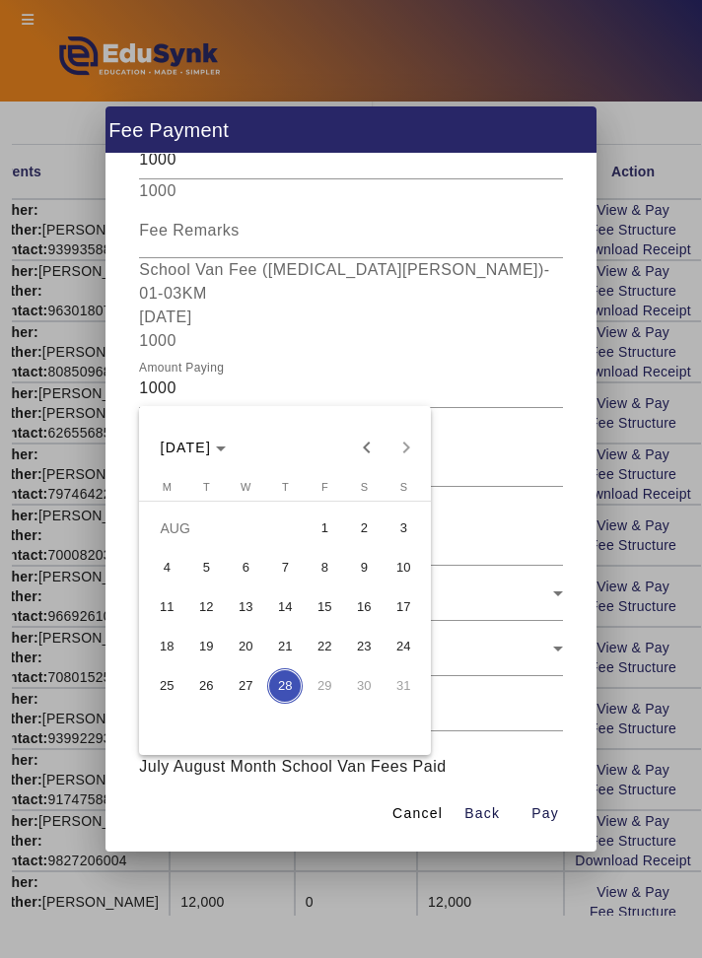
click at [297, 585] on span "7" at bounding box center [284, 567] width 35 height 35
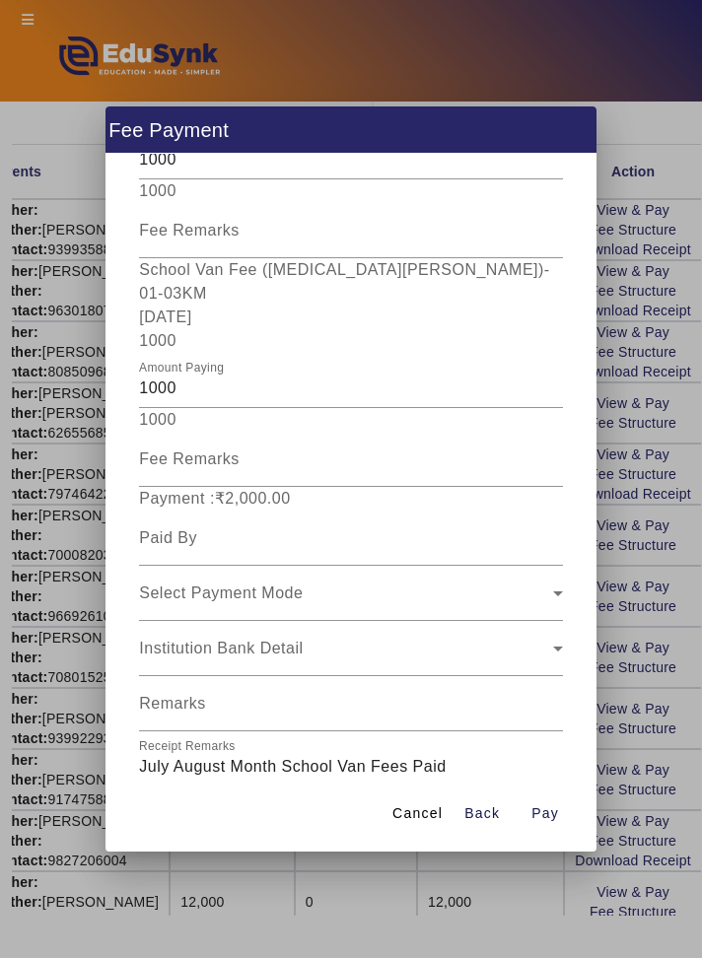
type input "[DATE]"
click at [554, 824] on span "Pay" at bounding box center [545, 813] width 28 height 21
click at [519, 526] on input at bounding box center [350, 538] width 423 height 24
type input "R"
click at [192, 526] on input "Mr [PERSON_NAME]" at bounding box center [350, 538] width 423 height 24
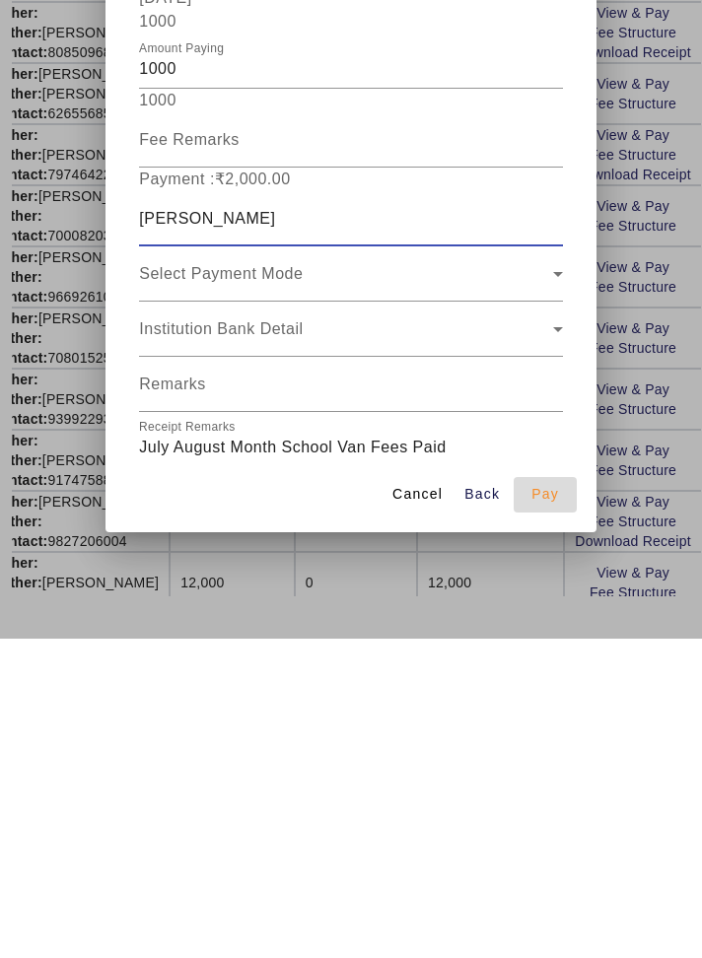
type input "[PERSON_NAME]"
click at [559, 838] on span "button" at bounding box center [544, 813] width 63 height 47
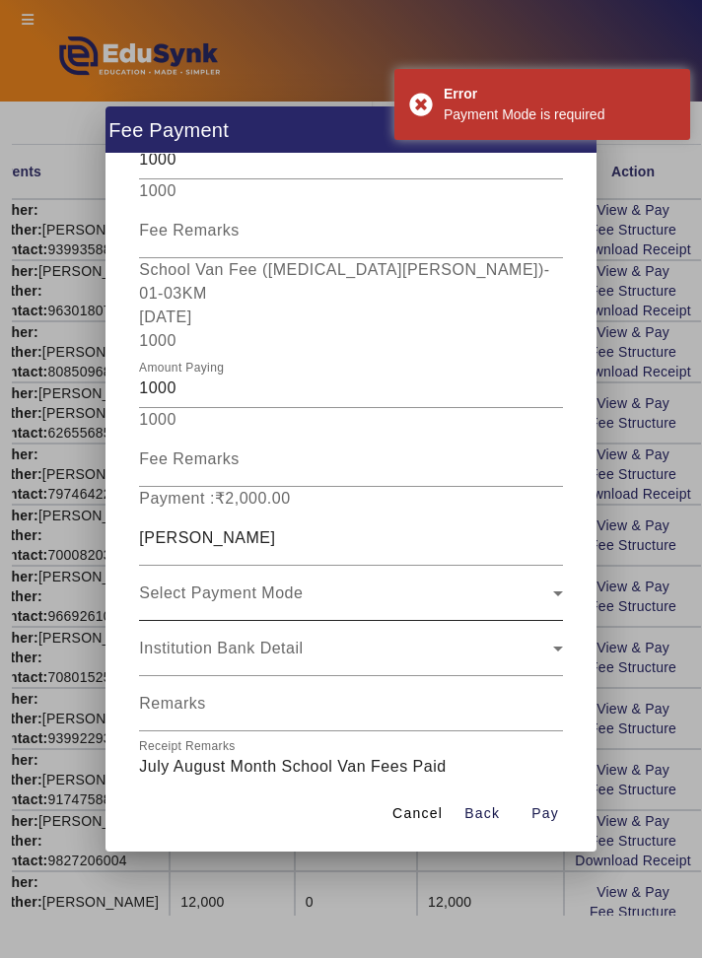
click at [548, 581] on icon at bounding box center [558, 593] width 24 height 24
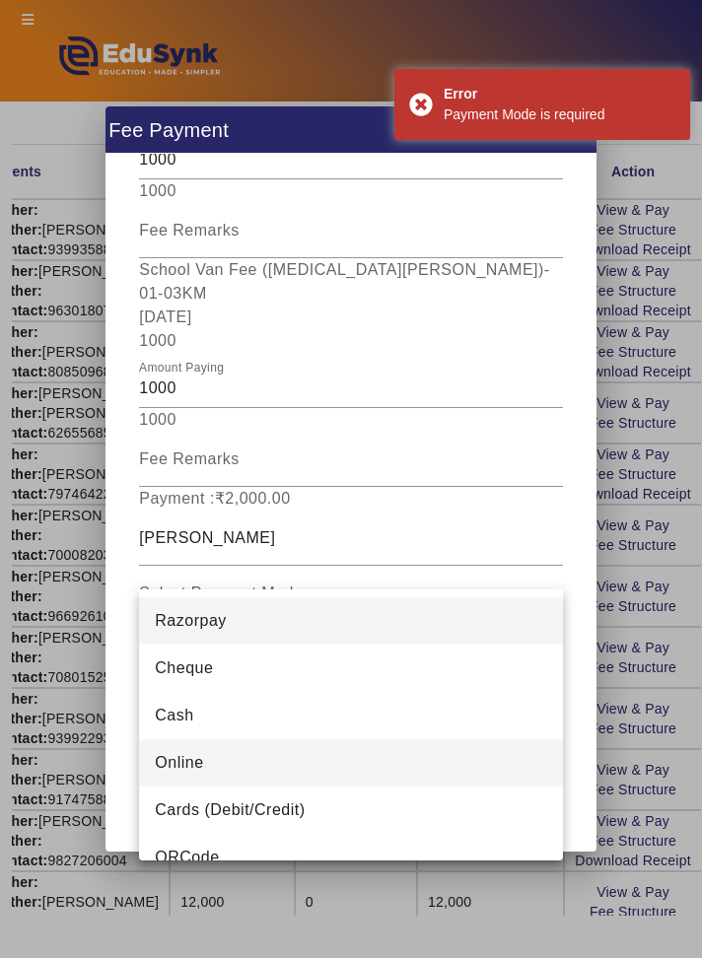
click at [441, 753] on mat-option "Online" at bounding box center [350, 762] width 423 height 47
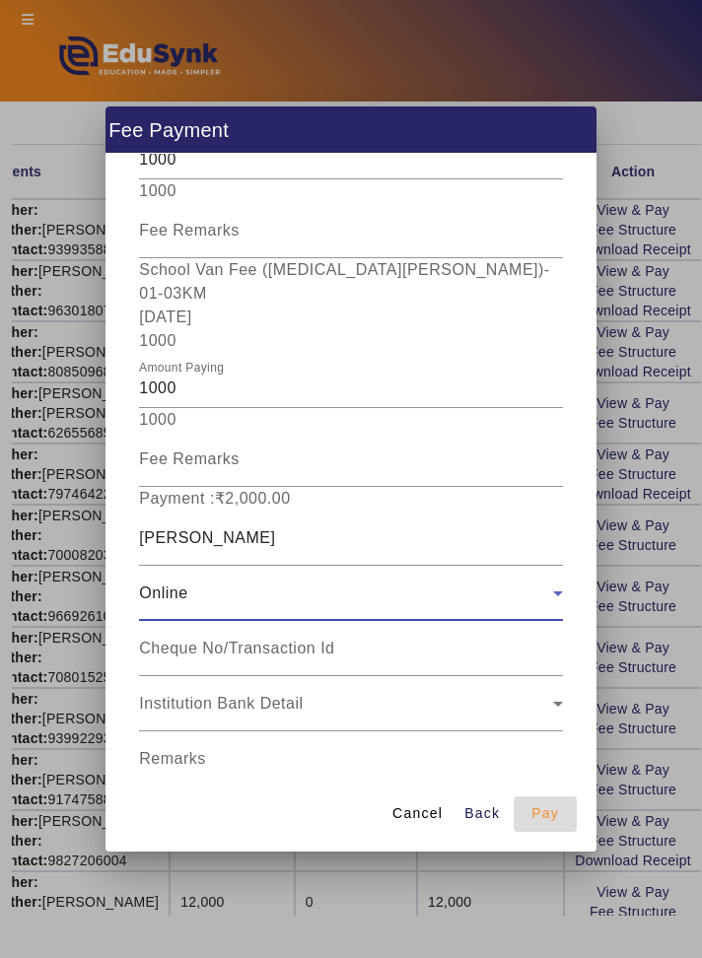
click at [560, 838] on span "button" at bounding box center [544, 813] width 63 height 47
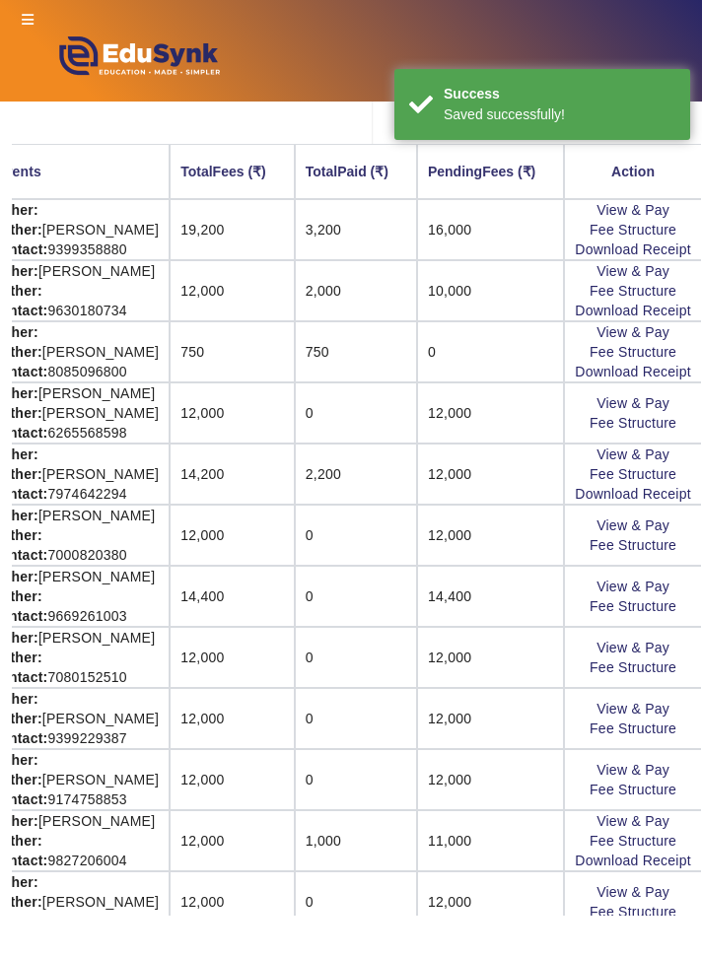
scroll to position [0, 0]
click at [674, 557] on link "Download Receipt" at bounding box center [633, 555] width 116 height 16
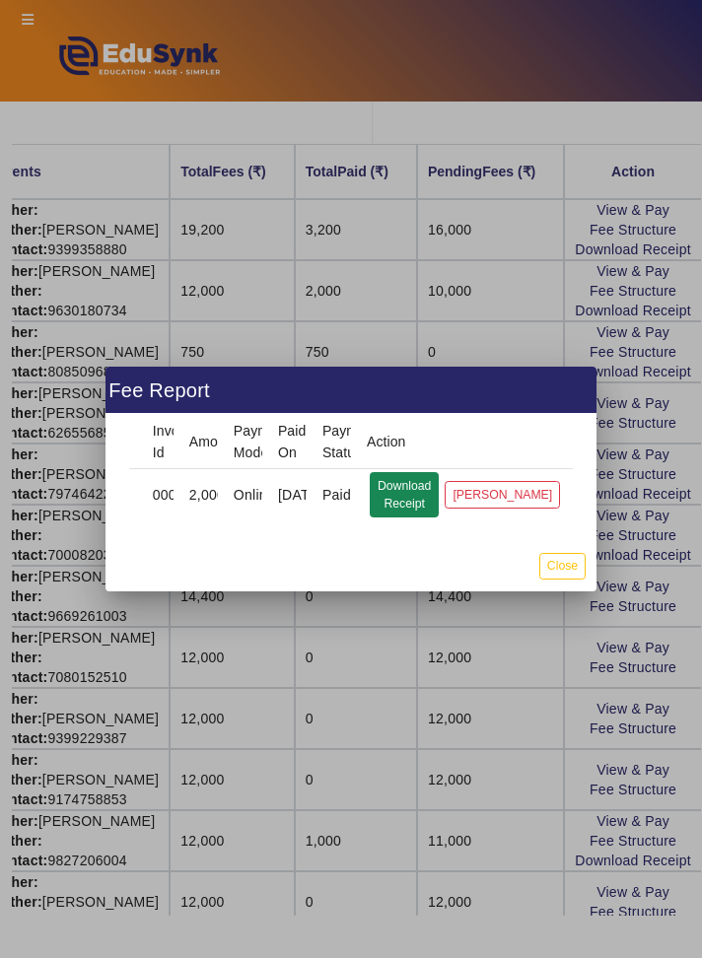
click at [414, 517] on button "Download Receipt" at bounding box center [404, 494] width 69 height 45
click at [568, 579] on button "Close" at bounding box center [562, 566] width 46 height 27
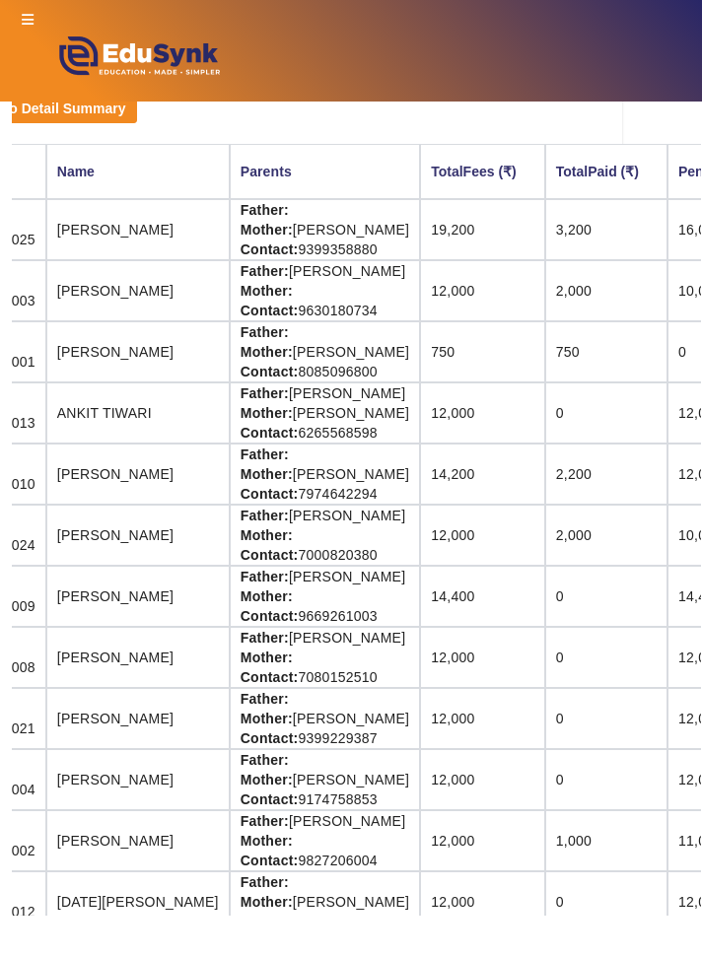
scroll to position [273, 350]
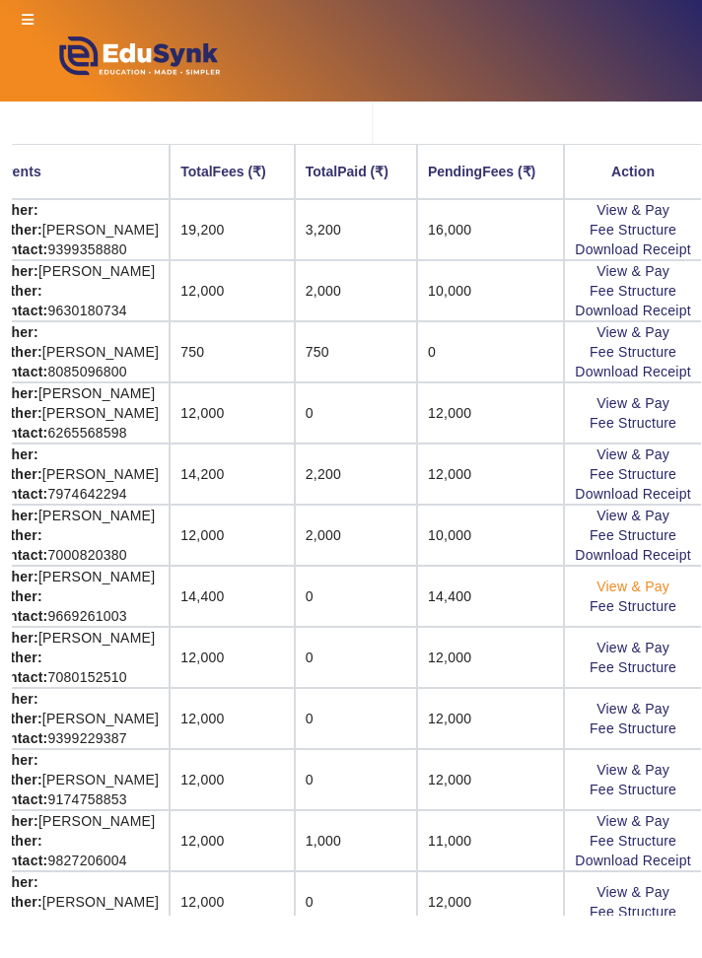
click at [654, 583] on link "View & Pay" at bounding box center [632, 586] width 73 height 16
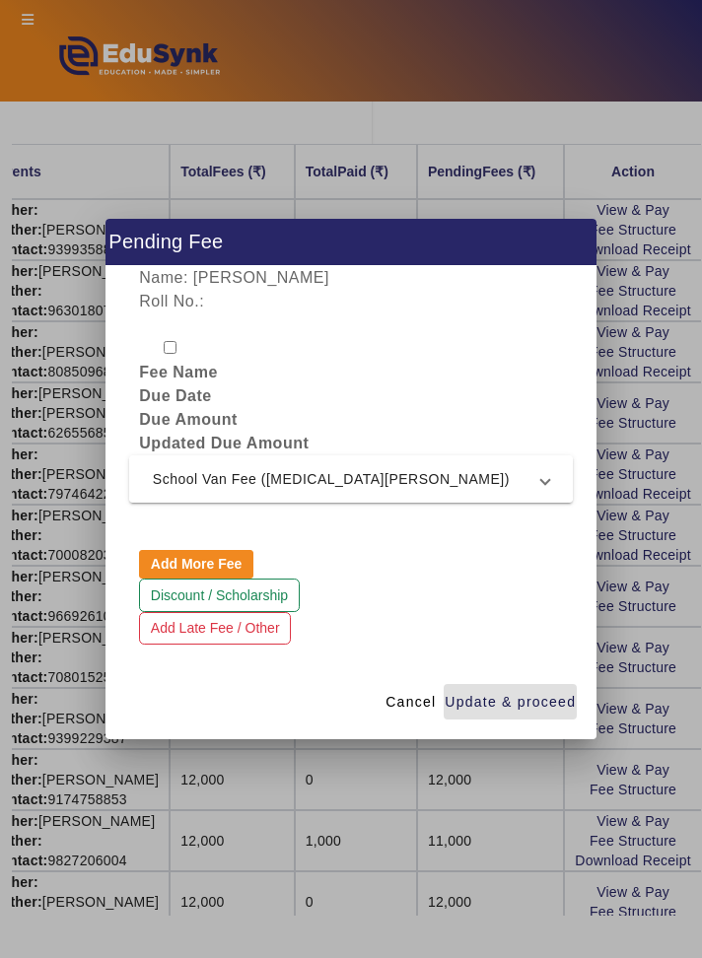
click at [518, 491] on span "School Van Fee ([MEDICAL_DATA][PERSON_NAME])" at bounding box center [347, 479] width 388 height 24
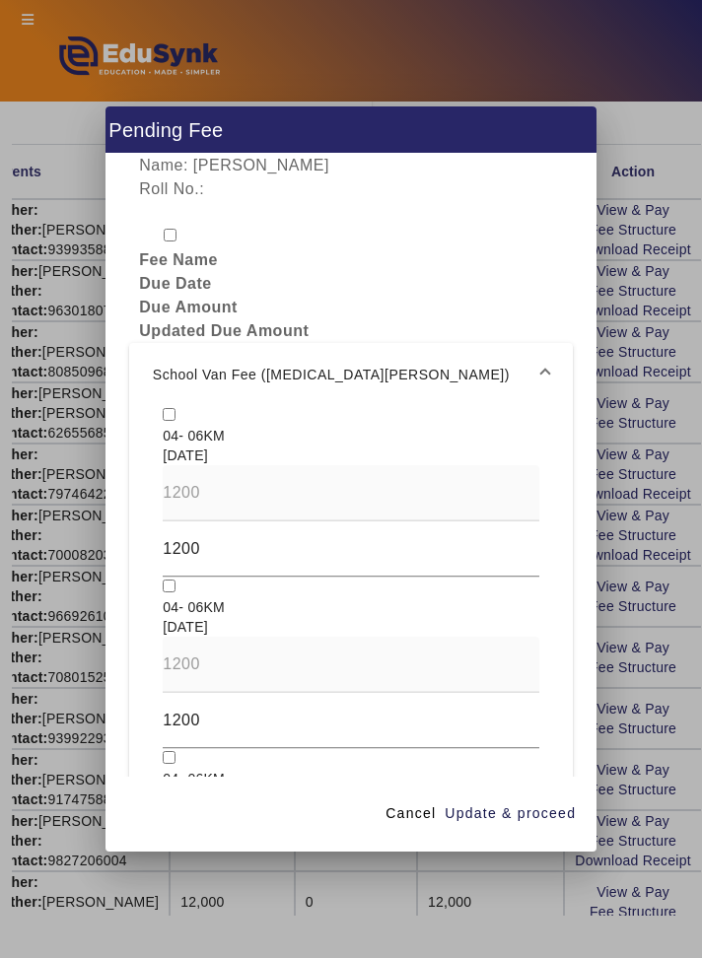
click at [167, 421] on input "checkbox" at bounding box center [169, 414] width 13 height 13
checkbox input "true"
click at [539, 554] on div at bounding box center [539, 554] width 0 height 0
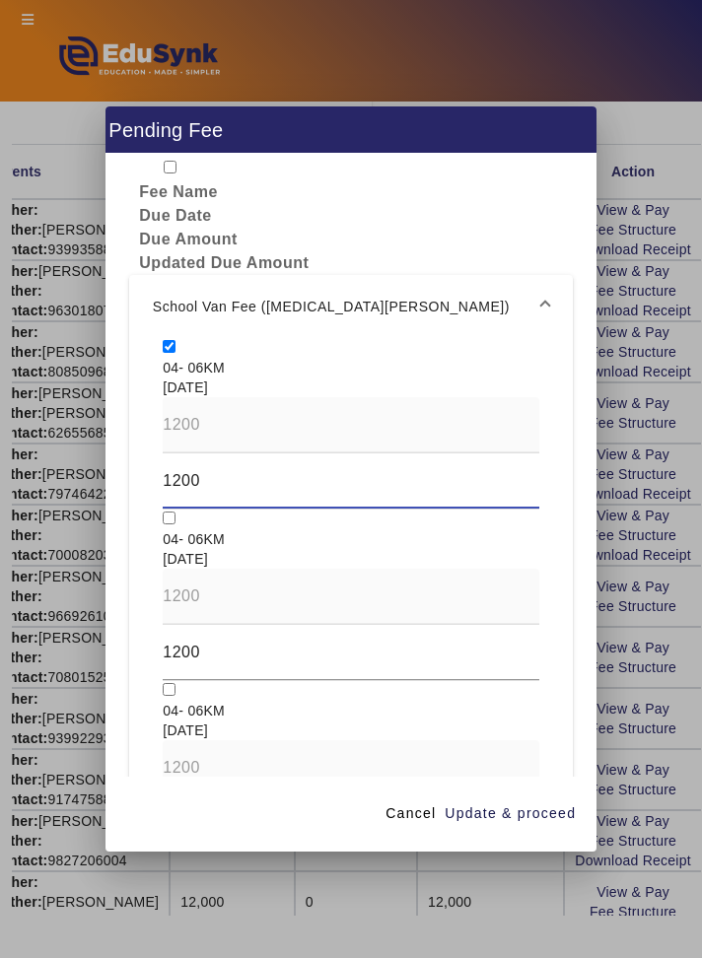
scroll to position [67, 0]
click at [166, 525] on input "checkbox" at bounding box center [169, 518] width 13 height 13
checkbox input "true"
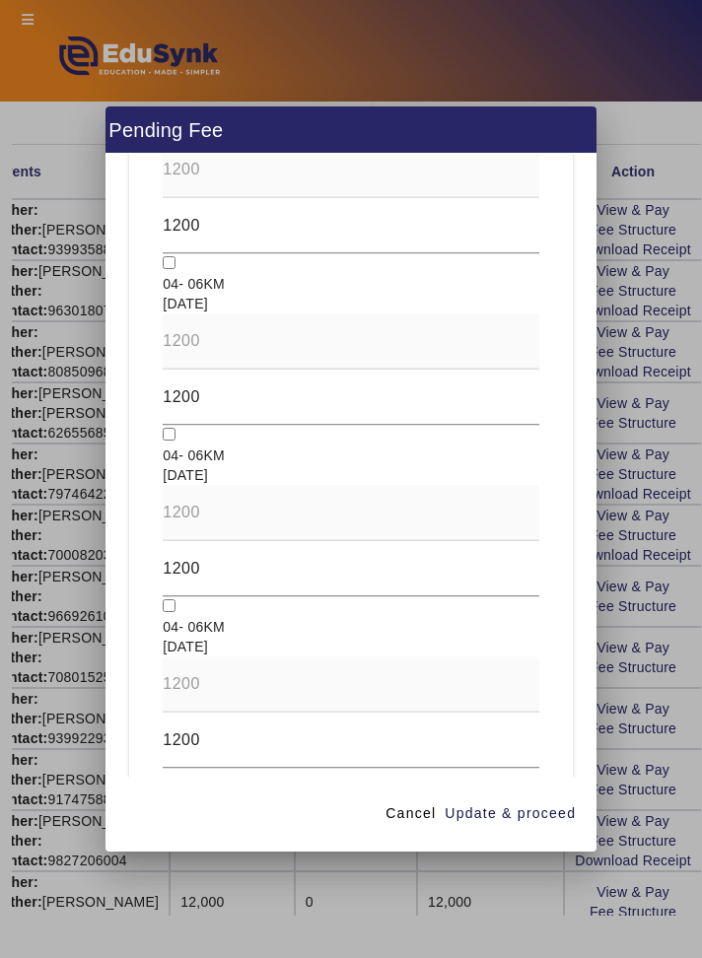
scroll to position [1817, 0]
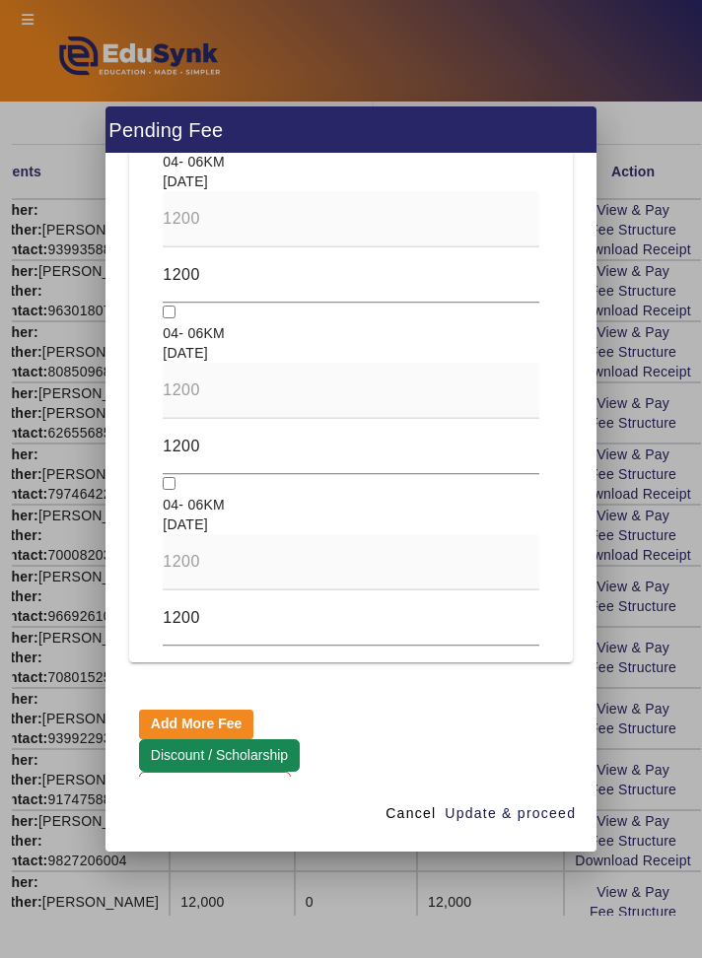
click at [158, 773] on button "Discount / Scholarship" at bounding box center [219, 756] width 160 height 34
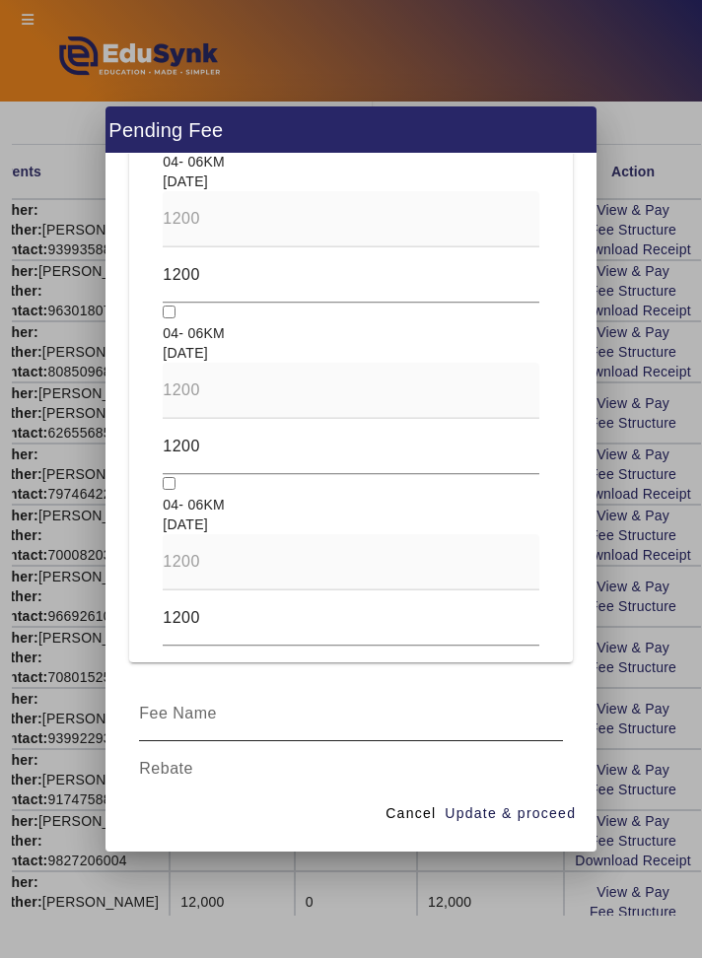
click at [151, 725] on input at bounding box center [350, 714] width 423 height 24
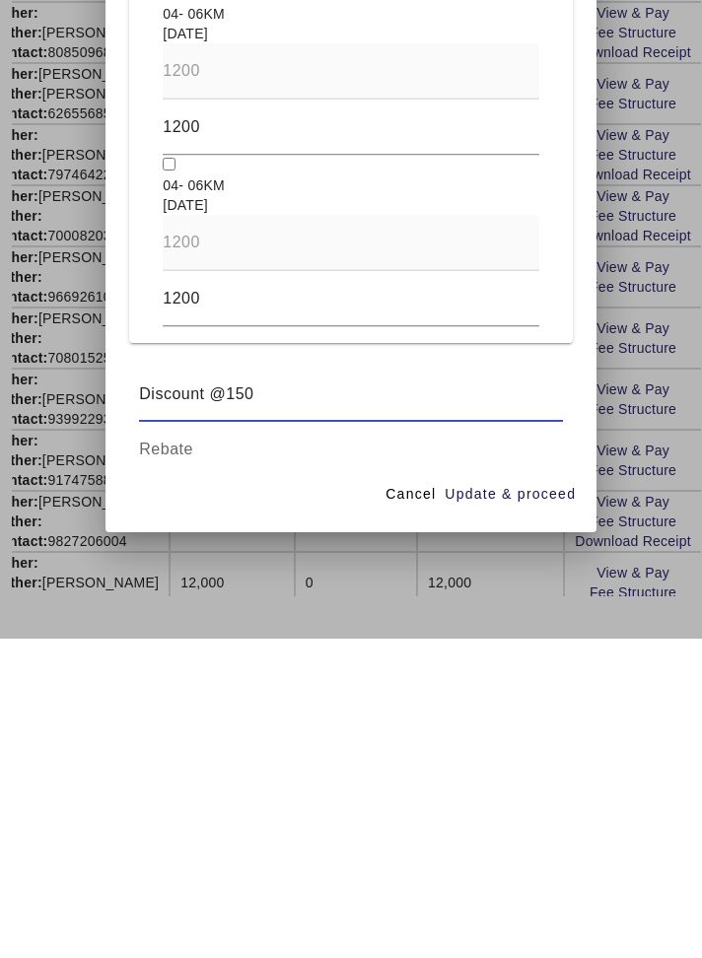
click at [228, 725] on input "Discount @150" at bounding box center [350, 714] width 423 height 24
click at [219, 725] on input "Discount @150" at bounding box center [350, 714] width 423 height 24
click at [235, 725] on input "Discount @150" at bounding box center [350, 714] width 423 height 24
click at [223, 725] on input "Discount @150" at bounding box center [350, 714] width 423 height 24
type input "Discount @ 150"
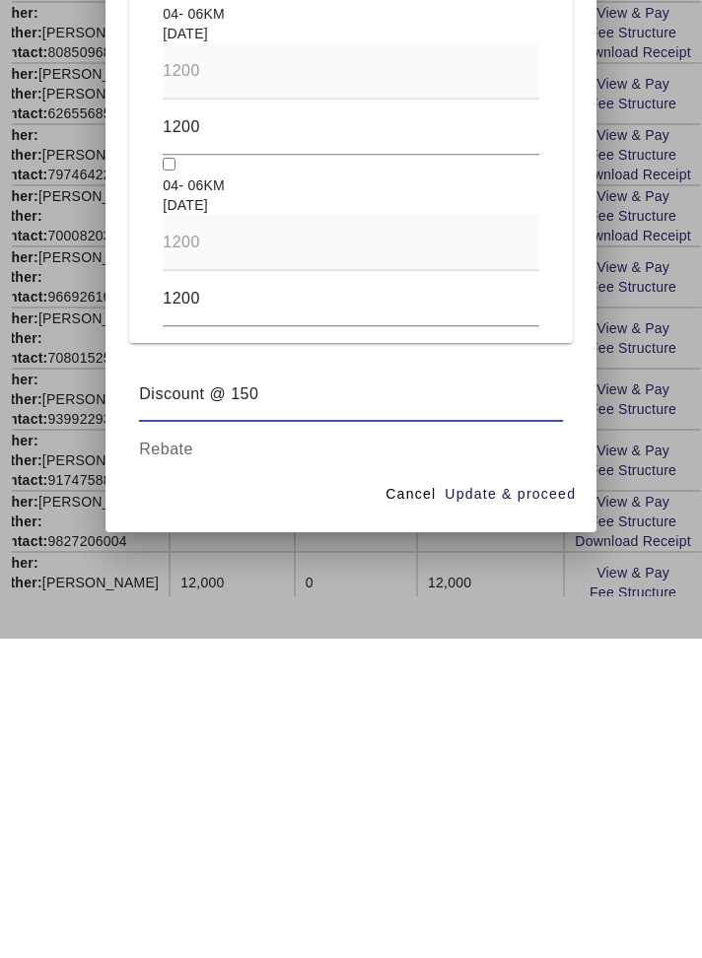
click at [484, 780] on input at bounding box center [350, 769] width 423 height 24
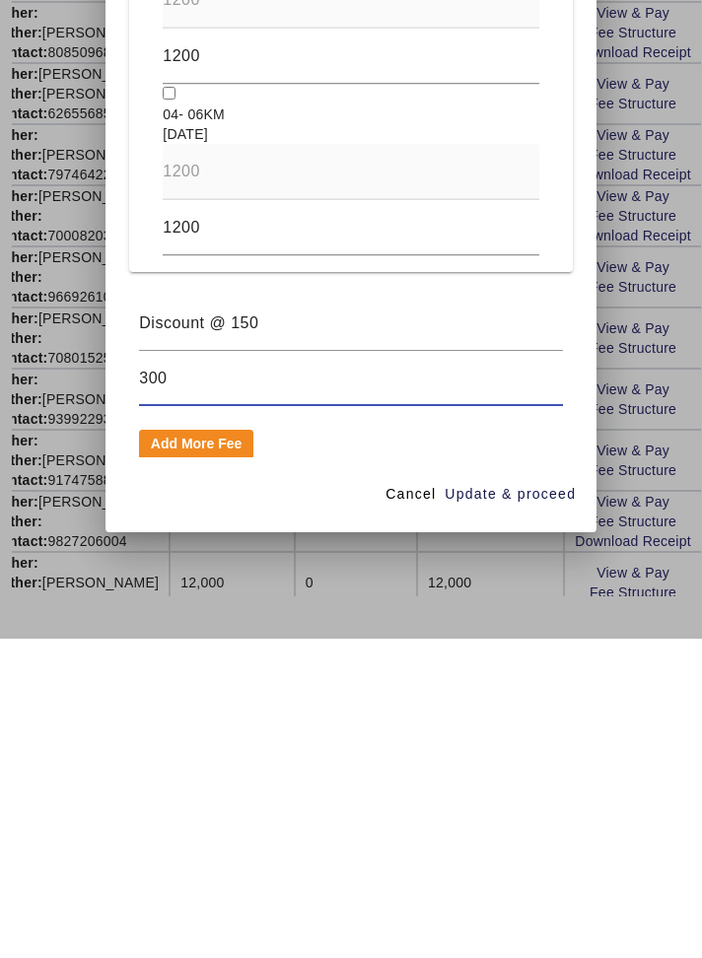
scroll to position [1928, 0]
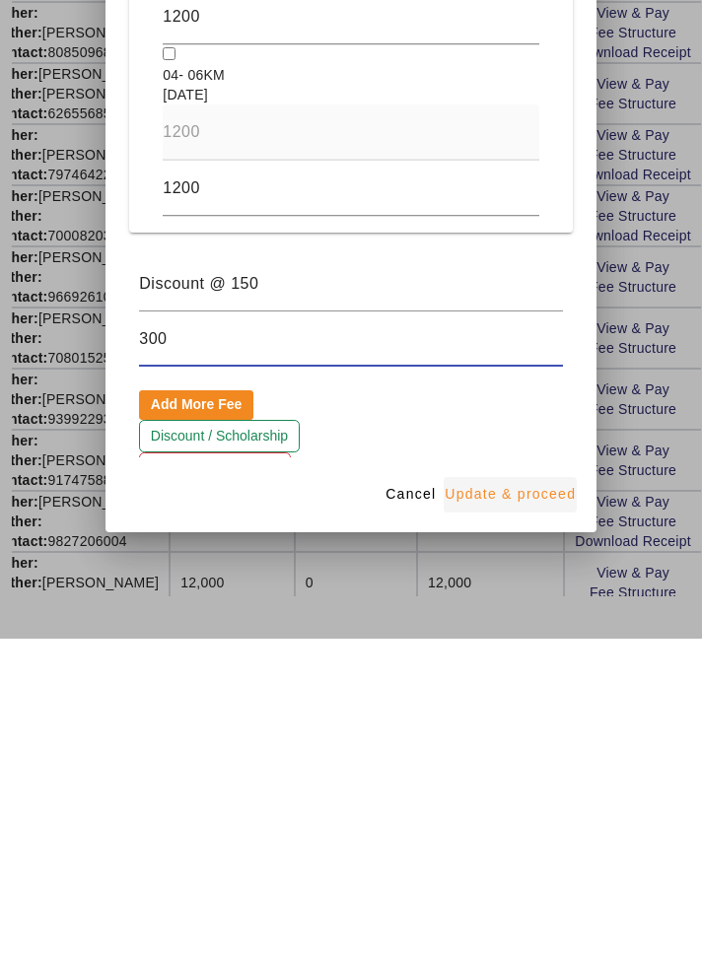
type input "300"
click at [526, 838] on span "button" at bounding box center [509, 813] width 133 height 47
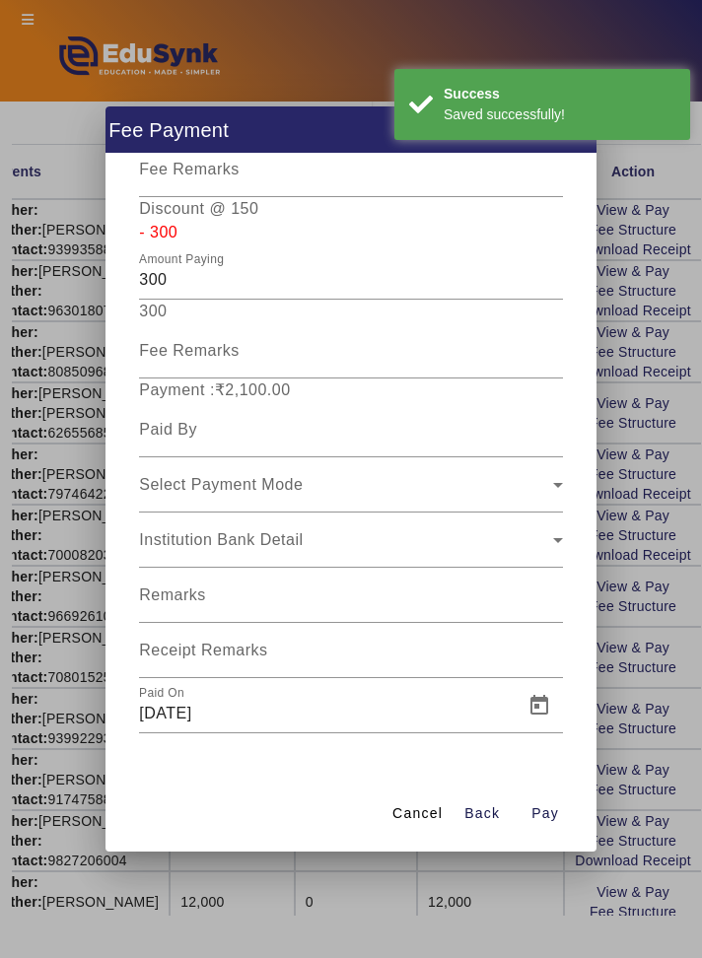
scroll to position [543, 0]
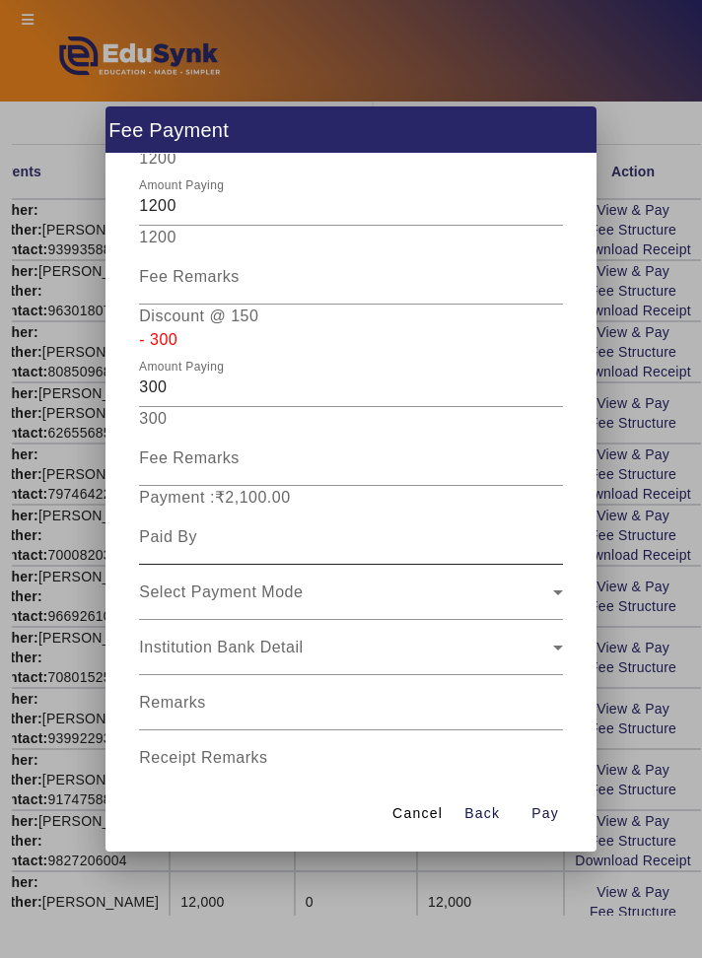
click at [485, 525] on input at bounding box center [350, 537] width 423 height 24
type input "[PERSON_NAME]"
click at [532, 580] on div "Select Payment Mode" at bounding box center [345, 592] width 413 height 24
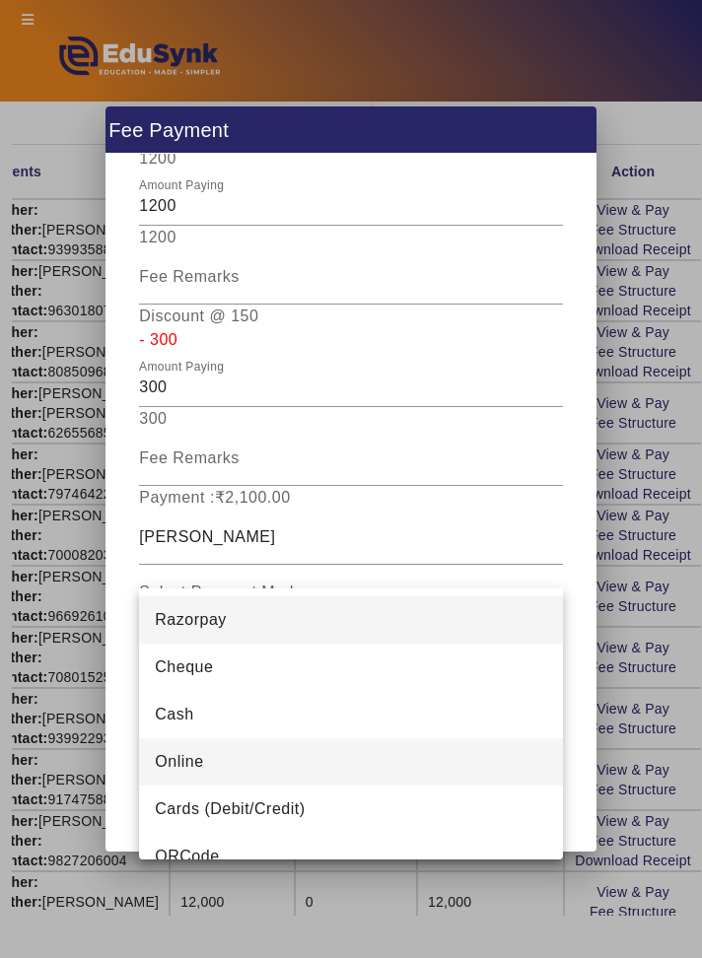
click at [418, 754] on mat-option "Online" at bounding box center [350, 761] width 423 height 47
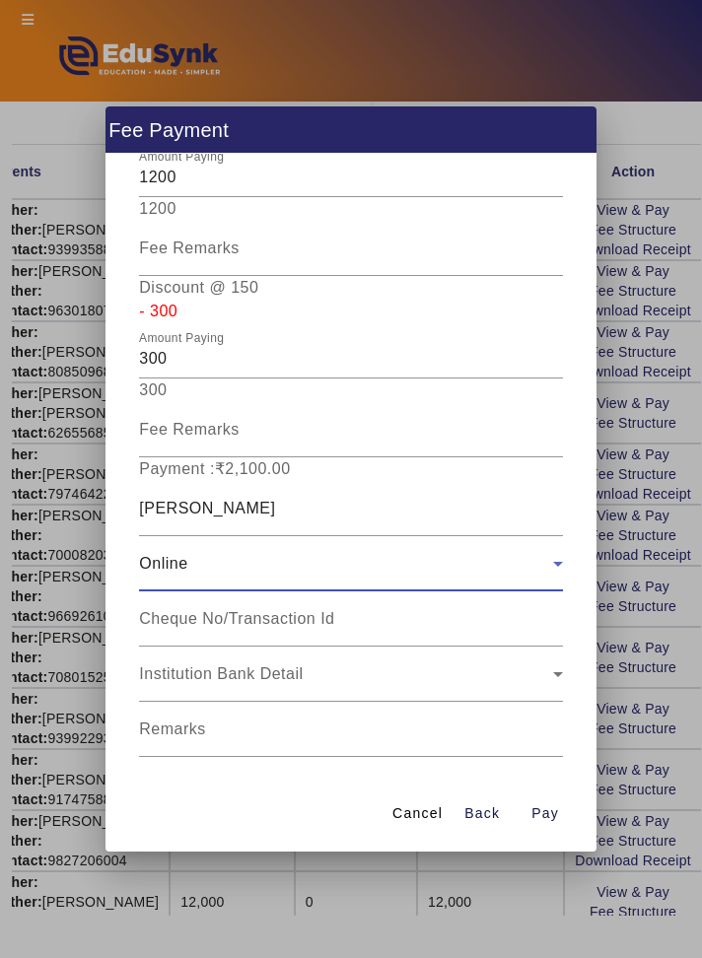
scroll to position [597, 0]
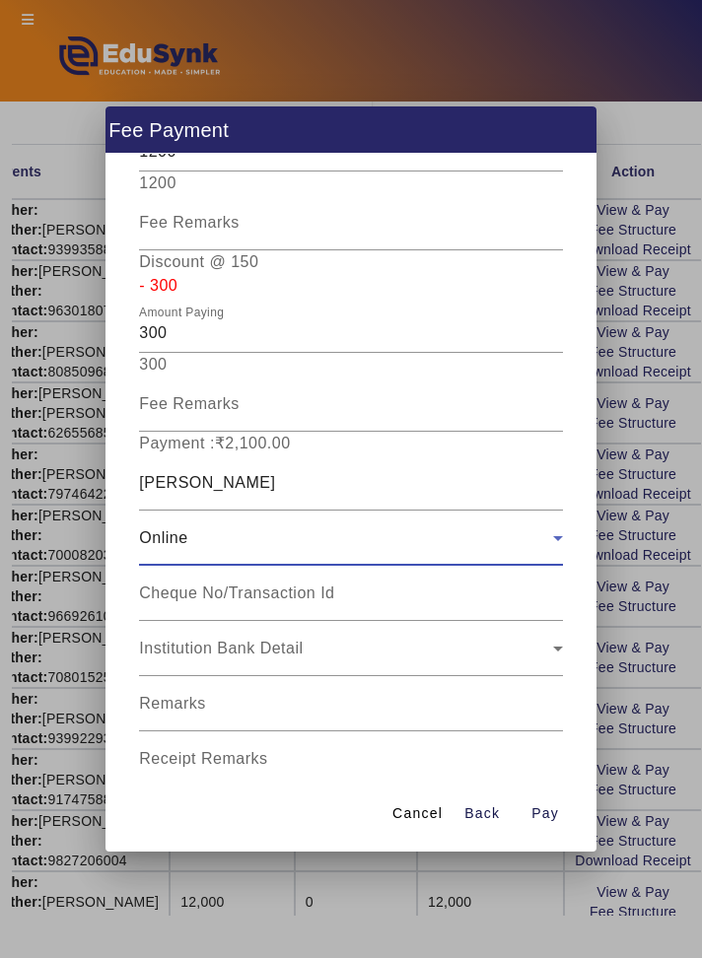
click at [437, 755] on input "Receipt Remarks" at bounding box center [350, 767] width 423 height 24
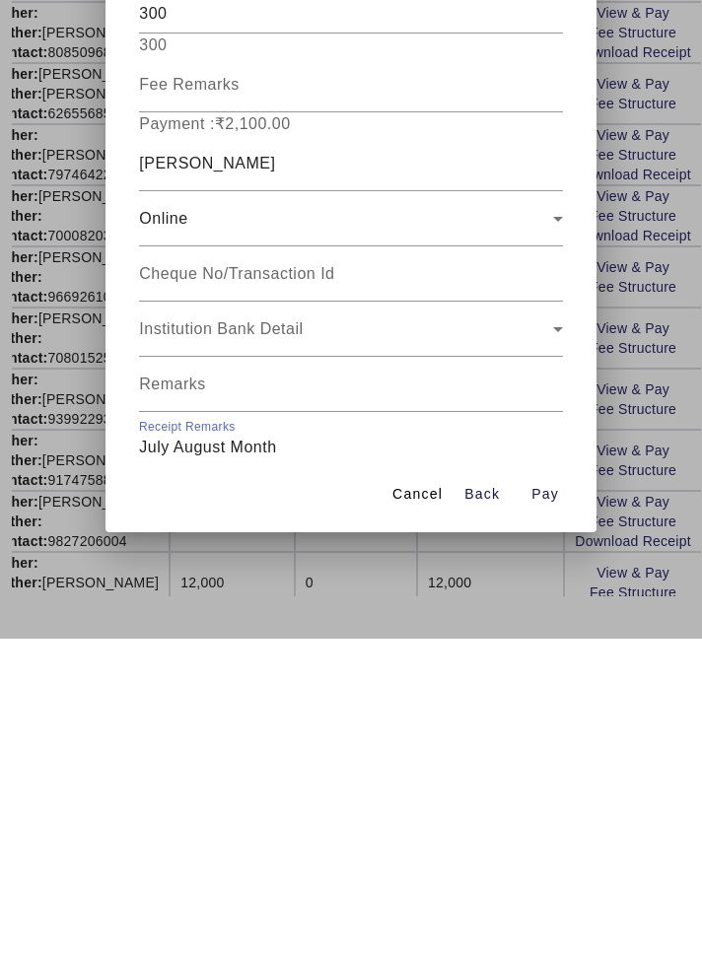
type input "July August Month"
click at [409, 824] on span "Cancel" at bounding box center [417, 813] width 50 height 21
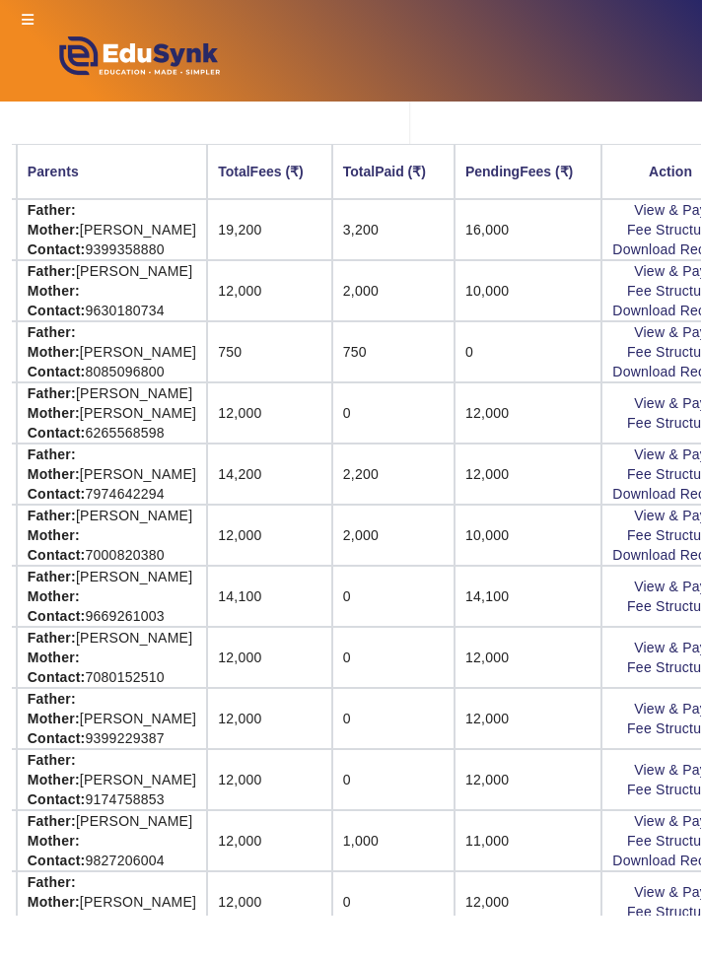
scroll to position [273, 350]
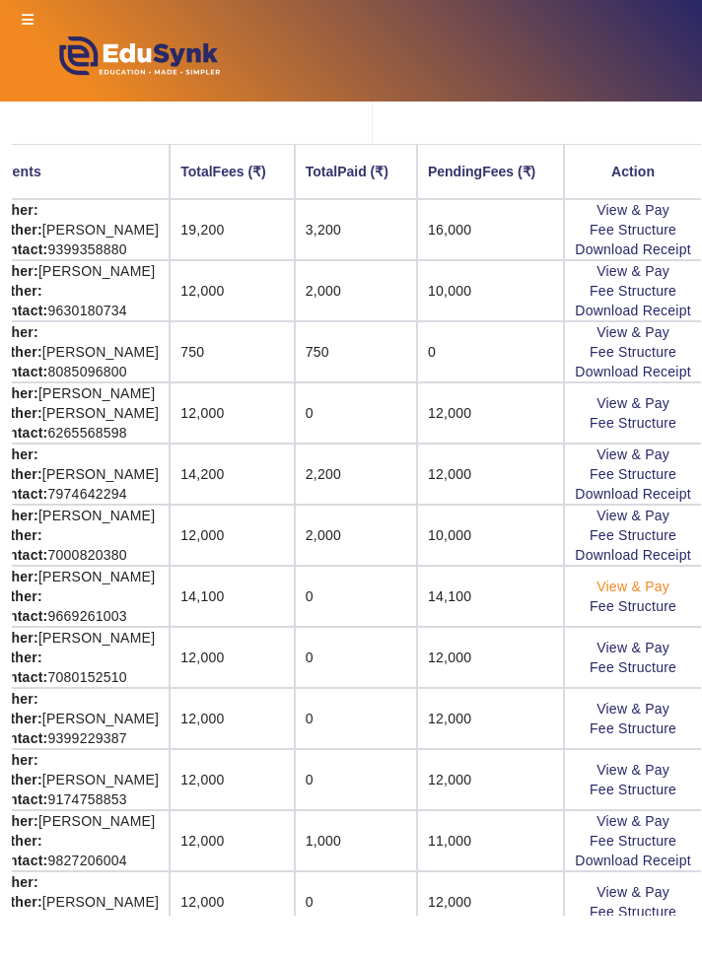
click at [653, 582] on link "View & Pay" at bounding box center [632, 586] width 73 height 16
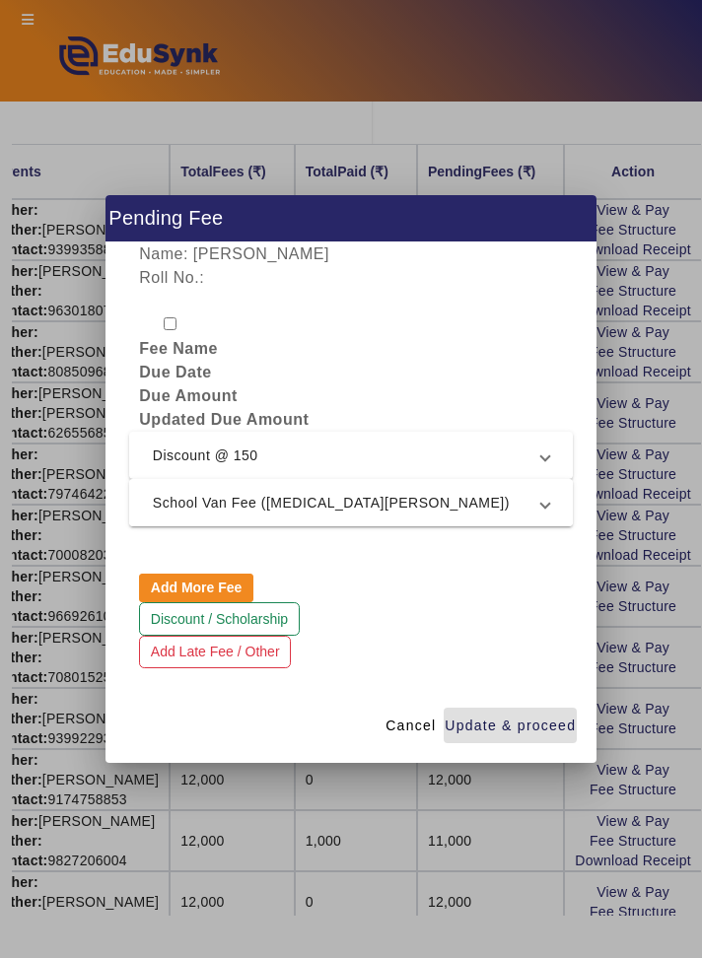
click at [544, 514] on span at bounding box center [545, 503] width 8 height 24
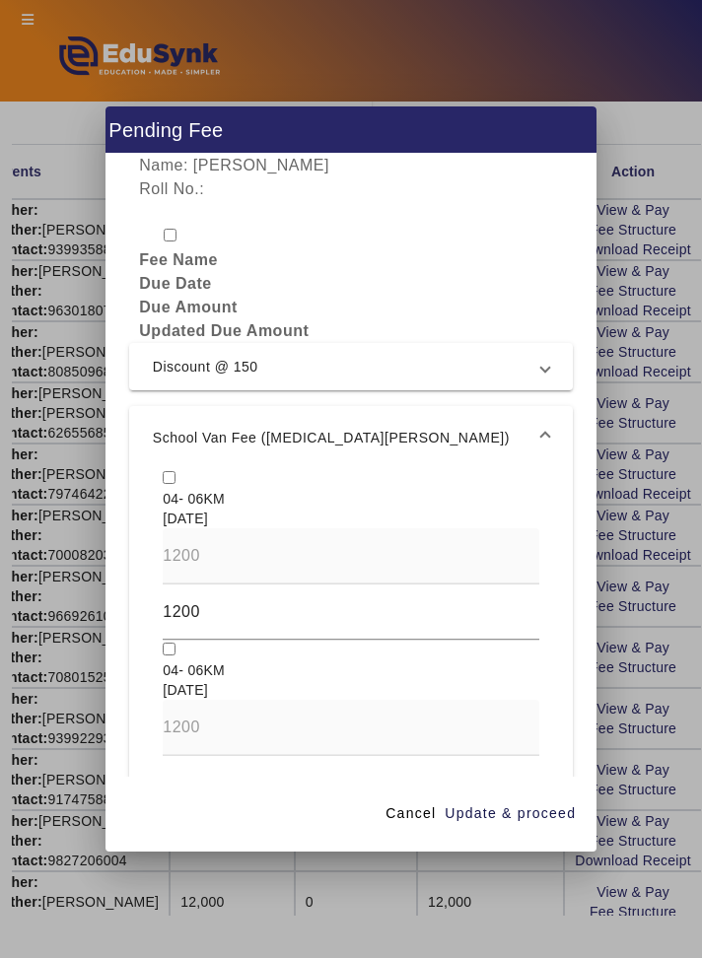
click at [350, 508] on div "04- 06KM" at bounding box center [351, 499] width 396 height 20
click at [173, 484] on input "checkbox" at bounding box center [169, 477] width 13 height 13
checkbox input "true"
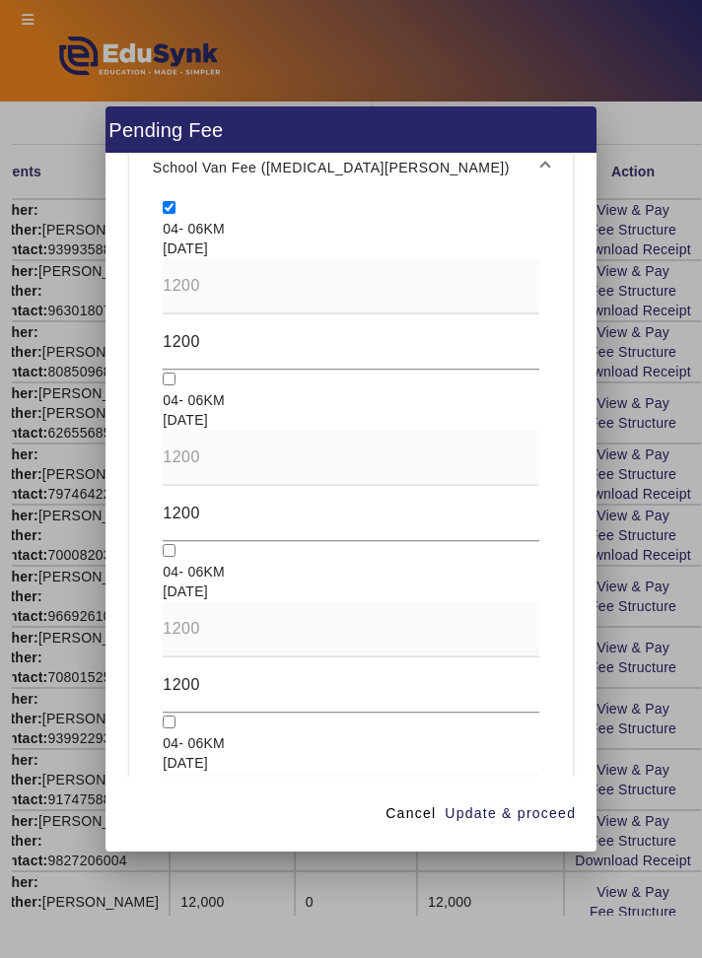
scroll to position [0, 0]
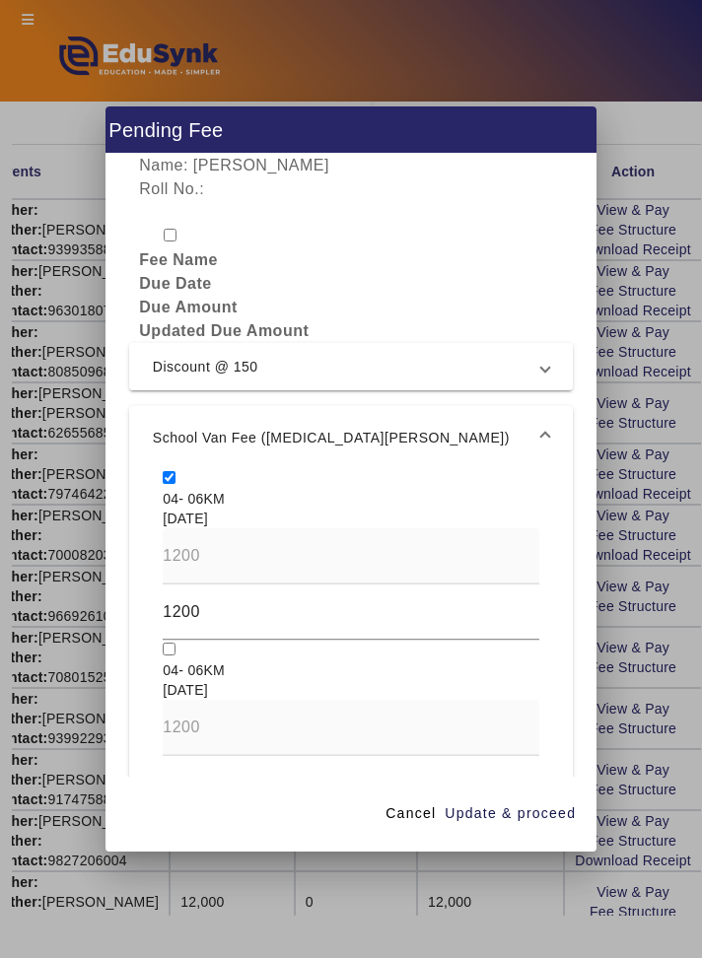
click at [532, 355] on span "Discount @ 150" at bounding box center [347, 367] width 388 height 24
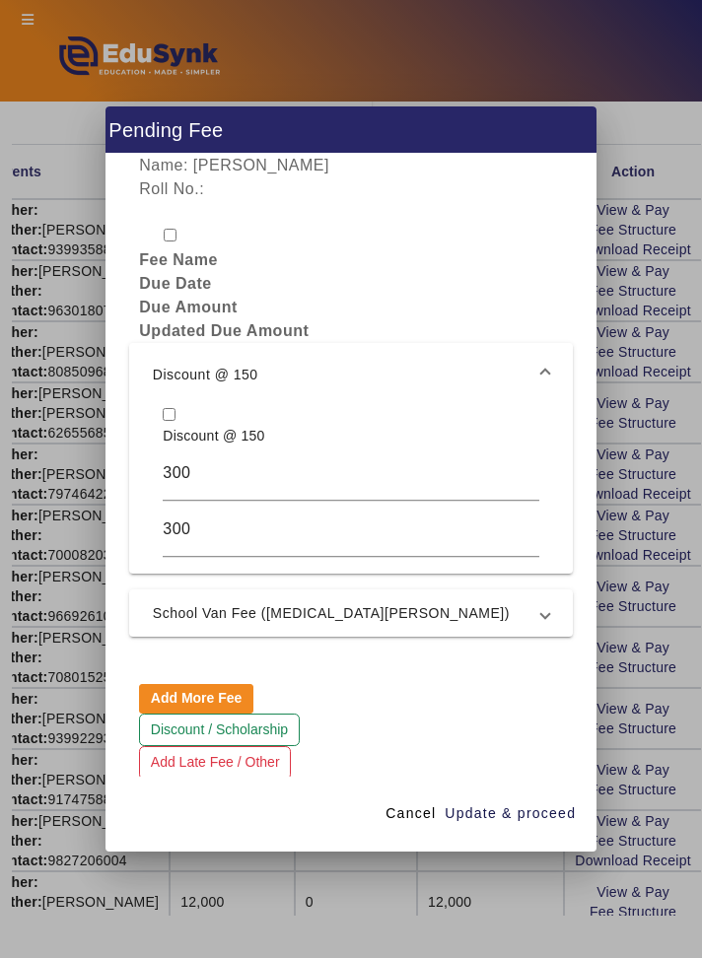
click at [158, 390] on mat-expansion-panel-header "Discount @ 150" at bounding box center [350, 374] width 443 height 63
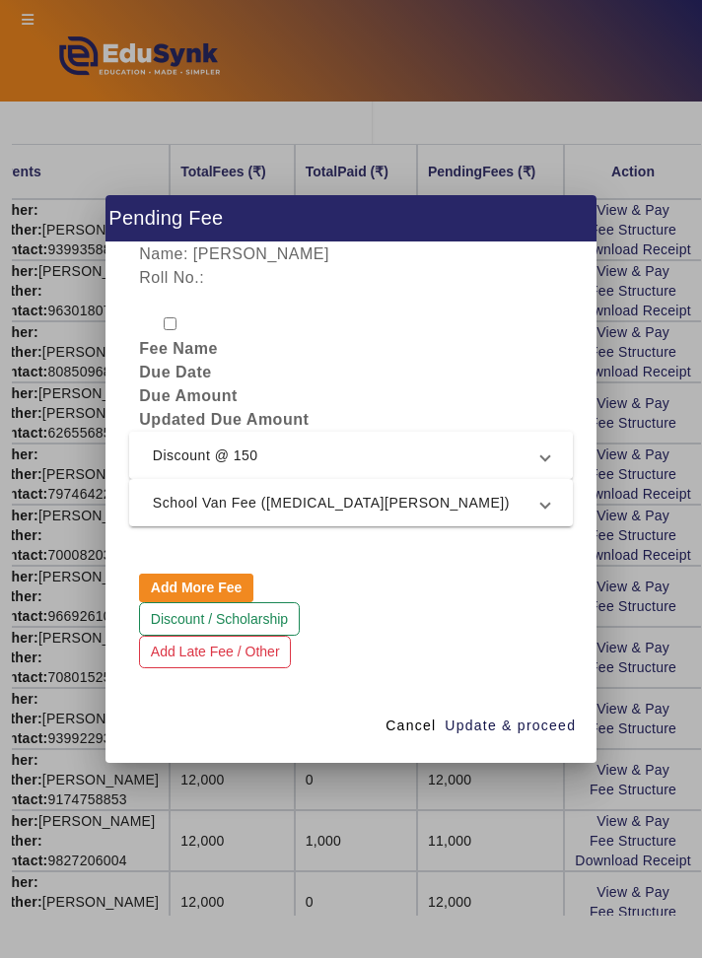
click at [564, 458] on mat-expansion-panel-header "Discount @ 150" at bounding box center [350, 455] width 443 height 47
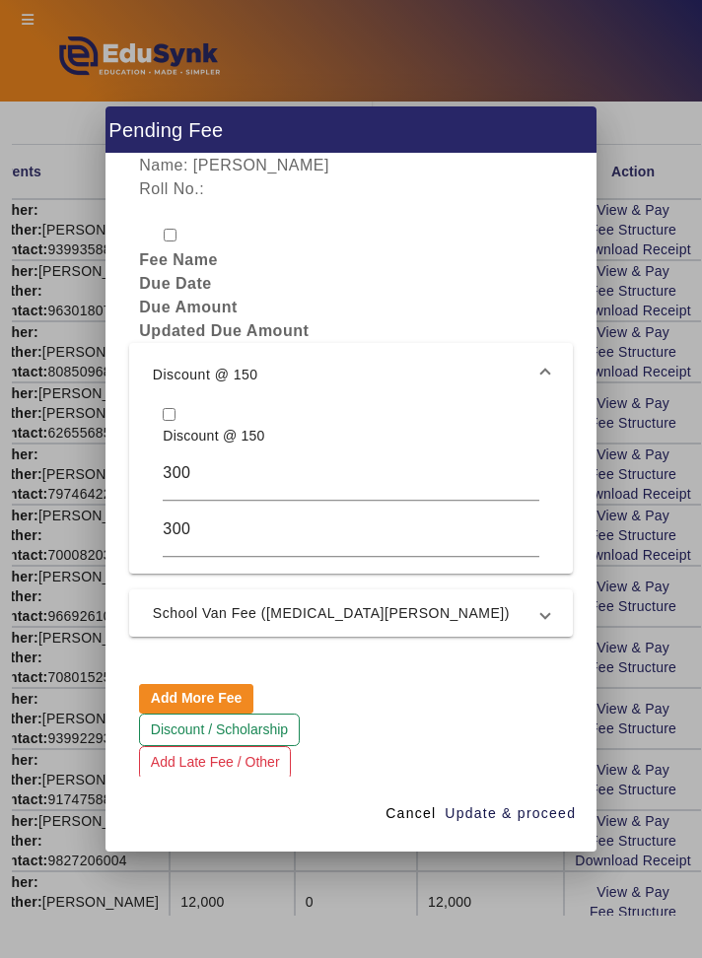
click at [169, 408] on input "checkbox" at bounding box center [169, 414] width 13 height 13
checkbox input "true"
click at [541, 613] on span at bounding box center [545, 613] width 8 height 24
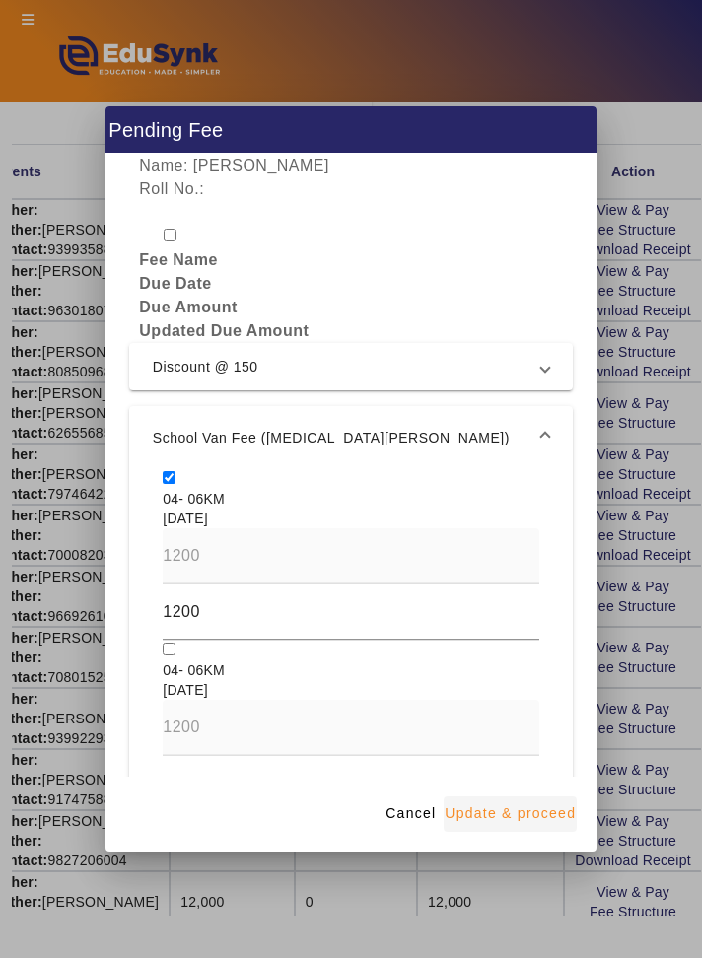
click at [547, 824] on span "Update & proceed" at bounding box center [509, 813] width 131 height 21
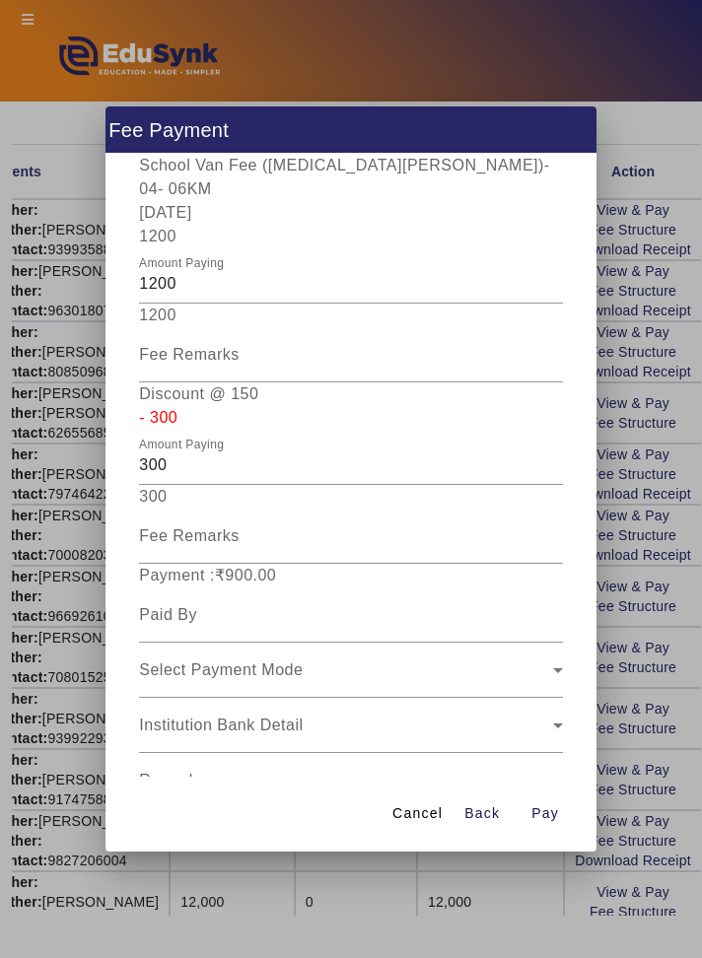
scroll to position [337, 0]
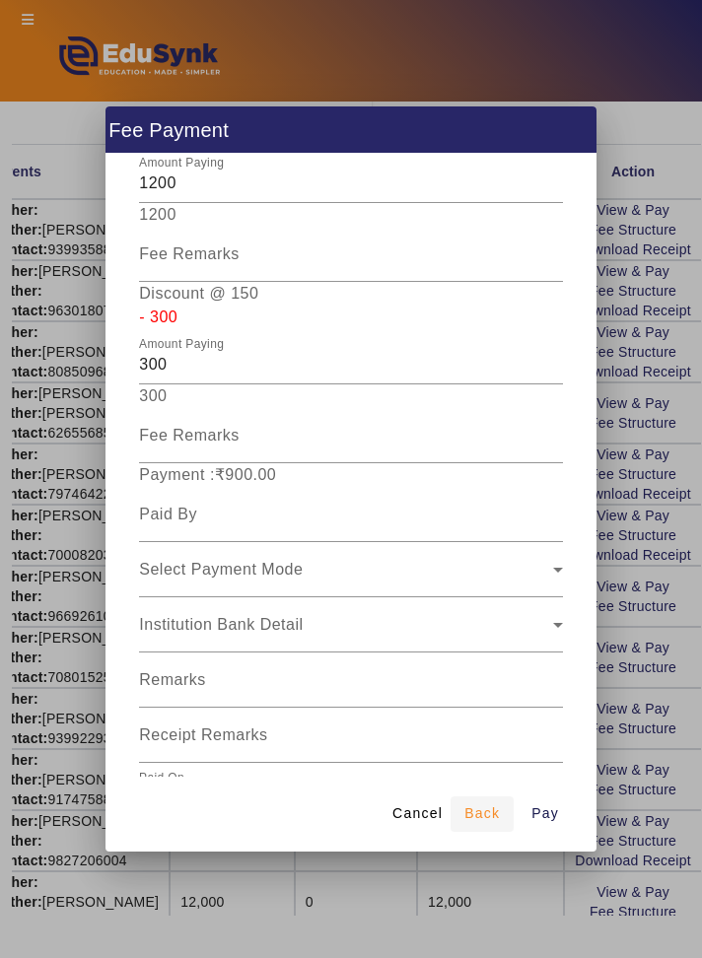
click at [492, 830] on span "submit" at bounding box center [481, 813] width 63 height 47
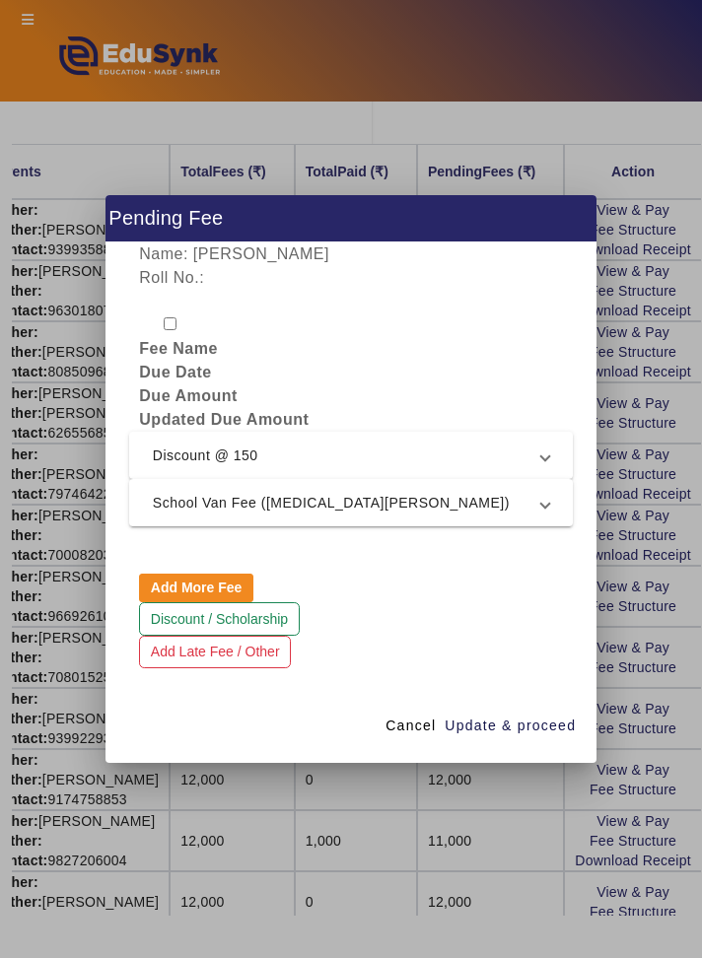
scroll to position [0, 0]
click at [549, 457] on span at bounding box center [545, 455] width 8 height 24
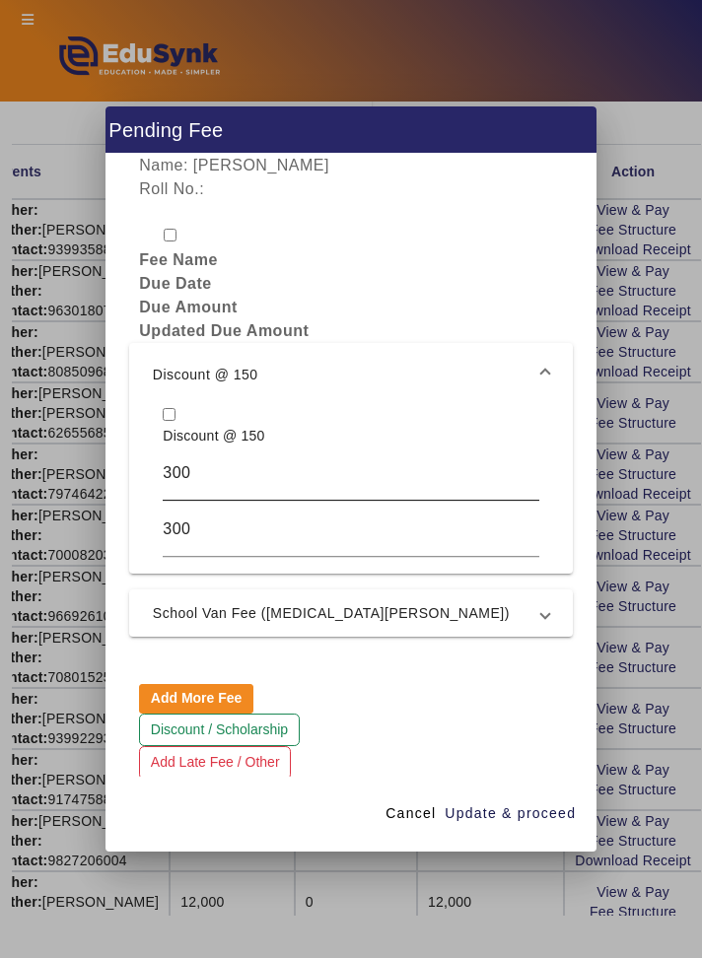
click at [194, 462] on input "300" at bounding box center [350, 473] width 375 height 24
click at [196, 467] on input "300" at bounding box center [350, 473] width 375 height 24
click at [440, 473] on input "300" at bounding box center [350, 473] width 375 height 24
click at [441, 472] on input "300" at bounding box center [350, 473] width 375 height 24
click at [419, 525] on input "300" at bounding box center [350, 529] width 375 height 24
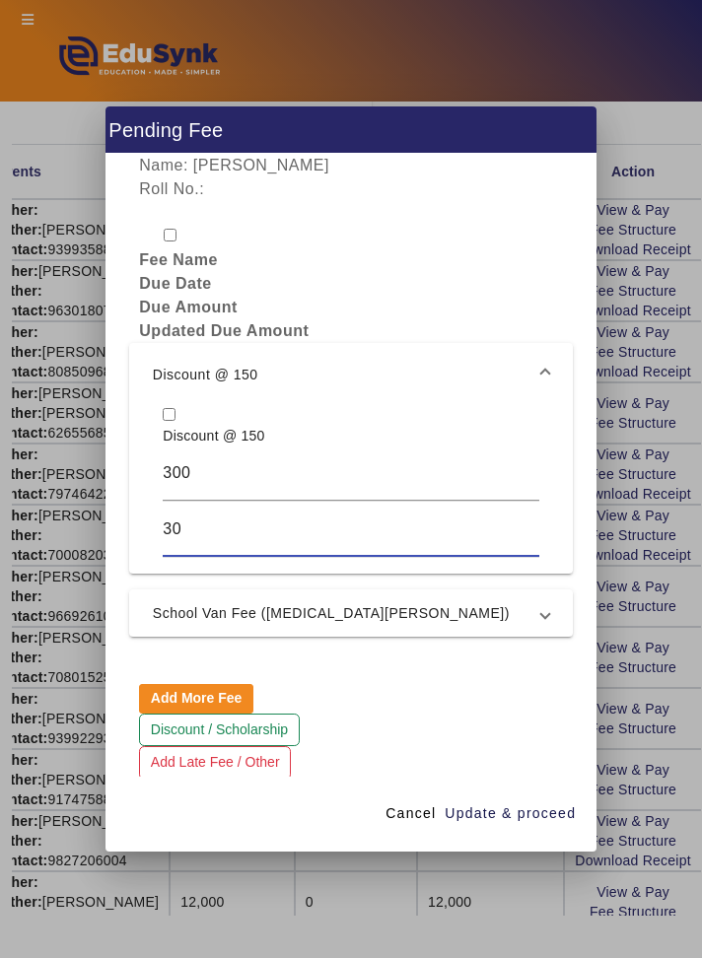
type input "3"
type input "150"
click at [572, 516] on div "Discount @ 150 300 150" at bounding box center [350, 490] width 443 height 168
click at [533, 824] on span "Update & proceed" at bounding box center [509, 813] width 131 height 21
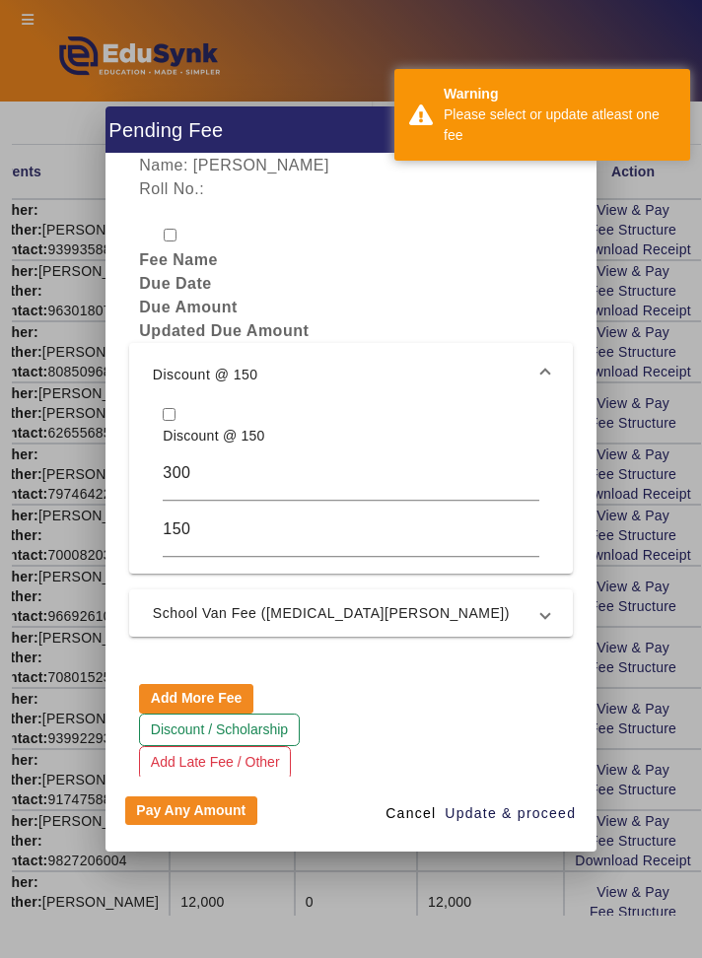
click at [167, 408] on input "checkbox" at bounding box center [169, 414] width 13 height 13
checkbox input "true"
click at [552, 602] on mat-expansion-panel-header "School Van Fee ([MEDICAL_DATA][PERSON_NAME])" at bounding box center [350, 612] width 443 height 47
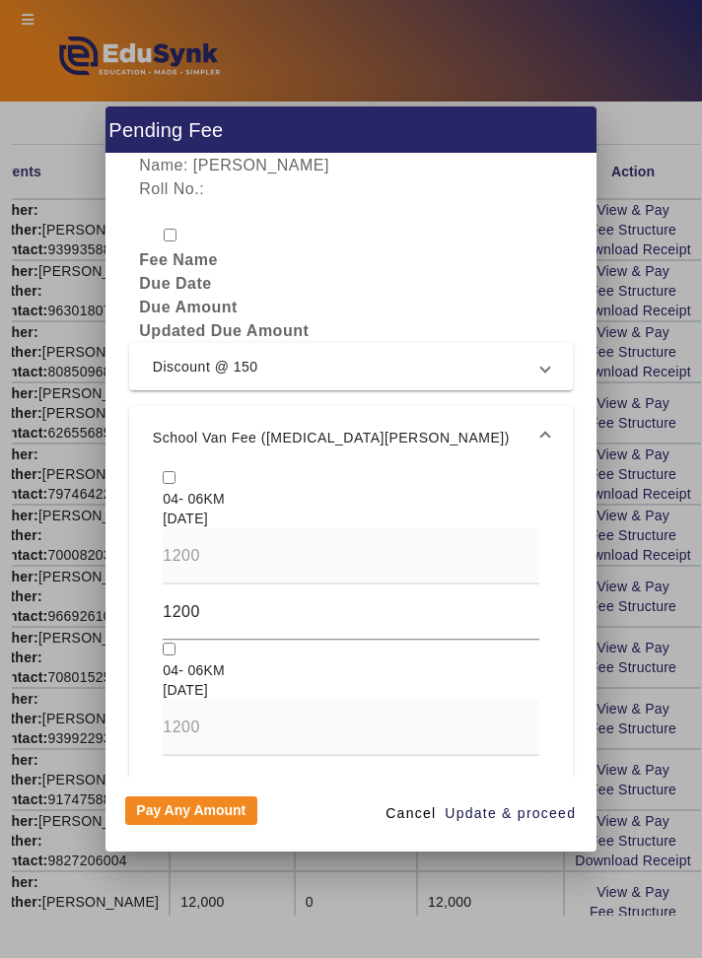
click at [164, 471] on input "checkbox" at bounding box center [169, 477] width 13 height 13
checkbox input "true"
click at [547, 824] on span "Update & proceed" at bounding box center [509, 813] width 131 height 21
type input "150"
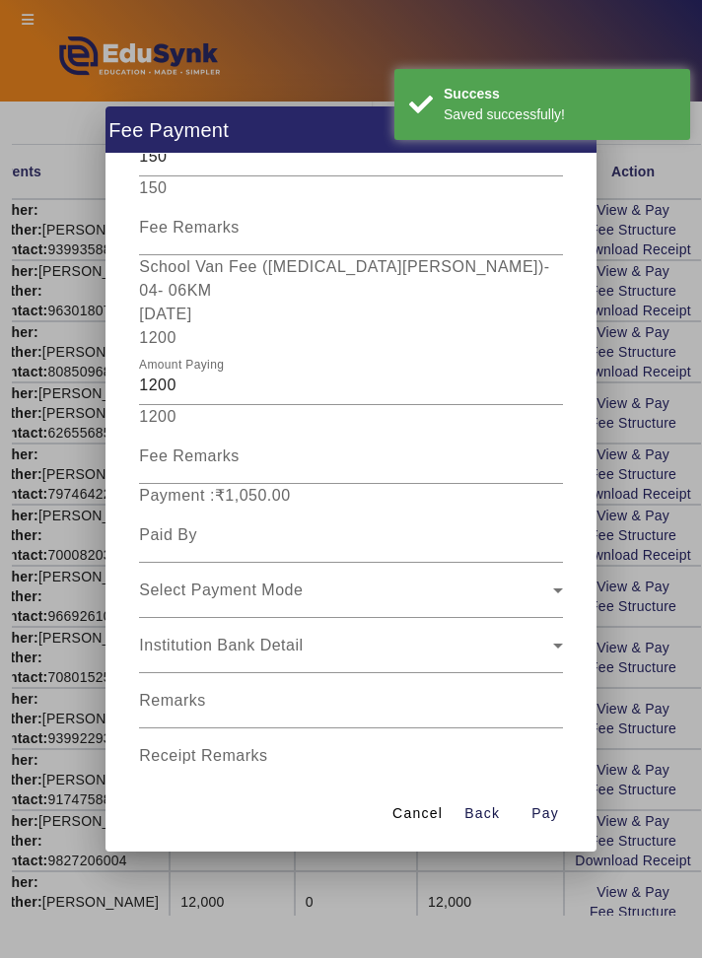
scroll to position [316, 0]
click at [525, 523] on input at bounding box center [350, 535] width 423 height 24
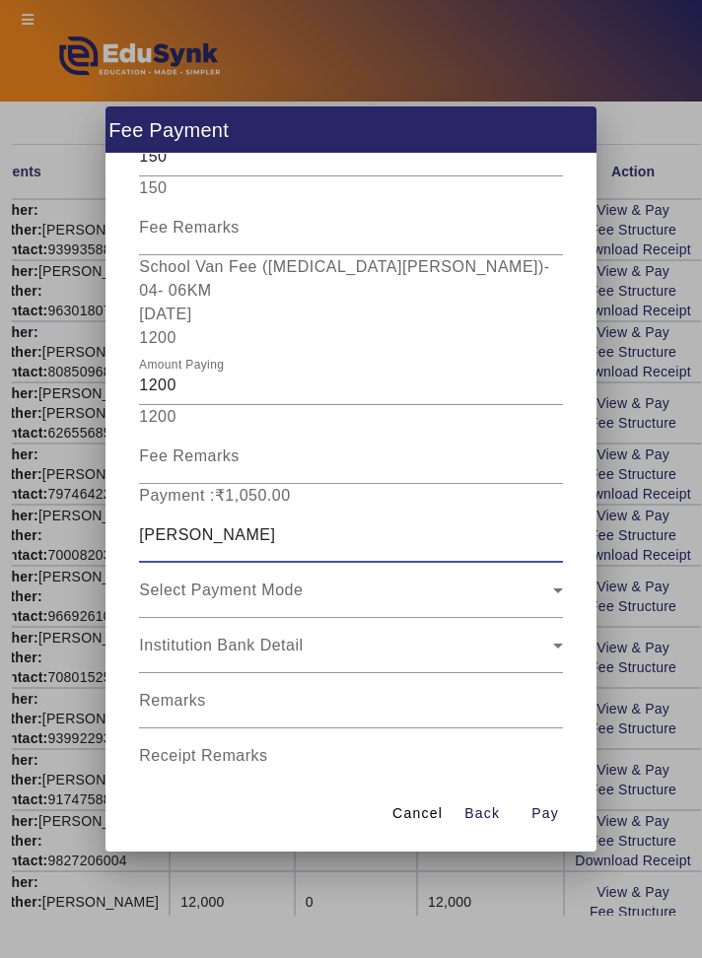
type input "[PERSON_NAME]"
click at [563, 540] on div at bounding box center [563, 540] width 0 height 0
click at [536, 578] on div "Select Payment Mode" at bounding box center [345, 590] width 413 height 24
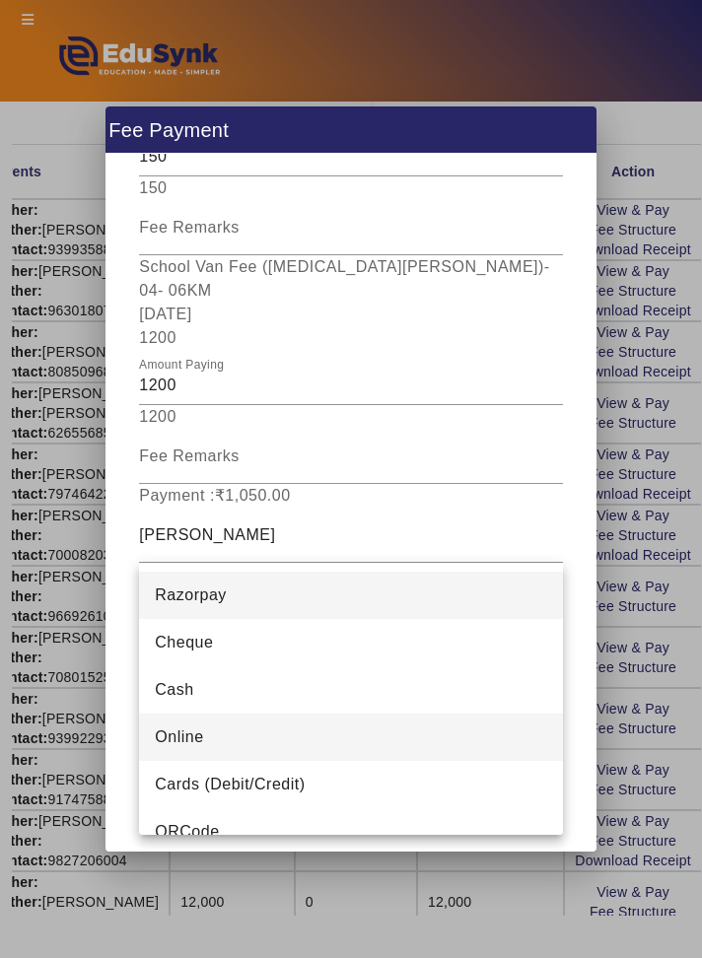
click at [420, 718] on mat-option "Online" at bounding box center [350, 736] width 423 height 47
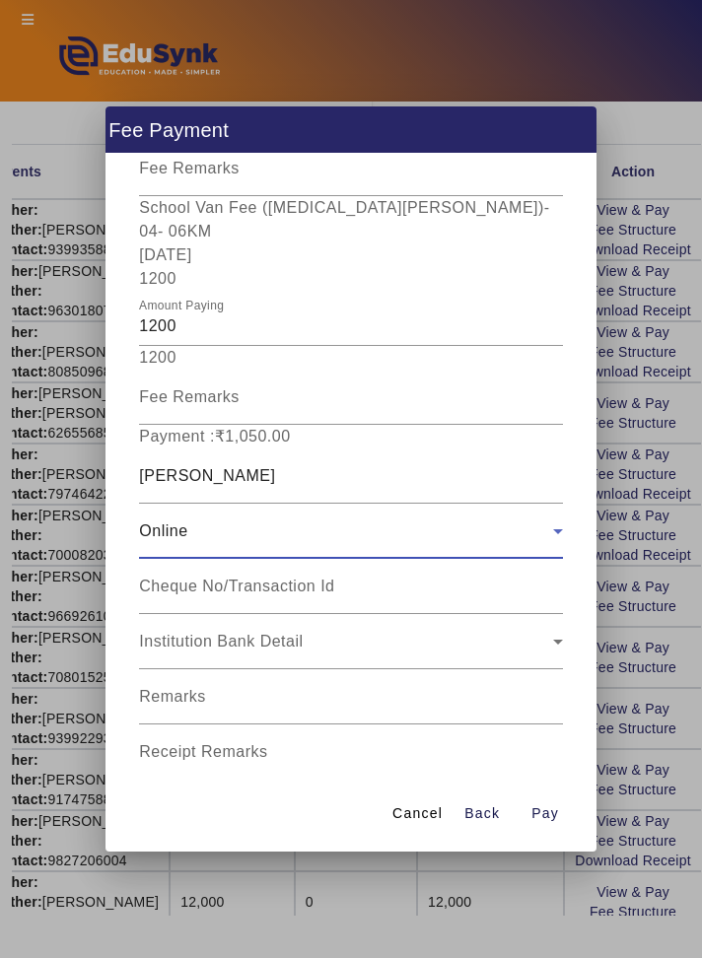
scroll to position [392, 0]
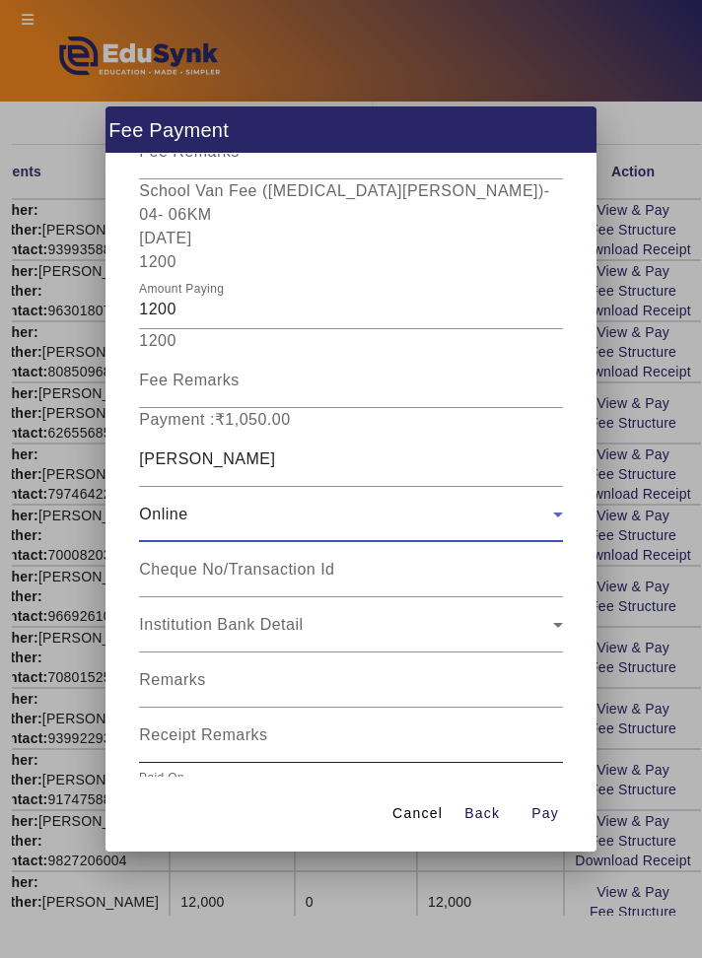
click at [446, 731] on input "Receipt Remarks" at bounding box center [350, 743] width 423 height 24
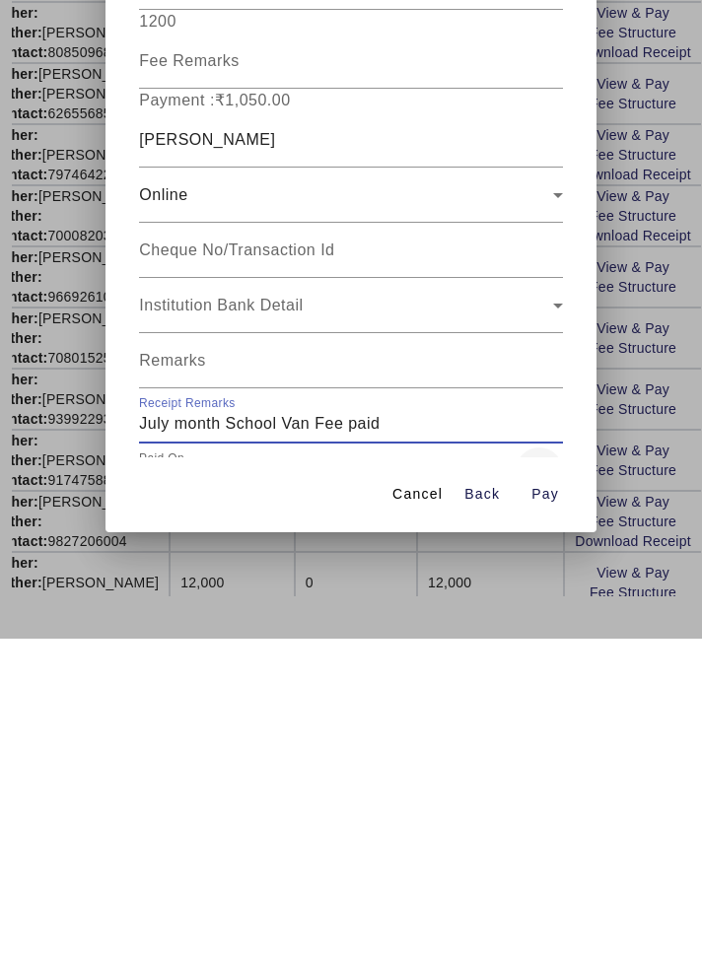
type input "July month School Van Fee paid"
click at [546, 767] on span "Open calendar" at bounding box center [538, 790] width 47 height 47
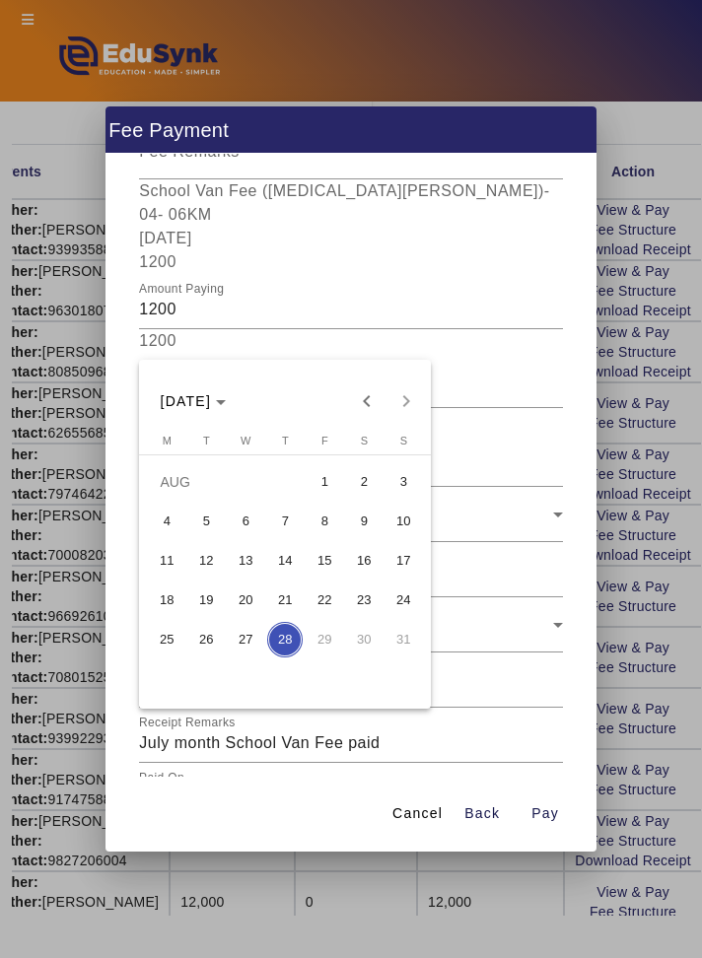
click at [288, 520] on span "7" at bounding box center [284, 521] width 35 height 35
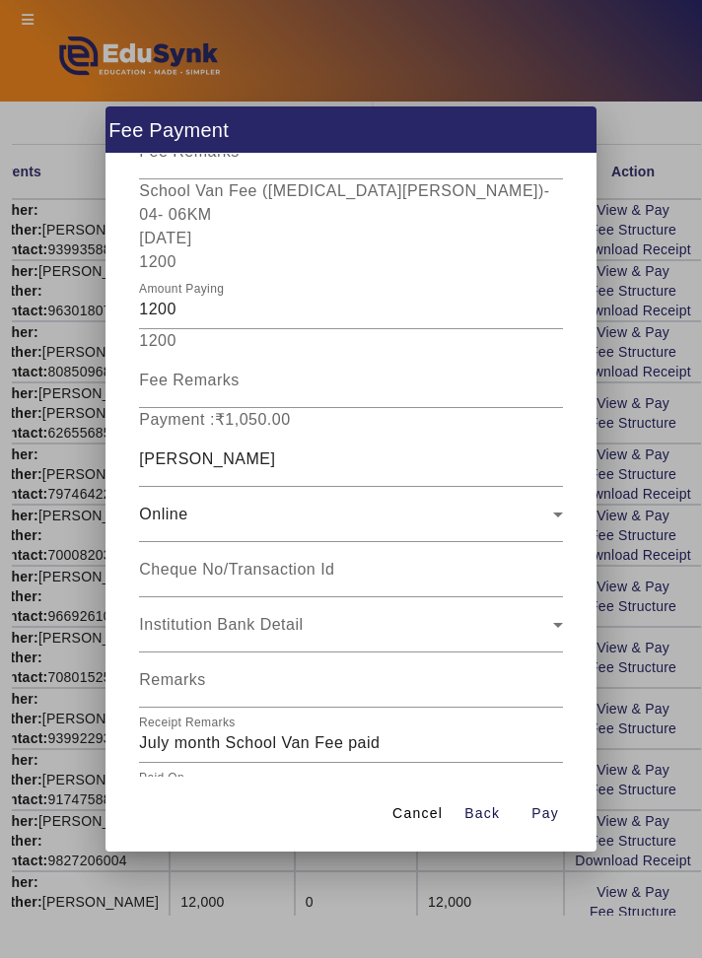
type input "[DATE]"
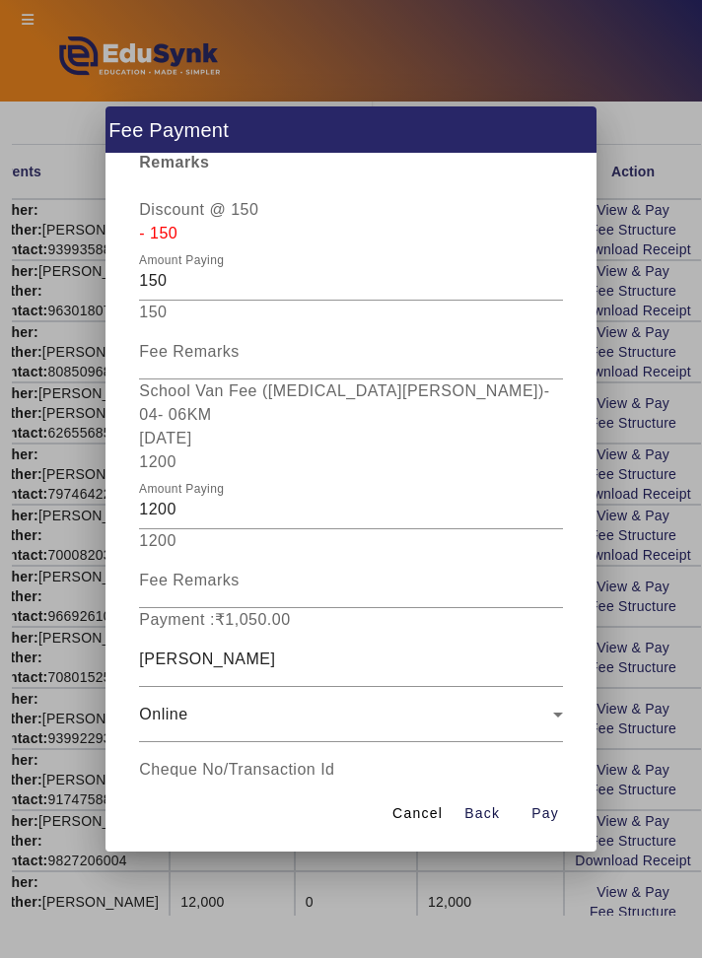
scroll to position [0, 0]
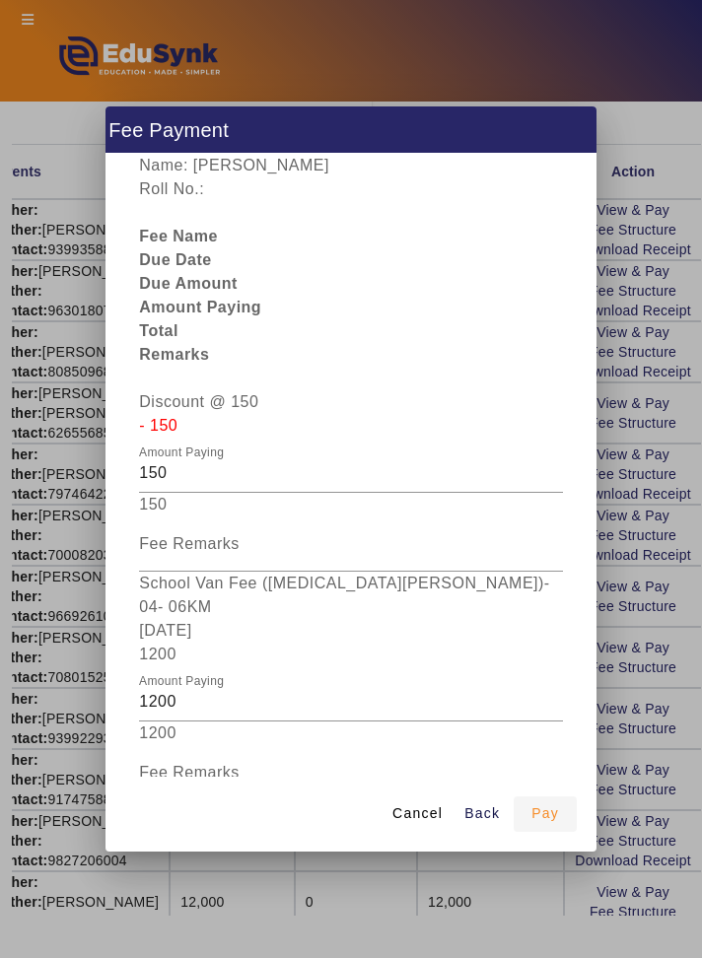
click at [553, 824] on span "Pay" at bounding box center [545, 813] width 28 height 21
type input "0"
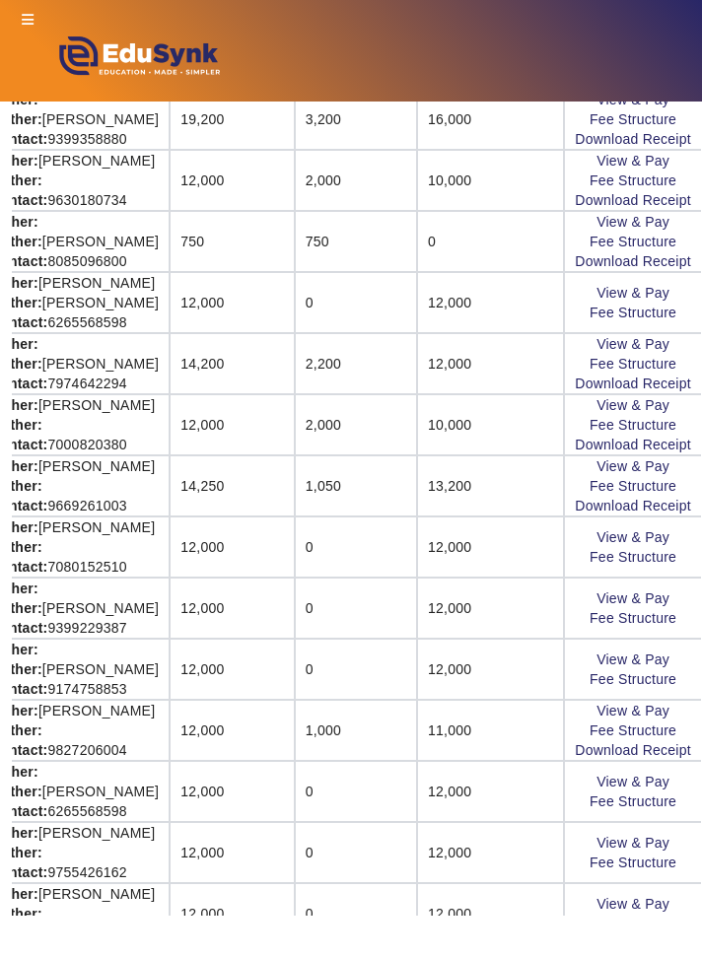
scroll to position [383, 350]
click at [669, 498] on link "Download Receipt" at bounding box center [633, 506] width 116 height 16
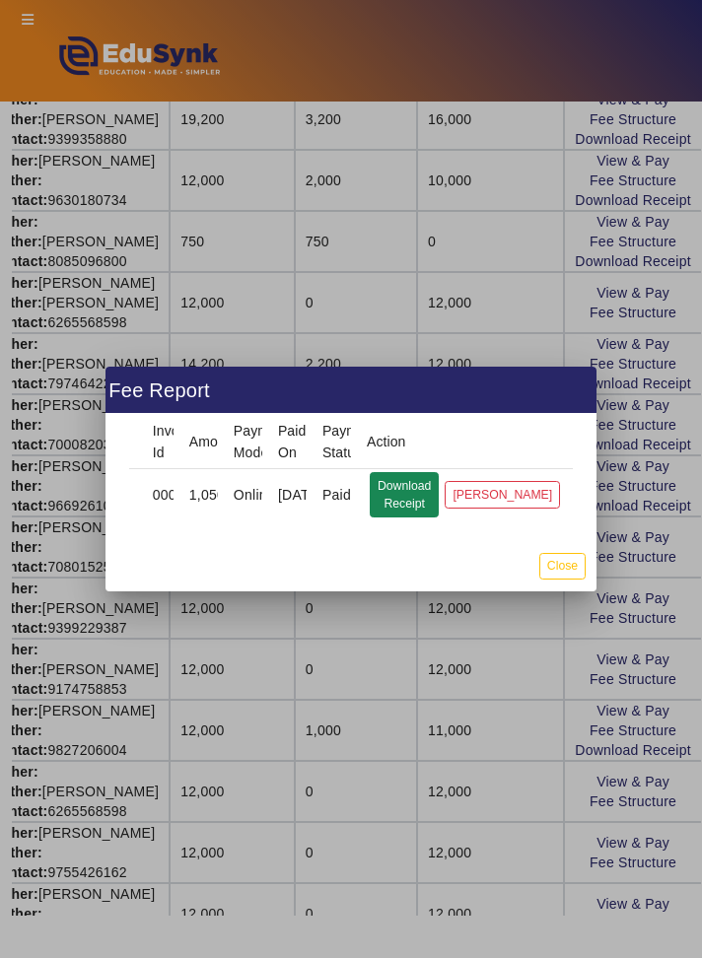
click at [395, 505] on button "Download Receipt" at bounding box center [404, 494] width 69 height 45
click at [573, 568] on button "Close" at bounding box center [562, 566] width 46 height 27
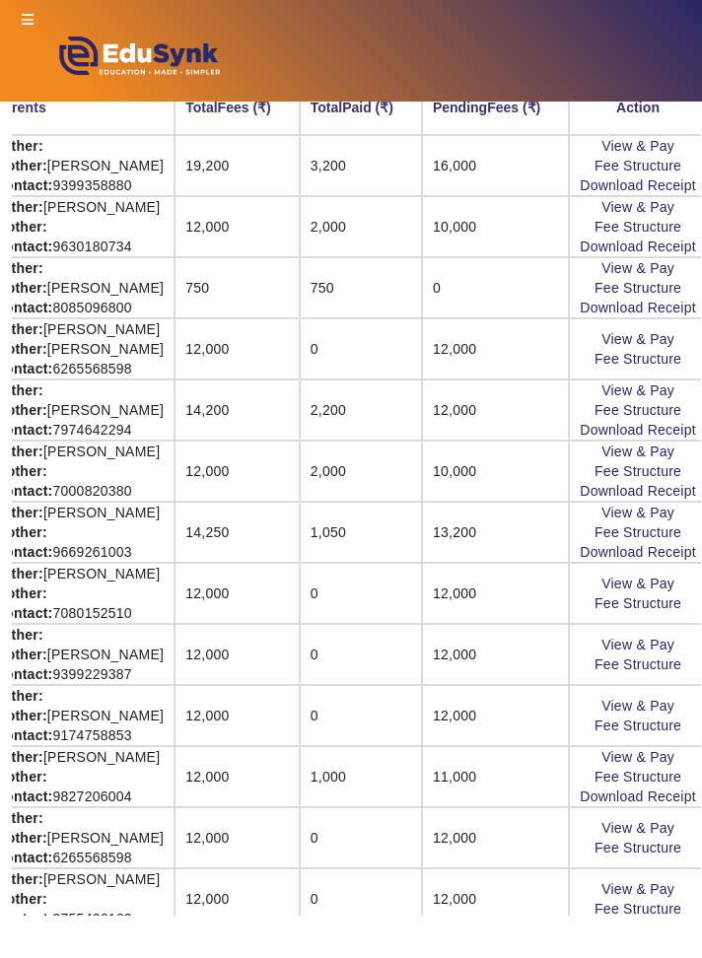
scroll to position [337, 350]
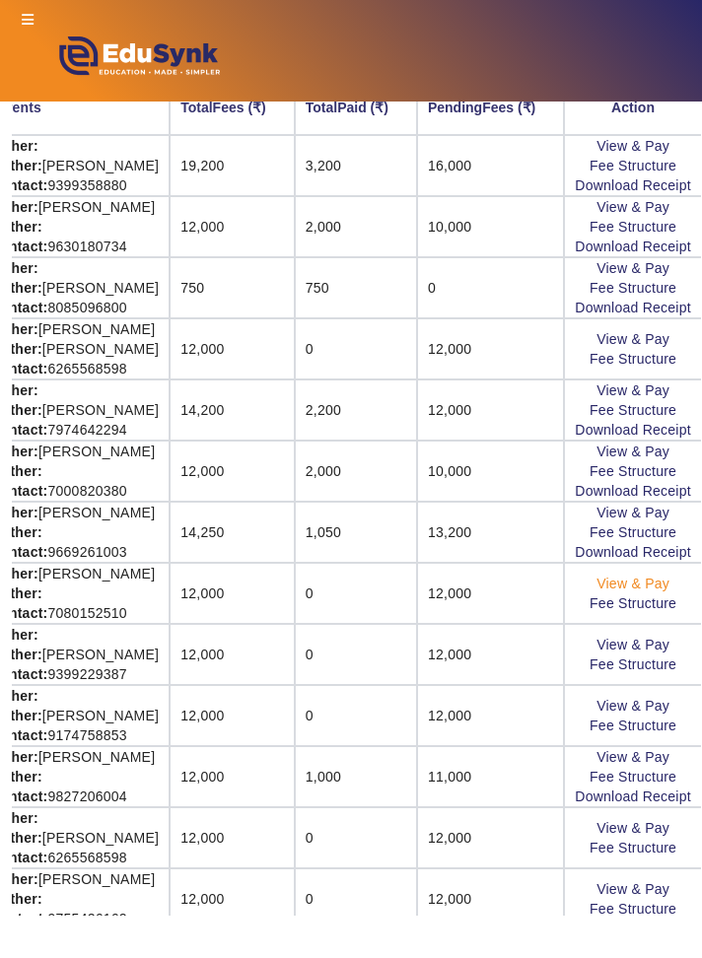
click at [662, 576] on link "View & Pay" at bounding box center [632, 584] width 73 height 16
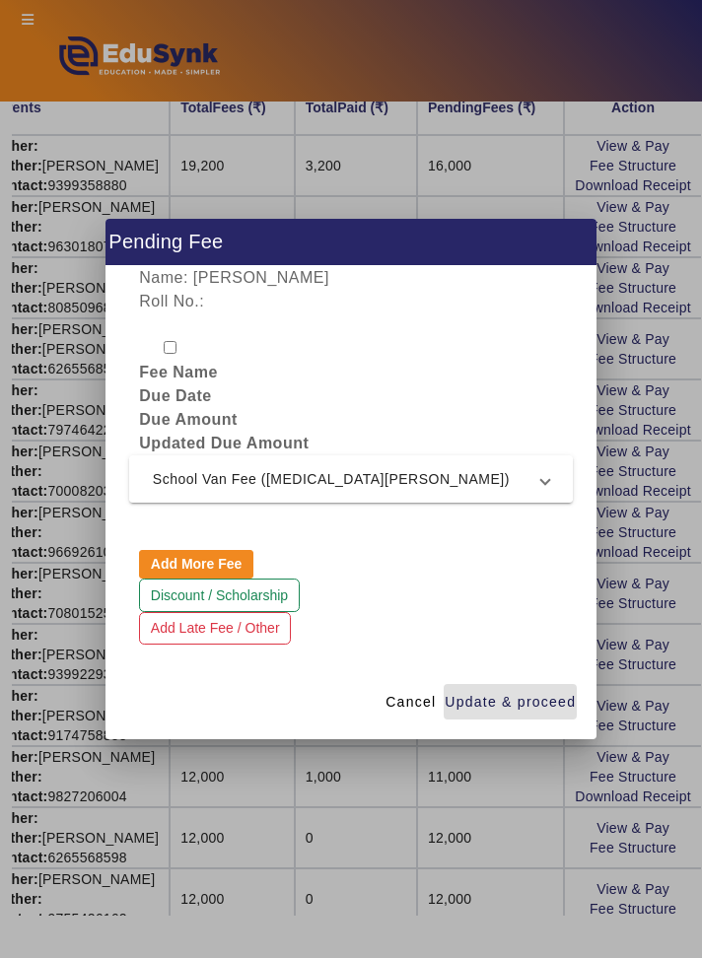
click at [536, 479] on span "School Van Fee ([MEDICAL_DATA][PERSON_NAME])" at bounding box center [347, 479] width 388 height 24
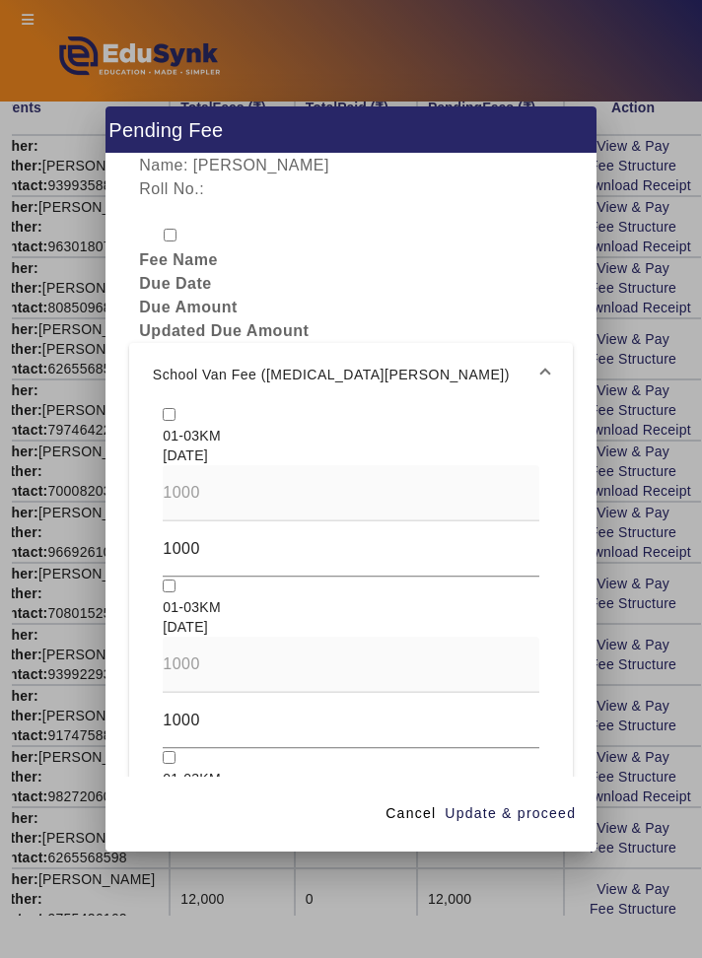
click at [165, 408] on input "checkbox" at bounding box center [169, 414] width 13 height 13
checkbox input "true"
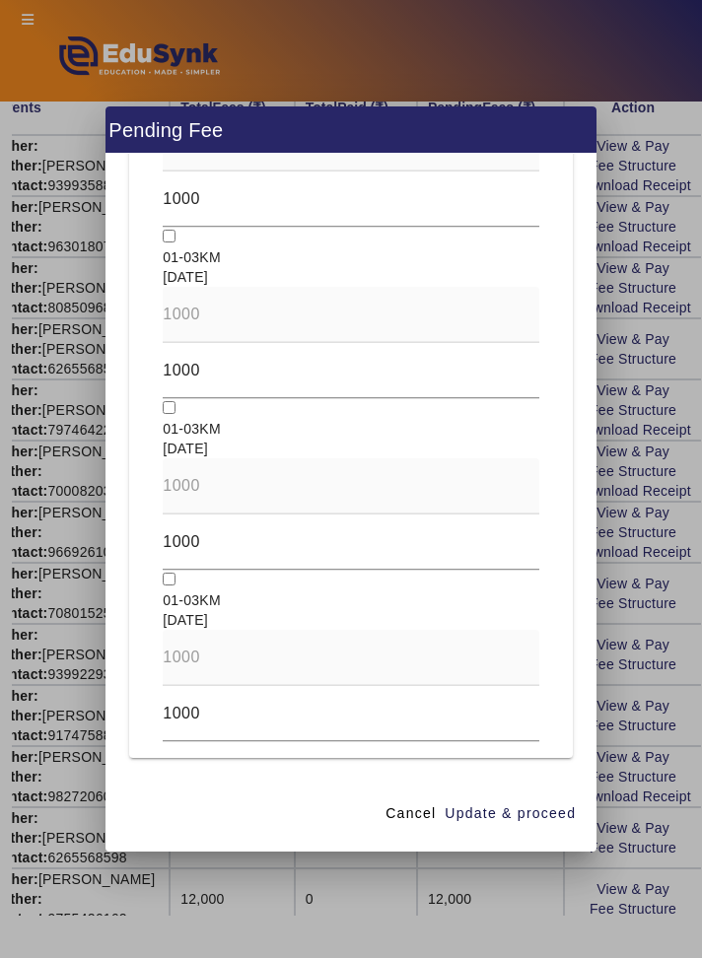
scroll to position [1817, 0]
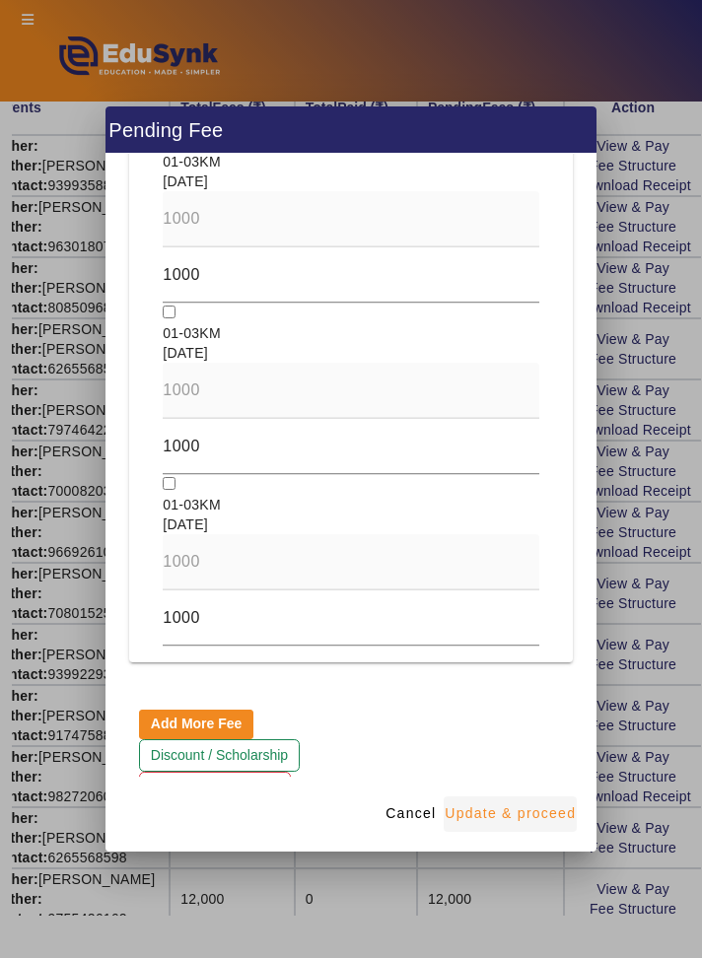
click at [560, 824] on span "Update & proceed" at bounding box center [509, 813] width 131 height 21
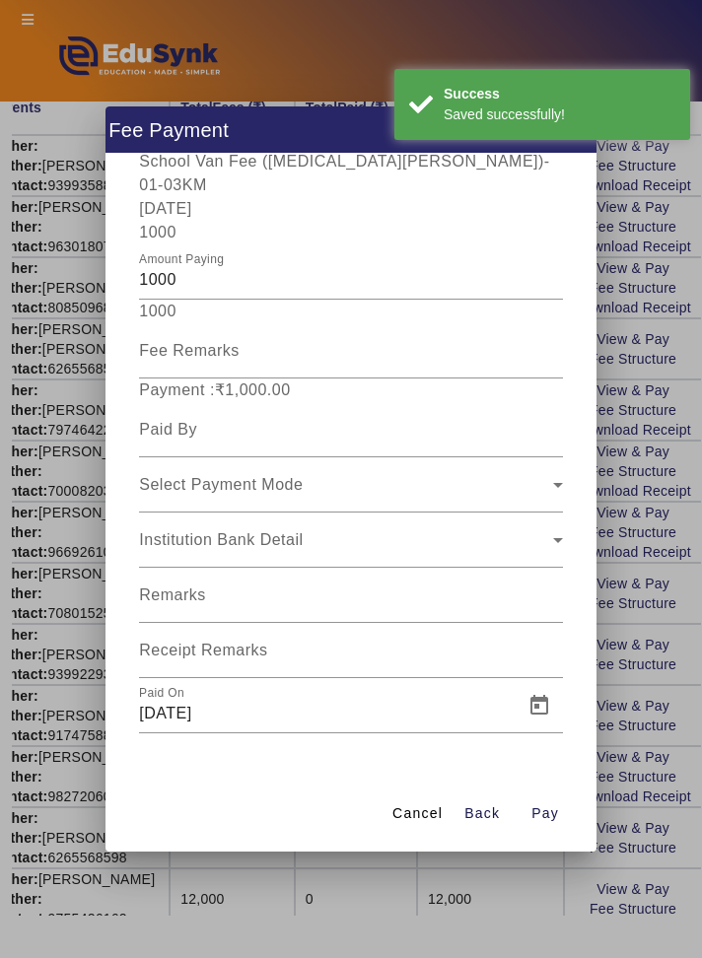
scroll to position [157, 0]
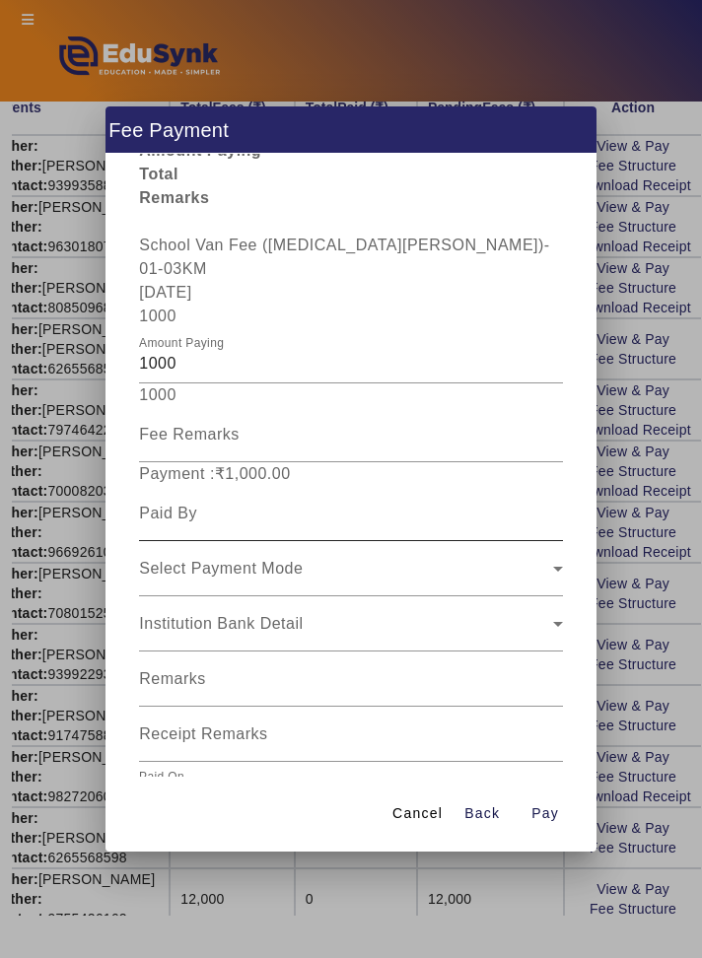
click at [431, 502] on input at bounding box center [350, 514] width 423 height 24
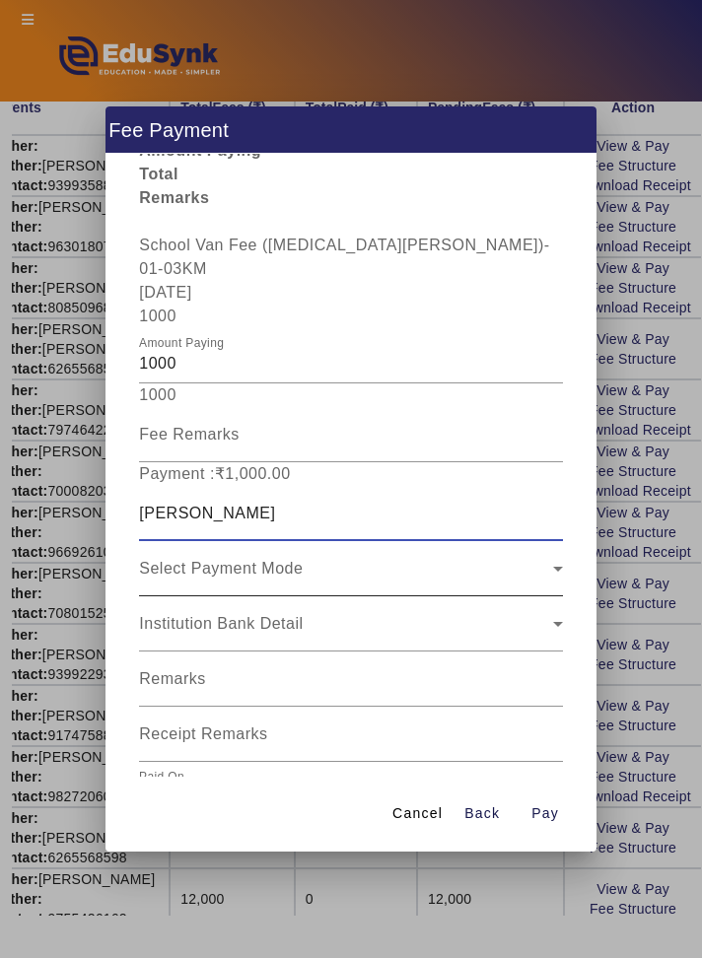
type input "[PERSON_NAME]"
click at [527, 557] on div "Select Payment Mode" at bounding box center [345, 569] width 413 height 24
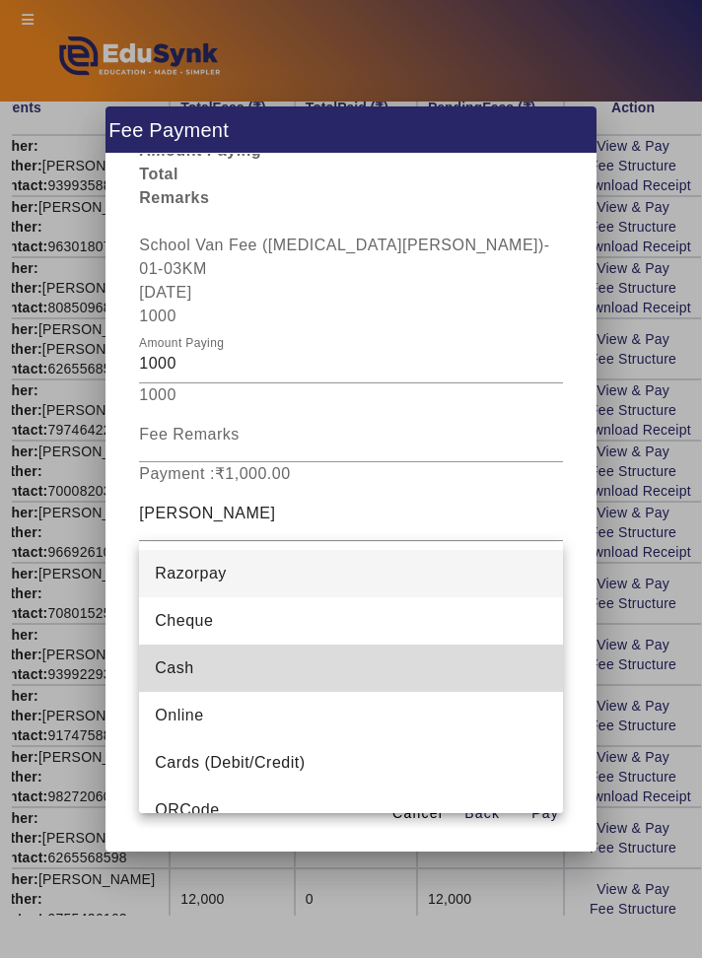
click at [469, 690] on mat-option "Cash" at bounding box center [350, 667] width 423 height 47
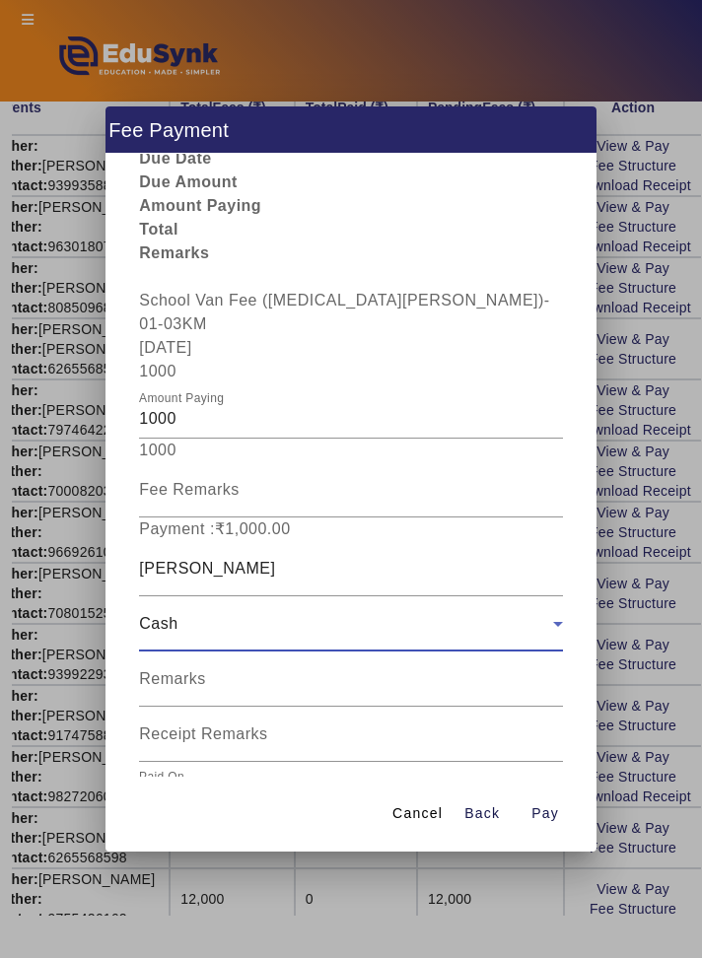
click at [557, 622] on icon at bounding box center [558, 624] width 10 height 5
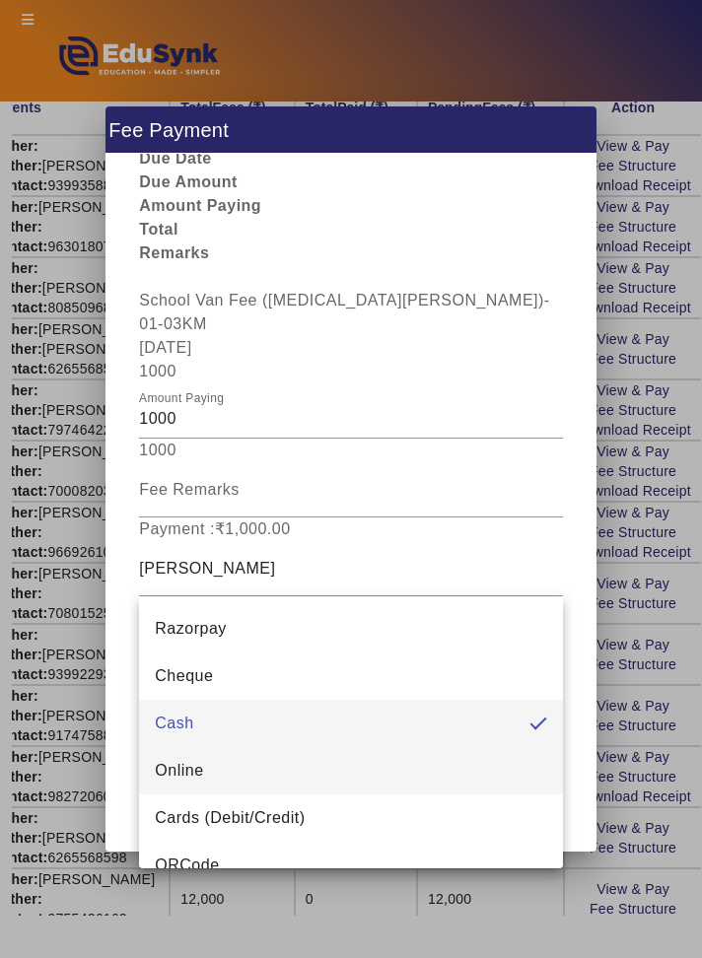
click at [418, 753] on mat-option "Online" at bounding box center [350, 770] width 423 height 47
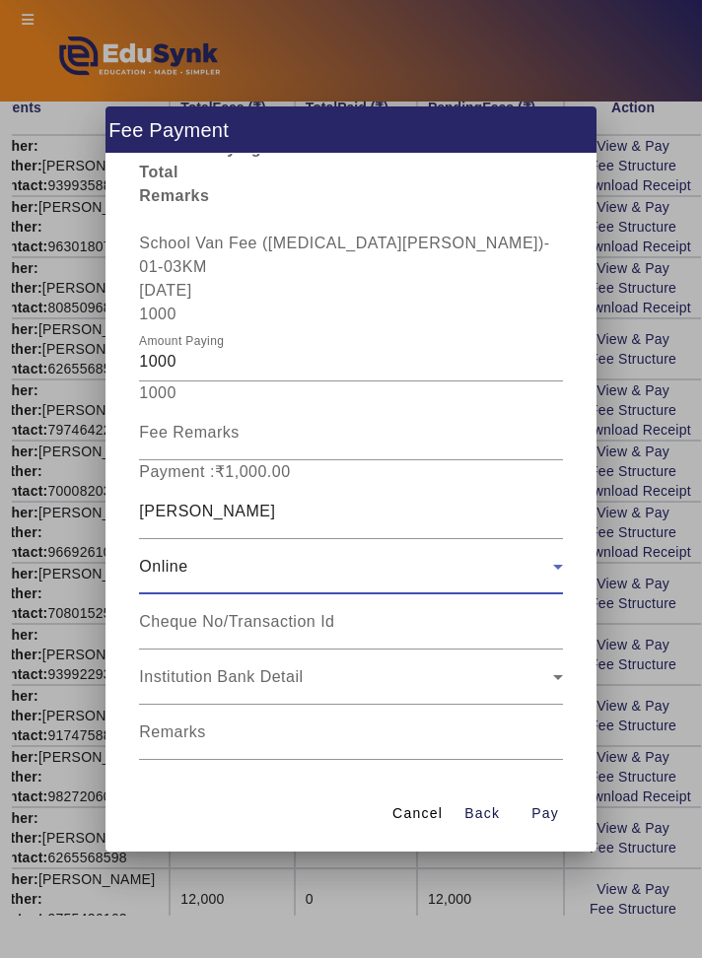
scroll to position [211, 0]
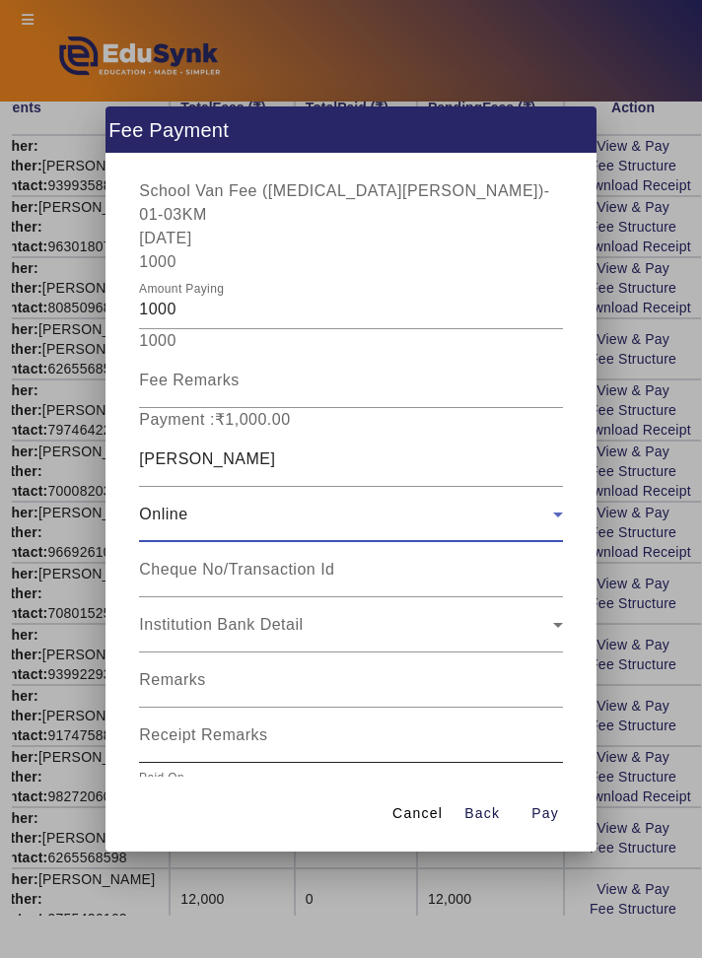
click at [482, 731] on input "Receipt Remarks" at bounding box center [350, 743] width 423 height 24
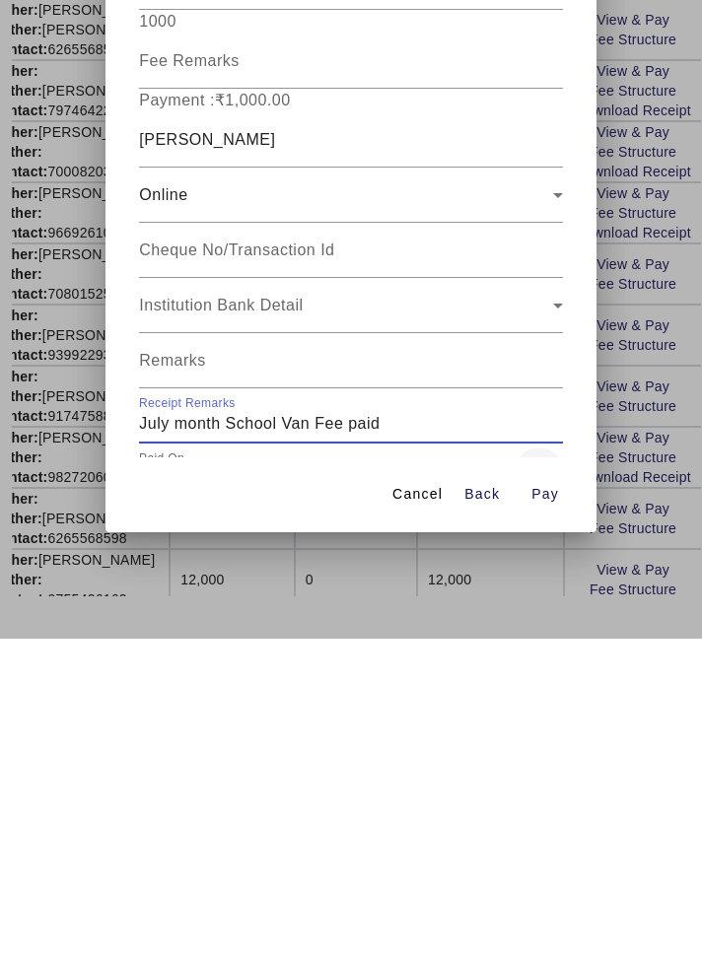
type input "July month School Van Fee paid"
click at [539, 767] on span "Open calendar" at bounding box center [538, 790] width 47 height 47
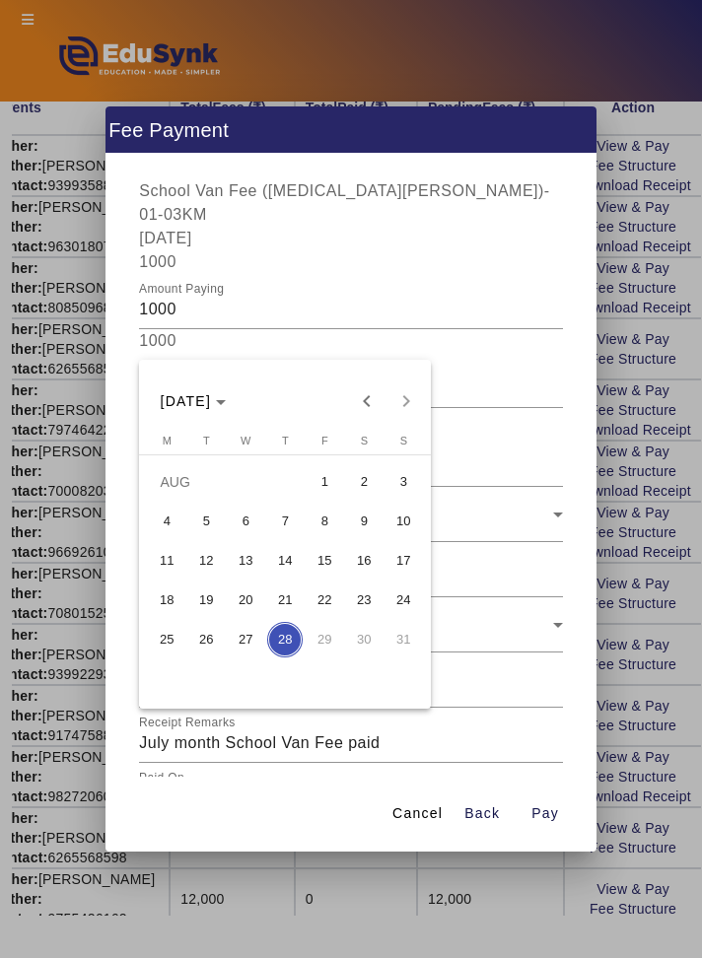
click at [206, 520] on span "5" at bounding box center [205, 521] width 35 height 35
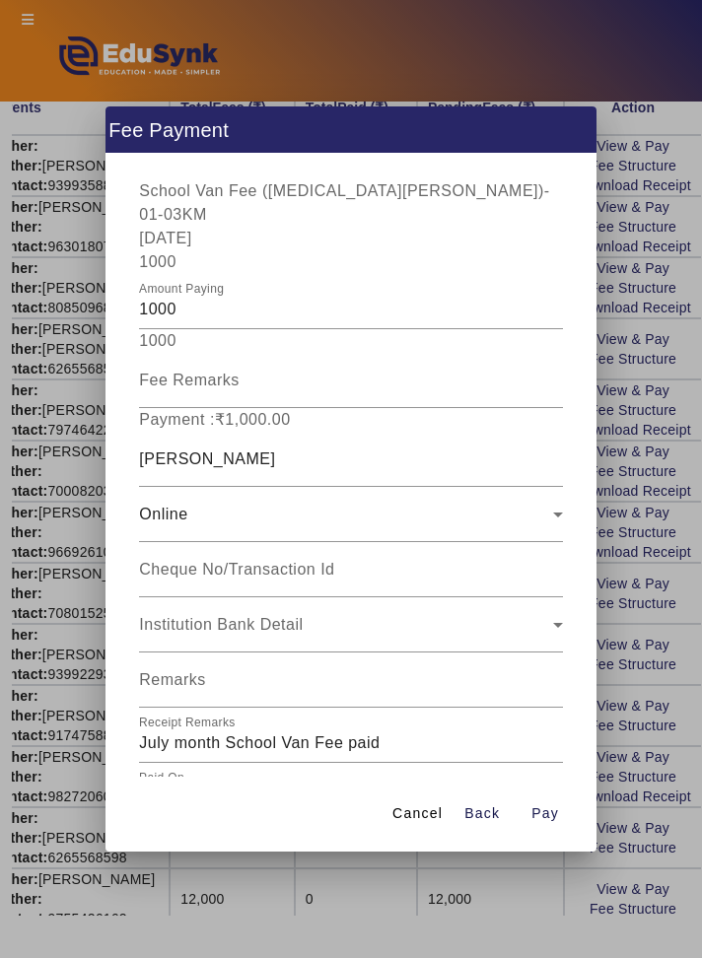
type input "[DATE]"
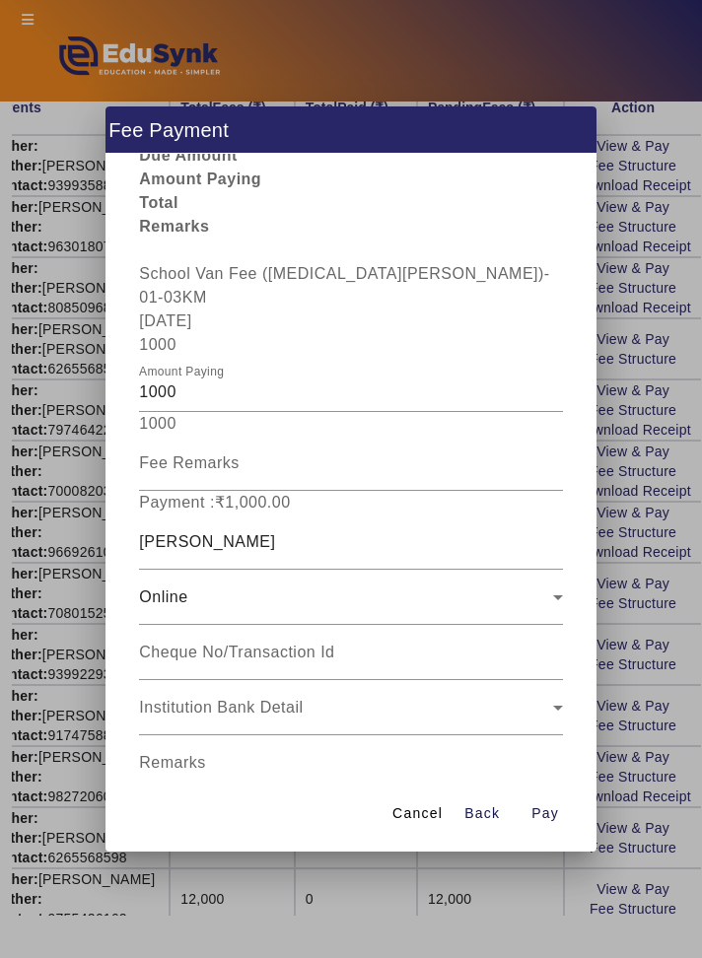
scroll to position [0, 0]
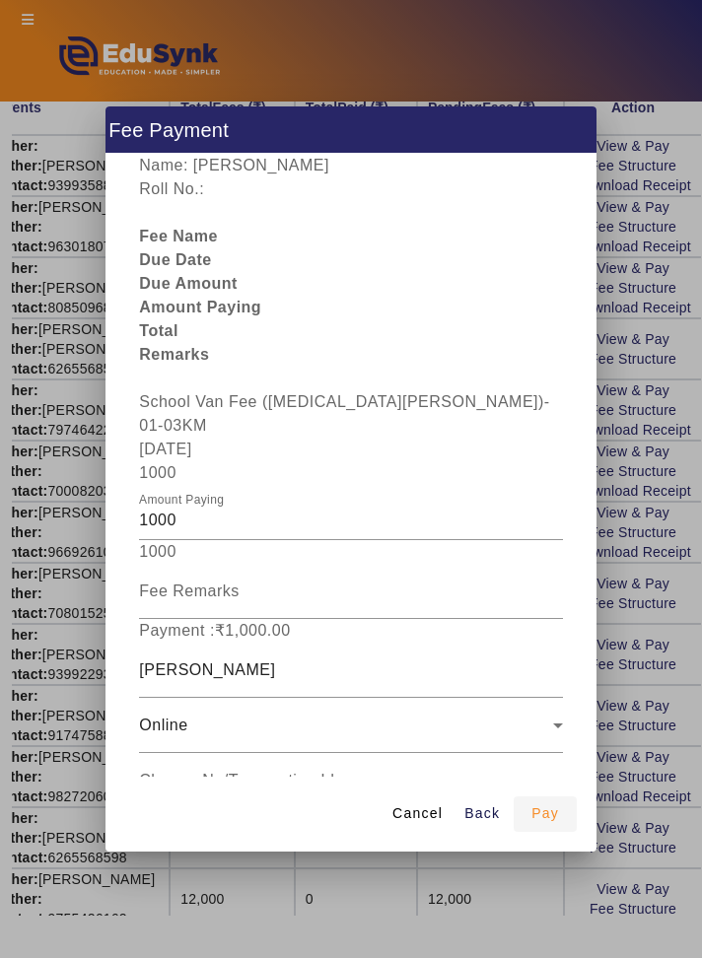
click at [551, 824] on span "Pay" at bounding box center [545, 813] width 28 height 21
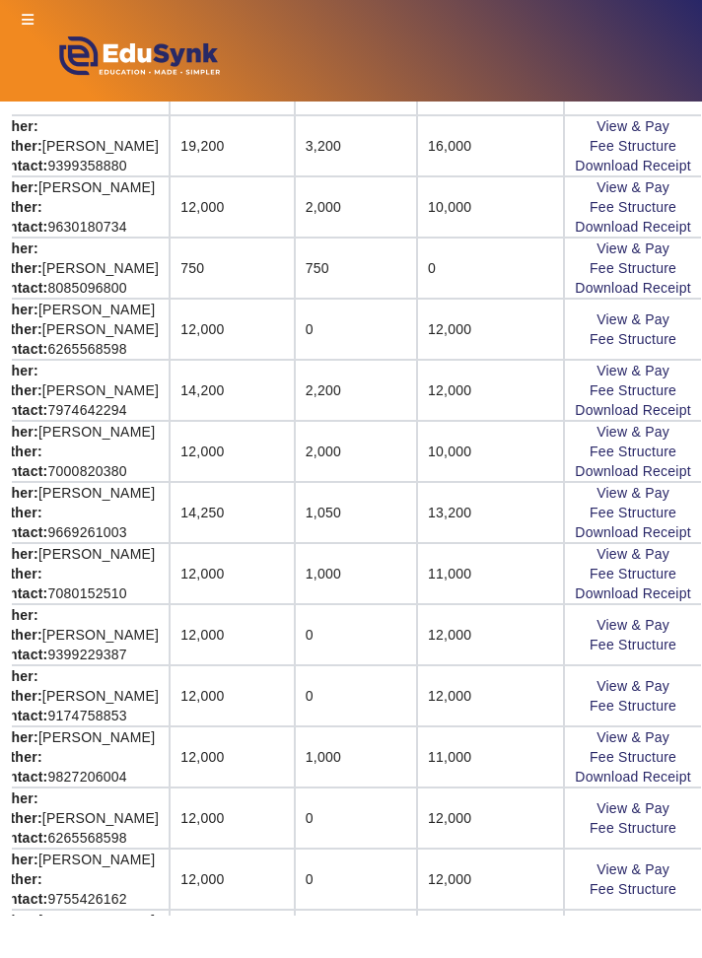
scroll to position [357, 350]
click at [675, 585] on link "Download Receipt" at bounding box center [633, 593] width 116 height 16
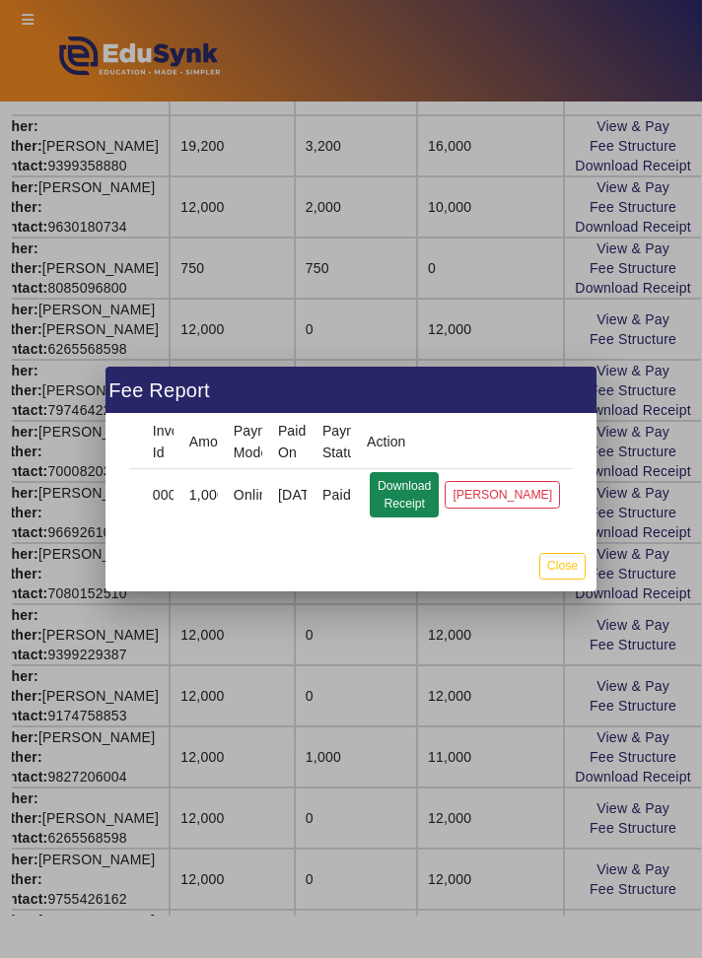
click at [421, 498] on button "Download Receipt" at bounding box center [404, 494] width 69 height 45
click at [572, 568] on button "Close" at bounding box center [562, 566] width 46 height 27
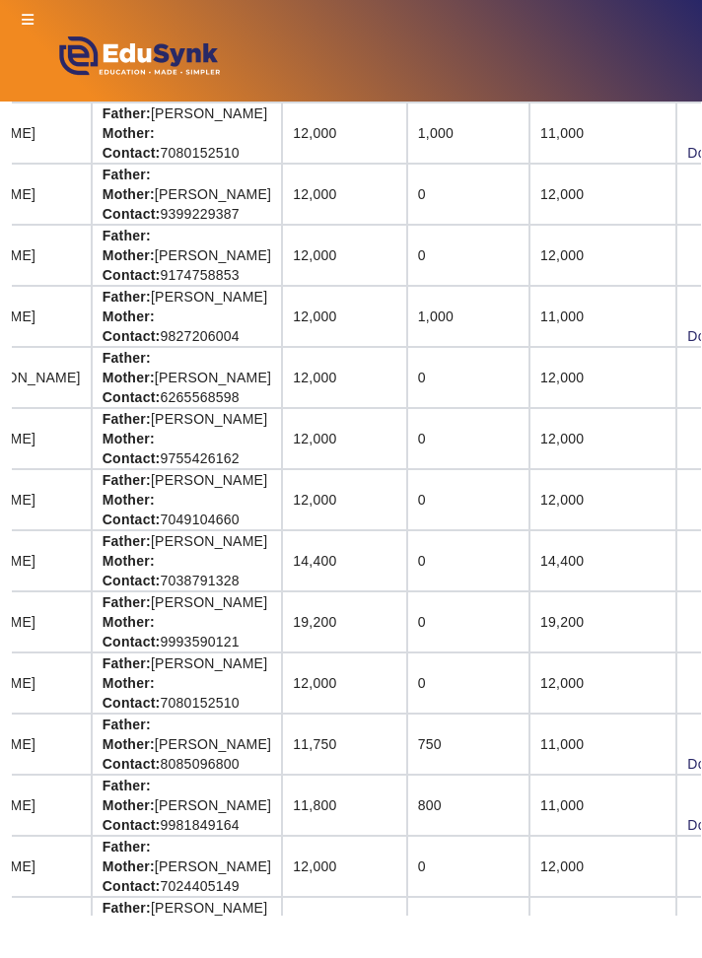
scroll to position [797, 350]
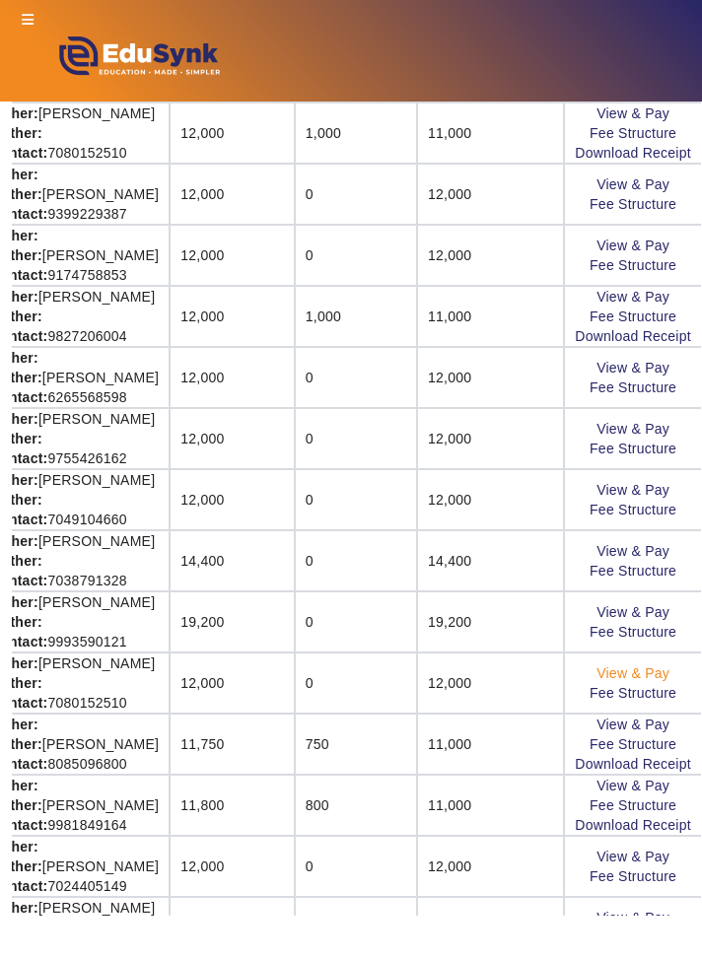
click at [662, 668] on link "View & Pay" at bounding box center [632, 673] width 73 height 16
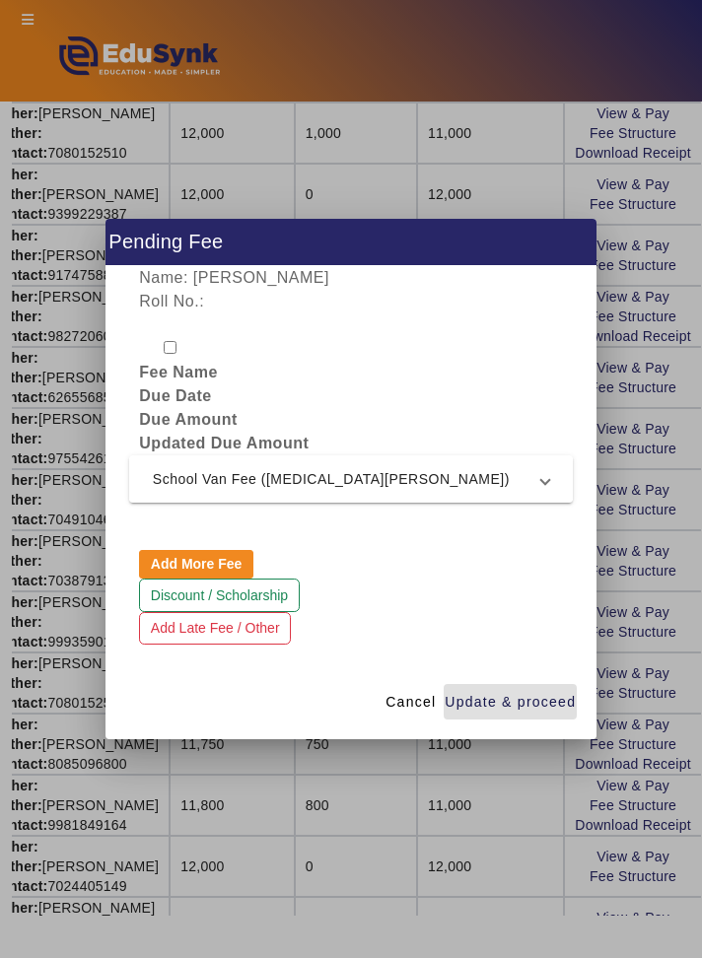
click at [545, 479] on span at bounding box center [545, 479] width 8 height 24
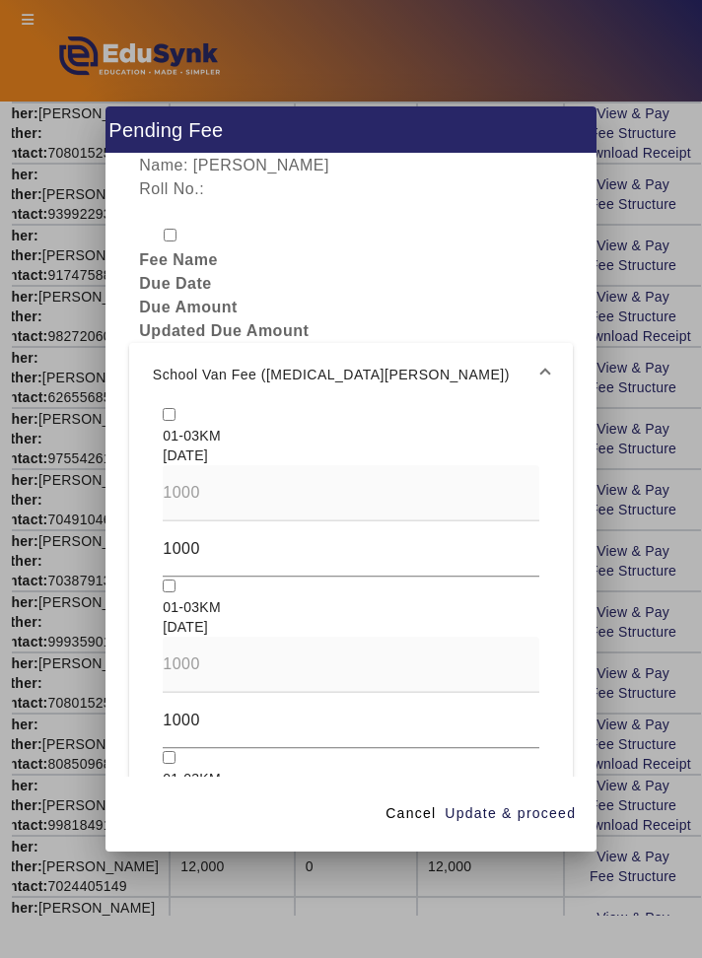
click at [148, 371] on mat-expansion-panel-header "School Van Fee ([MEDICAL_DATA][PERSON_NAME])" at bounding box center [350, 374] width 443 height 63
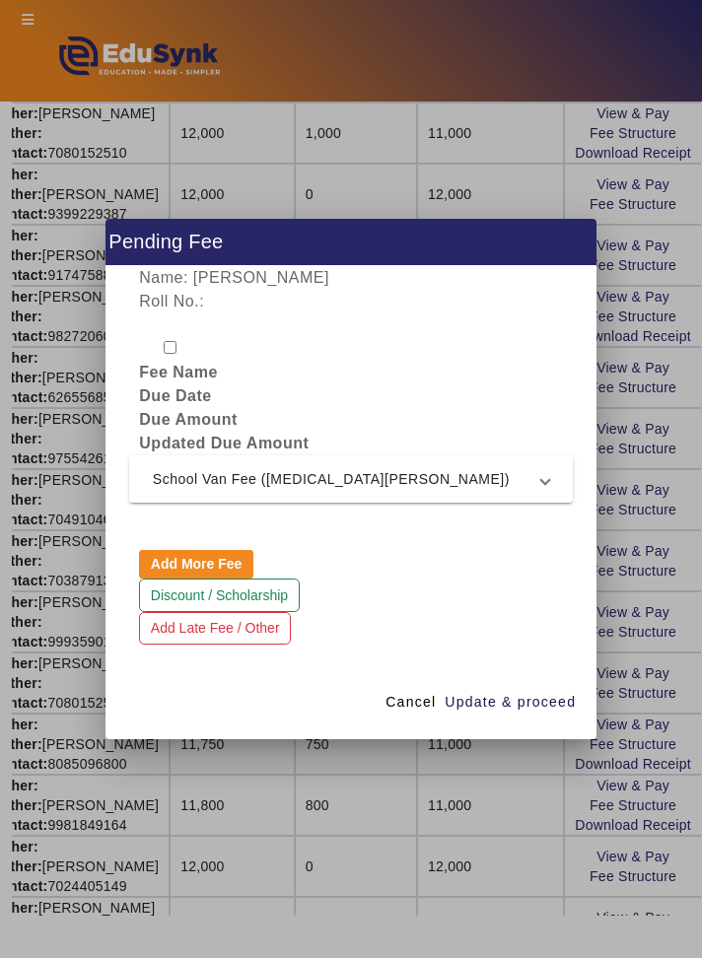
click at [551, 477] on mat-expansion-panel-header "School Van Fee ([MEDICAL_DATA][PERSON_NAME])" at bounding box center [350, 478] width 443 height 47
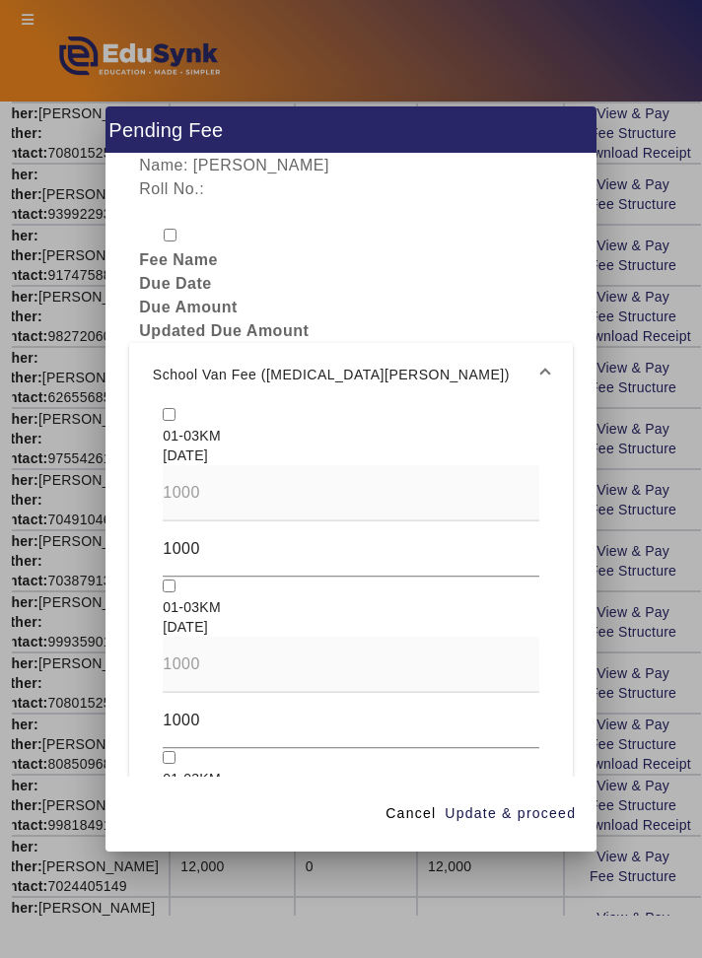
click at [169, 408] on input "checkbox" at bounding box center [169, 414] width 13 height 13
checkbox input "true"
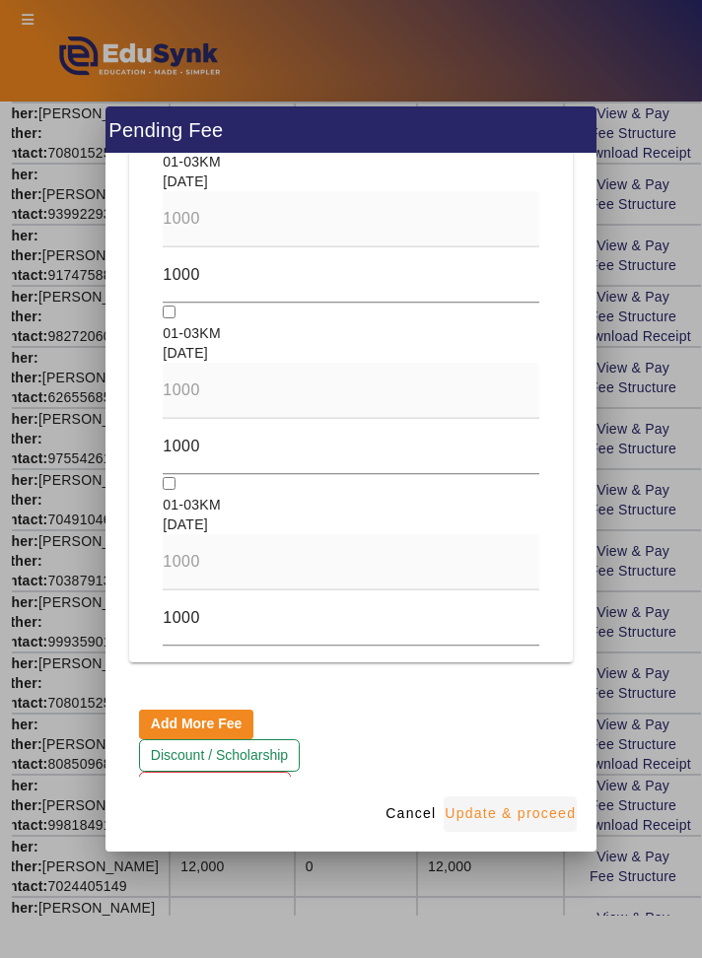
click at [568, 824] on span "Update & proceed" at bounding box center [509, 813] width 131 height 21
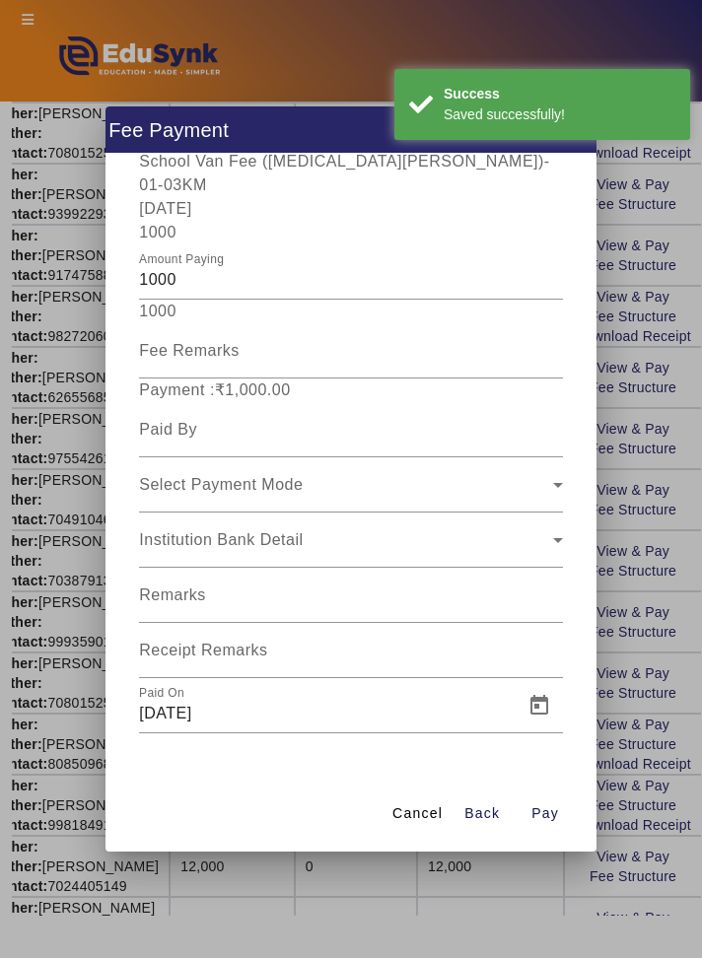
scroll to position [157, 0]
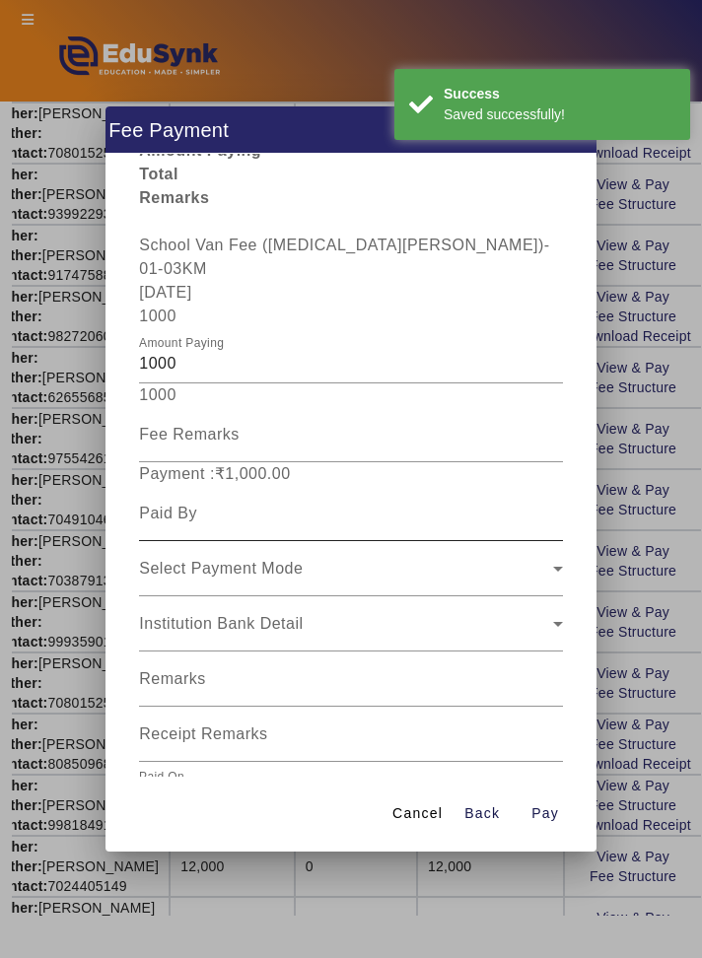
click at [167, 502] on input at bounding box center [350, 514] width 423 height 24
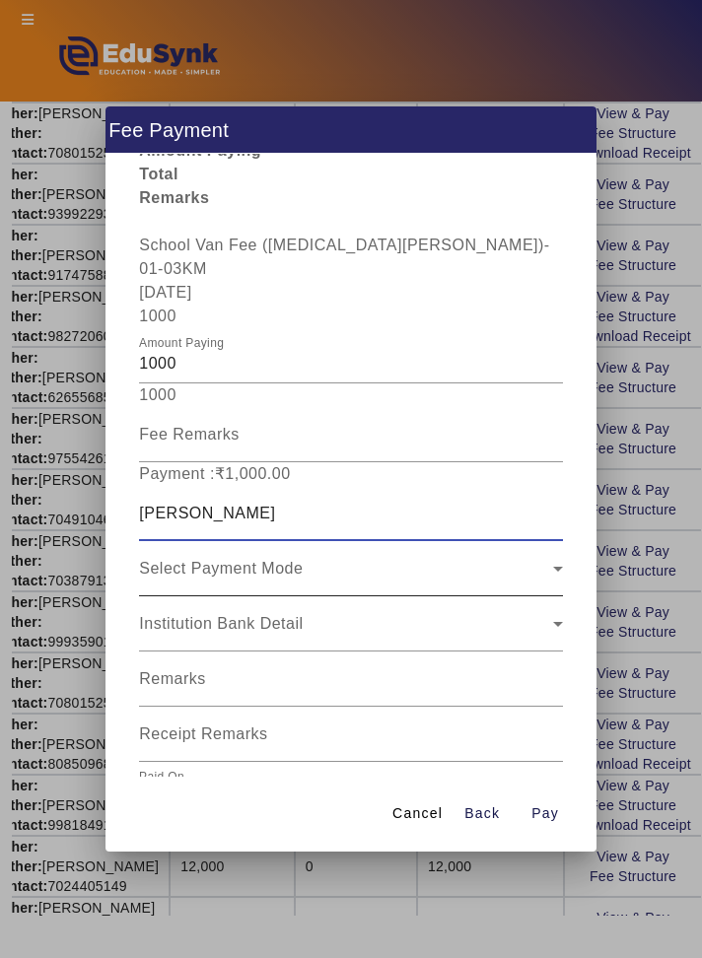
type input "[PERSON_NAME]"
click at [549, 557] on icon at bounding box center [558, 569] width 24 height 24
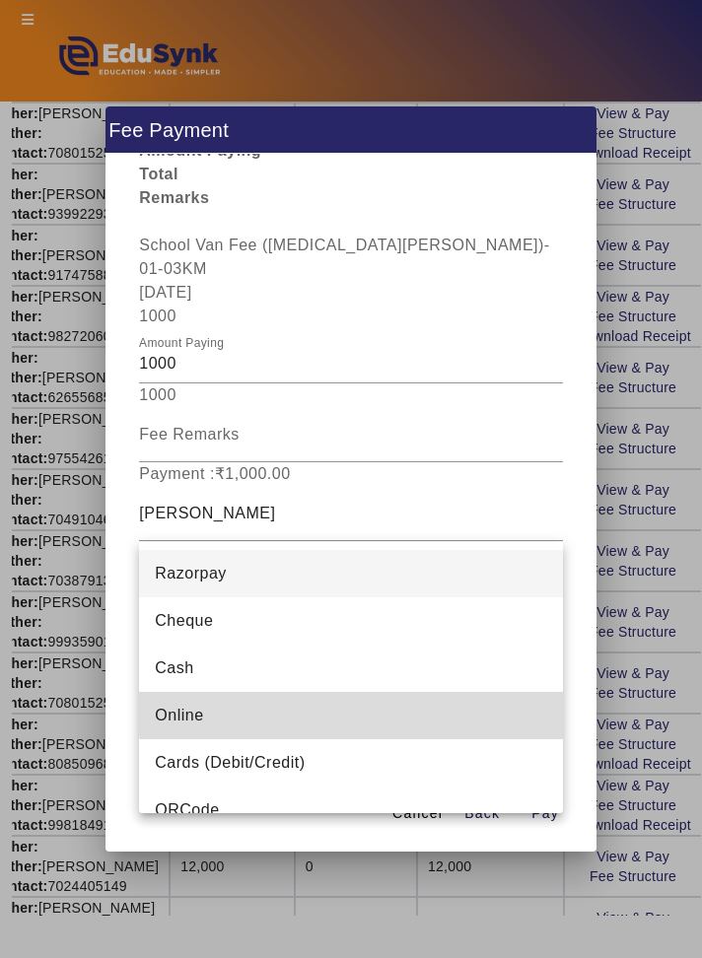
click at [424, 710] on mat-option "Online" at bounding box center [350, 715] width 423 height 47
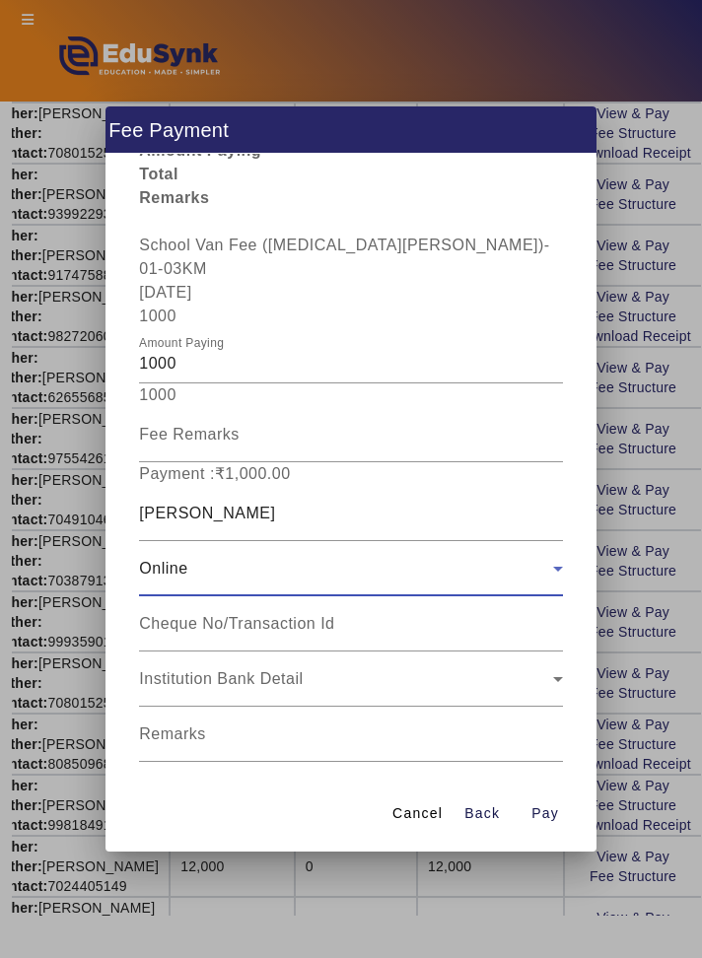
click at [419, 785] on input "Receipt Remarks" at bounding box center [350, 797] width 423 height 24
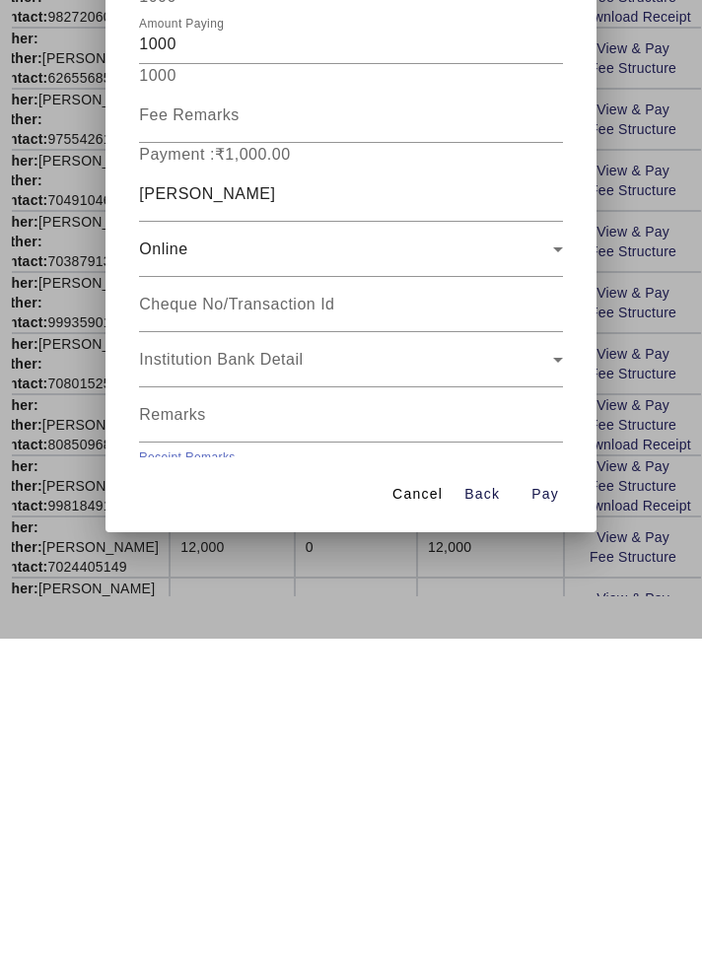
type input "July month School Van Fee paid"
click at [554, 821] on span "Open calendar" at bounding box center [538, 844] width 47 height 47
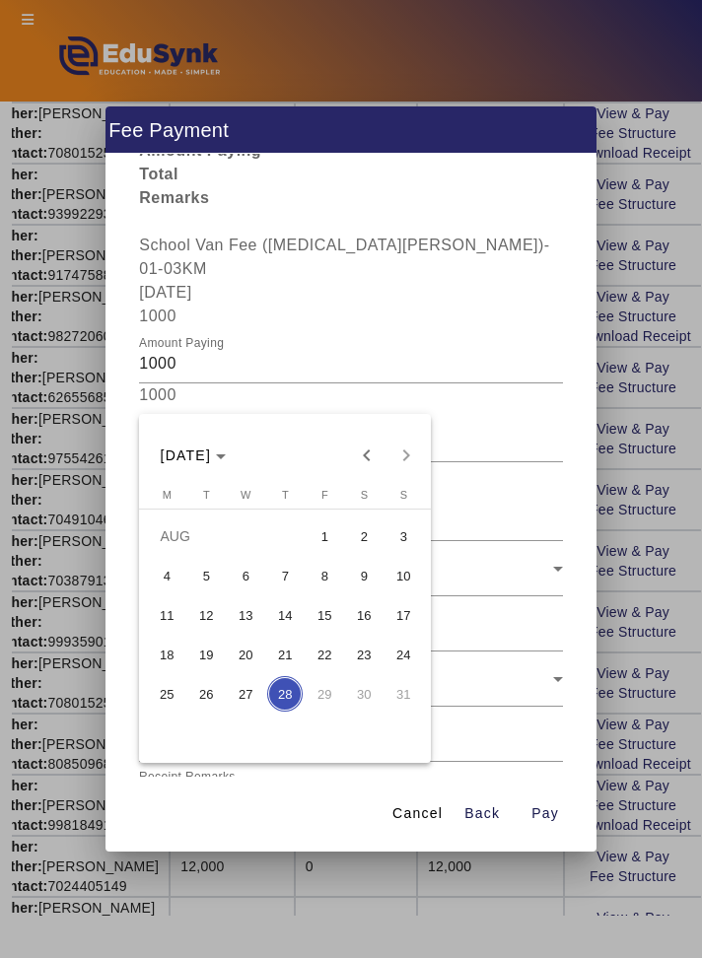
click at [223, 571] on span "5" at bounding box center [205, 575] width 35 height 35
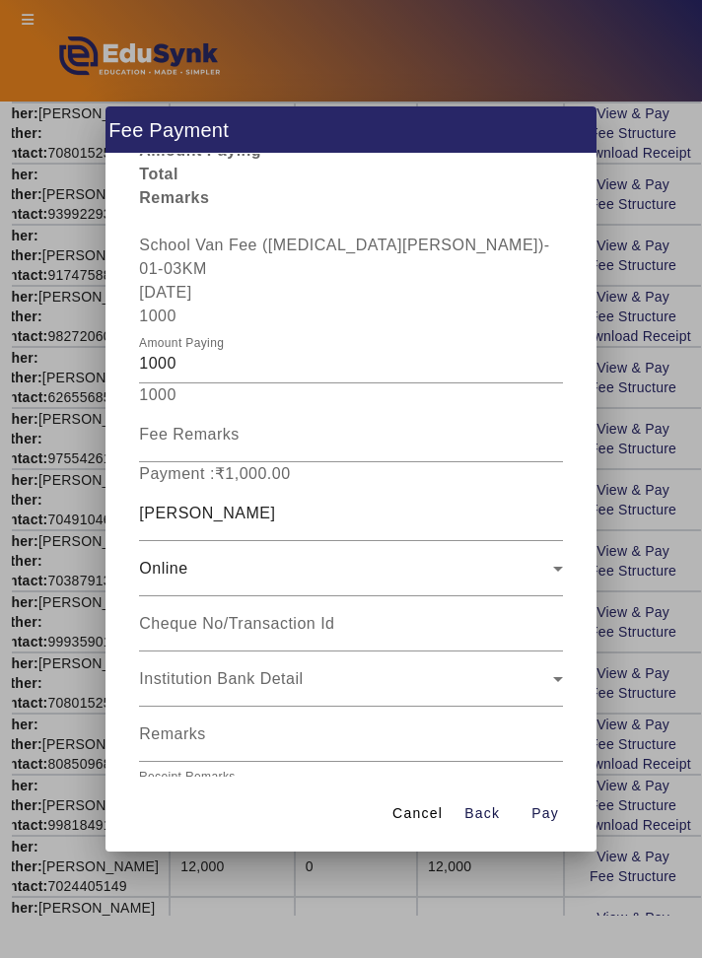
type input "[DATE]"
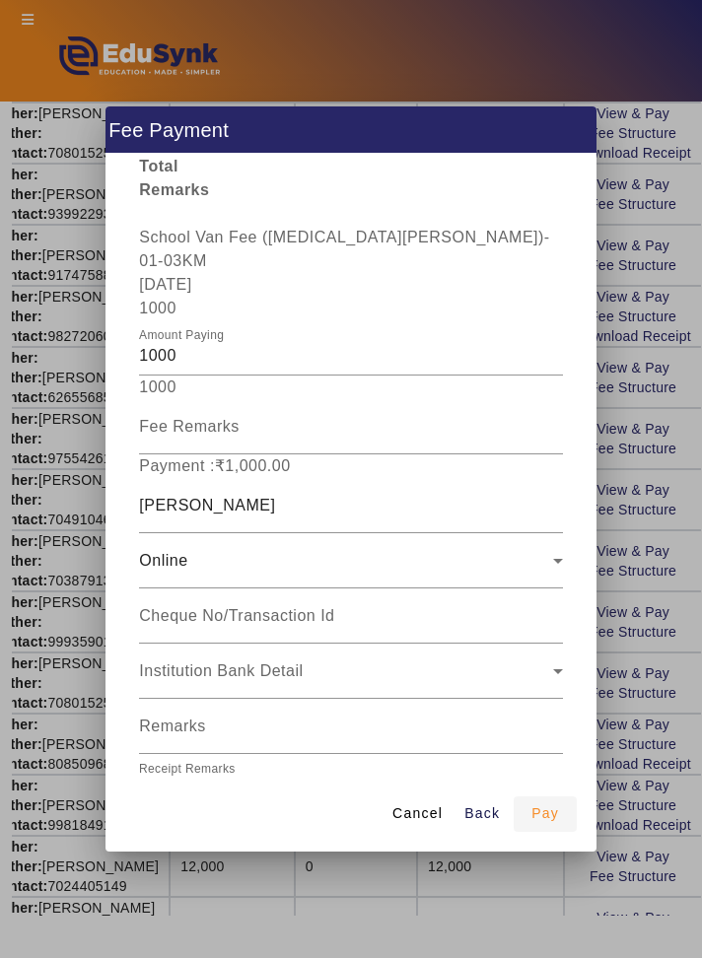
click at [566, 838] on span "button" at bounding box center [544, 813] width 63 height 47
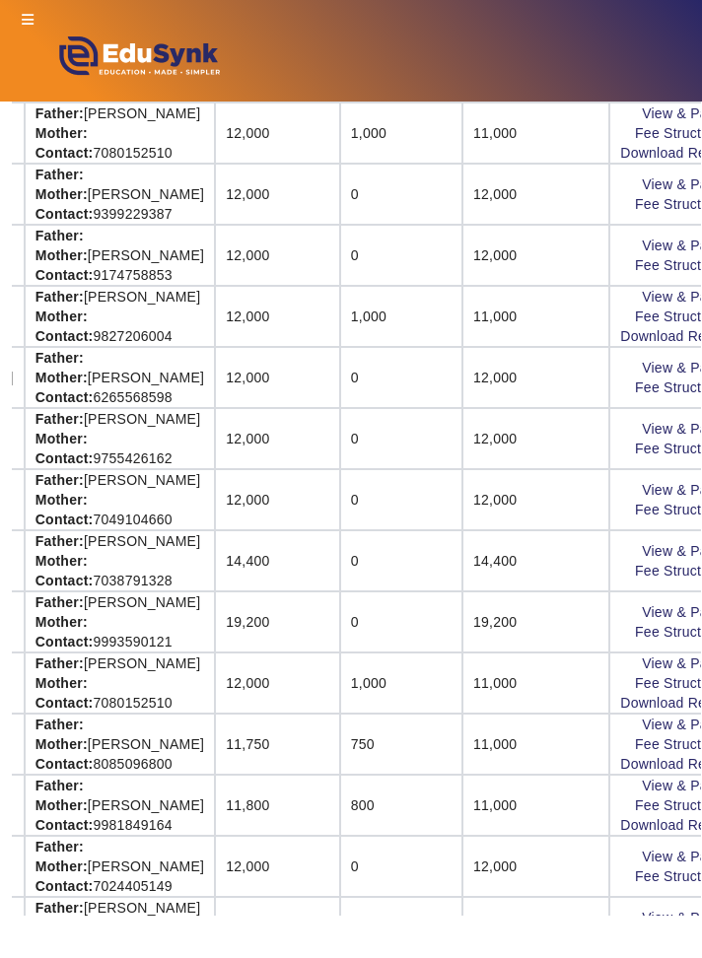
scroll to position [797, 350]
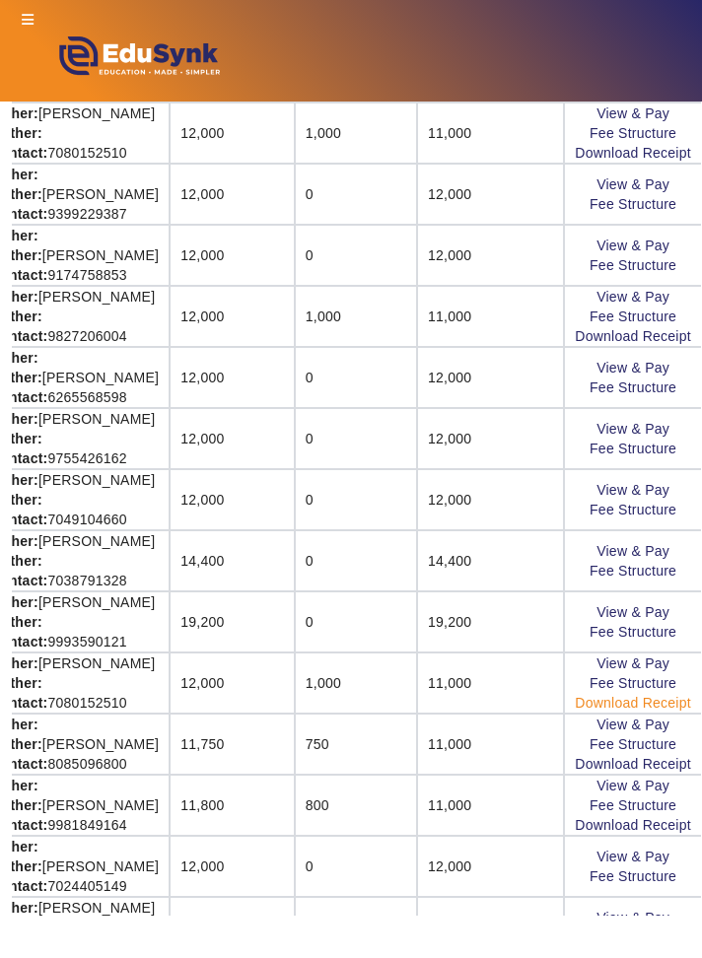
click at [669, 699] on link "Download Receipt" at bounding box center [633, 703] width 116 height 16
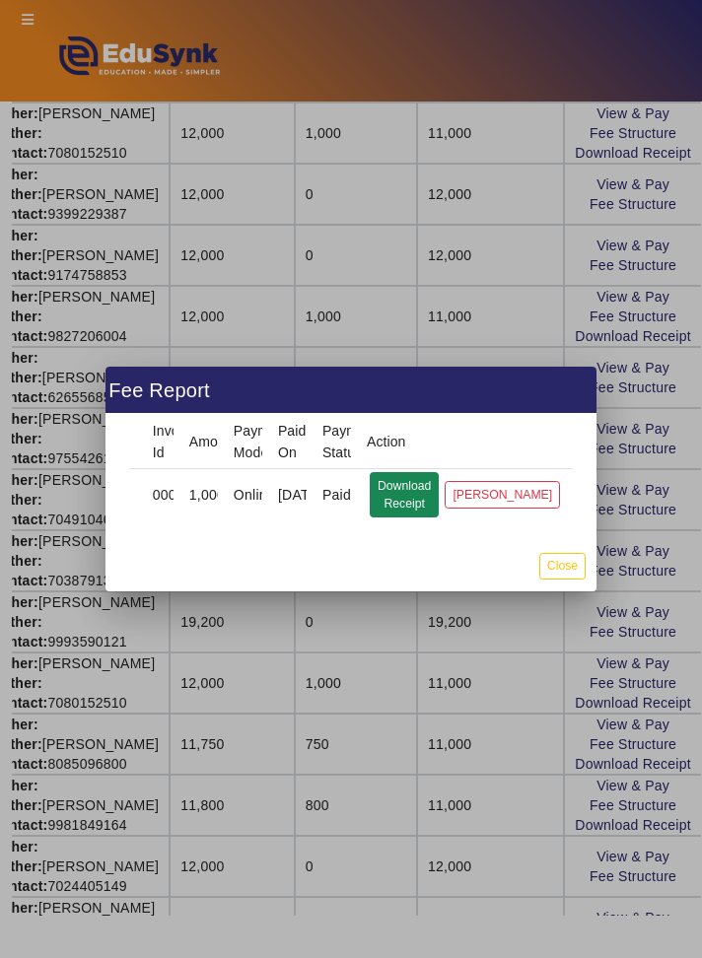
click at [411, 500] on button "Download Receipt" at bounding box center [404, 494] width 69 height 45
click at [577, 563] on button "Close" at bounding box center [562, 566] width 46 height 27
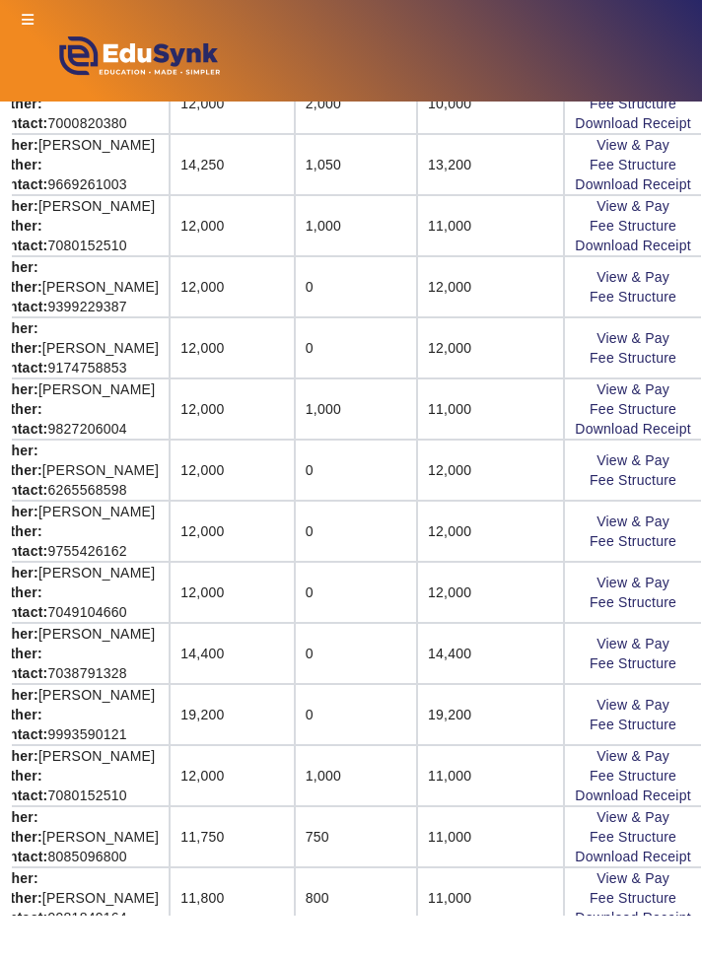
scroll to position [705, 350]
click at [662, 513] on link "View & Pay" at bounding box center [632, 521] width 73 height 16
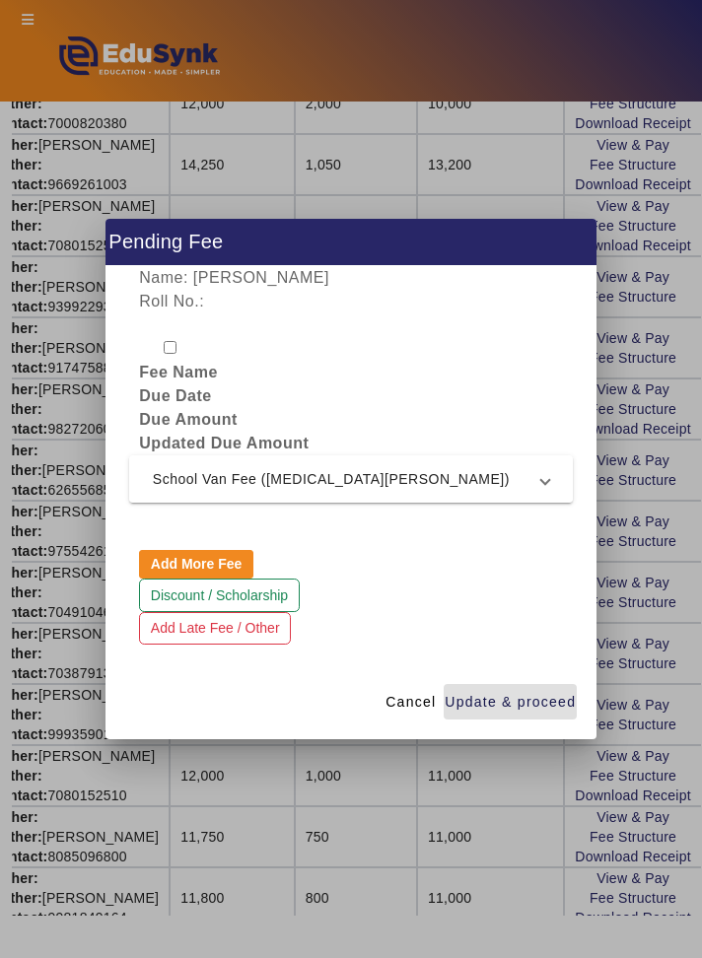
click at [554, 468] on mat-expansion-panel-header "School Van Fee ([MEDICAL_DATA][PERSON_NAME])" at bounding box center [350, 478] width 443 height 47
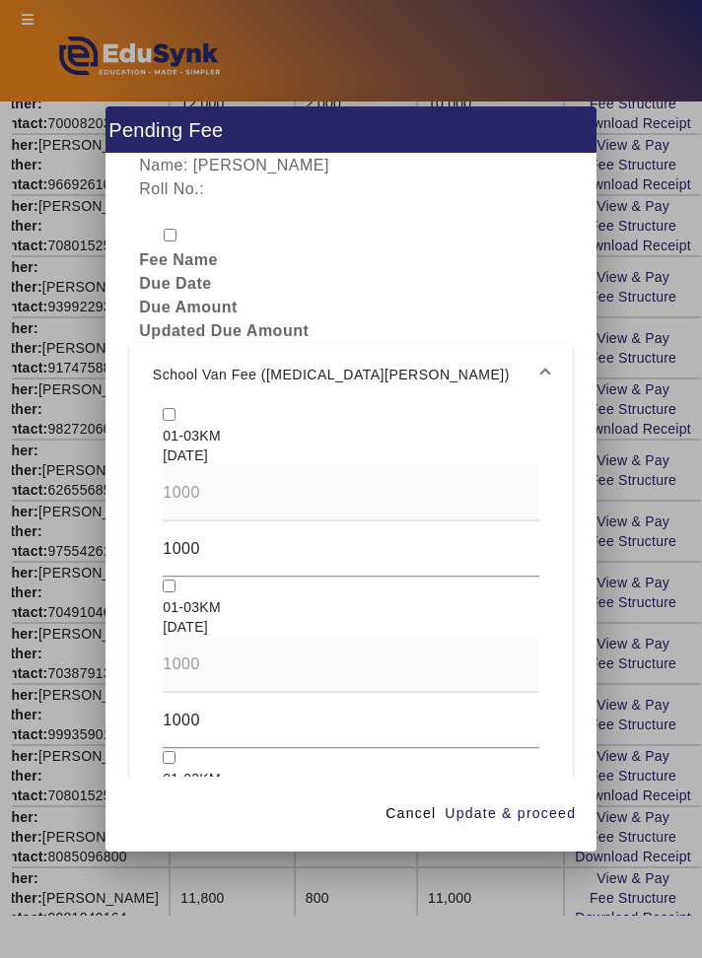
click at [170, 408] on input "checkbox" at bounding box center [169, 414] width 13 height 13
checkbox input "true"
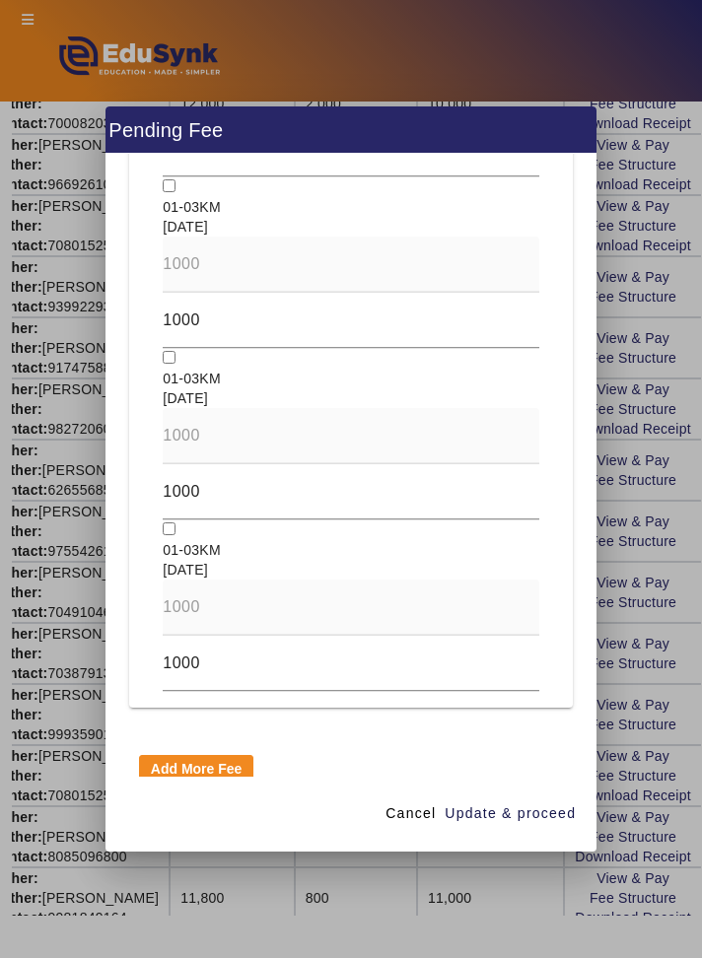
scroll to position [1817, 0]
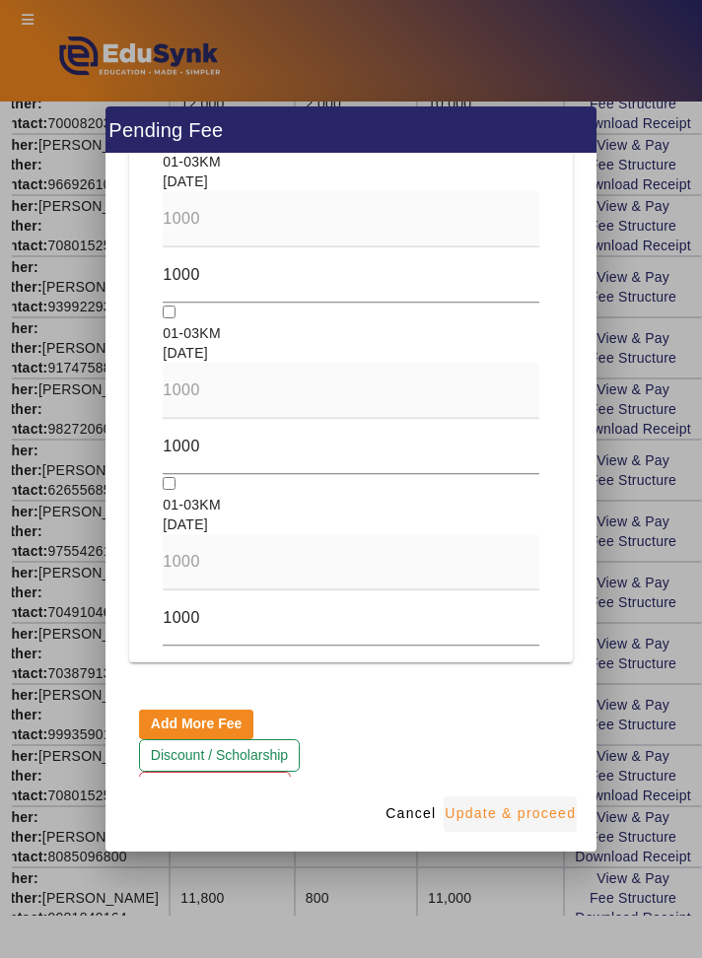
click at [531, 824] on span "Update & proceed" at bounding box center [509, 813] width 131 height 21
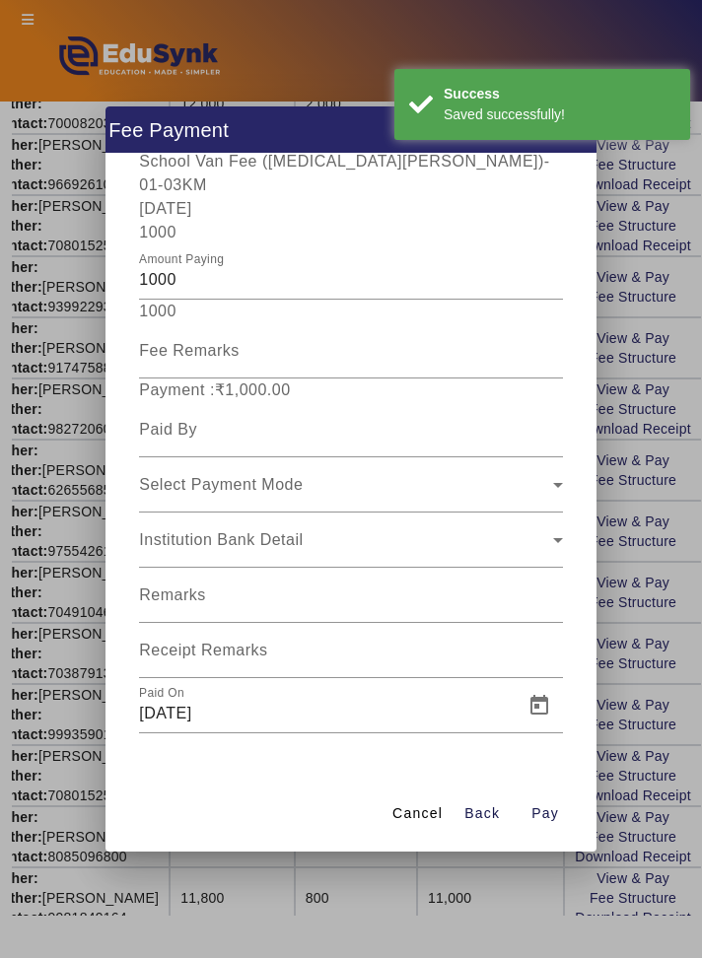
scroll to position [157, 0]
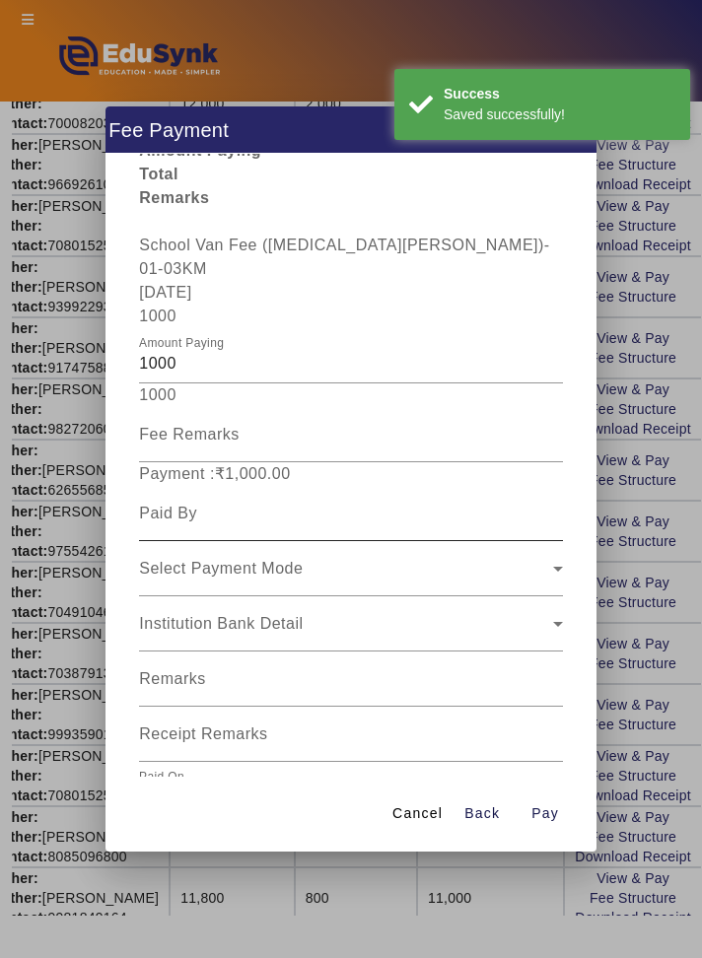
click at [453, 502] on input at bounding box center [350, 514] width 423 height 24
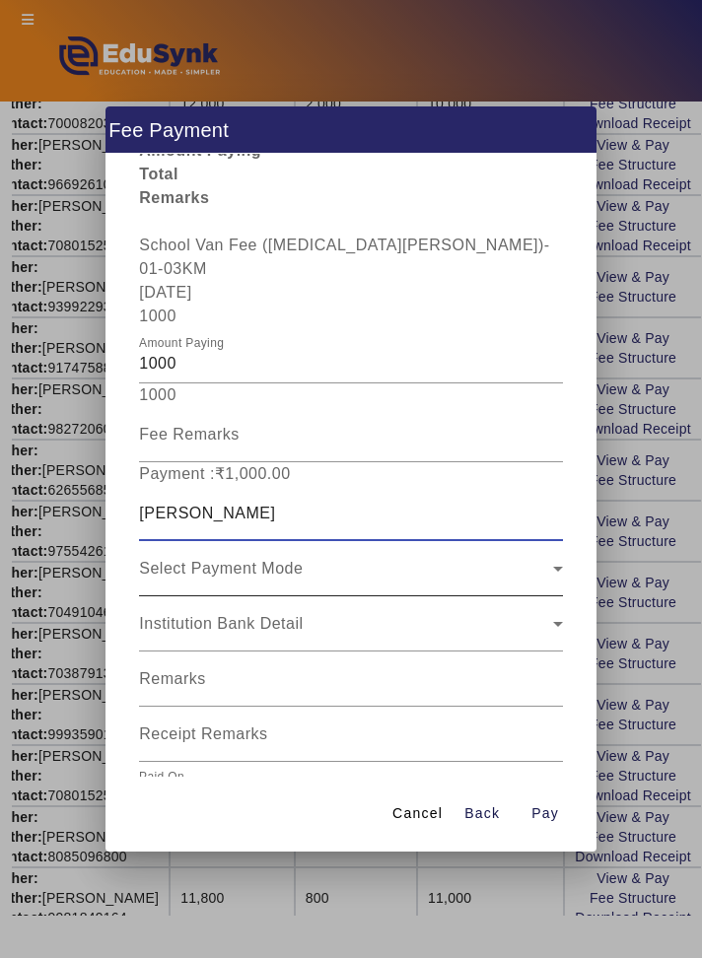
type input "[PERSON_NAME]"
click at [505, 557] on div "Select Payment Mode" at bounding box center [345, 569] width 413 height 24
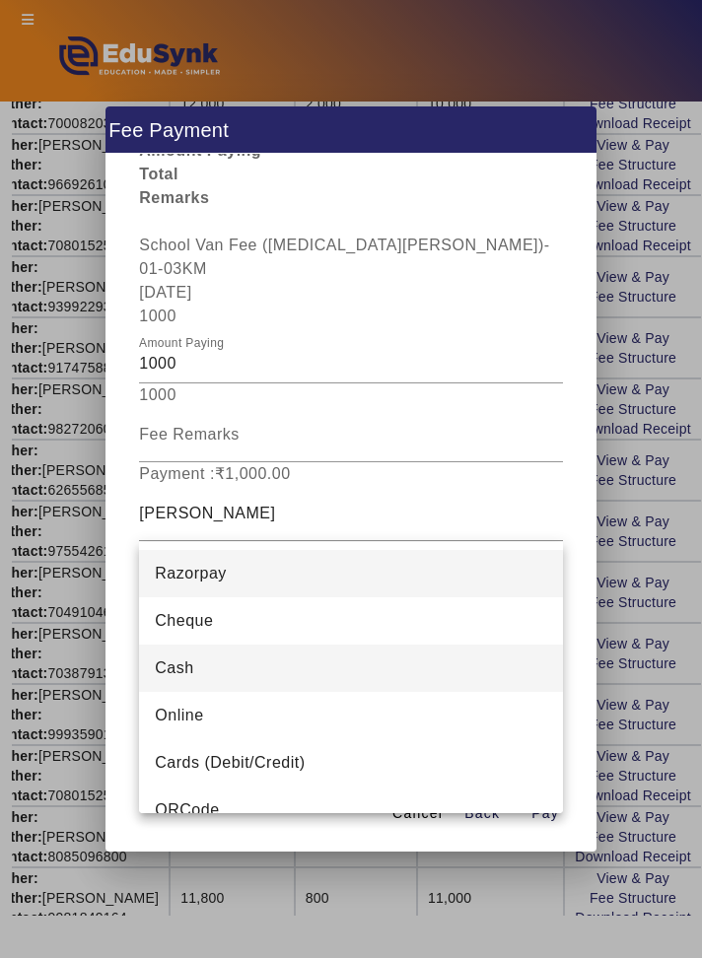
click at [423, 661] on mat-option "Cash" at bounding box center [350, 667] width 423 height 47
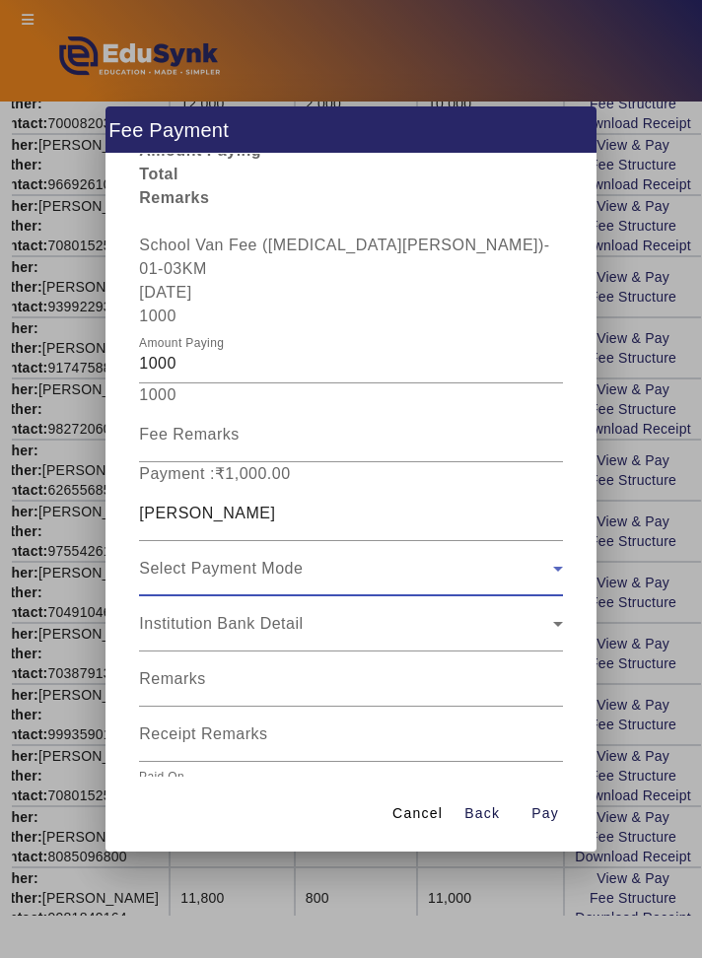
scroll to position [102, 0]
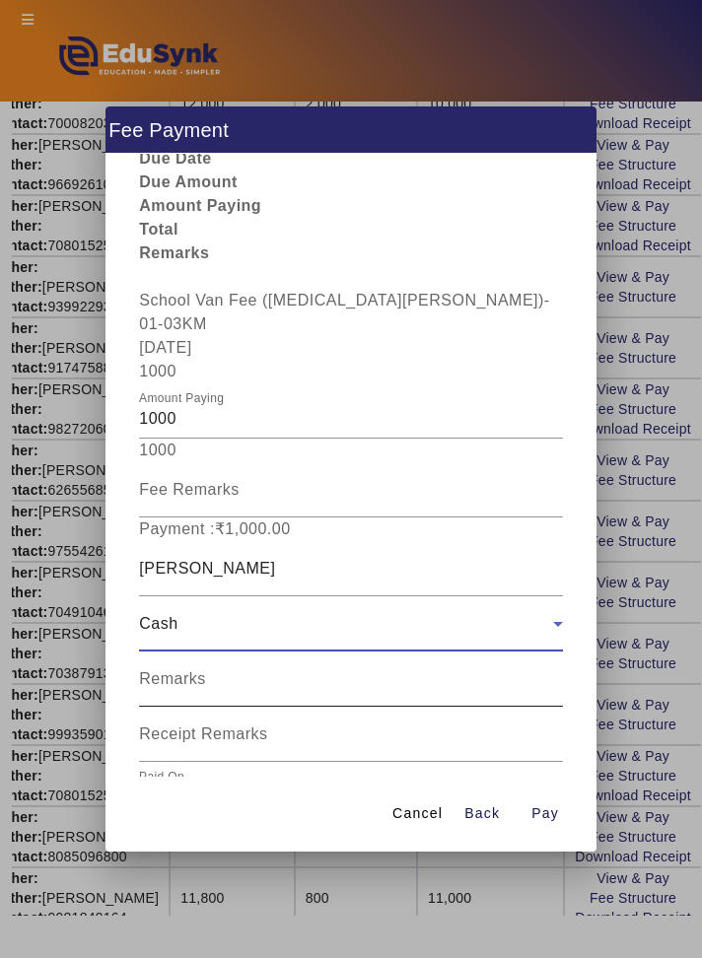
click at [503, 675] on input "Remarks" at bounding box center [350, 687] width 423 height 24
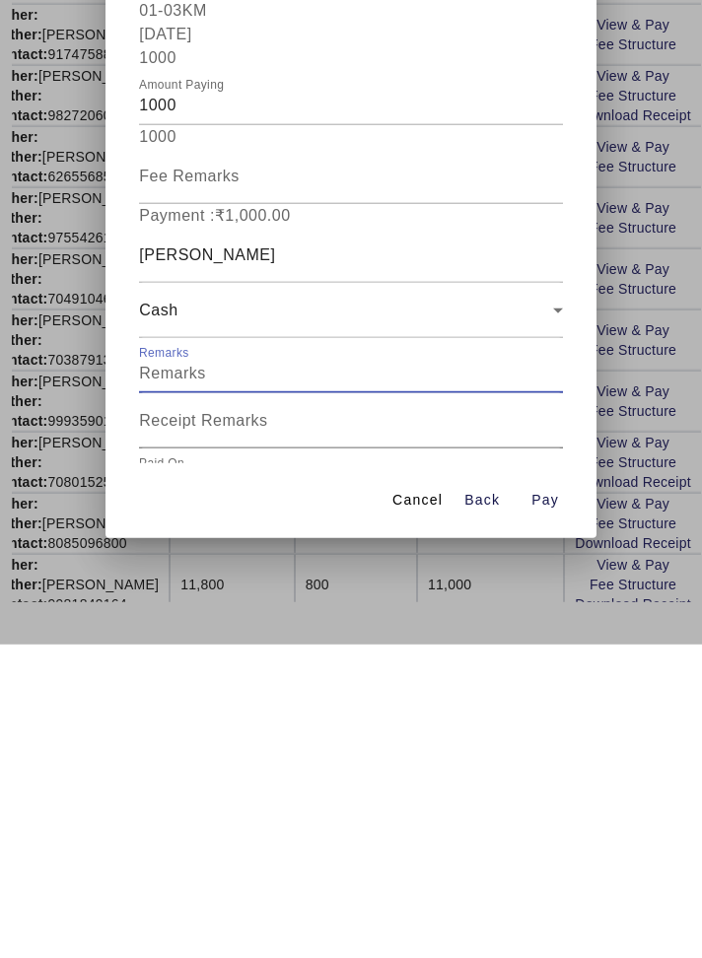
click at [477, 730] on input "Receipt Remarks" at bounding box center [350, 742] width 423 height 24
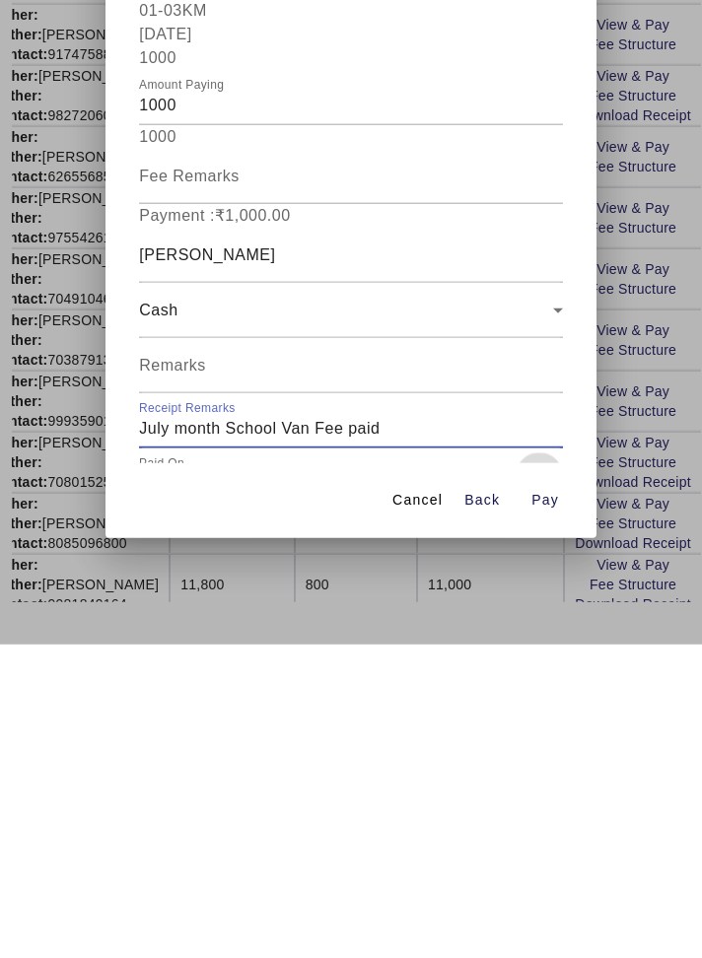
type input "July month School Van Fee paid"
click at [548, 766] on span "Open calendar" at bounding box center [538, 789] width 47 height 47
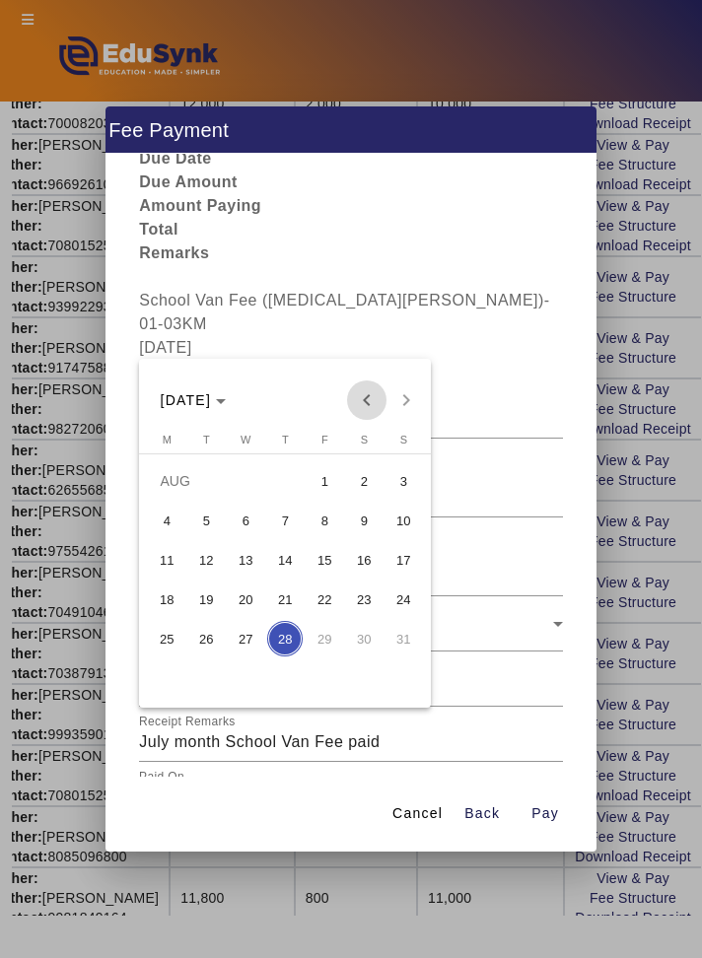
click at [364, 400] on span "Previous month" at bounding box center [366, 399] width 39 height 39
click at [366, 596] on span "19" at bounding box center [363, 598] width 35 height 35
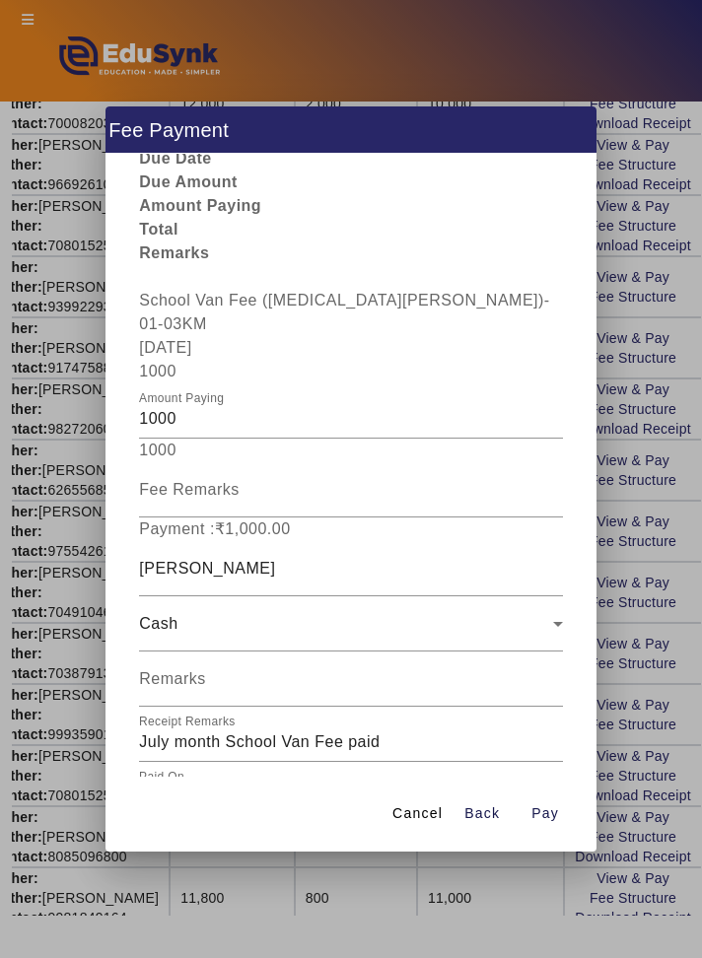
type input "[DATE]"
click at [560, 838] on span "button" at bounding box center [544, 813] width 63 height 47
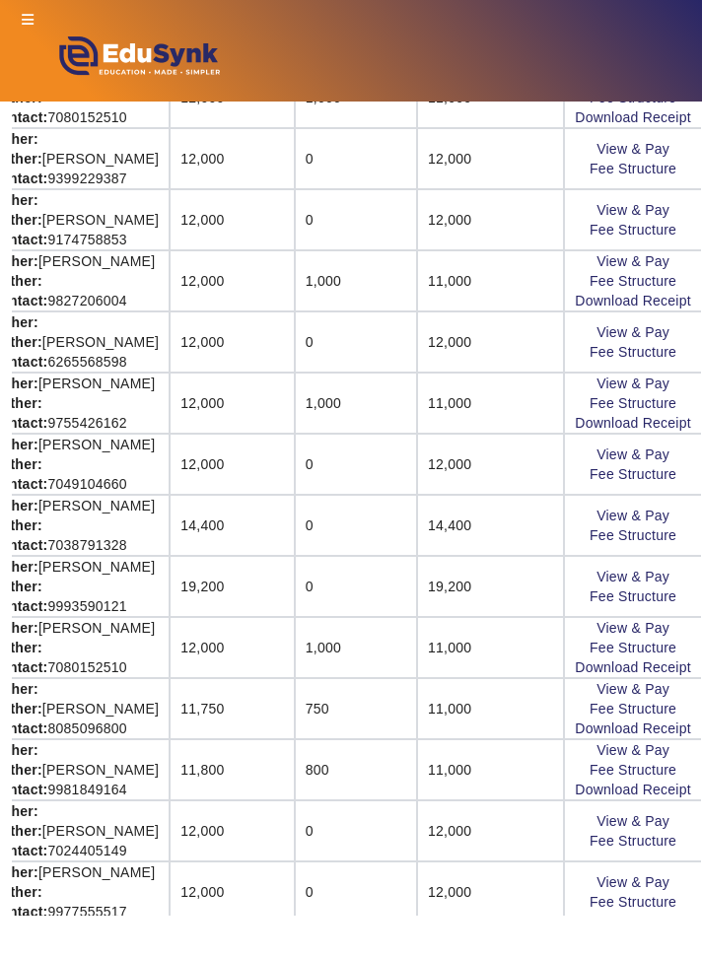
scroll to position [836, 350]
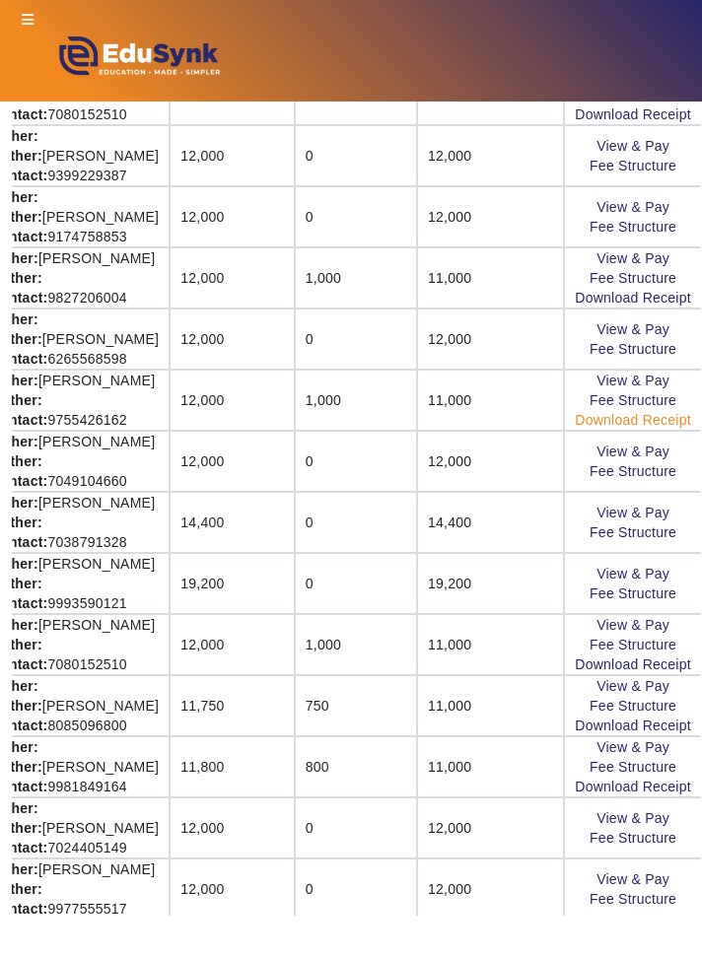
click at [680, 418] on link "Download Receipt" at bounding box center [633, 420] width 116 height 16
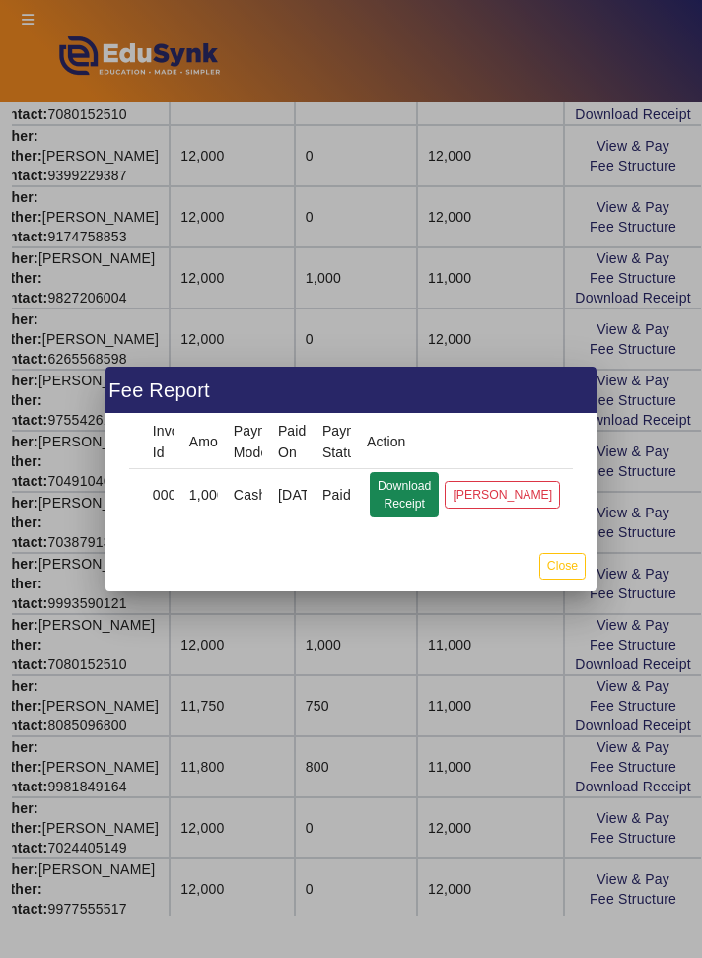
click at [409, 502] on button "Download Receipt" at bounding box center [404, 494] width 69 height 45
click at [576, 576] on button "Close" at bounding box center [562, 566] width 46 height 27
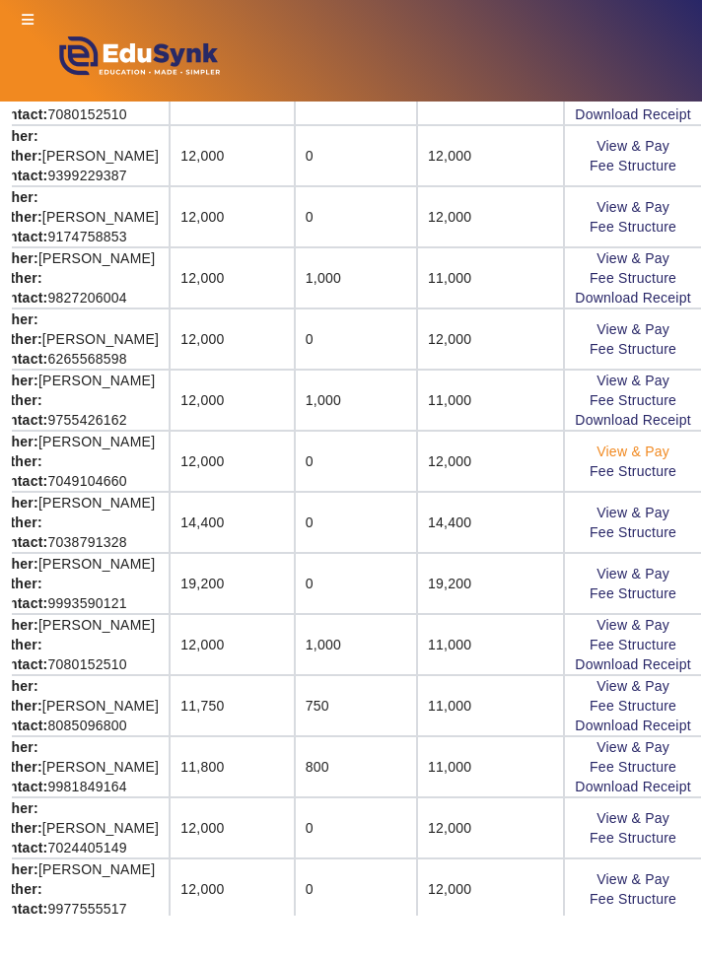
click at [650, 449] on link "View & Pay" at bounding box center [632, 451] width 73 height 16
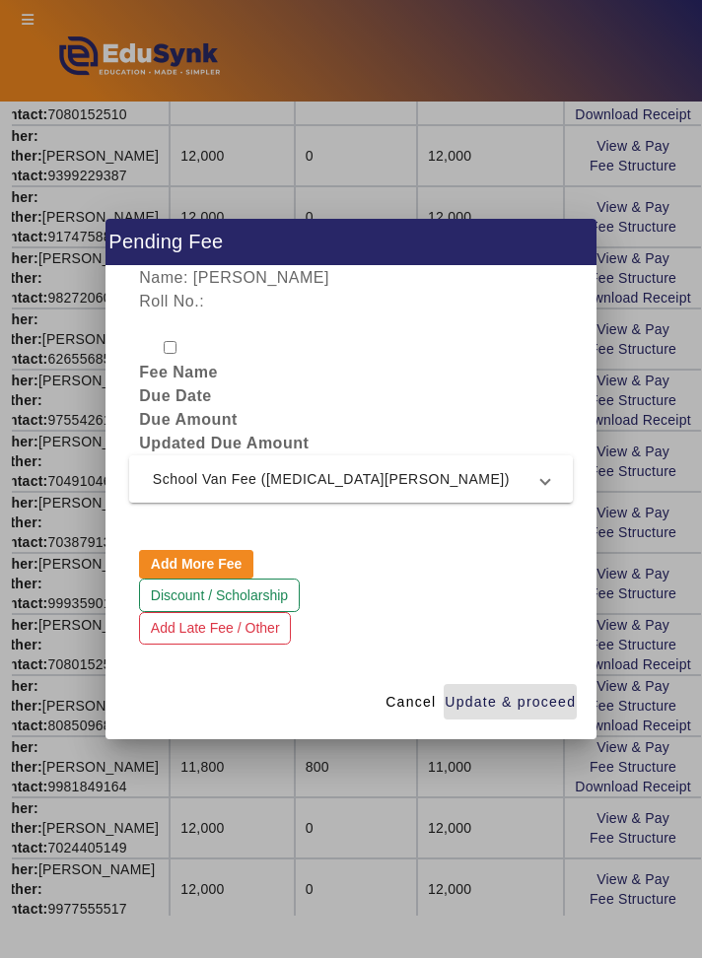
click at [526, 488] on span "School Van Fee ([MEDICAL_DATA][PERSON_NAME])" at bounding box center [347, 479] width 388 height 24
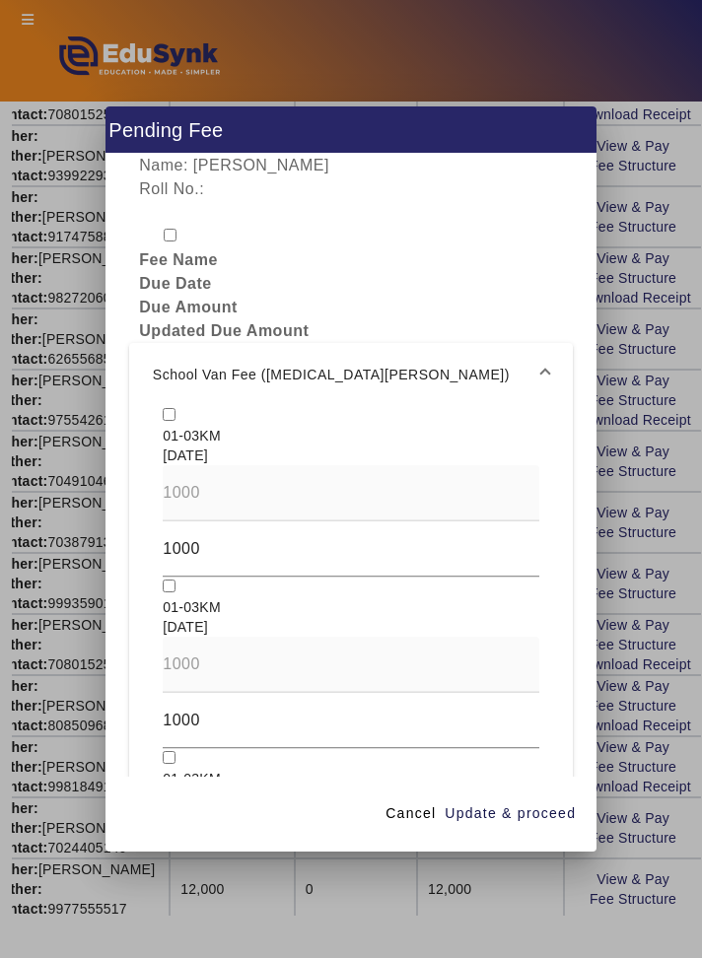
click at [170, 408] on input "checkbox" at bounding box center [169, 414] width 13 height 13
checkbox input "true"
click at [171, 579] on input "checkbox" at bounding box center [169, 585] width 13 height 13
checkbox input "true"
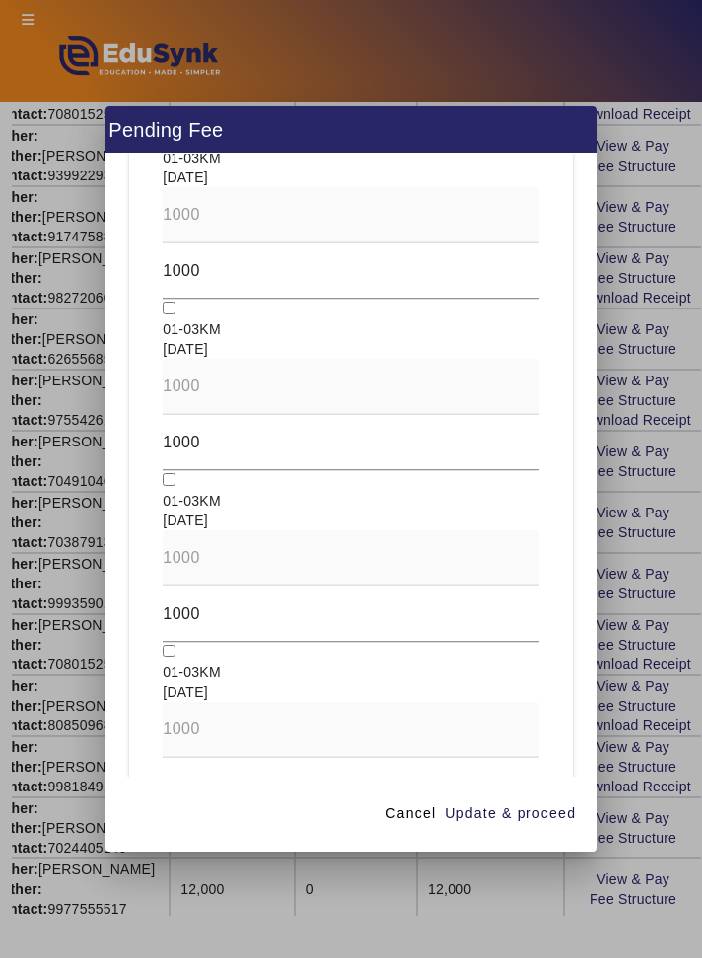
scroll to position [1817, 0]
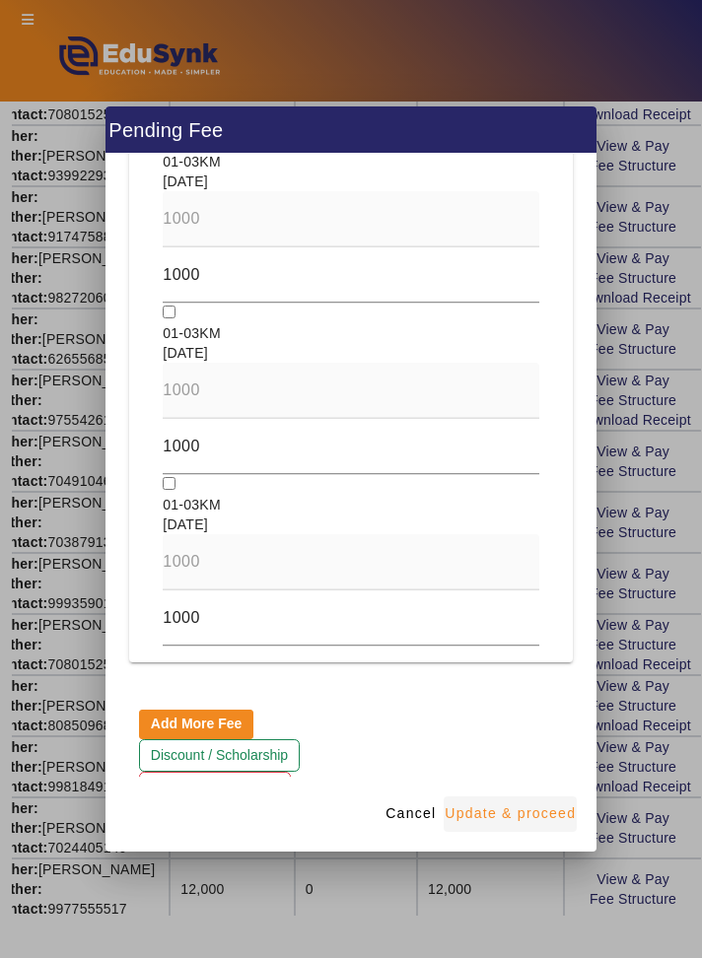
click at [544, 824] on span "Update & proceed" at bounding box center [509, 813] width 131 height 21
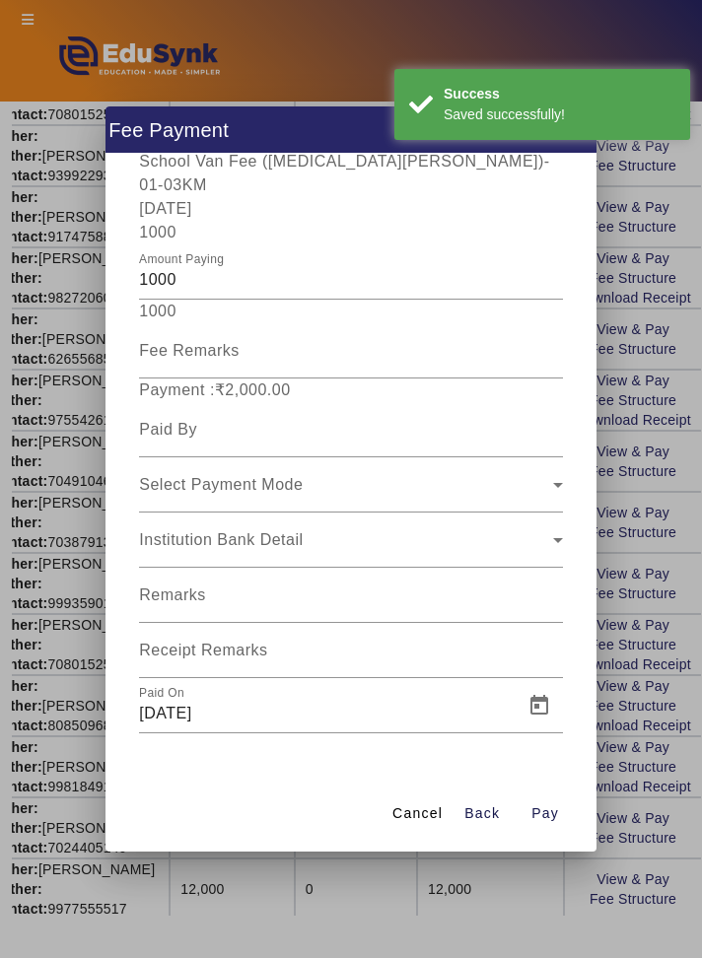
scroll to position [362, 0]
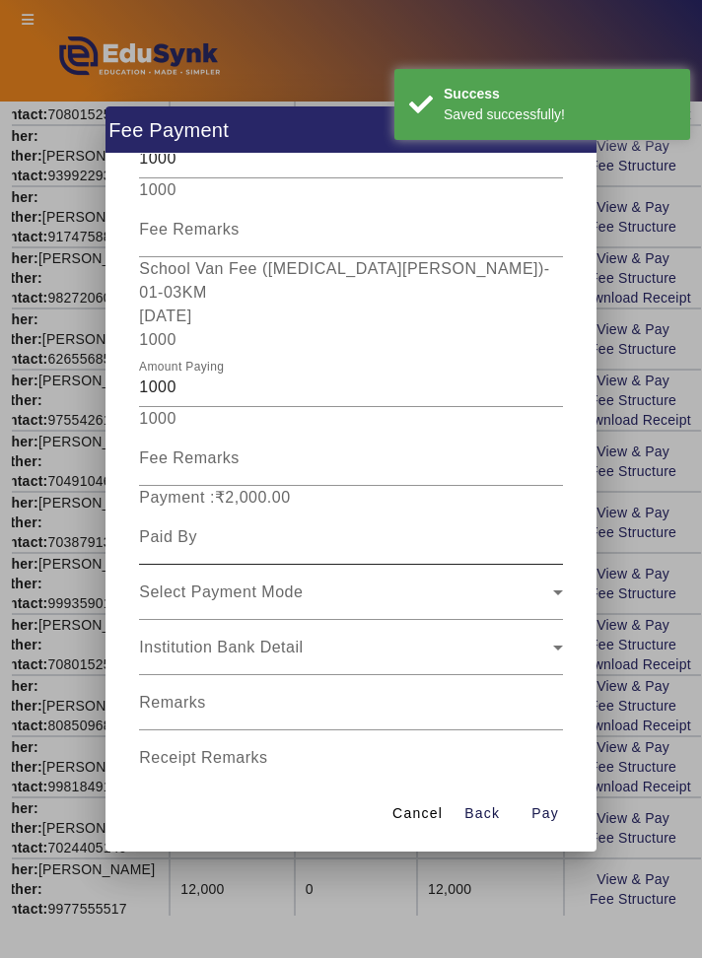
click at [387, 525] on input at bounding box center [350, 537] width 423 height 24
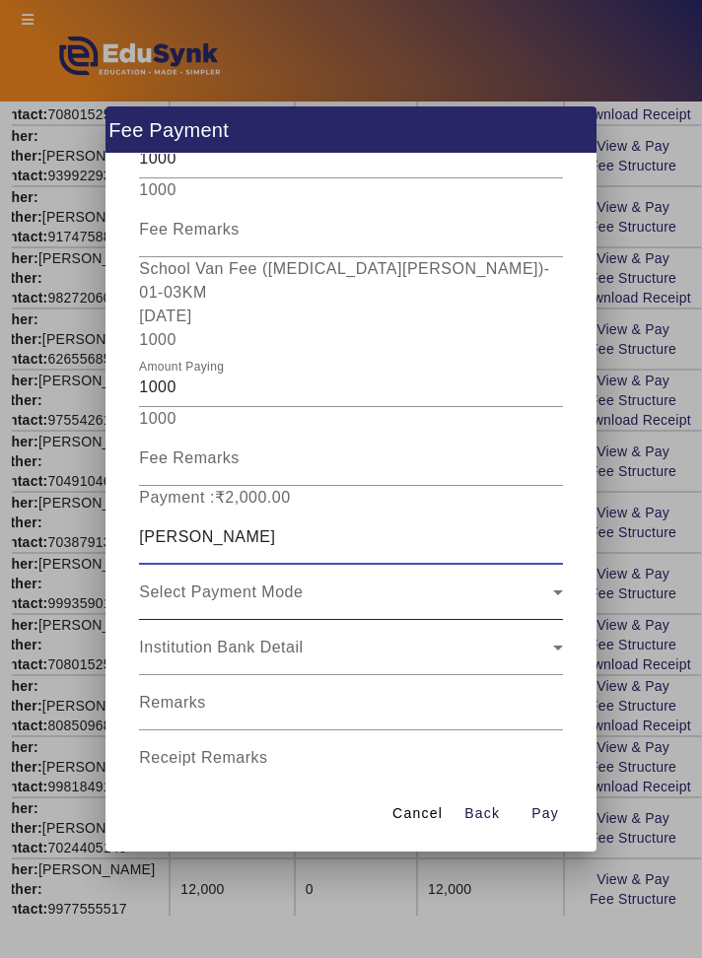
type input "[PERSON_NAME]"
click at [517, 580] on div "Select Payment Mode" at bounding box center [345, 592] width 413 height 24
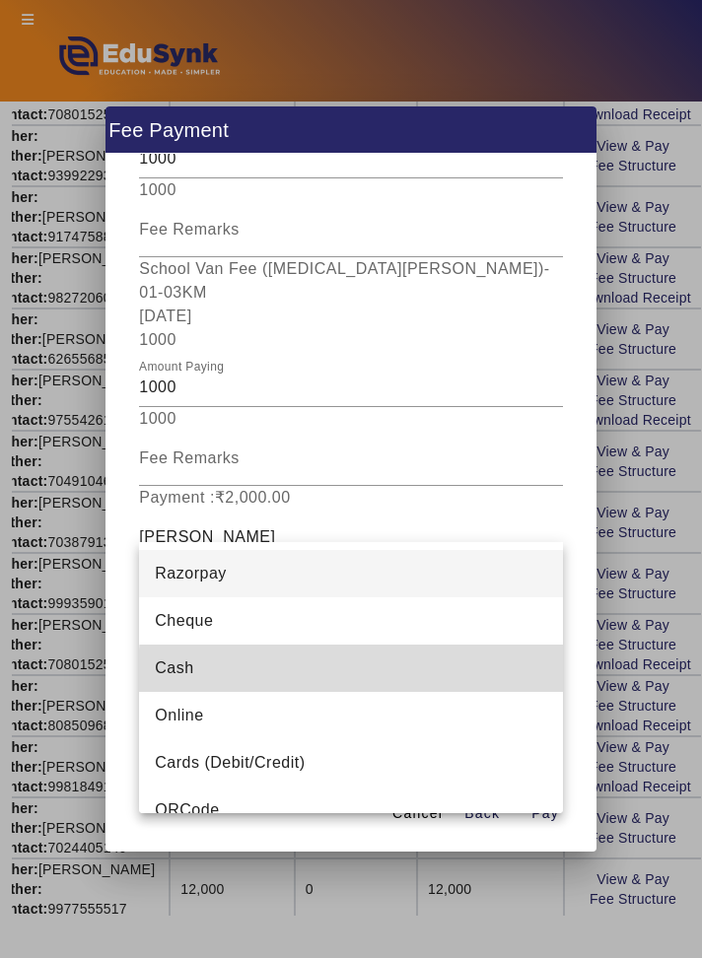
click at [390, 672] on mat-option "Cash" at bounding box center [350, 667] width 423 height 47
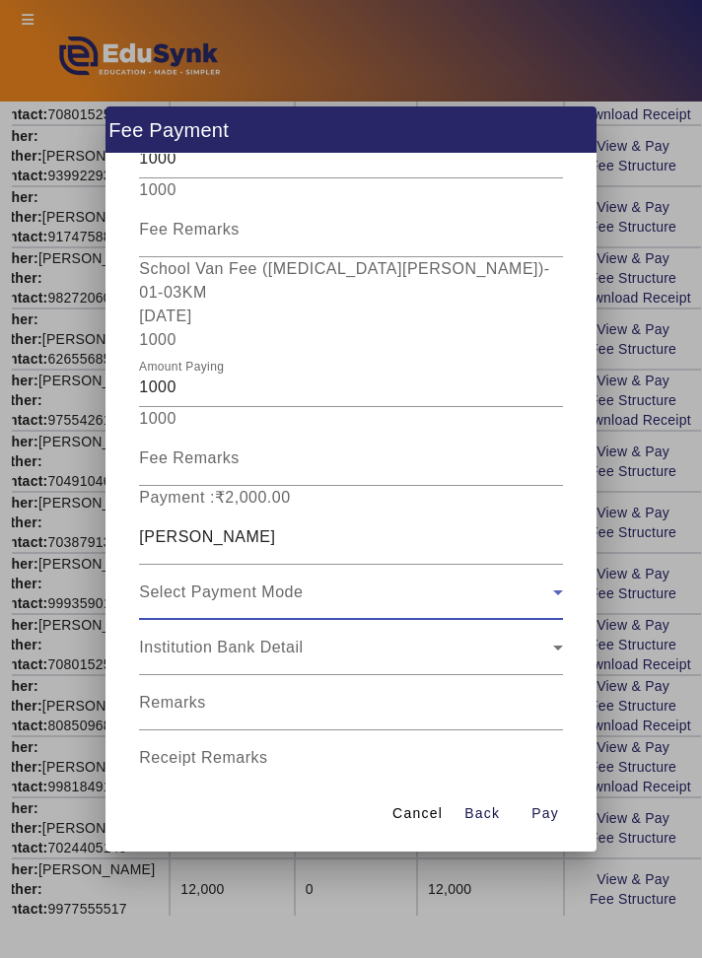
scroll to position [306, 0]
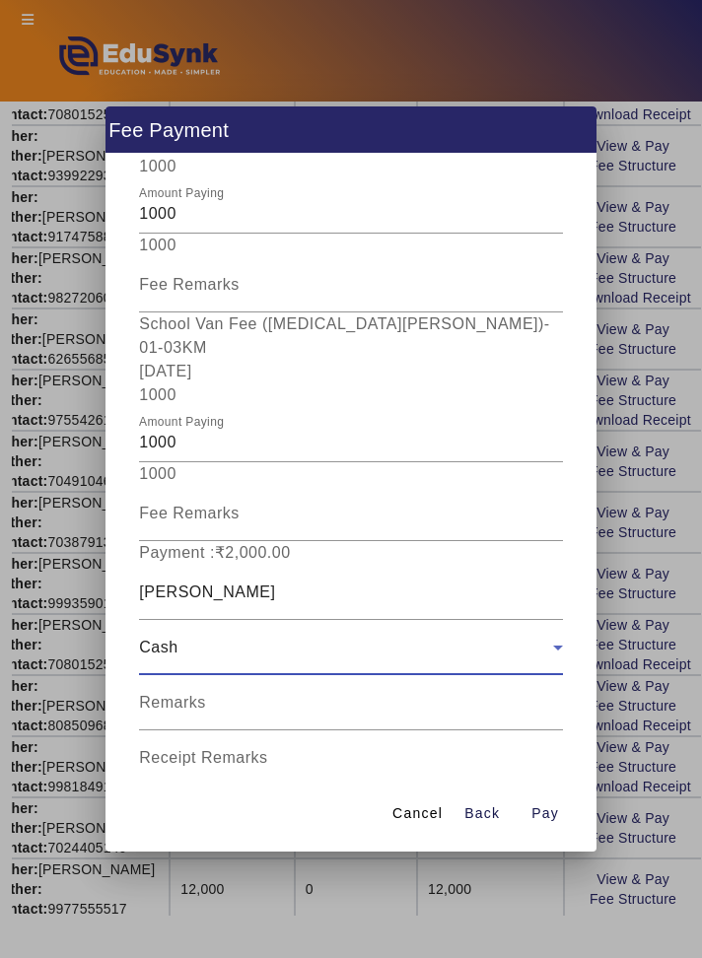
click at [436, 754] on input "Receipt Remarks" at bounding box center [350, 766] width 423 height 24
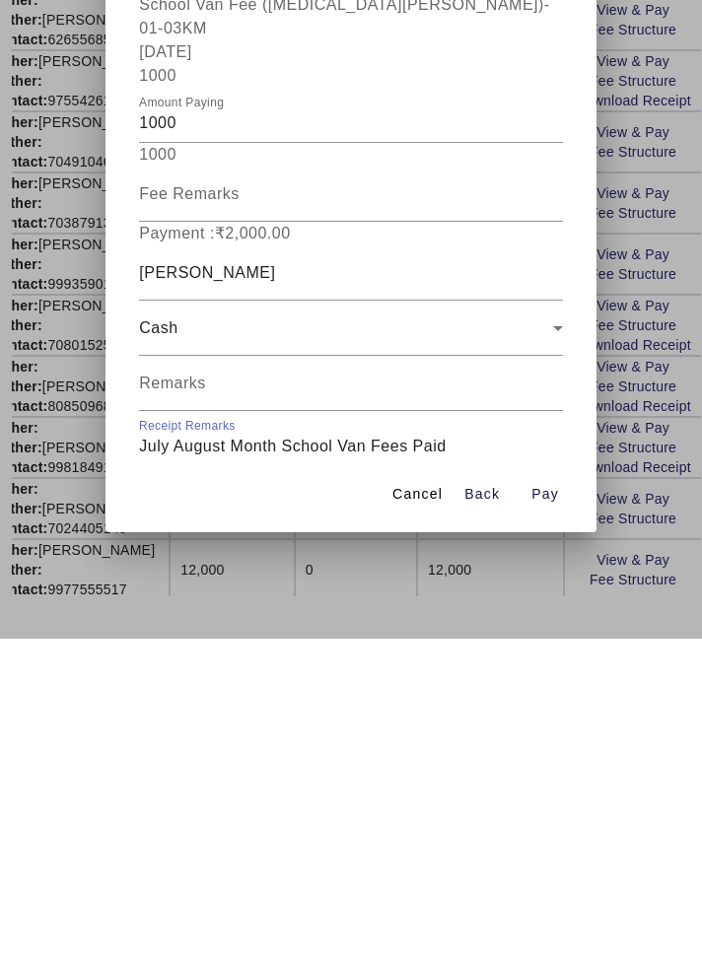
type input "July August Month School Van Fees Paid"
click at [537, 789] on span "Open calendar" at bounding box center [538, 812] width 47 height 47
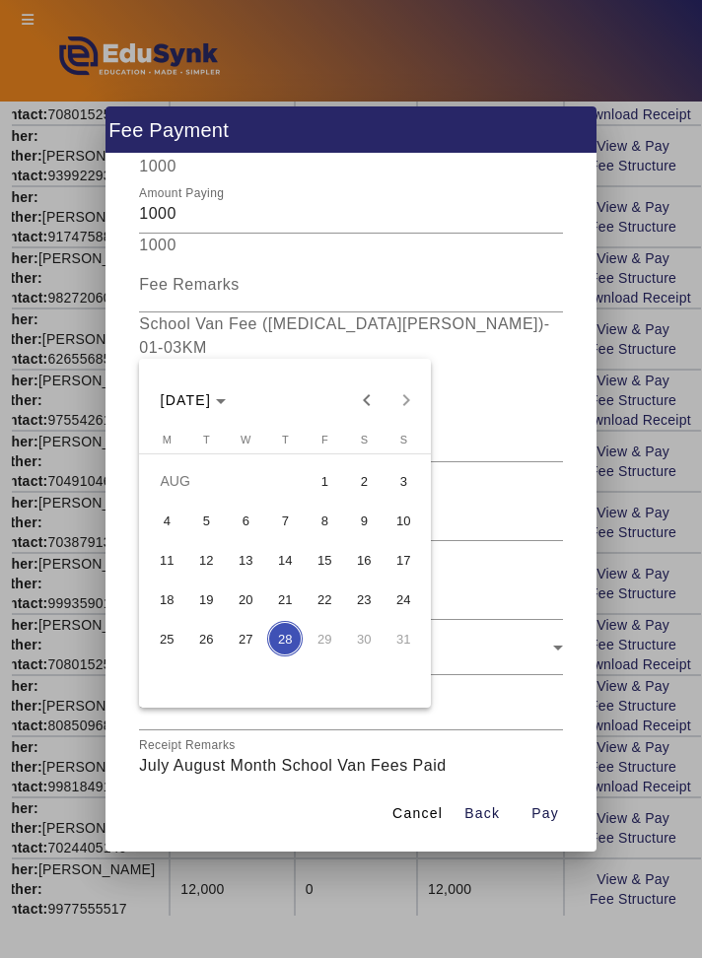
click at [217, 634] on span "26" at bounding box center [205, 638] width 35 height 35
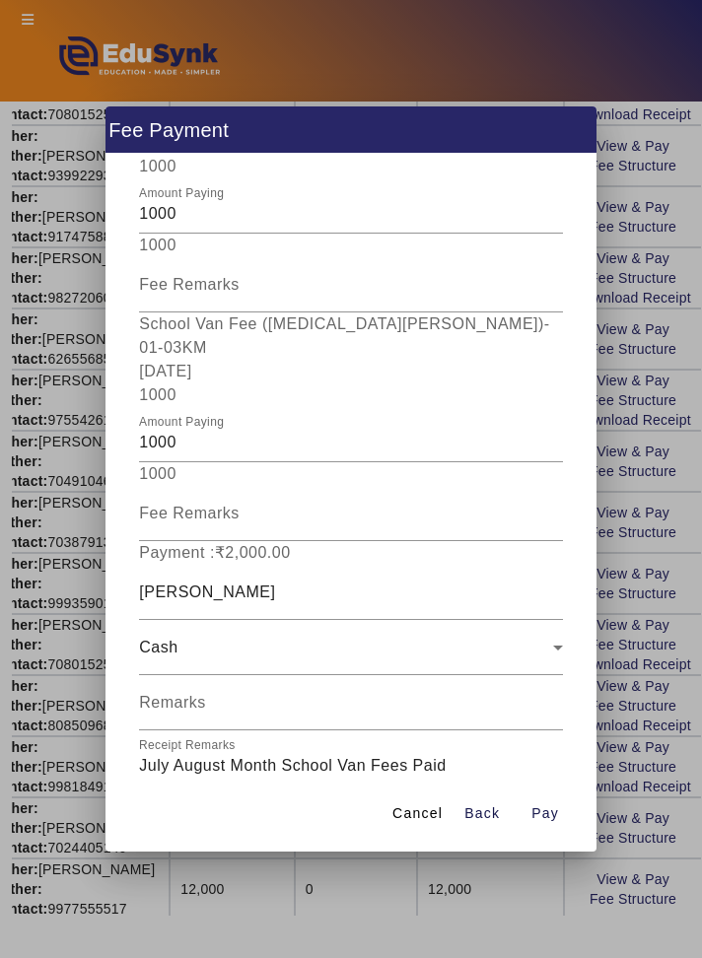
type input "[DATE]"
click at [557, 824] on span "Pay" at bounding box center [545, 813] width 28 height 21
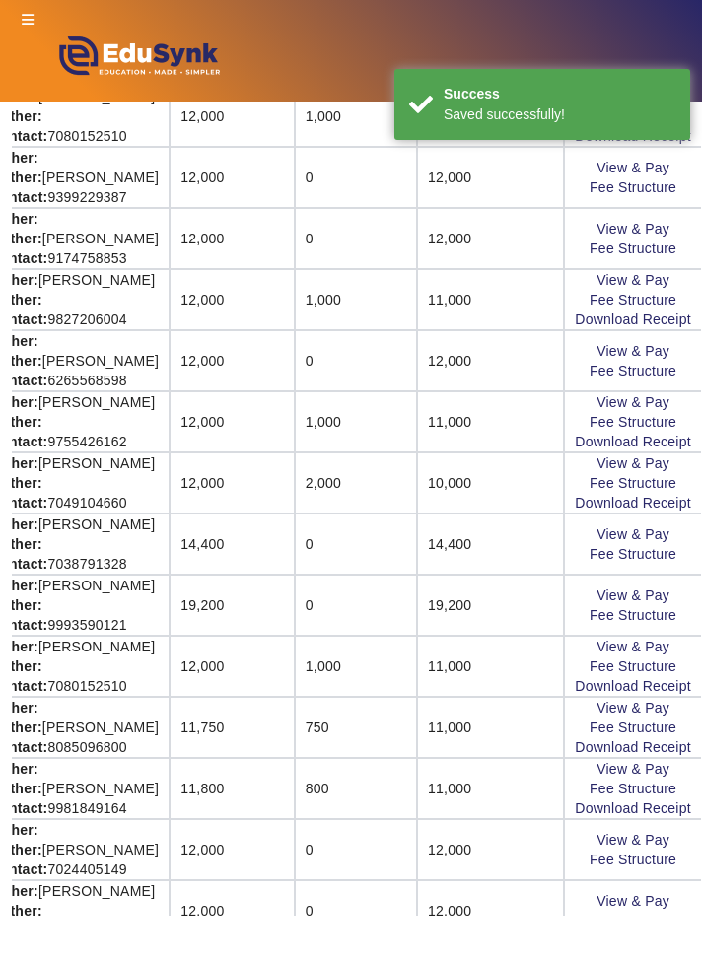
scroll to position [813, 350]
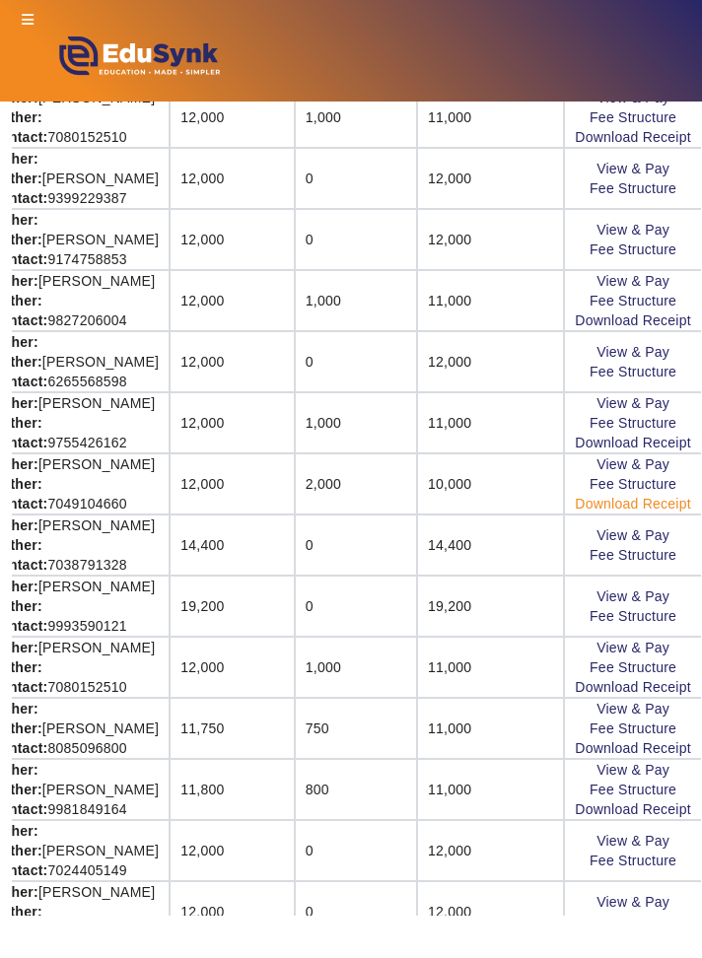
click at [658, 502] on link "Download Receipt" at bounding box center [633, 504] width 116 height 16
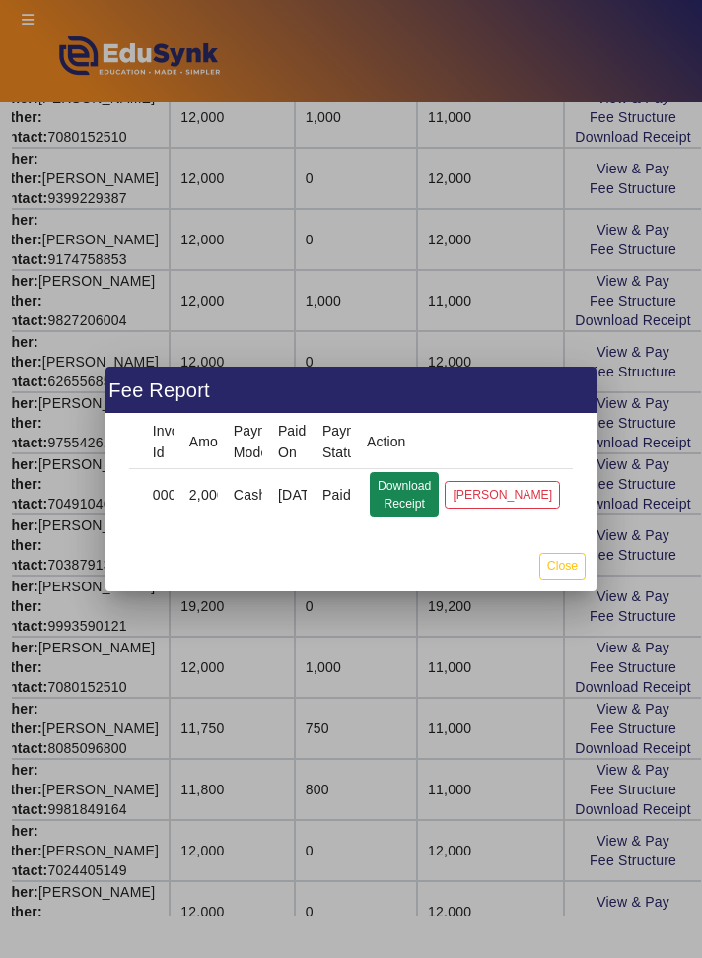
click at [432, 488] on button "Download Receipt" at bounding box center [404, 494] width 69 height 45
click at [573, 575] on button "Close" at bounding box center [562, 566] width 46 height 27
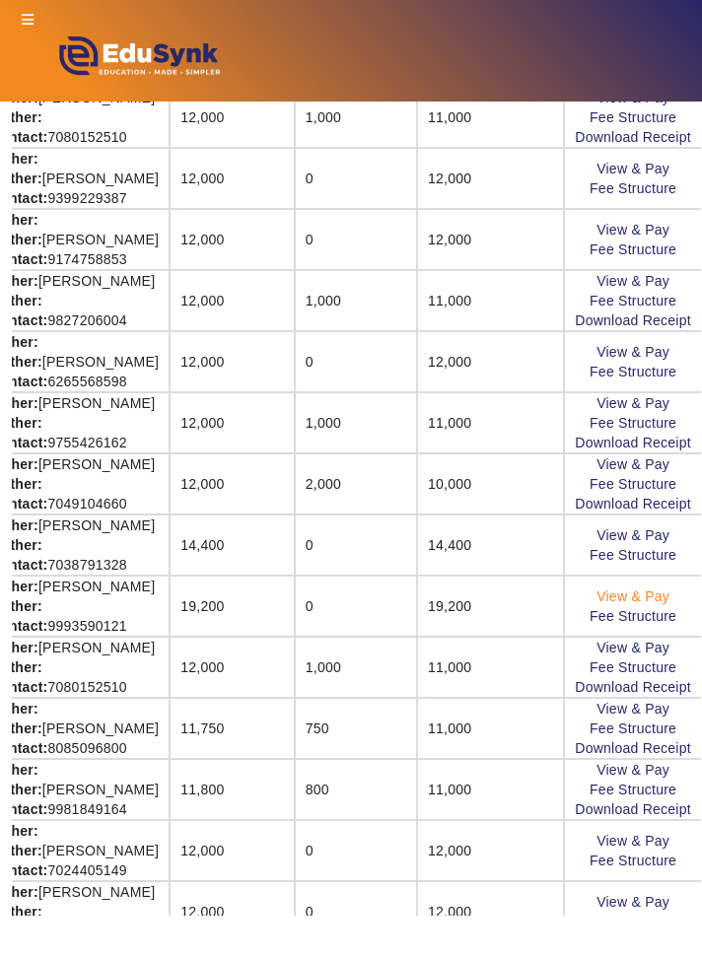
click at [655, 597] on link "View & Pay" at bounding box center [632, 596] width 73 height 16
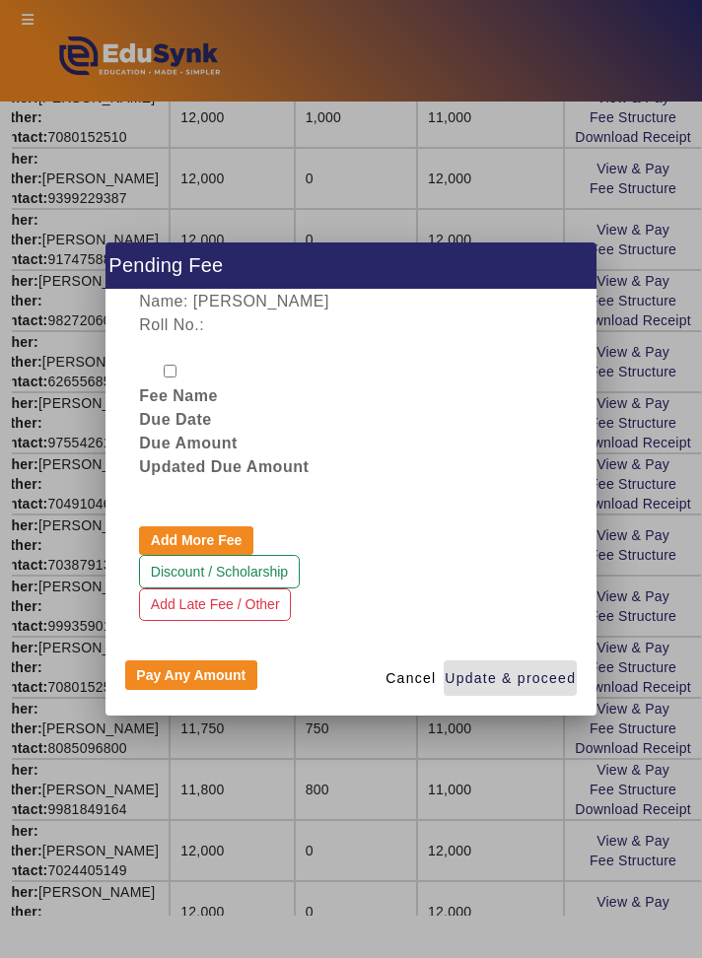
click at [678, 576] on div at bounding box center [351, 479] width 702 height 958
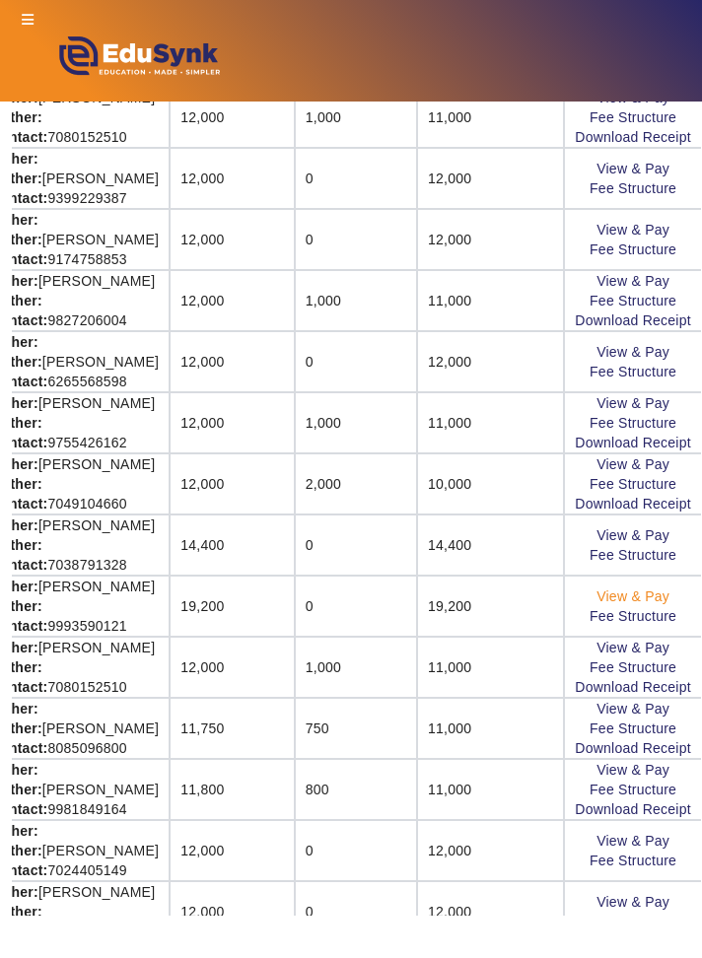
click at [655, 596] on link "View & Pay" at bounding box center [632, 596] width 73 height 16
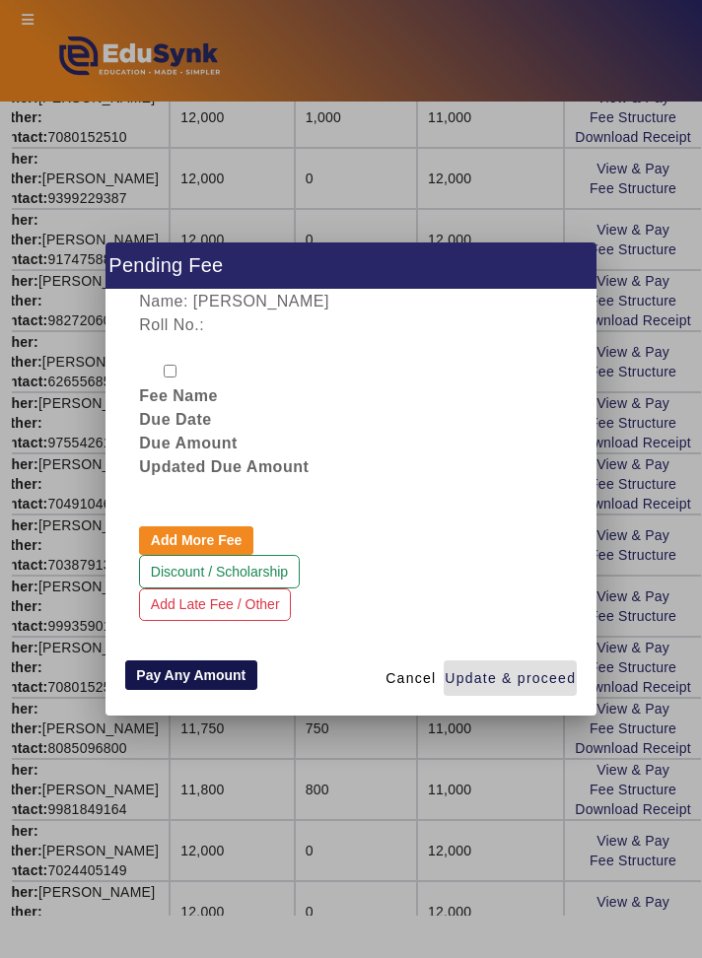
click at [205, 678] on button "Pay Any Amount" at bounding box center [191, 675] width 132 height 30
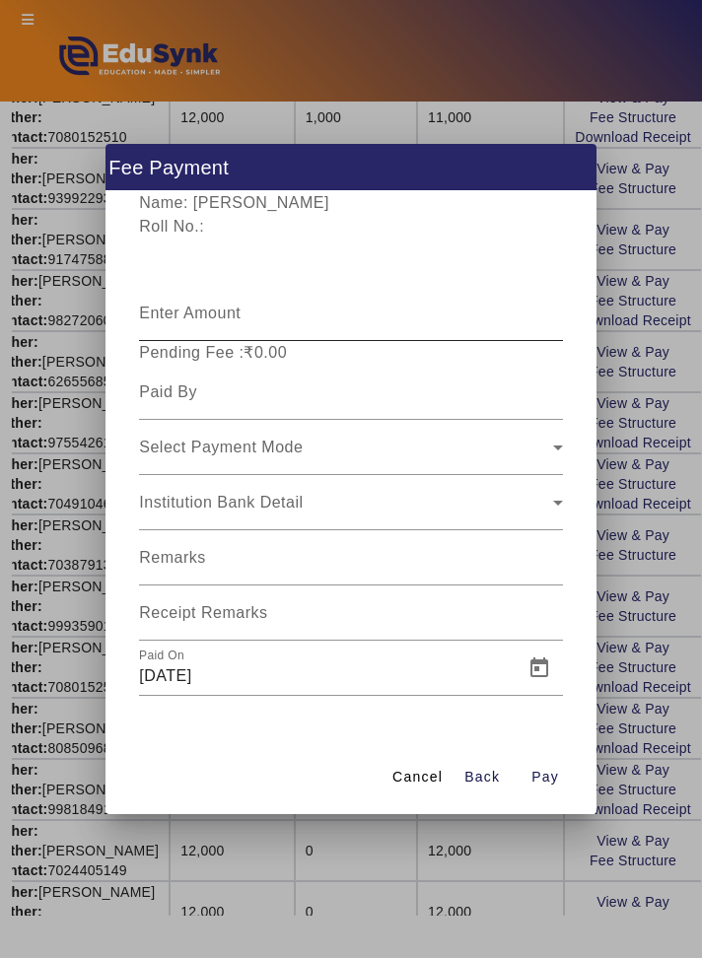
click at [506, 316] on input "Enter Amount" at bounding box center [350, 321] width 423 height 24
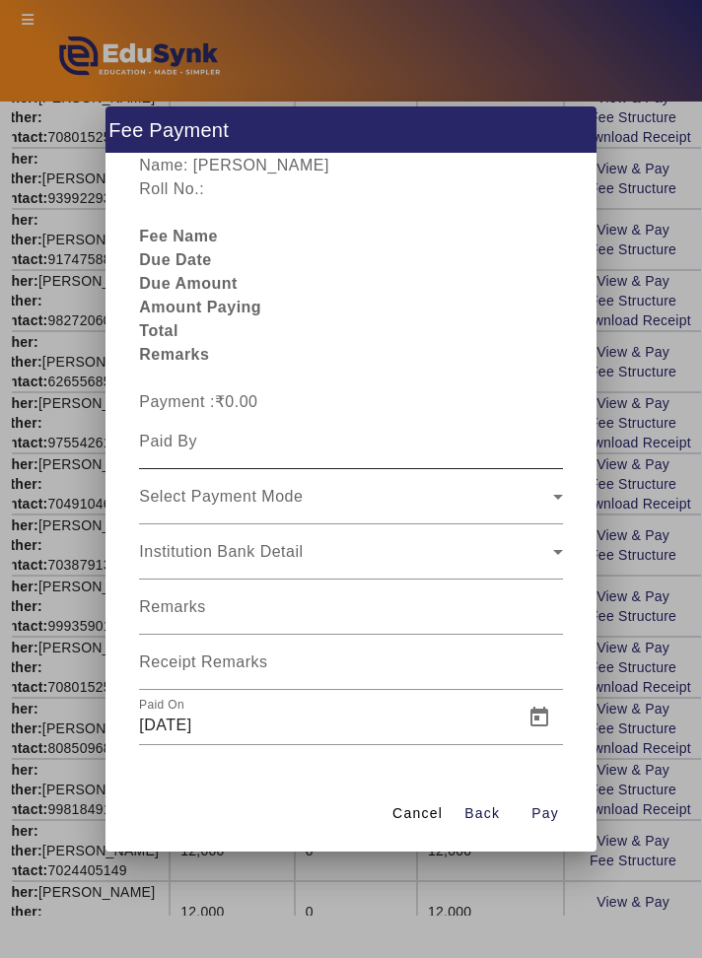
click at [563, 446] on div at bounding box center [563, 446] width 0 height 0
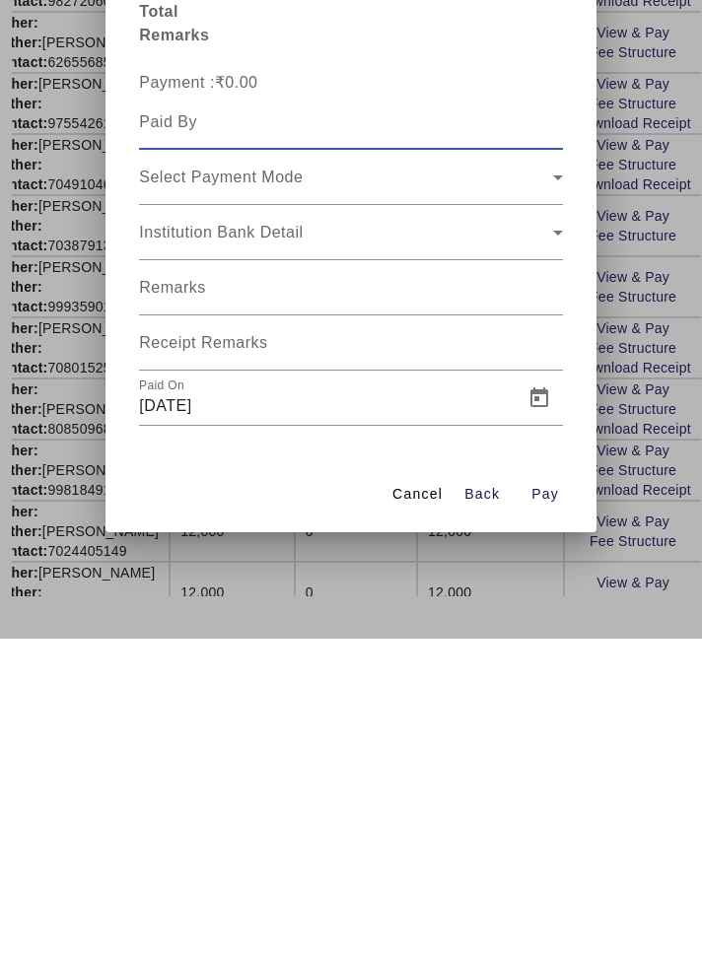
click at [571, 957] on div at bounding box center [351, 479] width 702 height 958
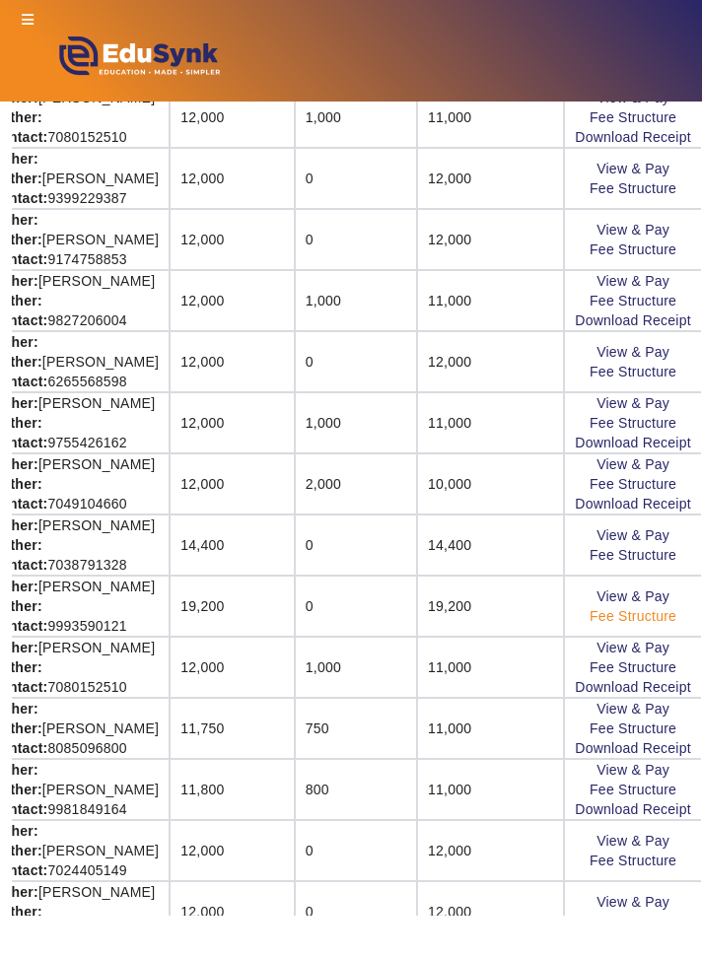
click at [662, 613] on link "Fee Structure" at bounding box center [632, 616] width 87 height 16
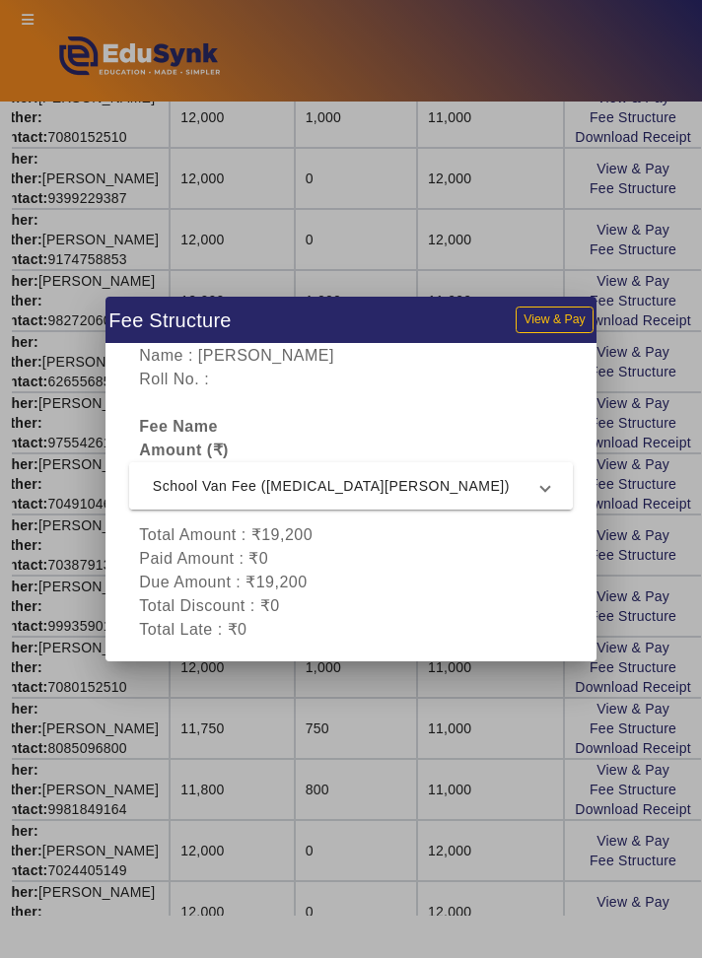
click at [552, 509] on mat-expansion-panel-header "School Van Fee ([MEDICAL_DATA][PERSON_NAME])" at bounding box center [350, 485] width 443 height 47
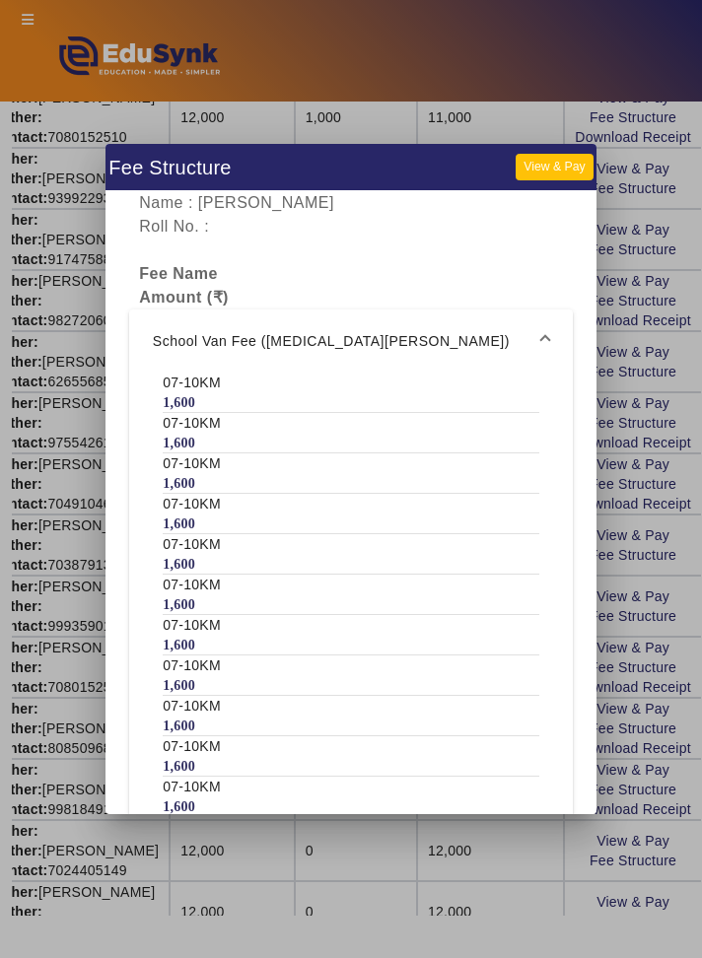
click at [574, 180] on button "View & Pay" at bounding box center [553, 167] width 77 height 27
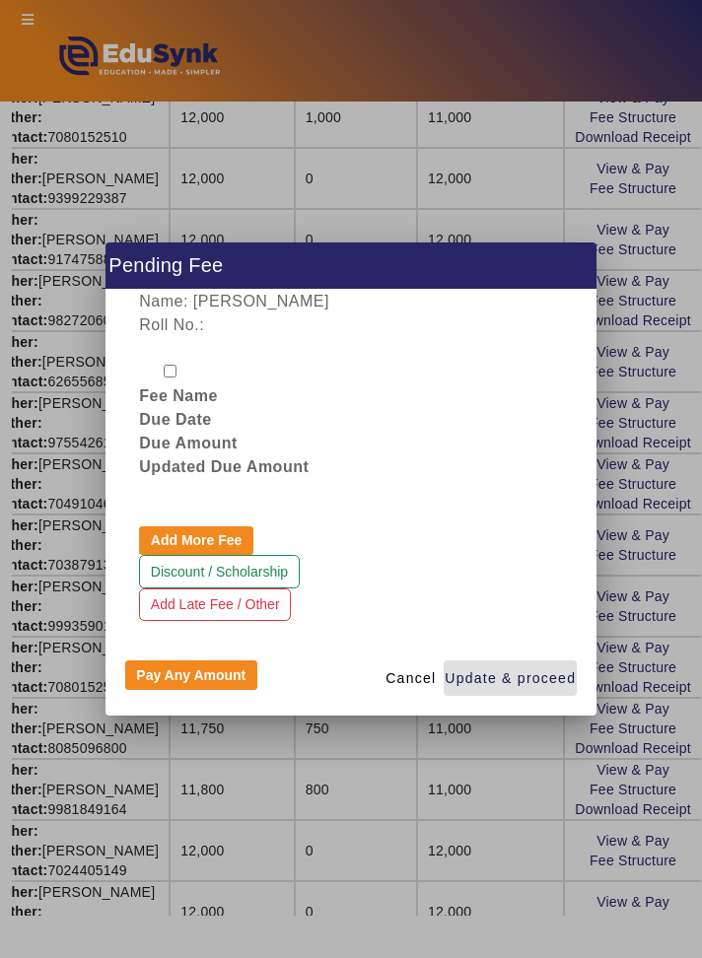
click at [174, 377] on input "checkbox" at bounding box center [170, 371] width 13 height 13
checkbox input "true"
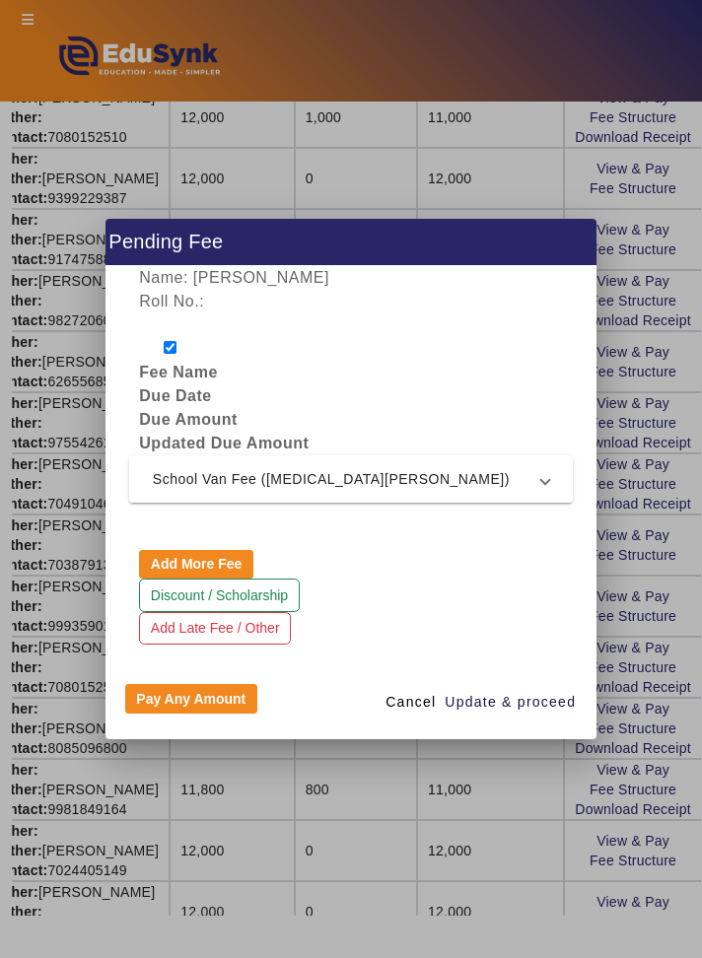
click at [521, 503] on mat-expansion-panel-header "School Van Fee ([MEDICAL_DATA][PERSON_NAME])" at bounding box center [350, 478] width 443 height 47
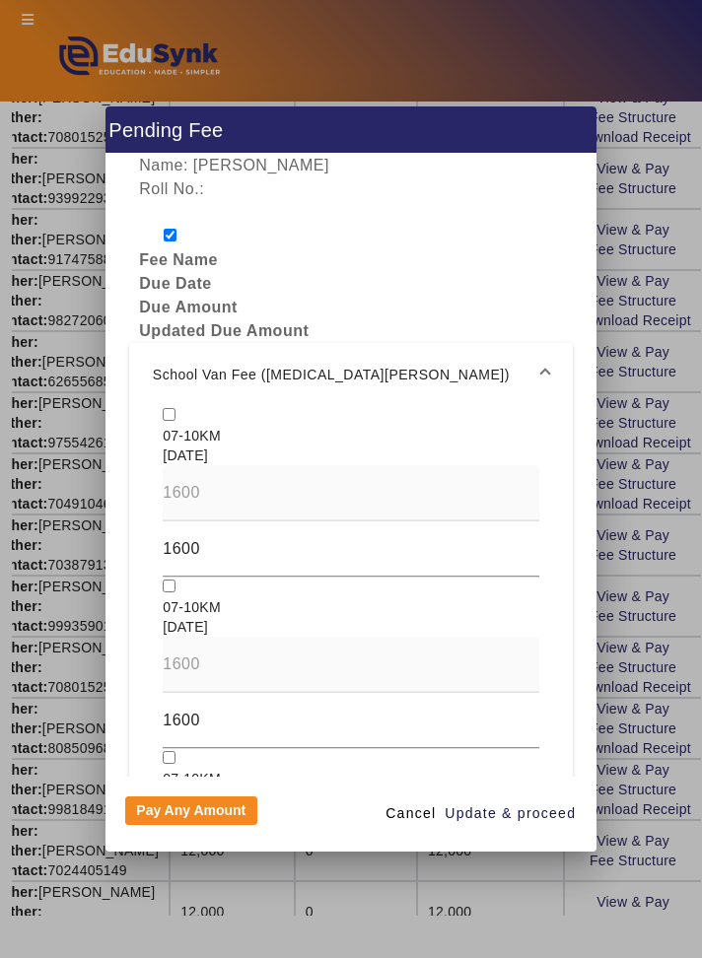
click at [170, 421] on input "checkbox" at bounding box center [169, 414] width 13 height 13
checkbox input "true"
click at [169, 592] on input "checkbox" at bounding box center [169, 585] width 13 height 13
checkbox input "true"
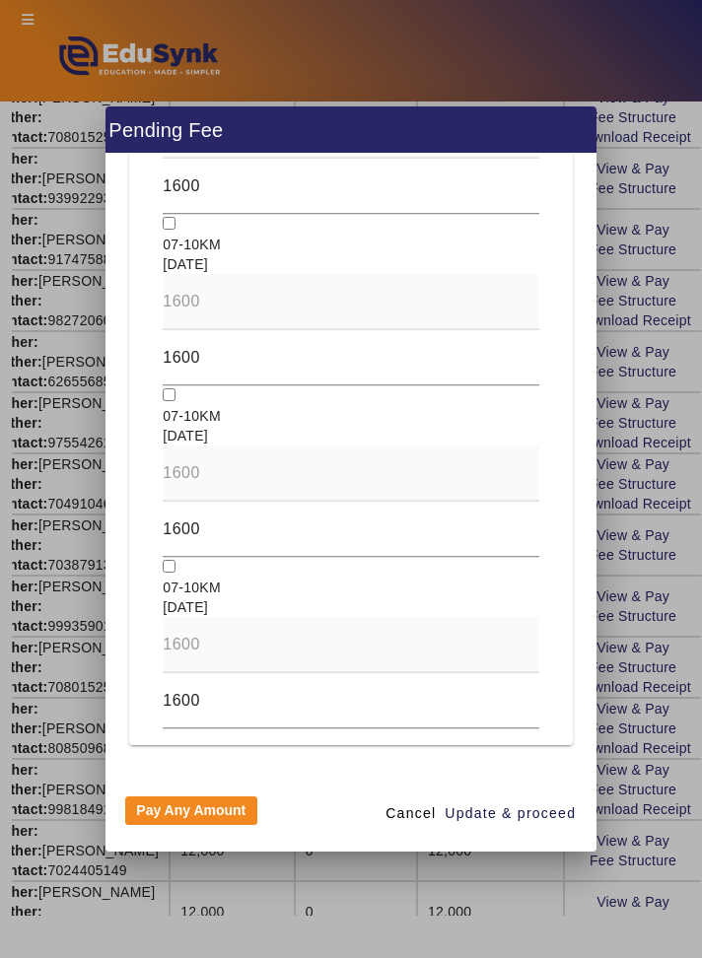
scroll to position [1817, 0]
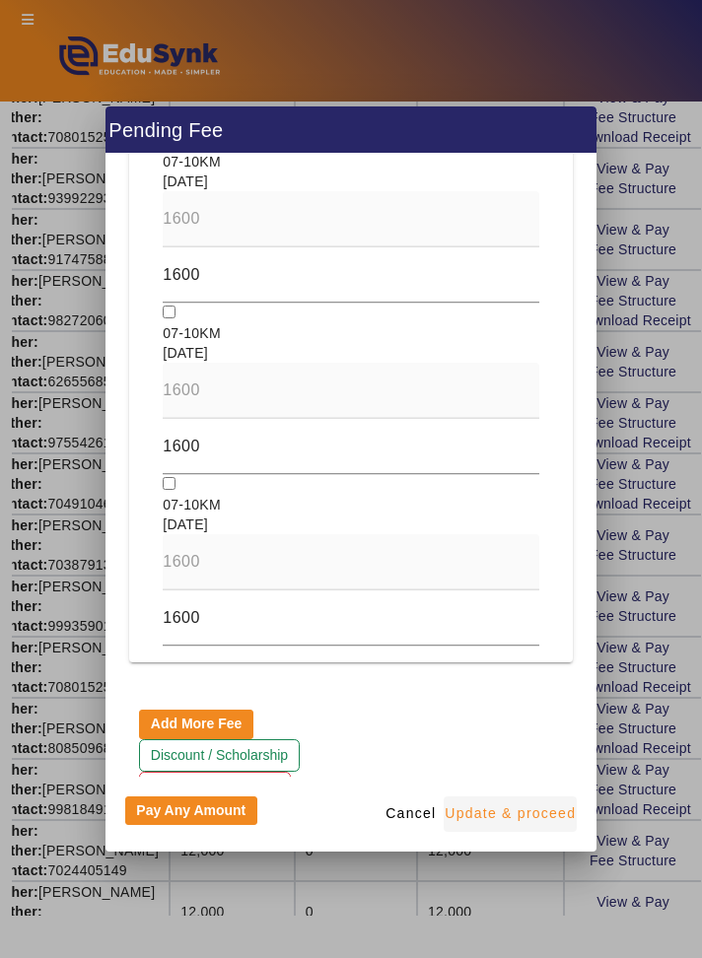
click at [556, 824] on span "Update & proceed" at bounding box center [509, 813] width 131 height 21
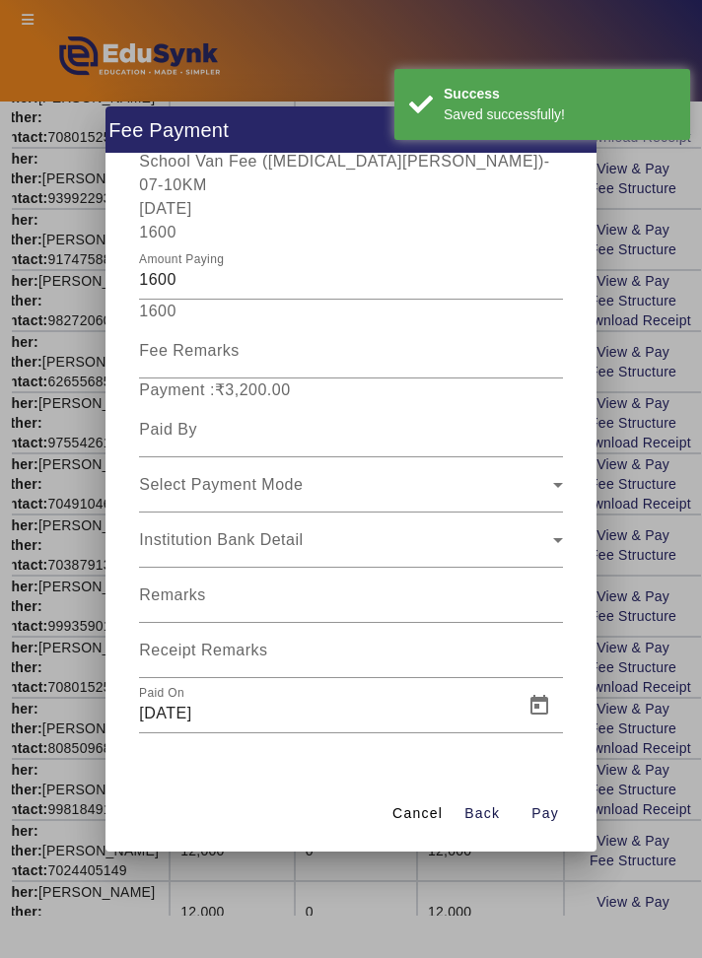
scroll to position [362, 0]
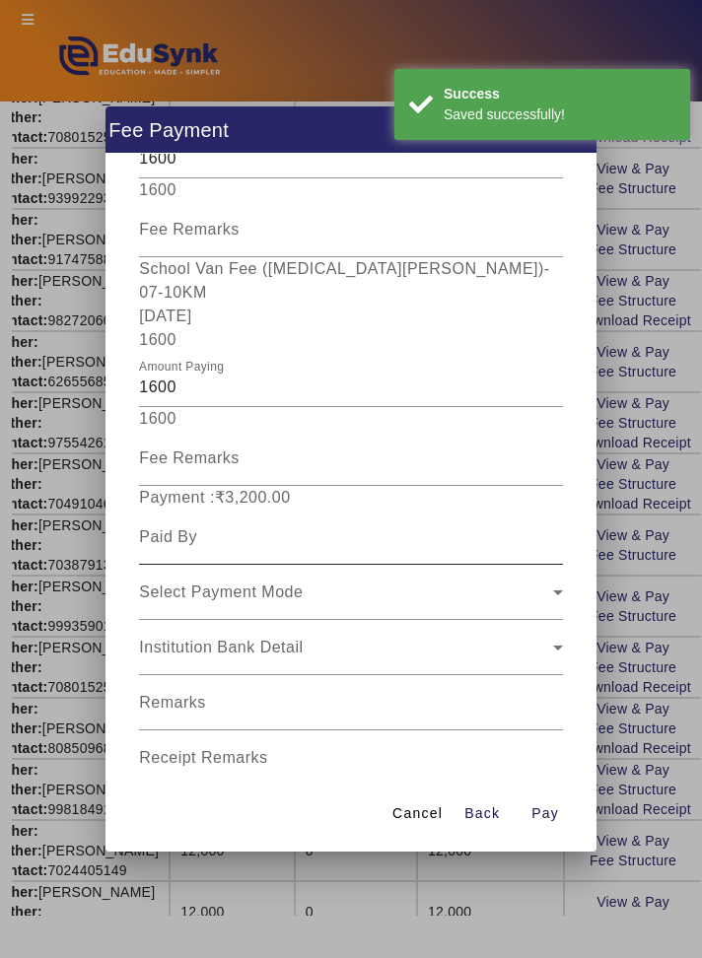
click at [394, 525] on input at bounding box center [350, 537] width 423 height 24
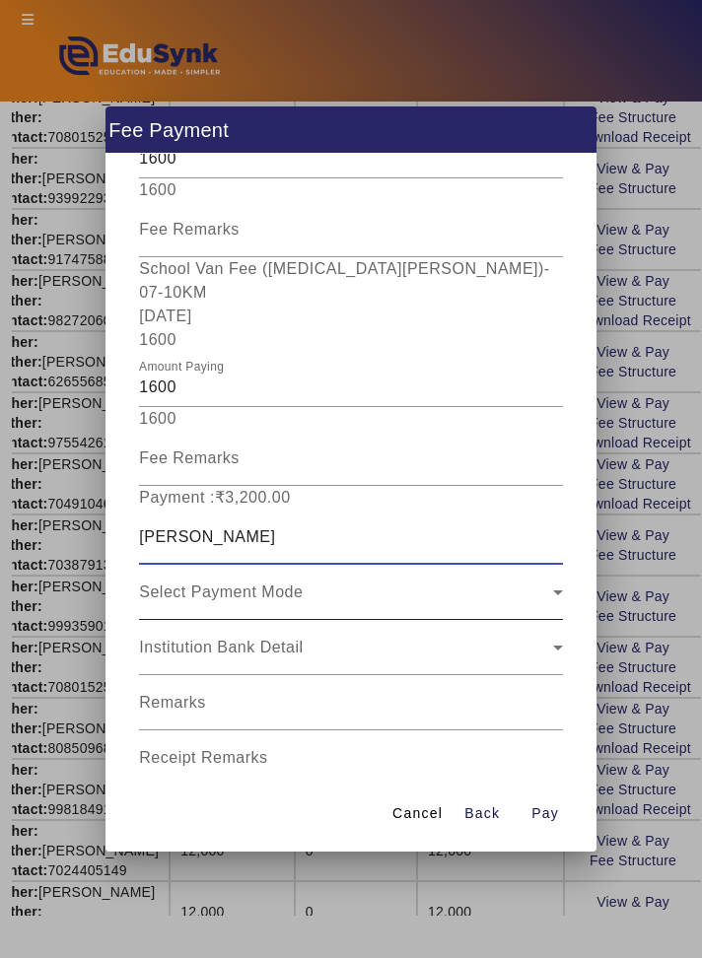
type input "[PERSON_NAME]"
click at [458, 580] on div "Select Payment Mode" at bounding box center [345, 592] width 413 height 24
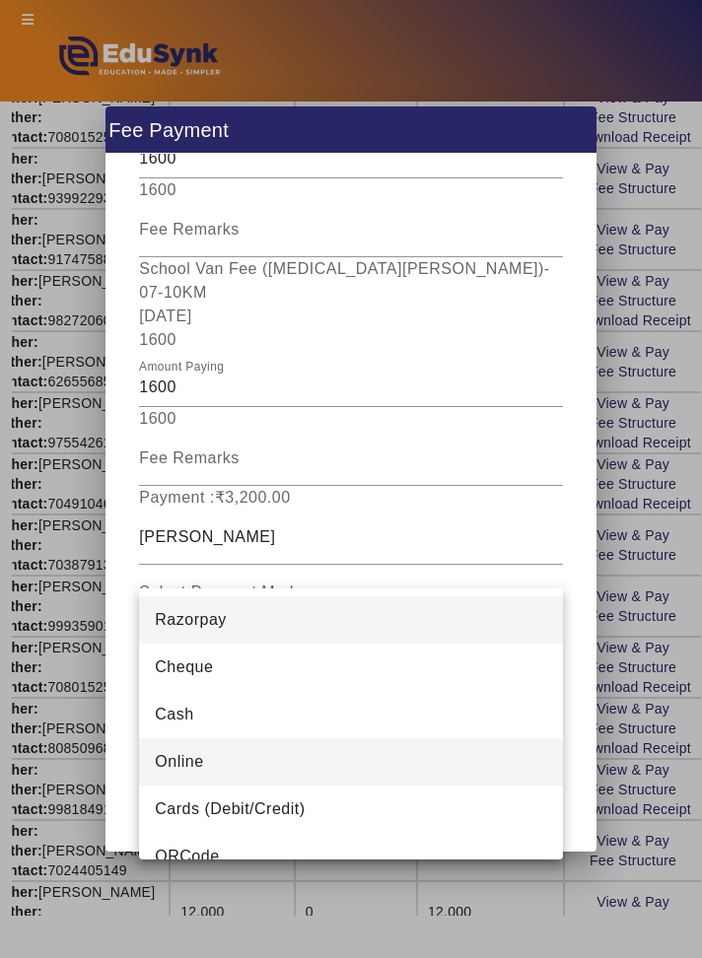
click at [330, 762] on mat-option "Online" at bounding box center [350, 761] width 423 height 47
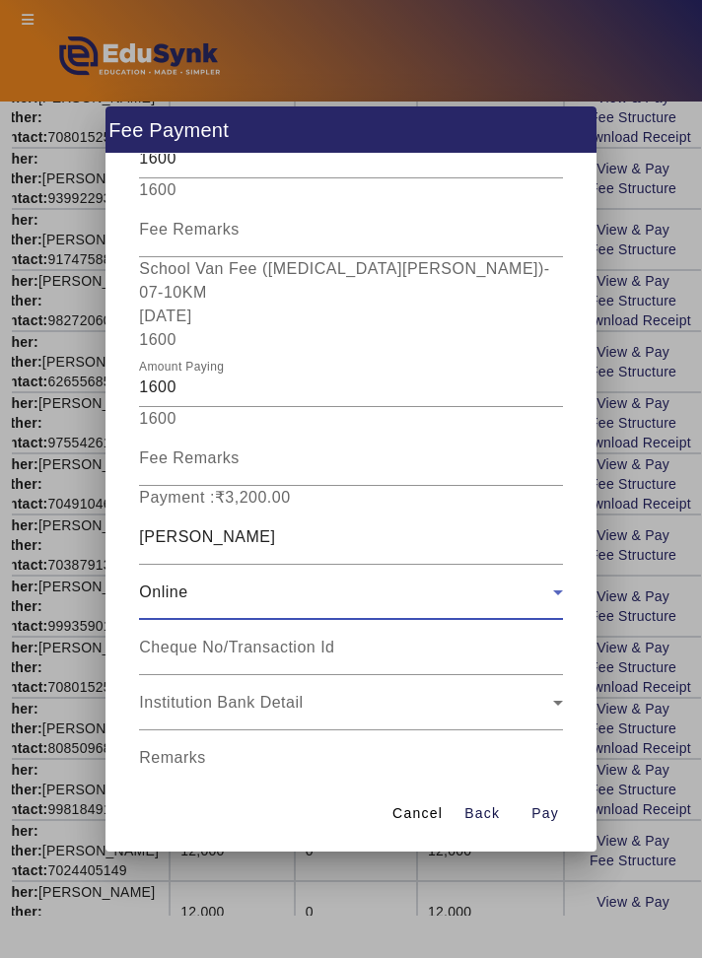
click at [489, 754] on input "Remarks" at bounding box center [350, 766] width 423 height 24
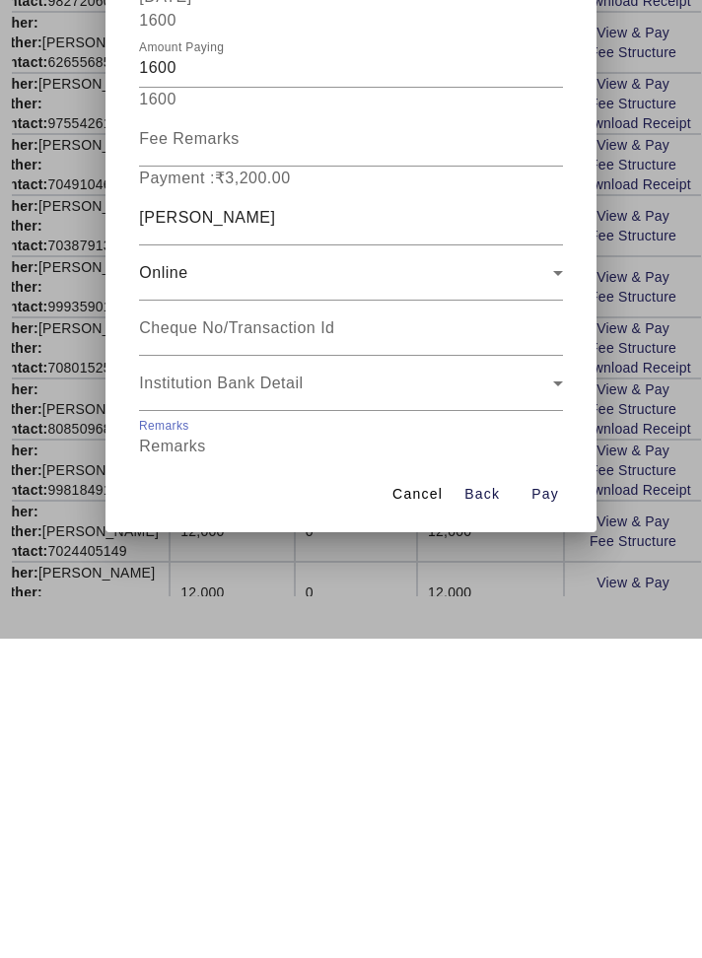
click at [411, 809] on input "Receipt Remarks" at bounding box center [350, 821] width 423 height 24
type input "July August Month School Van Fees Paid"
click at [535, 845] on span "Open calendar" at bounding box center [538, 868] width 47 height 47
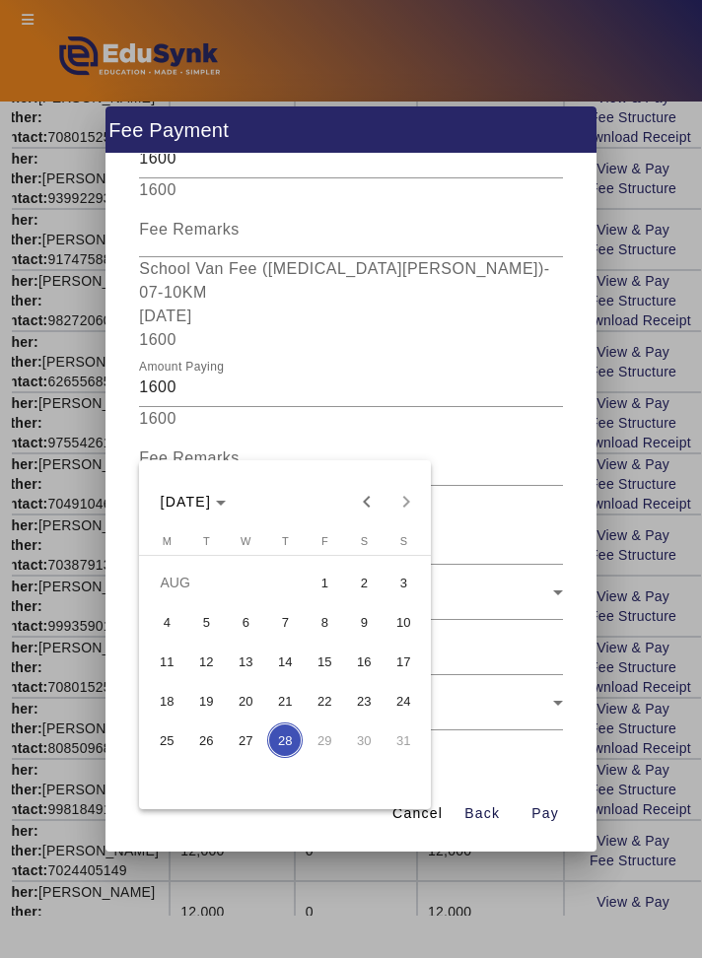
click at [175, 718] on span "18" at bounding box center [166, 700] width 35 height 35
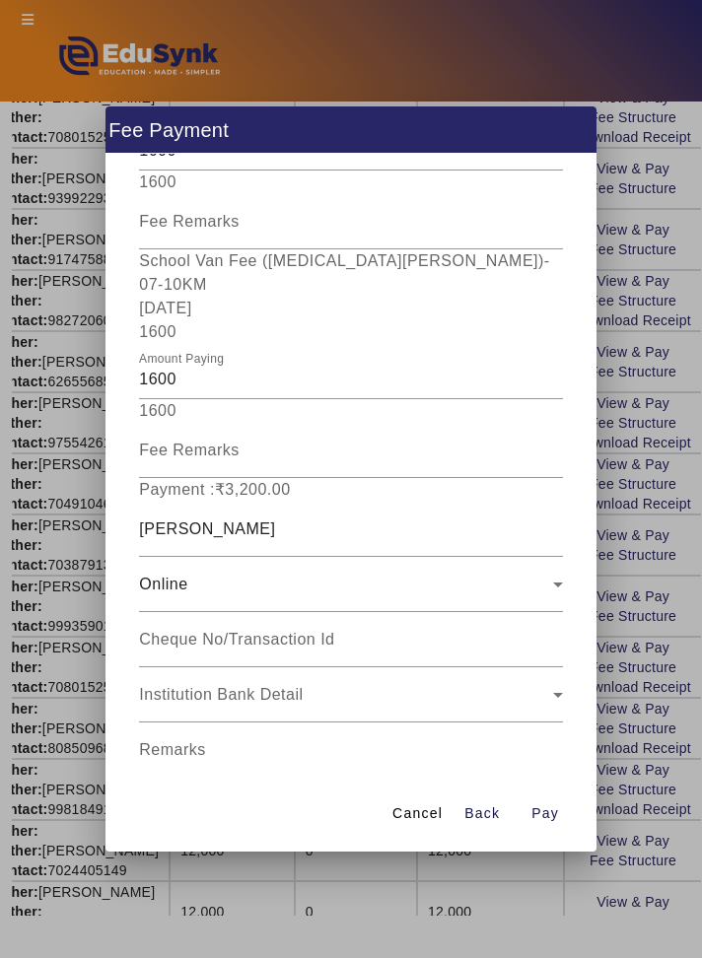
click at [553, 837] on span "Open calendar" at bounding box center [538, 860] width 47 height 47
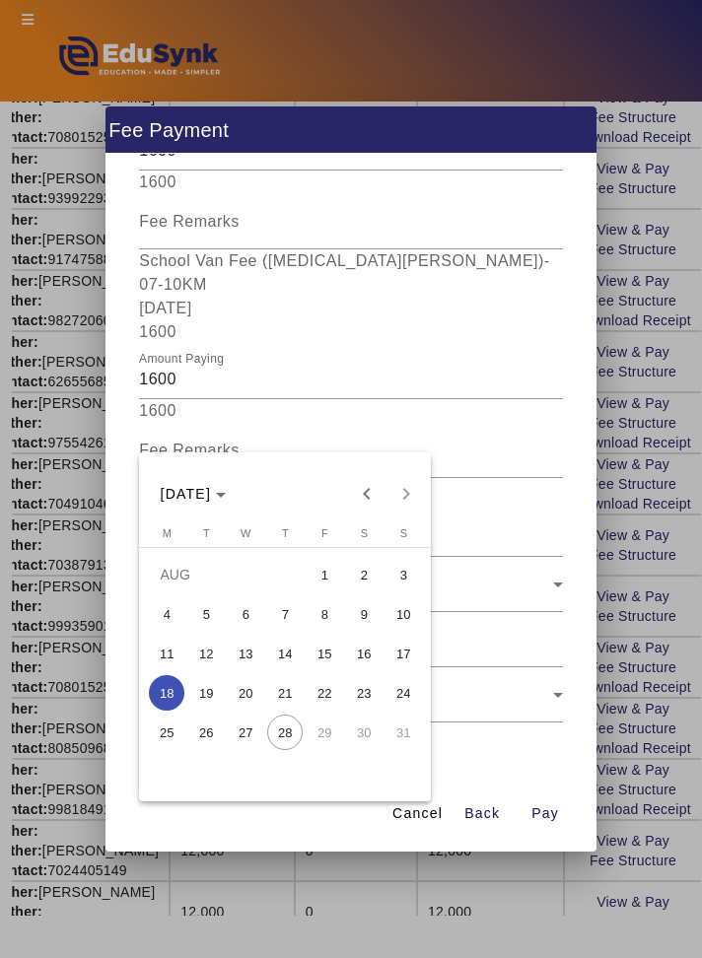
click at [209, 711] on span "19" at bounding box center [205, 692] width 35 height 35
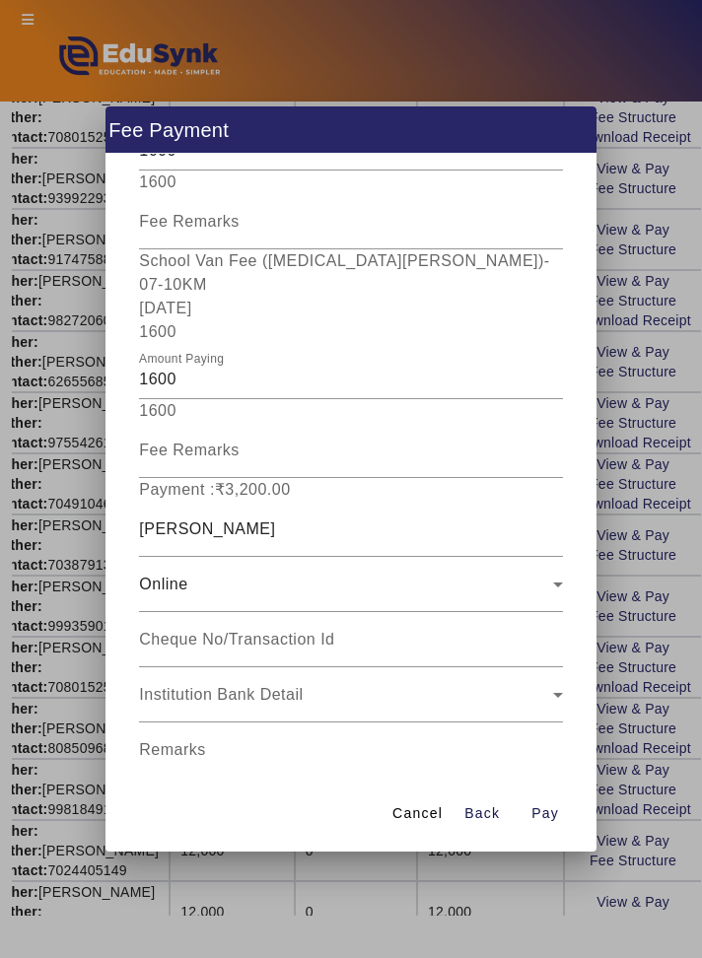
type input "[DATE]"
click at [555, 824] on span "Pay" at bounding box center [545, 813] width 28 height 21
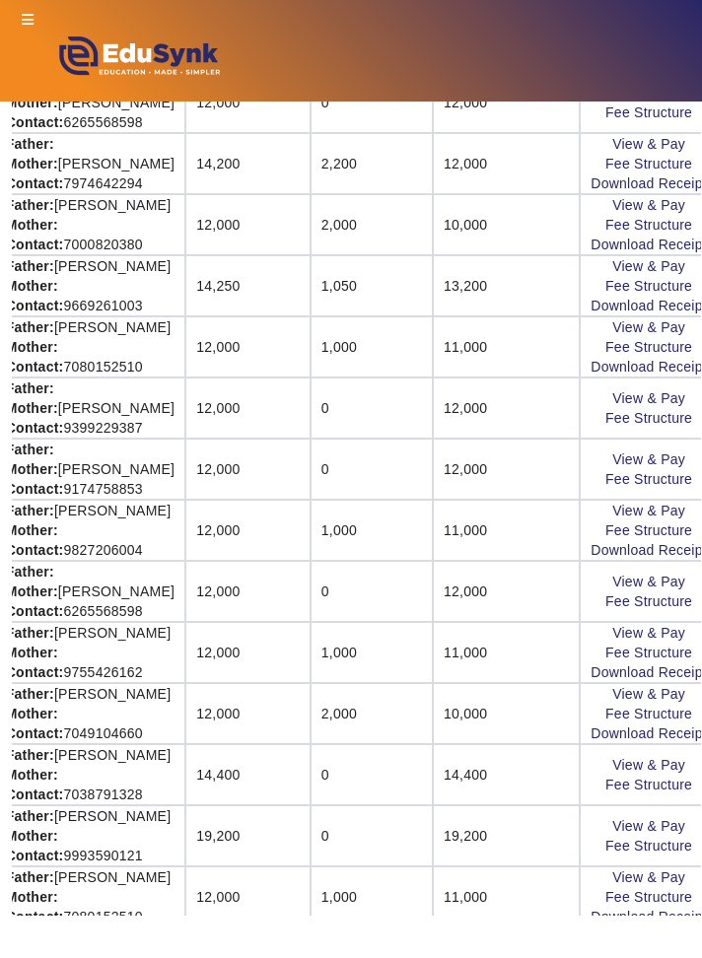
scroll to position [583, 350]
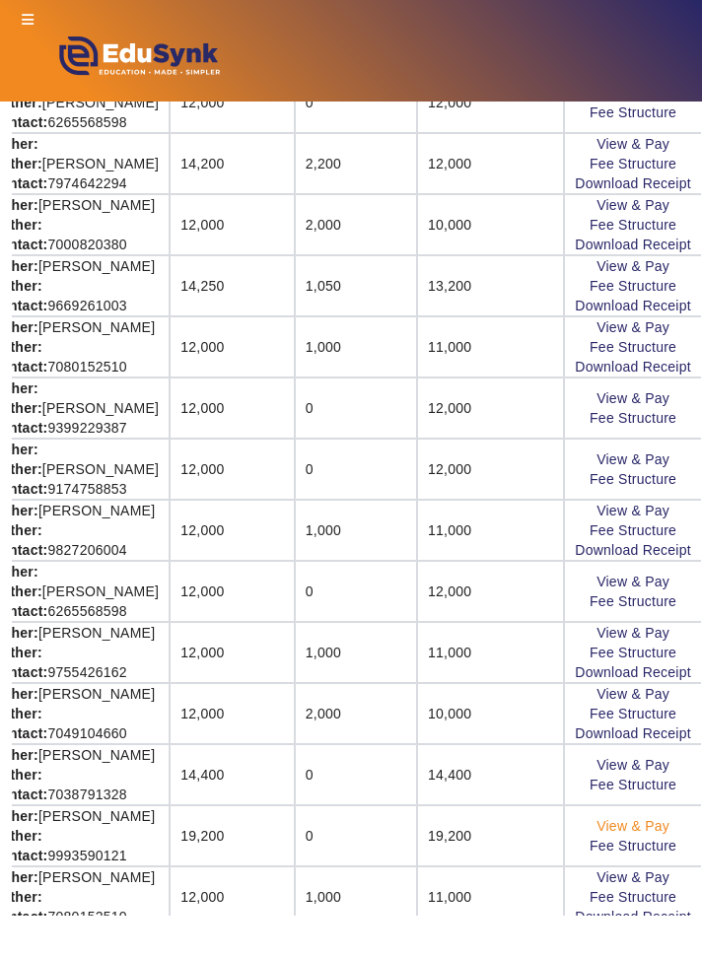
click at [666, 829] on link "View & Pay" at bounding box center [632, 826] width 73 height 16
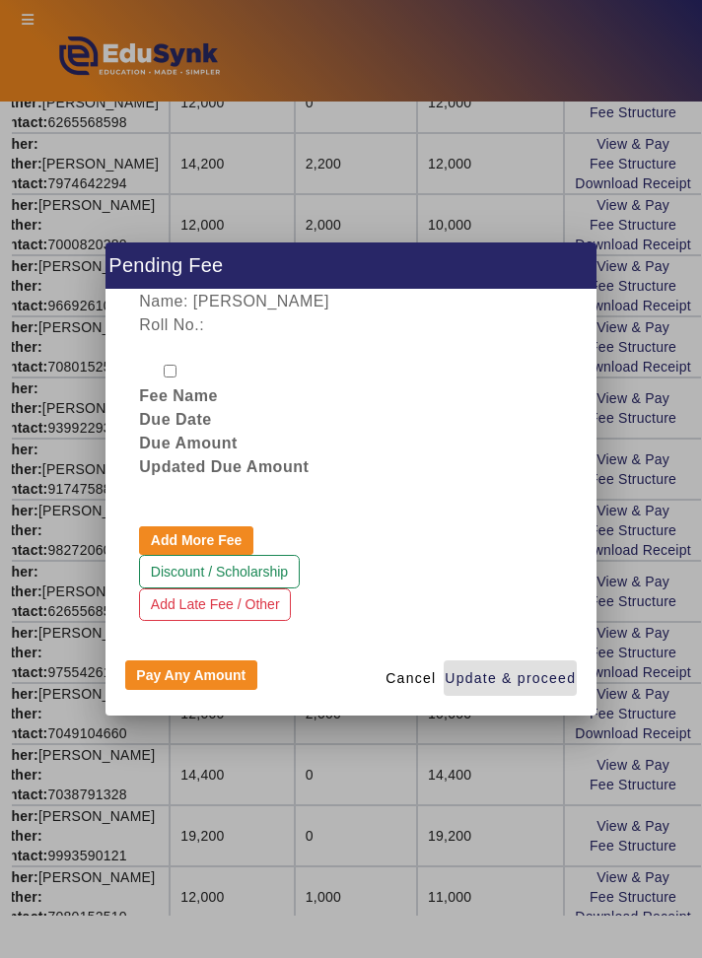
click at [536, 859] on div at bounding box center [351, 479] width 702 height 958
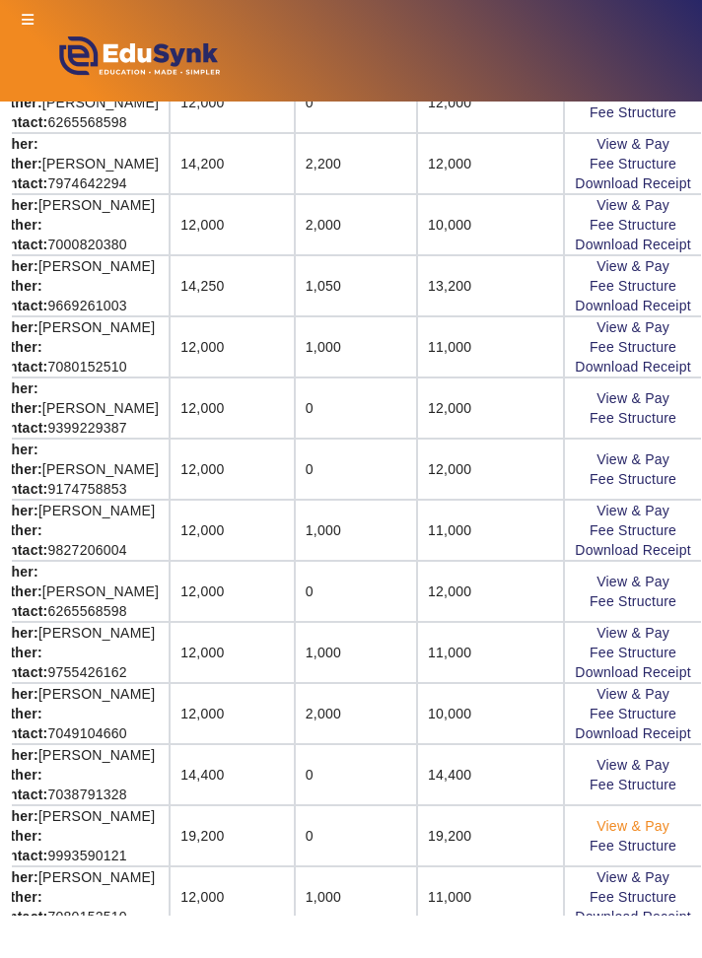
click at [644, 824] on link "View & Pay" at bounding box center [632, 826] width 73 height 16
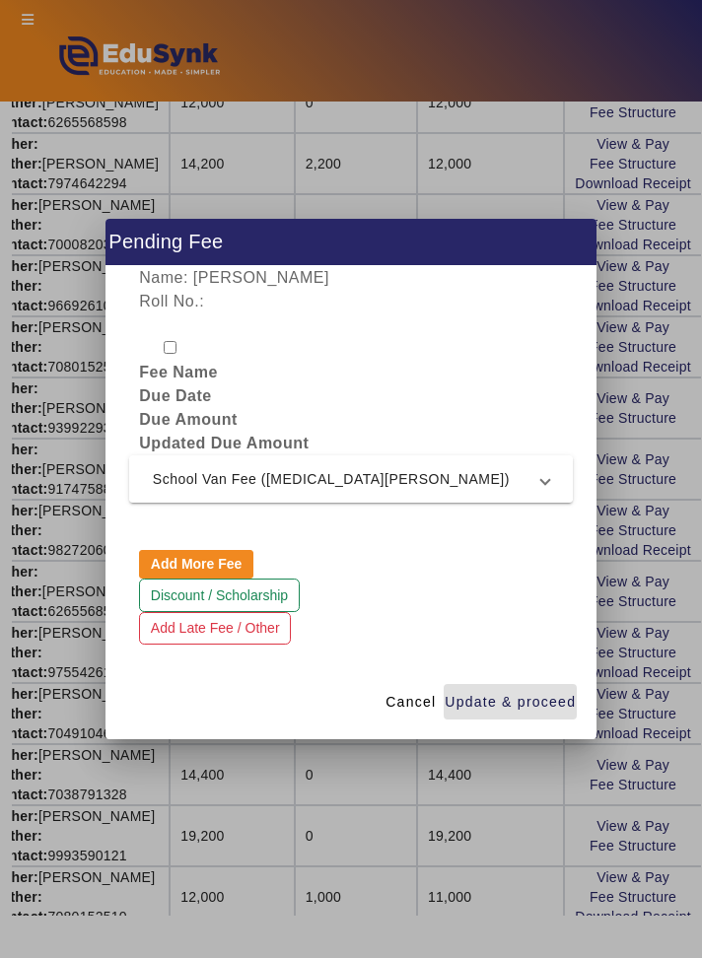
click at [500, 491] on span "School Van Fee ([MEDICAL_DATA][PERSON_NAME])" at bounding box center [347, 479] width 388 height 24
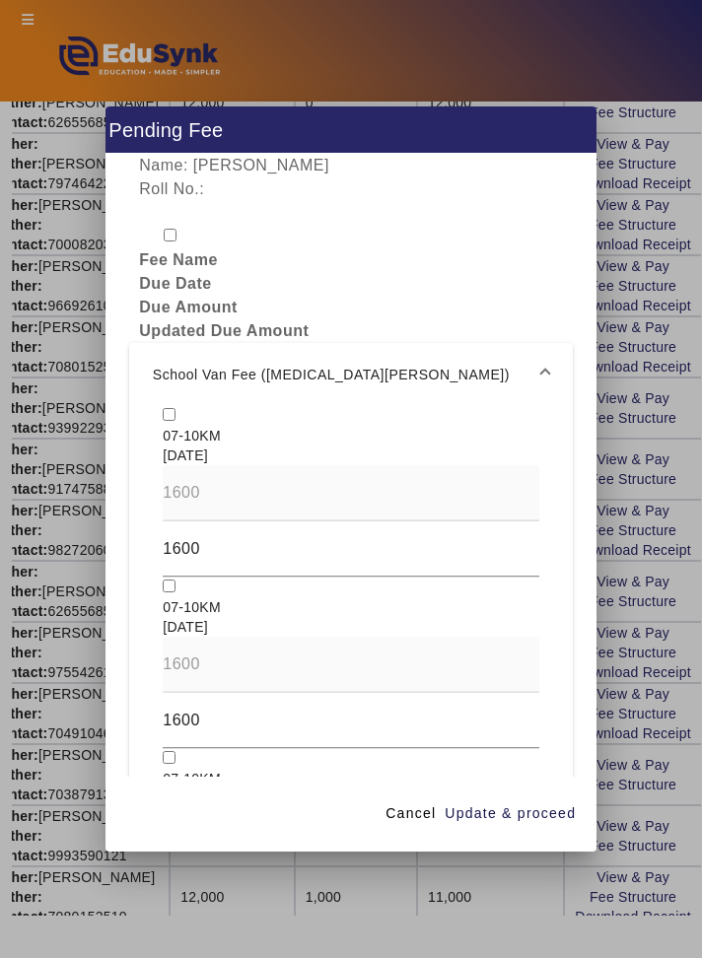
click at [166, 443] on span "07-10KM" at bounding box center [192, 436] width 58 height 16
click at [169, 421] on input "checkbox" at bounding box center [169, 414] width 13 height 13
checkbox input "true"
click at [169, 592] on input "checkbox" at bounding box center [169, 585] width 13 height 13
checkbox input "true"
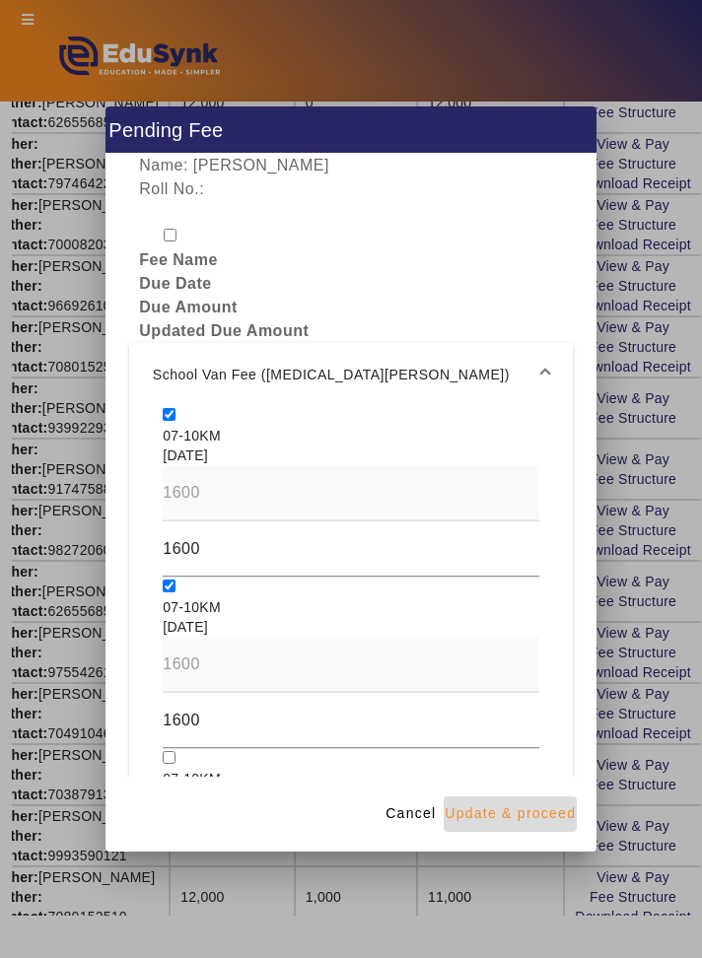
click at [559, 824] on span "Update & proceed" at bounding box center [509, 813] width 131 height 21
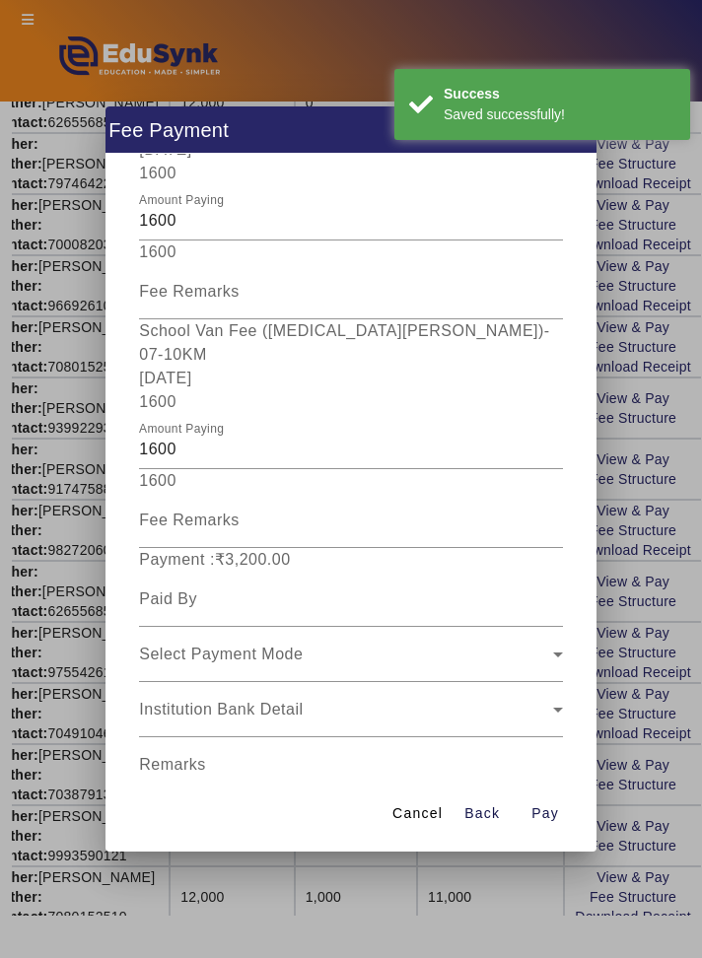
scroll to position [361, 0]
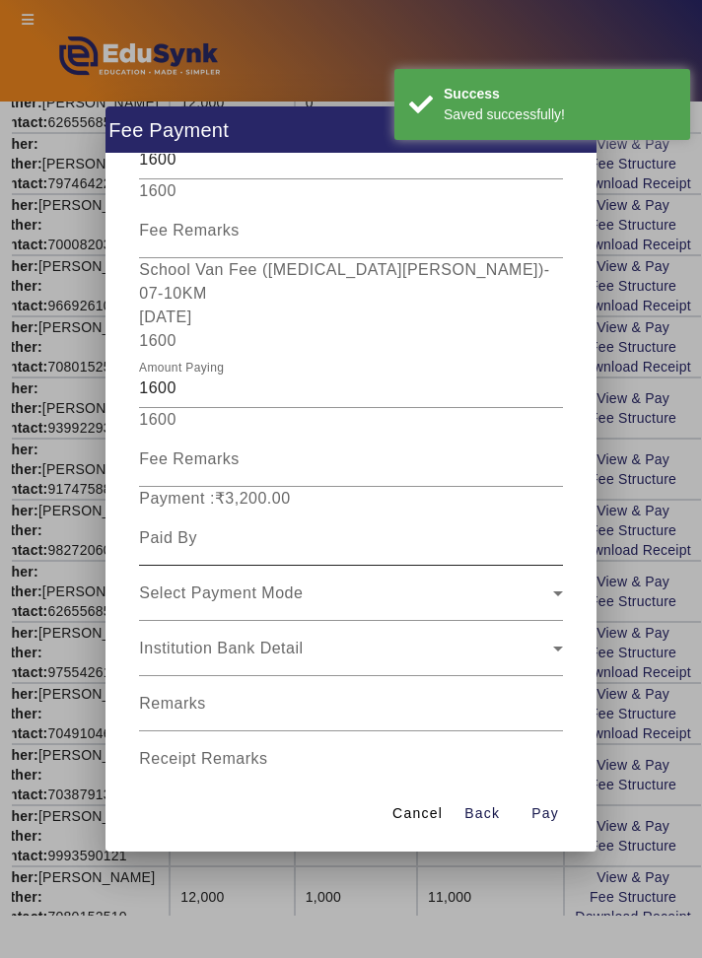
click at [563, 543] on div at bounding box center [563, 543] width 0 height 0
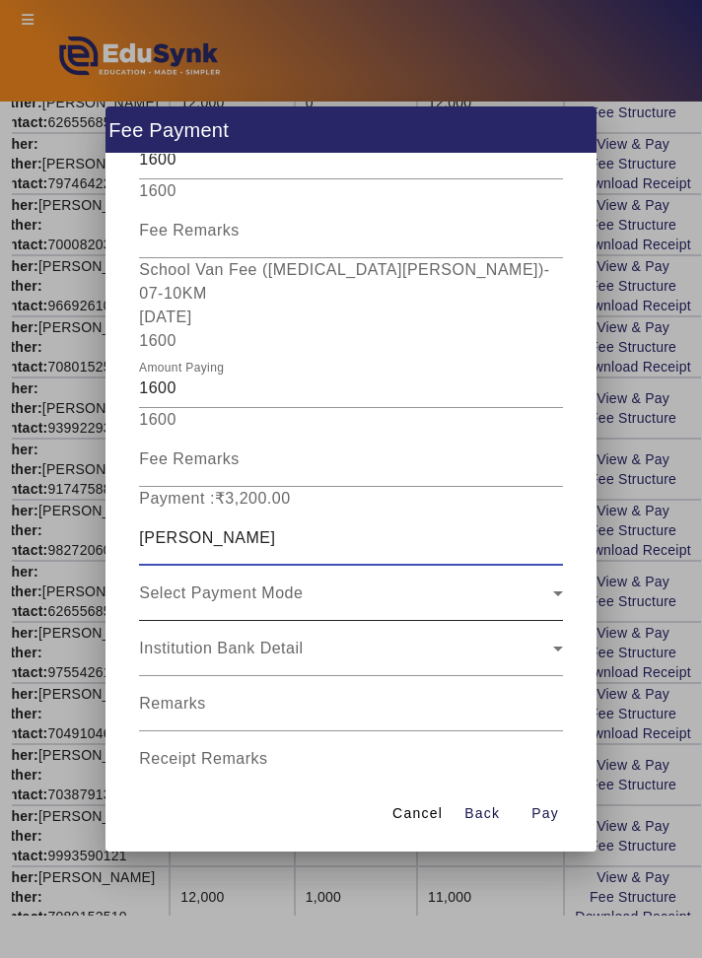
type input "[PERSON_NAME]"
click at [444, 581] on div "Select Payment Mode" at bounding box center [345, 593] width 413 height 24
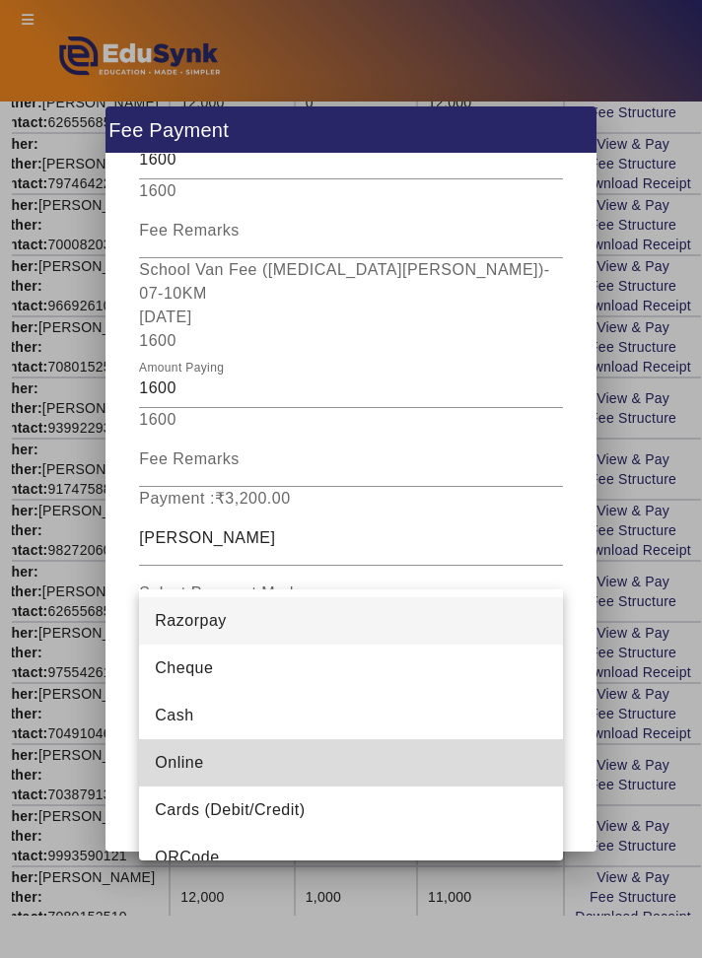
click at [365, 768] on mat-option "Online" at bounding box center [350, 762] width 423 height 47
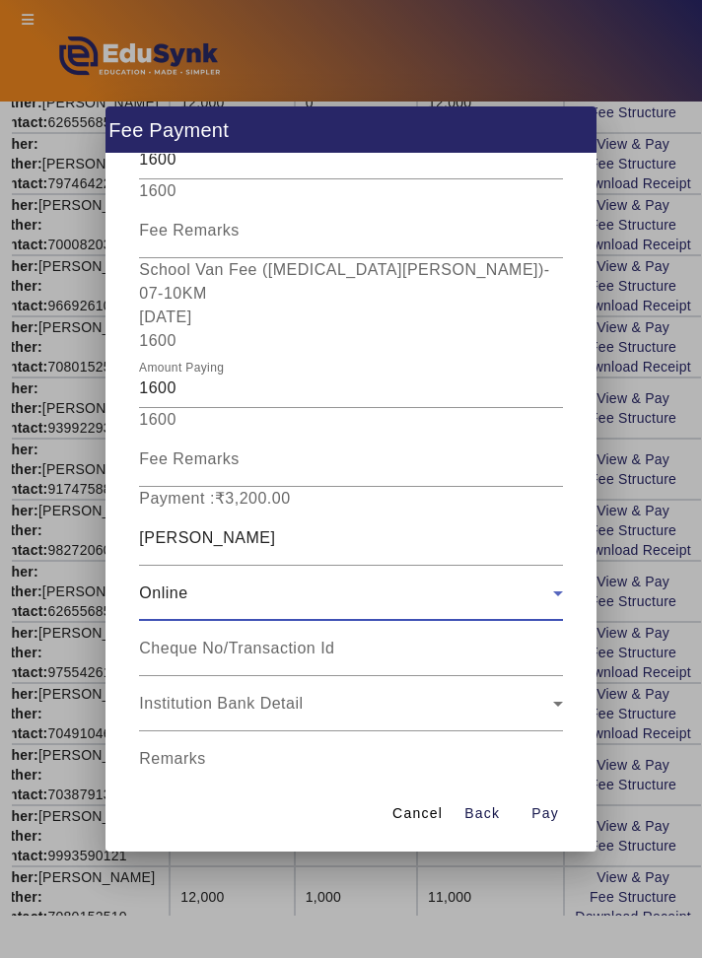
click at [394, 810] on input "Receipt Remarks" at bounding box center [350, 822] width 423 height 24
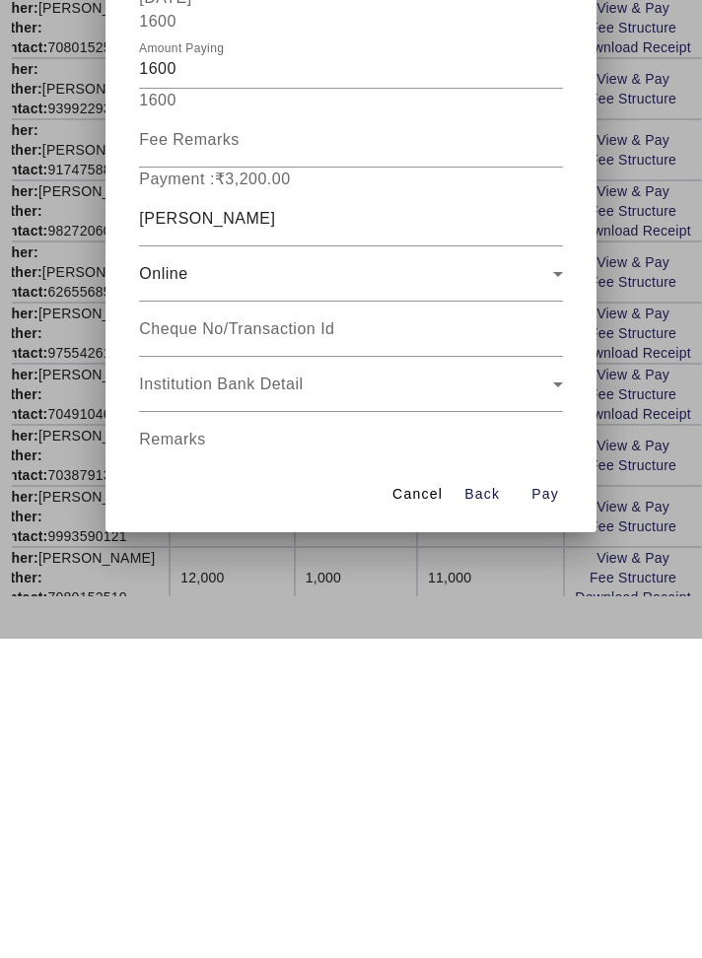
type input "July August Month School Van Fees Paid"
click at [536, 846] on span "Open calendar" at bounding box center [538, 869] width 47 height 47
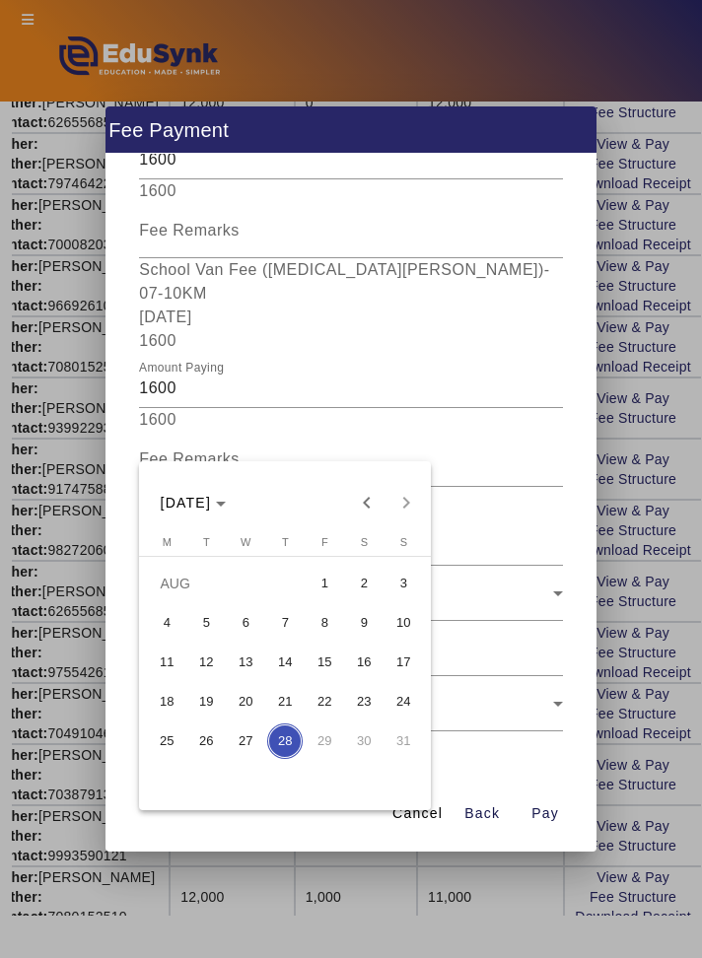
click at [215, 719] on span "19" at bounding box center [205, 701] width 35 height 35
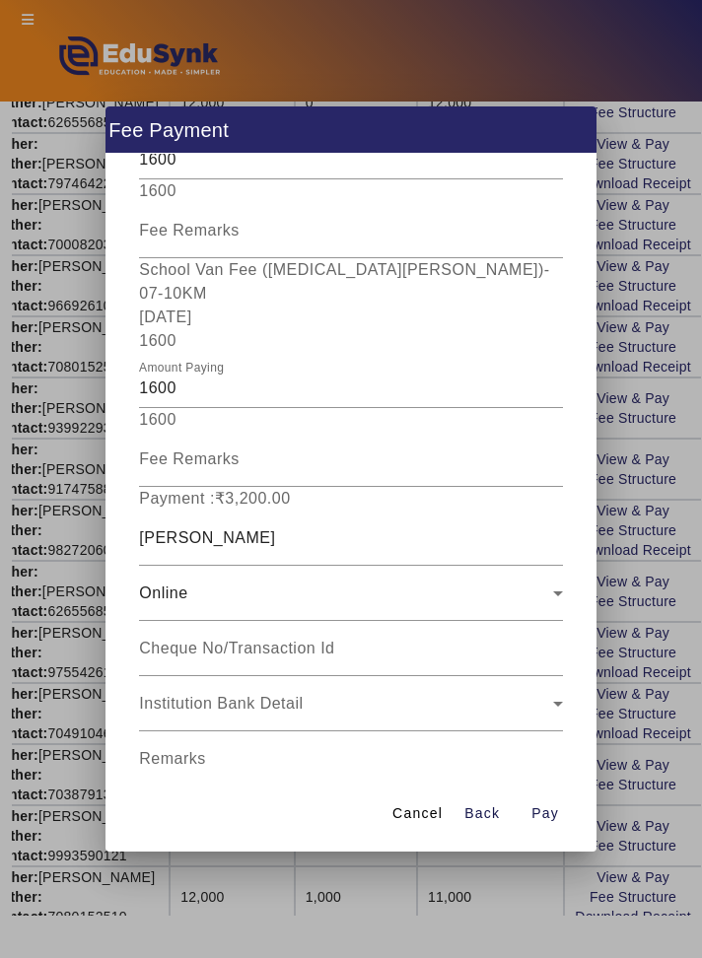
type input "[DATE]"
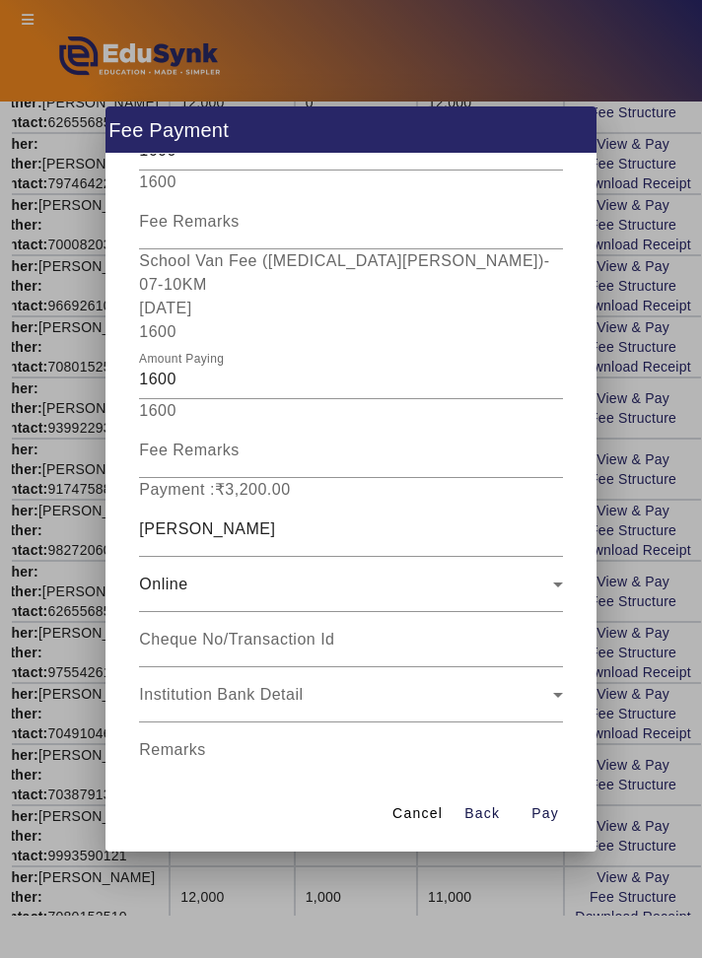
scroll to position [416, 0]
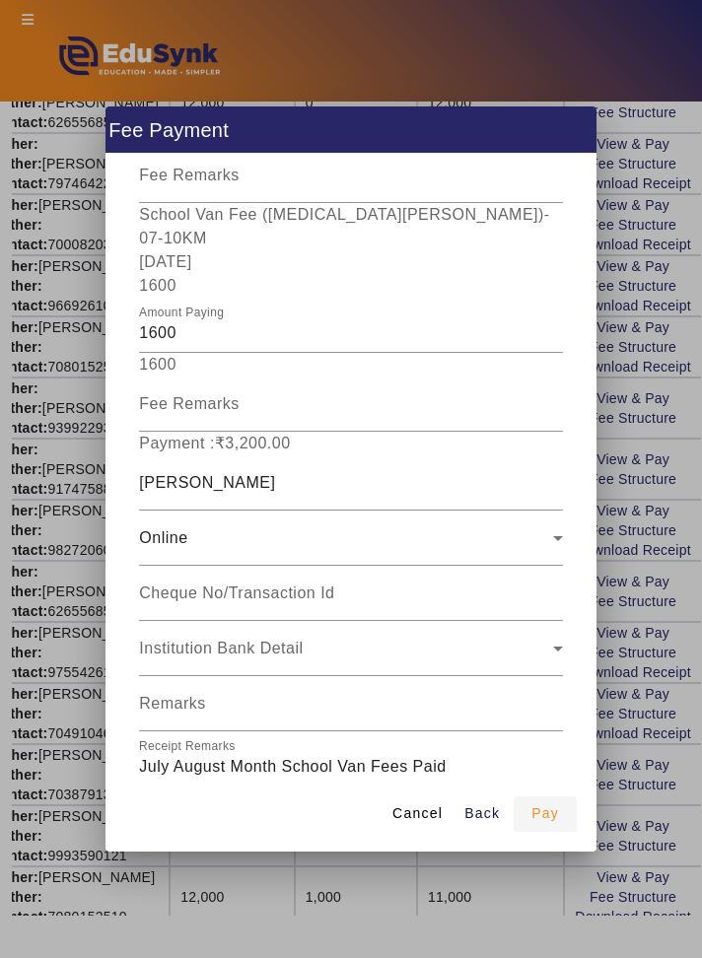
click at [544, 838] on span "button" at bounding box center [544, 813] width 63 height 47
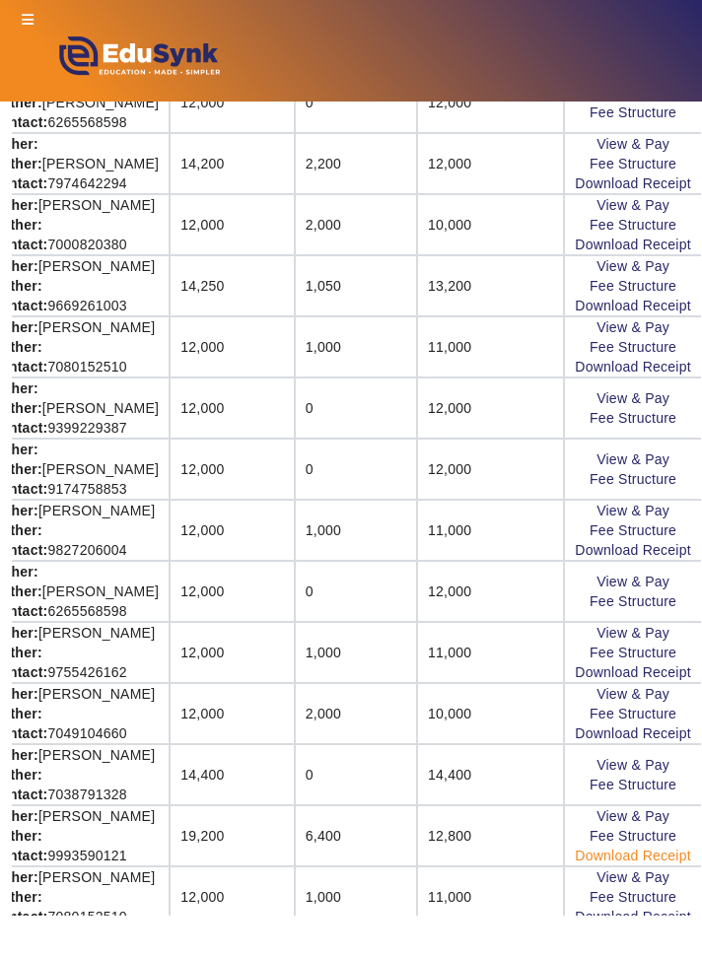
click at [664, 853] on link "Download Receipt" at bounding box center [633, 855] width 116 height 16
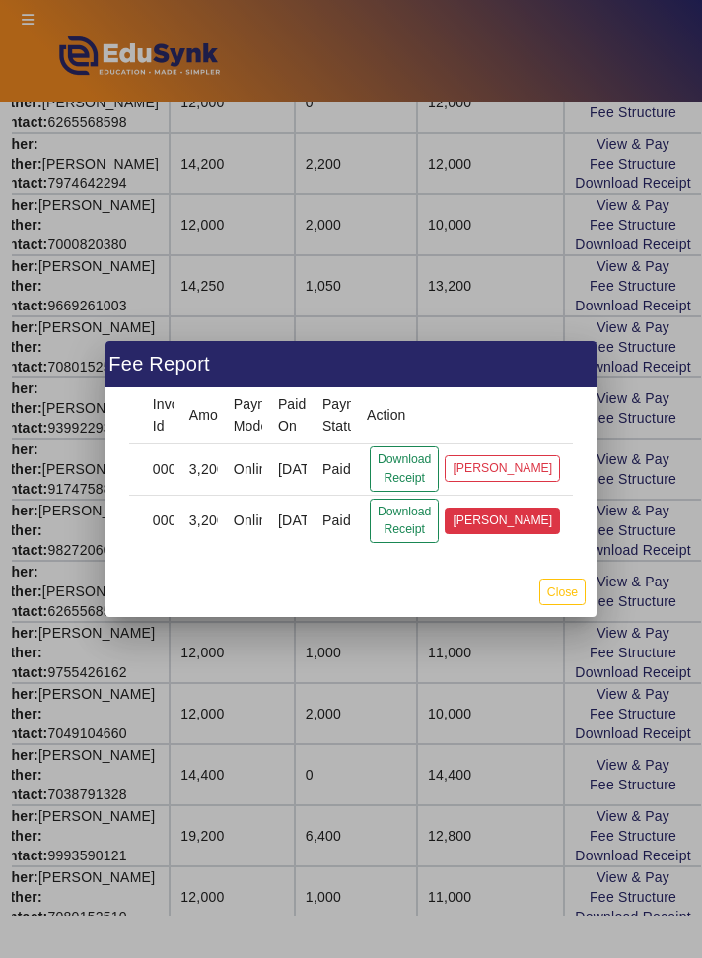
click at [524, 534] on button "[PERSON_NAME]" at bounding box center [501, 521] width 115 height 27
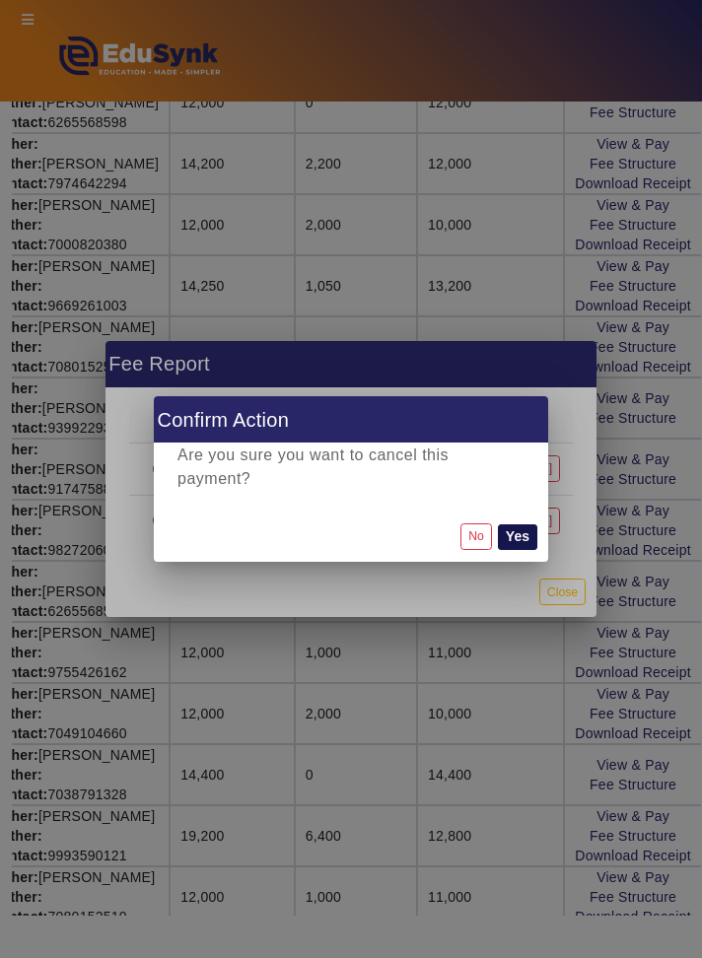
click at [524, 550] on button "Yes" at bounding box center [517, 537] width 39 height 26
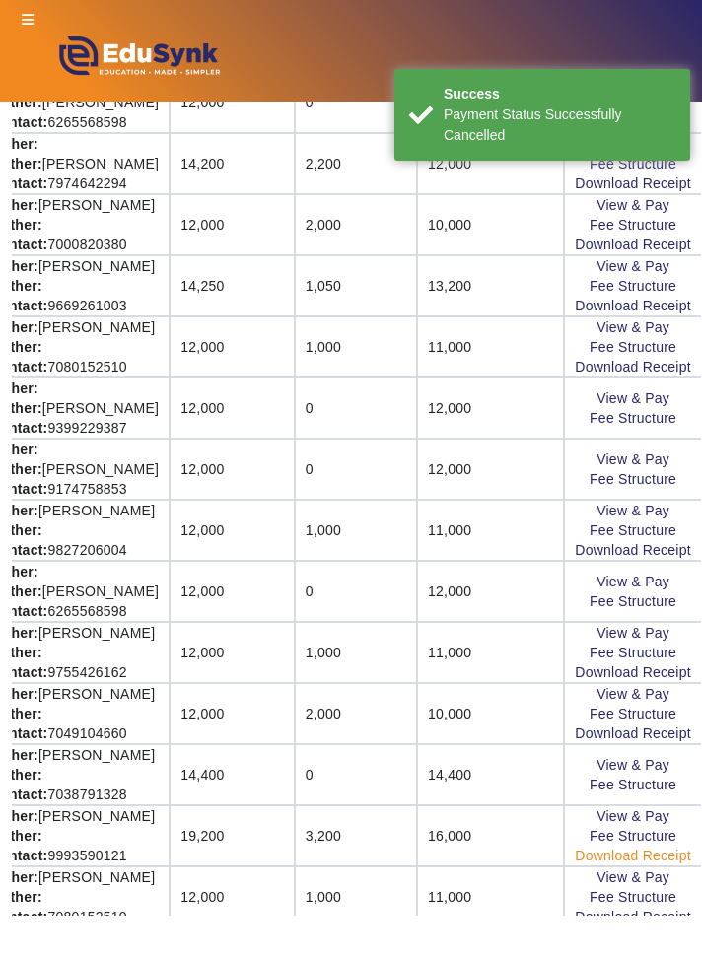
click at [682, 847] on link "Download Receipt" at bounding box center [633, 855] width 116 height 16
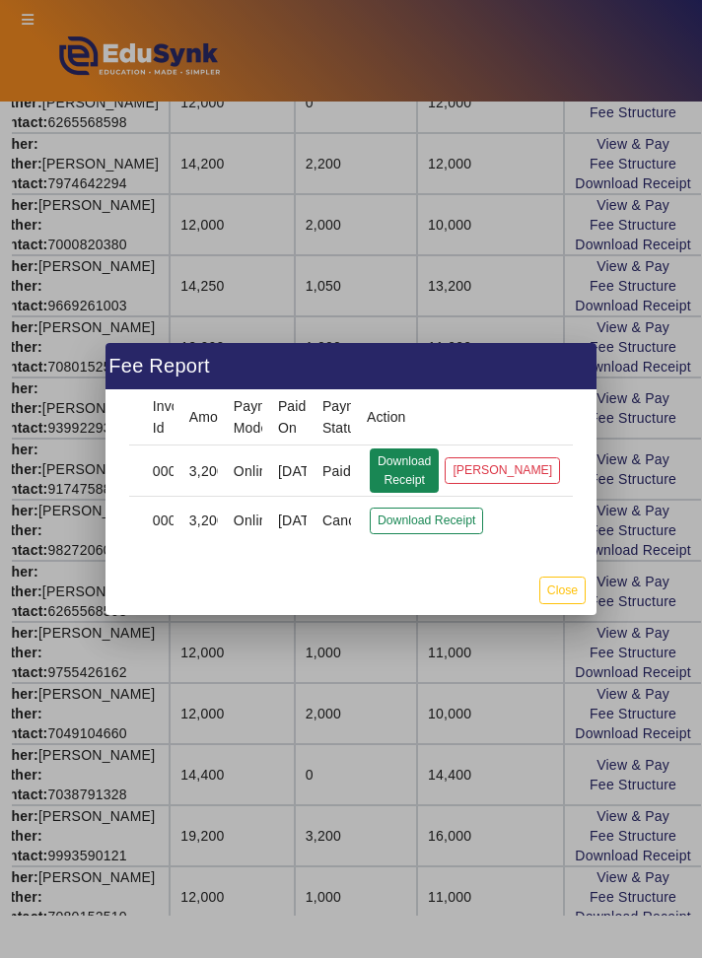
click at [417, 494] on button "Download Receipt" at bounding box center [404, 470] width 69 height 45
click at [568, 603] on button "Close" at bounding box center [562, 589] width 46 height 27
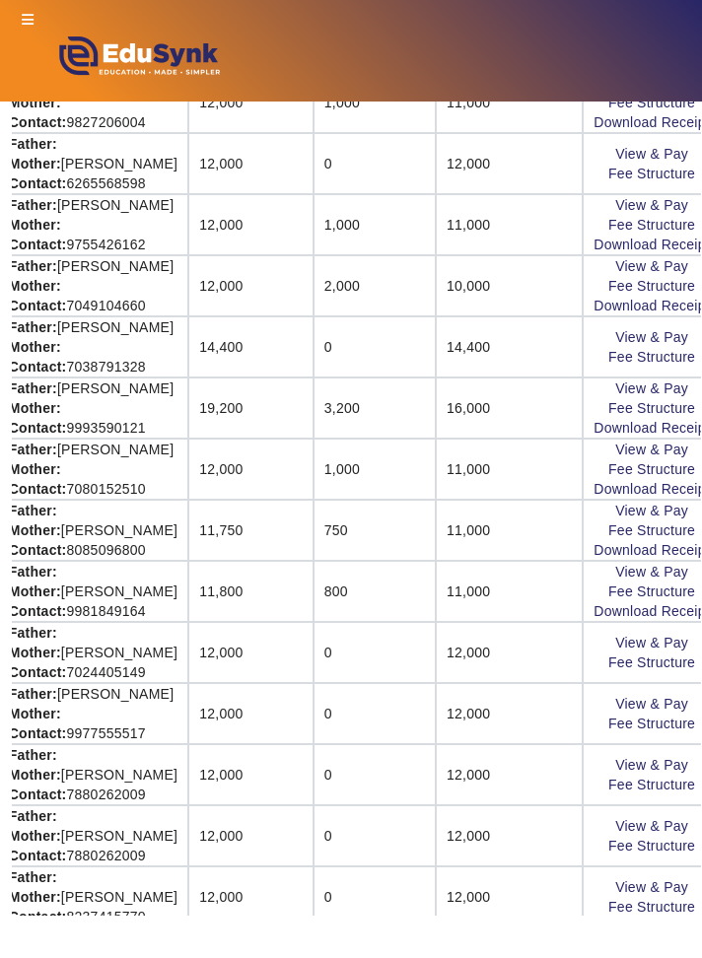
scroll to position [1011, 350]
